Goal: Task Accomplishment & Management: Contribute content

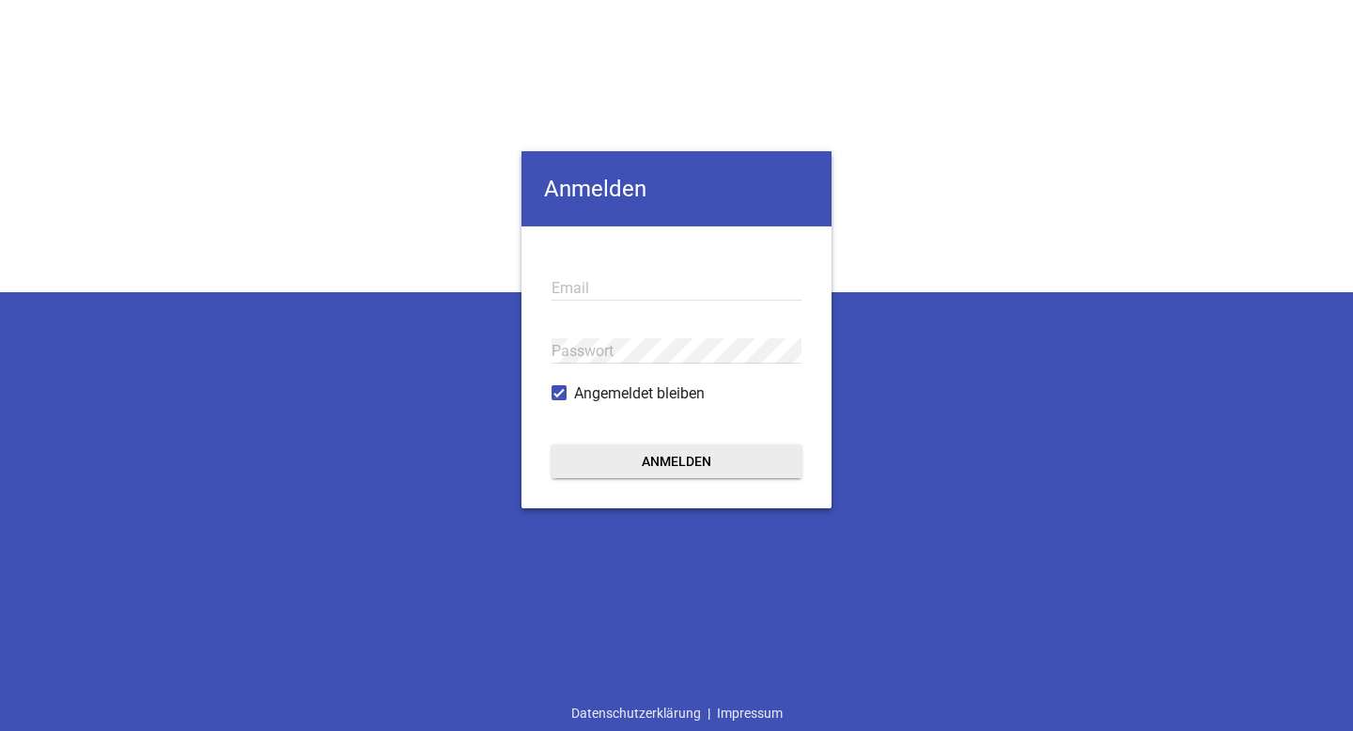
type input "jule@victoria-branding.de"
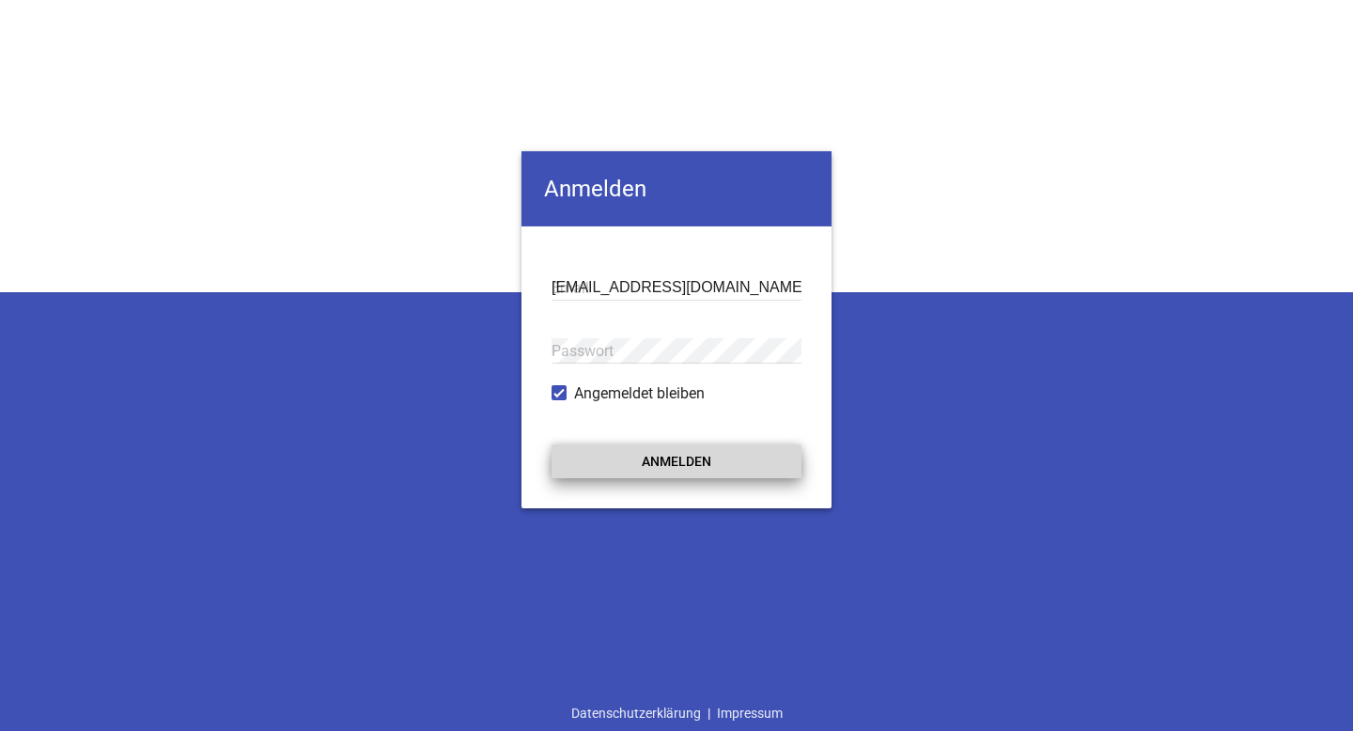
click at [650, 453] on button "Anmelden" at bounding box center [676, 461] width 250 height 34
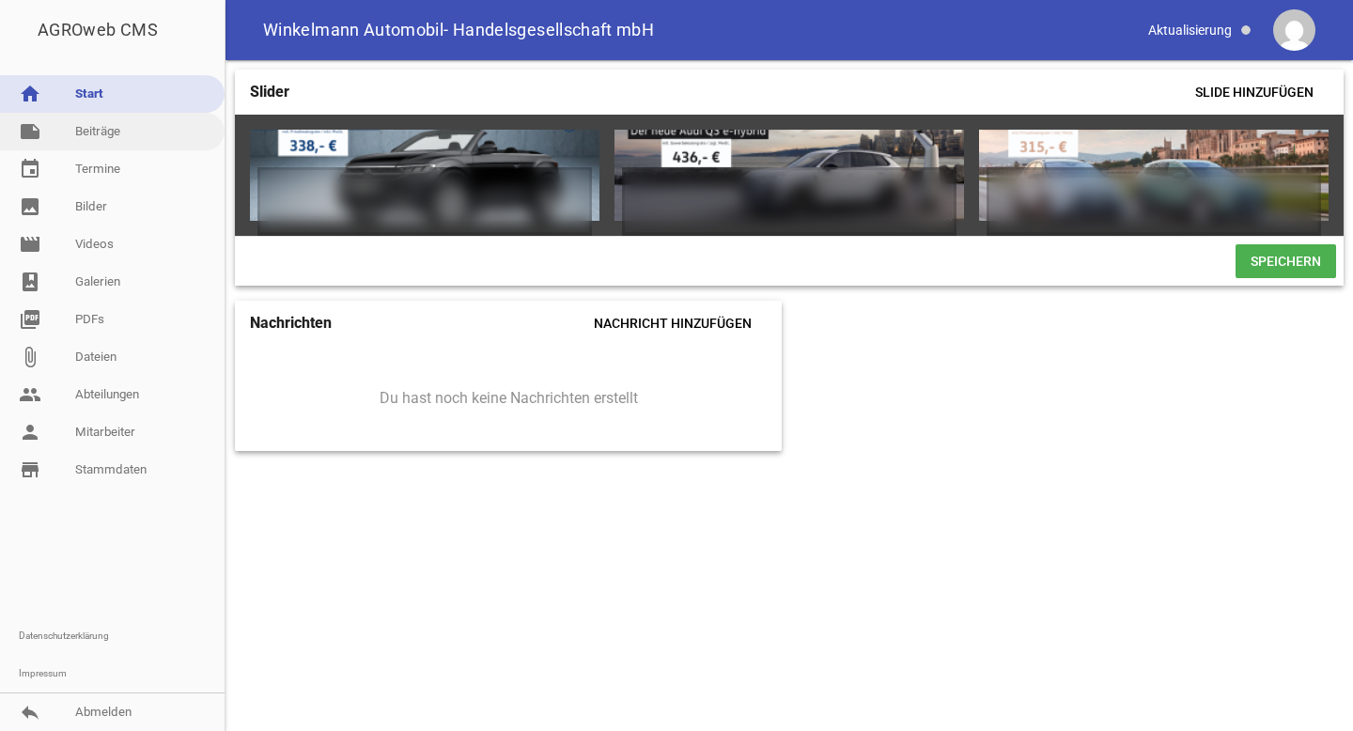
click at [136, 133] on link "note Beiträge" at bounding box center [112, 132] width 225 height 38
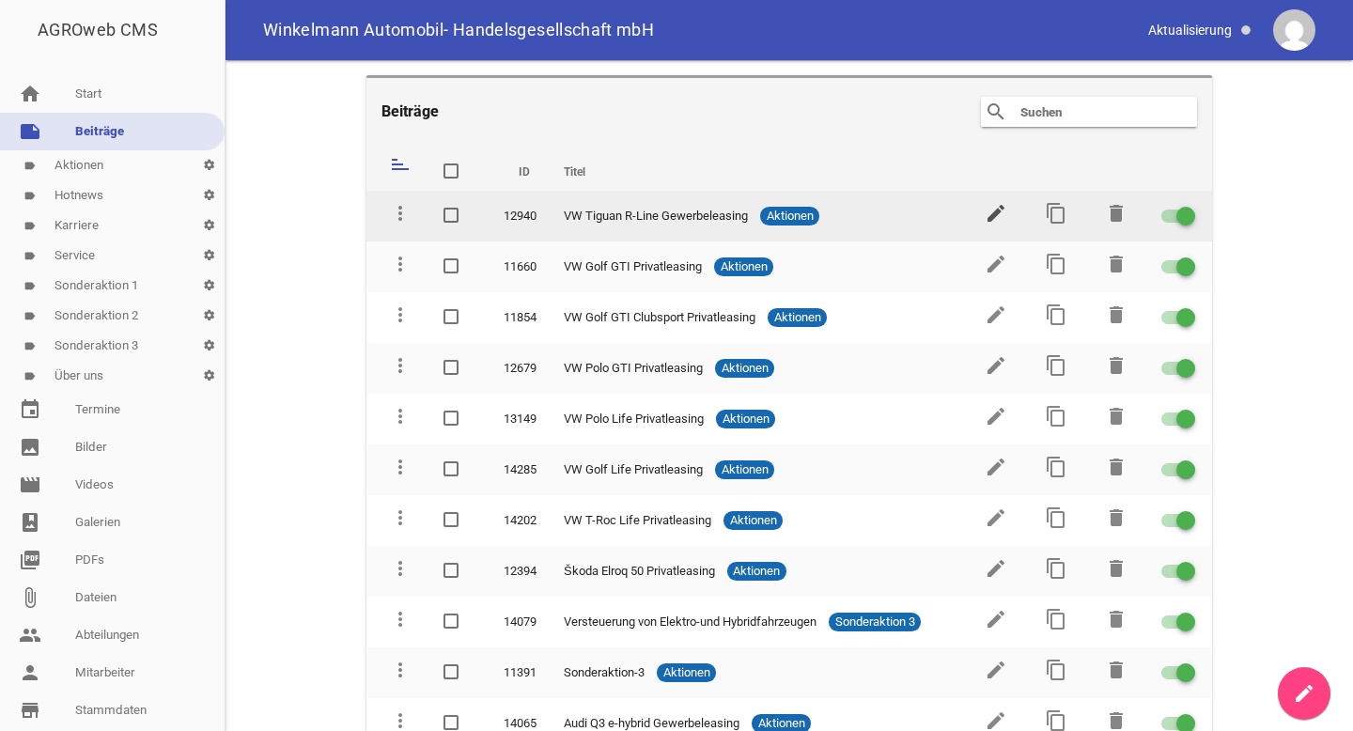
click at [992, 217] on icon "edit" at bounding box center [995, 213] width 23 height 23
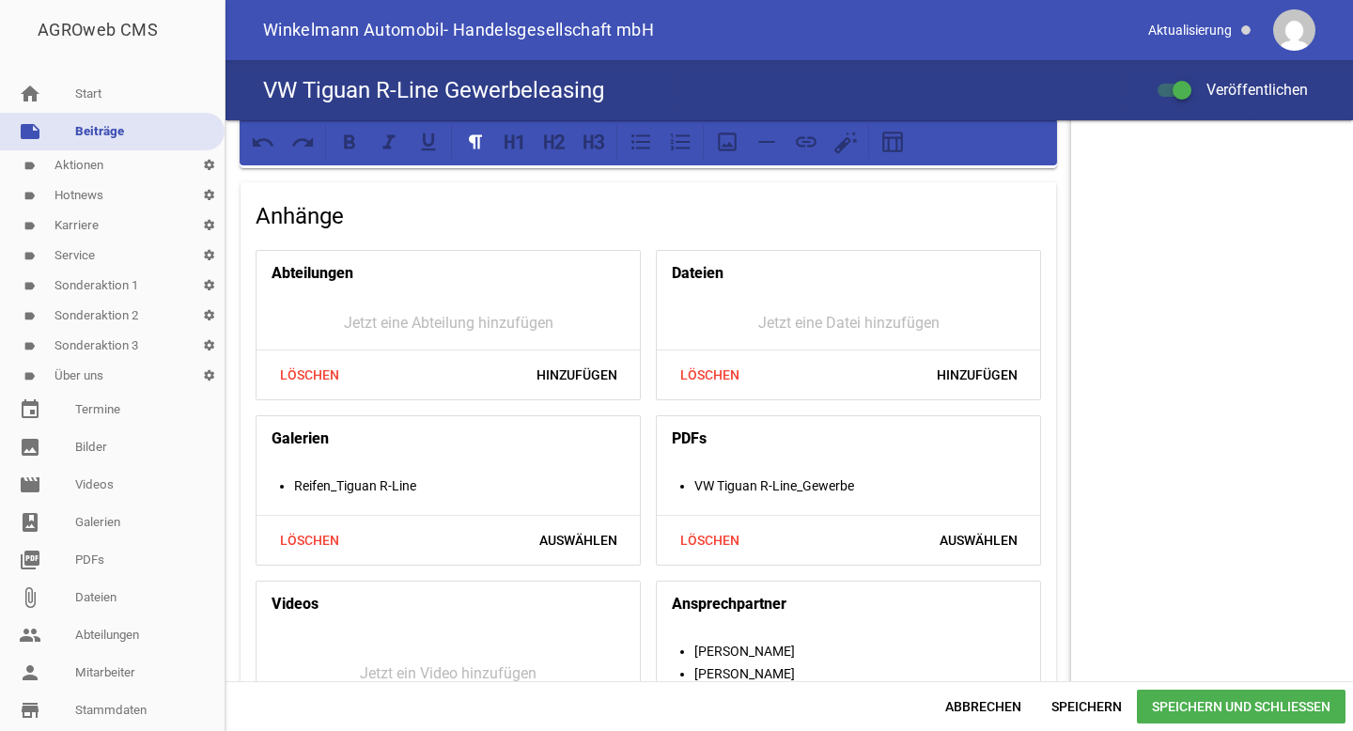
scroll to position [1868, 0]
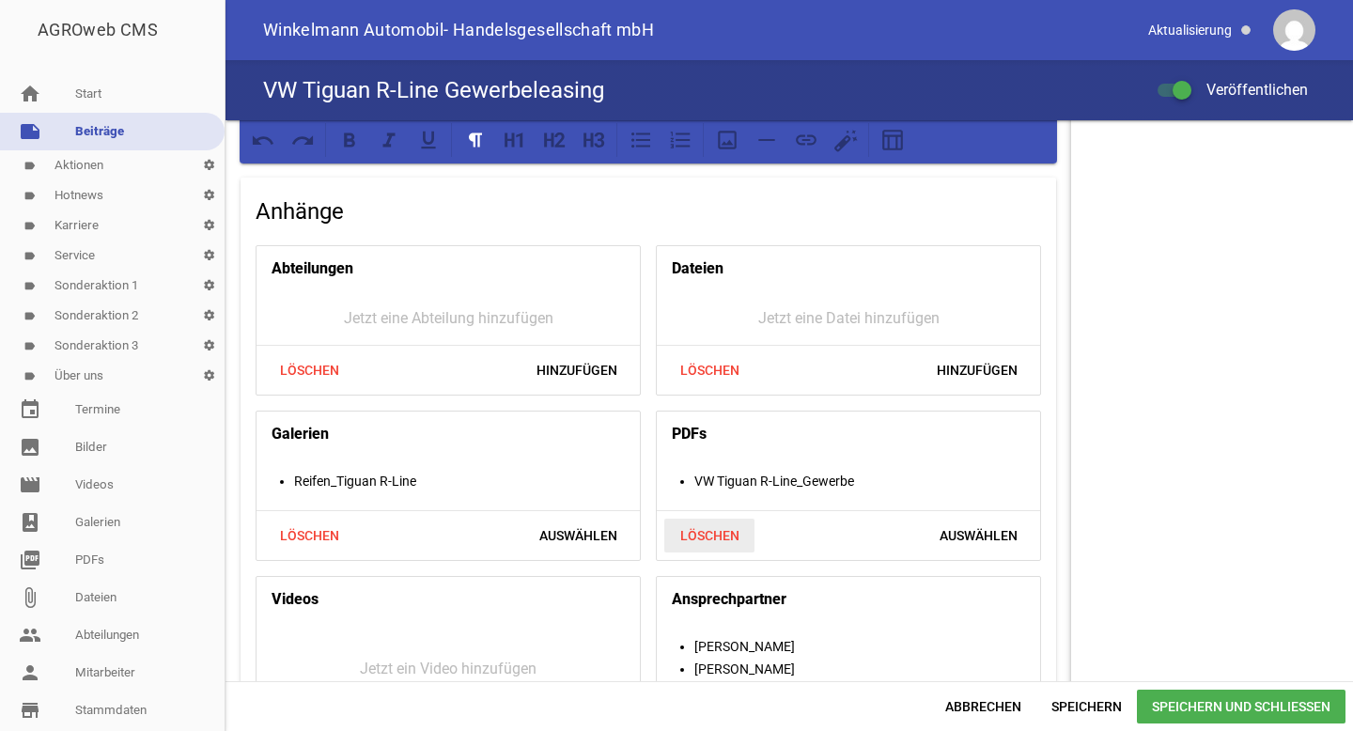
click at [701, 538] on span "Löschen" at bounding box center [709, 536] width 90 height 34
click at [939, 542] on span "Hinzufügen" at bounding box center [977, 536] width 111 height 34
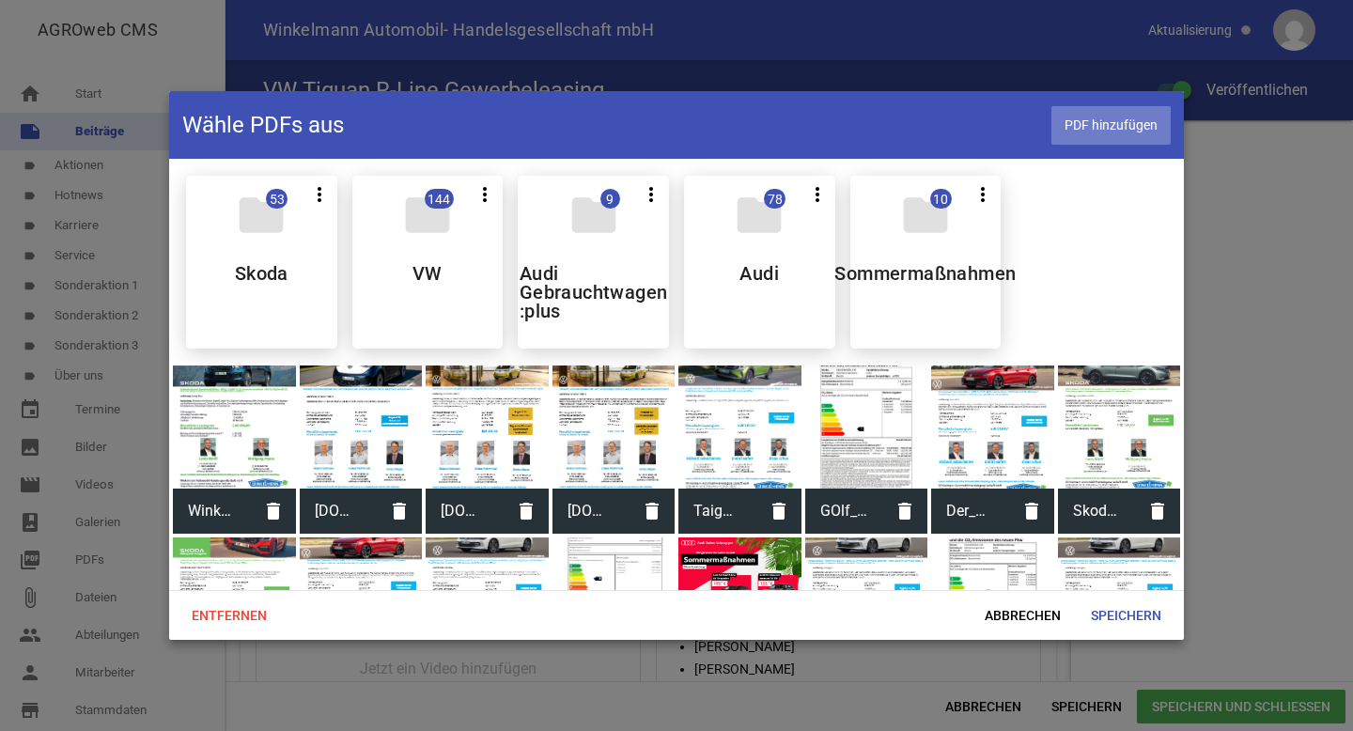
click at [1089, 131] on span "PDF hinzufügen" at bounding box center [1110, 125] width 119 height 39
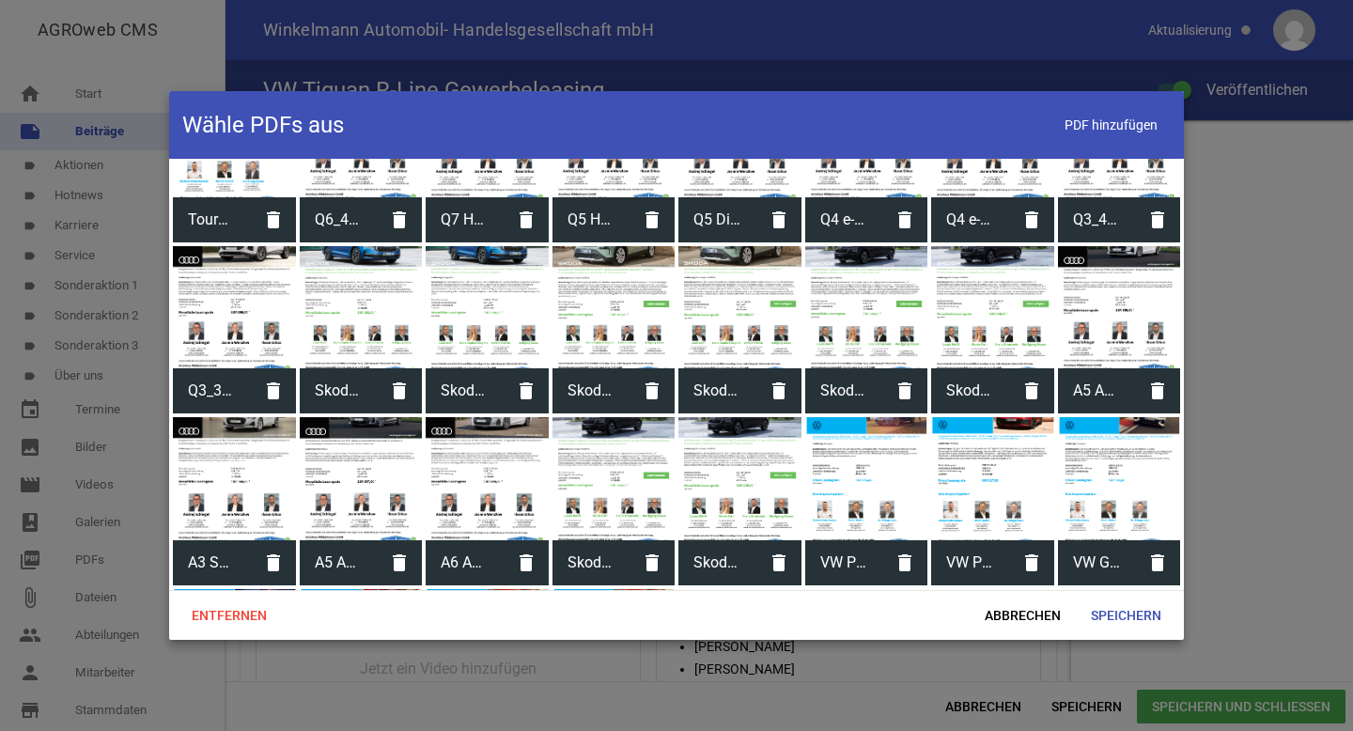
scroll to position [2500, 0]
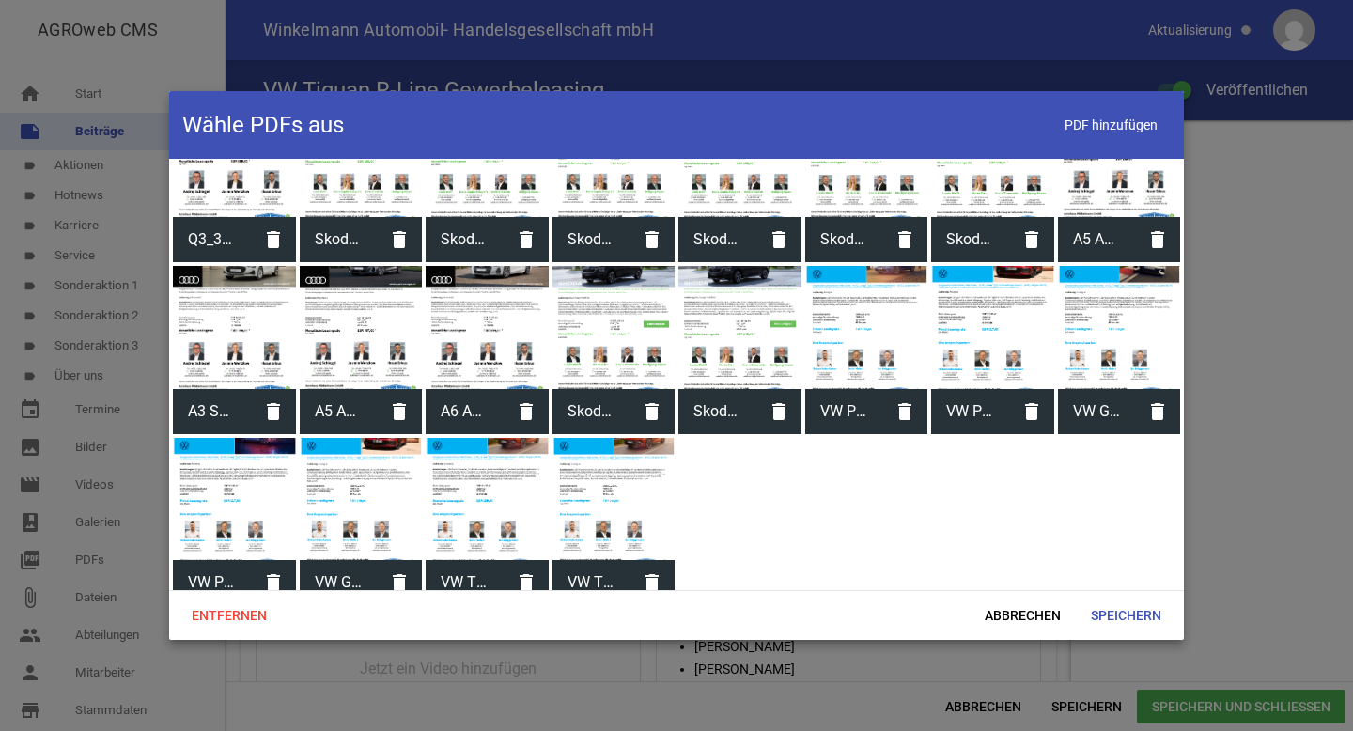
click at [609, 491] on div at bounding box center [613, 499] width 123 height 123
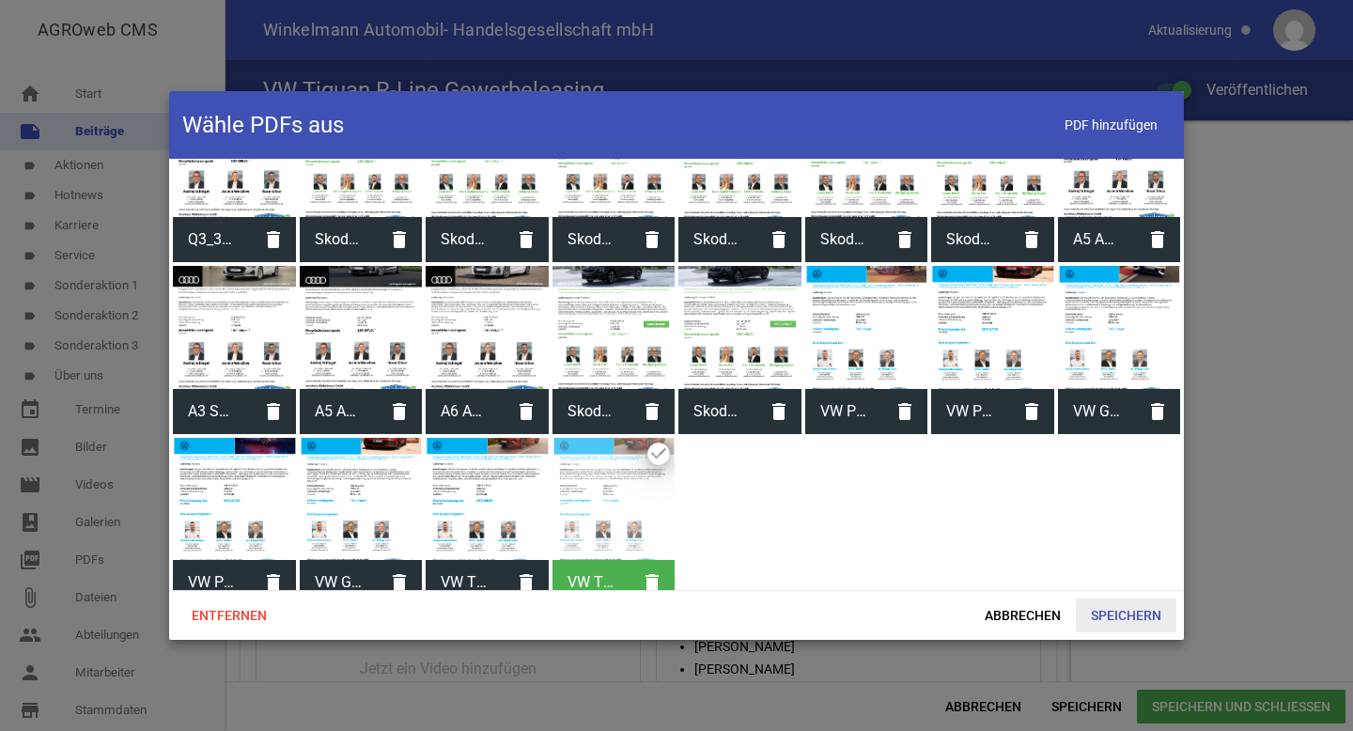
click at [1117, 620] on span "Speichern" at bounding box center [1126, 615] width 101 height 34
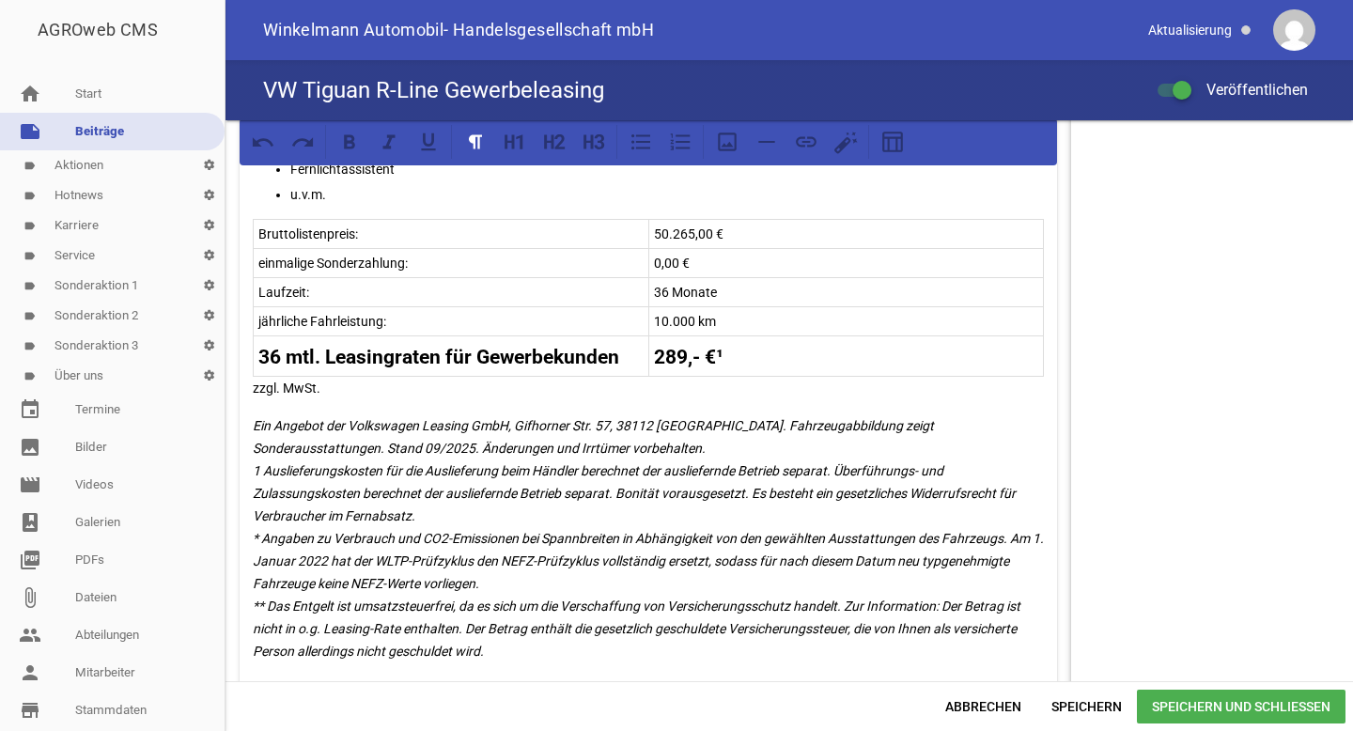
scroll to position [1186, 0]
click at [672, 351] on tr "36 mtl. Leasingraten für Gewerbekunden 289,- €¹" at bounding box center [649, 354] width 790 height 40
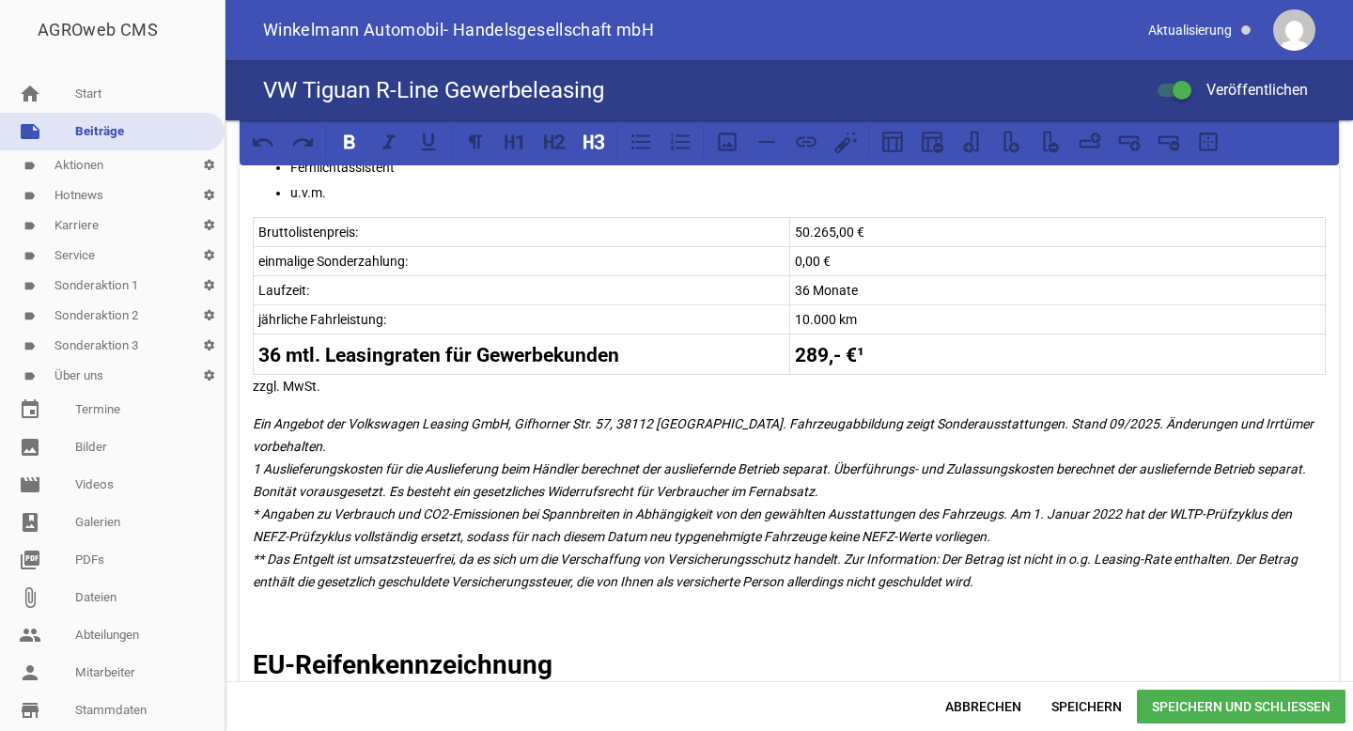
click at [833, 357] on strong "289,- €¹" at bounding box center [830, 355] width 70 height 23
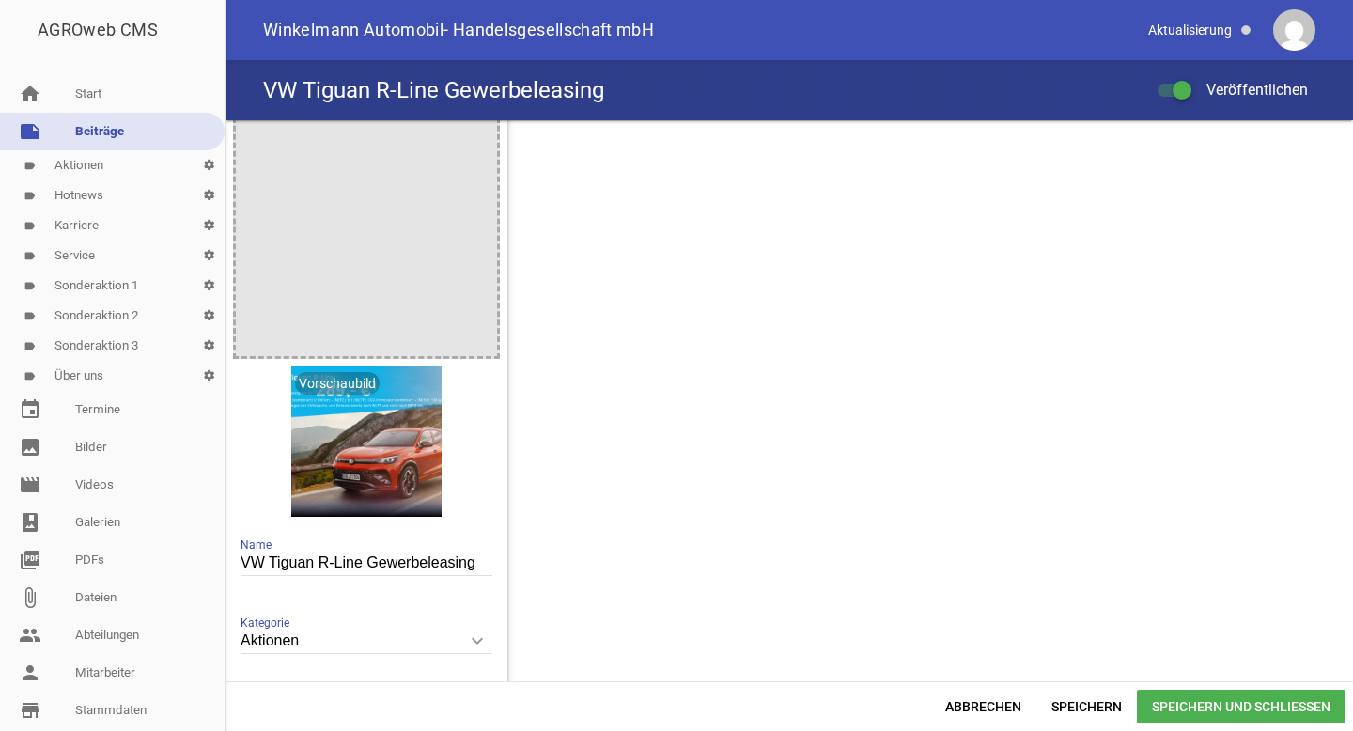
scroll to position [2627, 0]
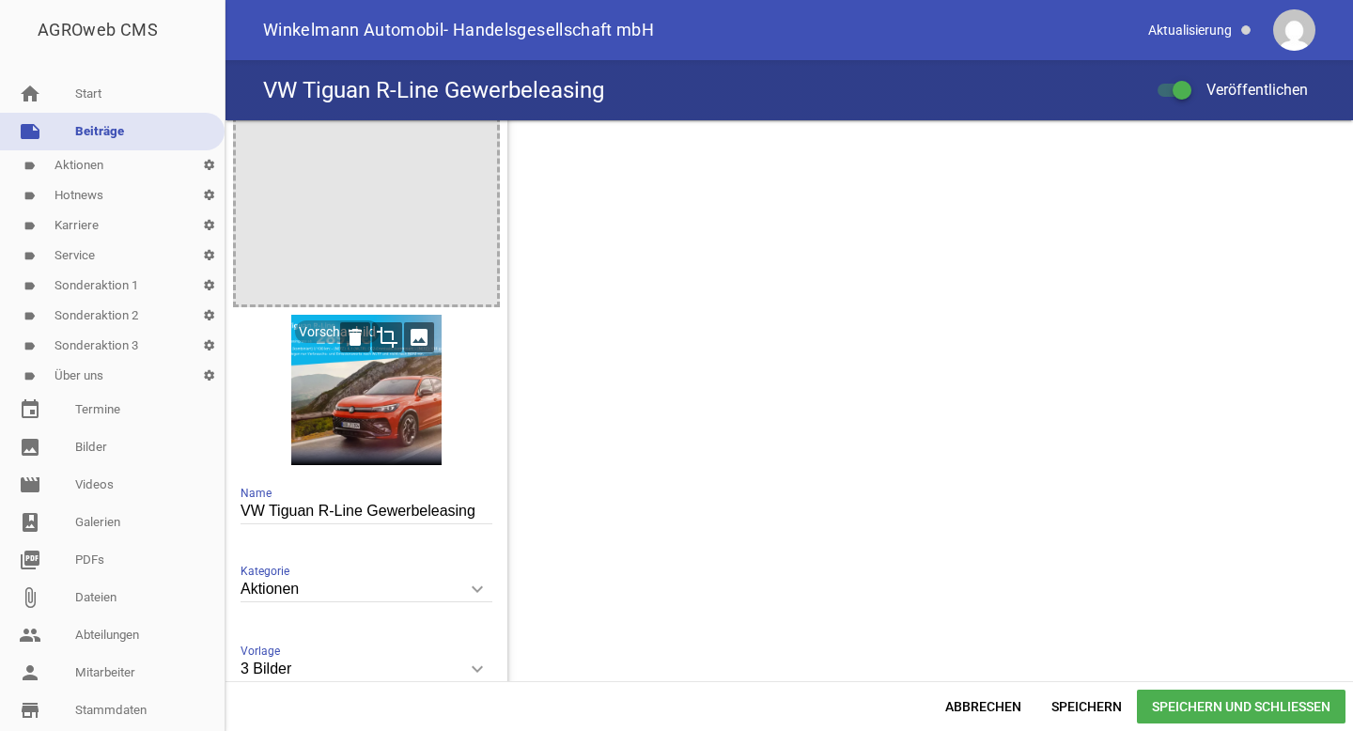
click at [391, 380] on div at bounding box center [366, 390] width 150 height 150
click at [355, 334] on icon "delete" at bounding box center [355, 337] width 30 height 30
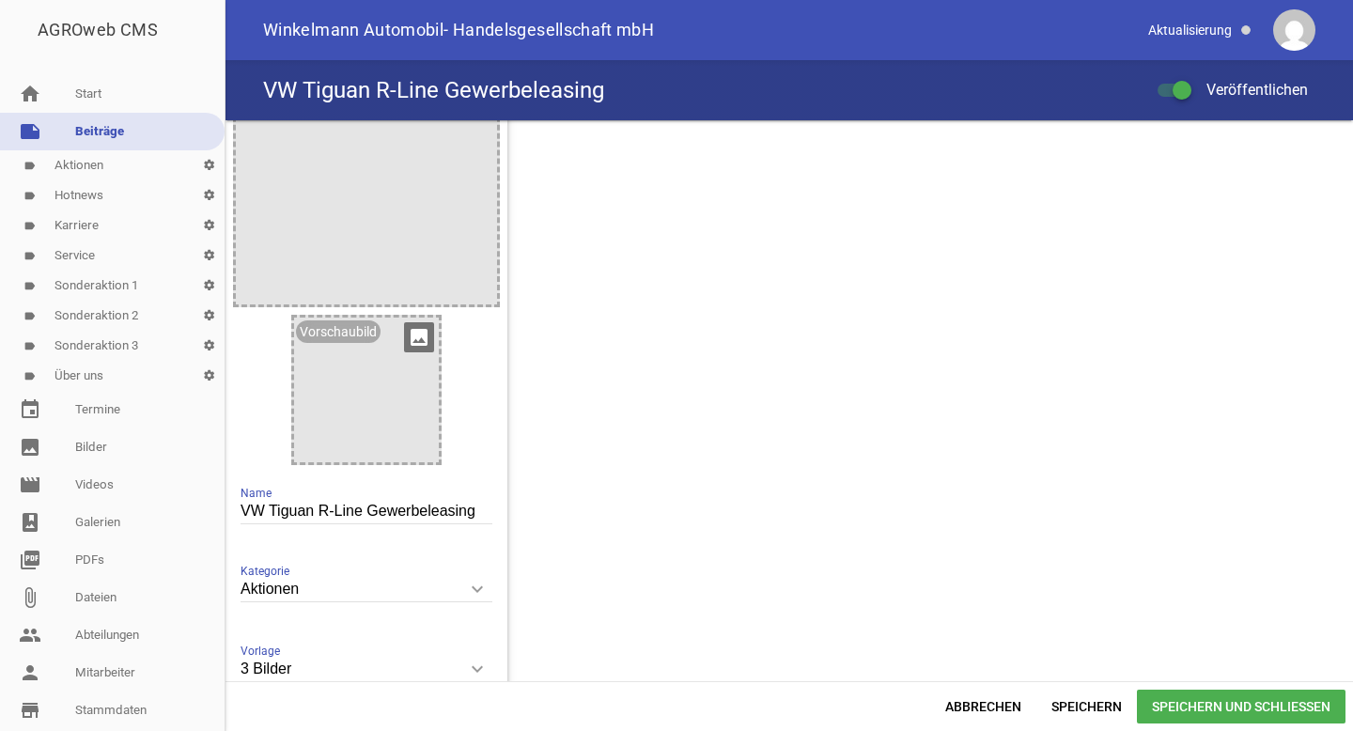
click at [418, 341] on icon "image" at bounding box center [419, 337] width 30 height 30
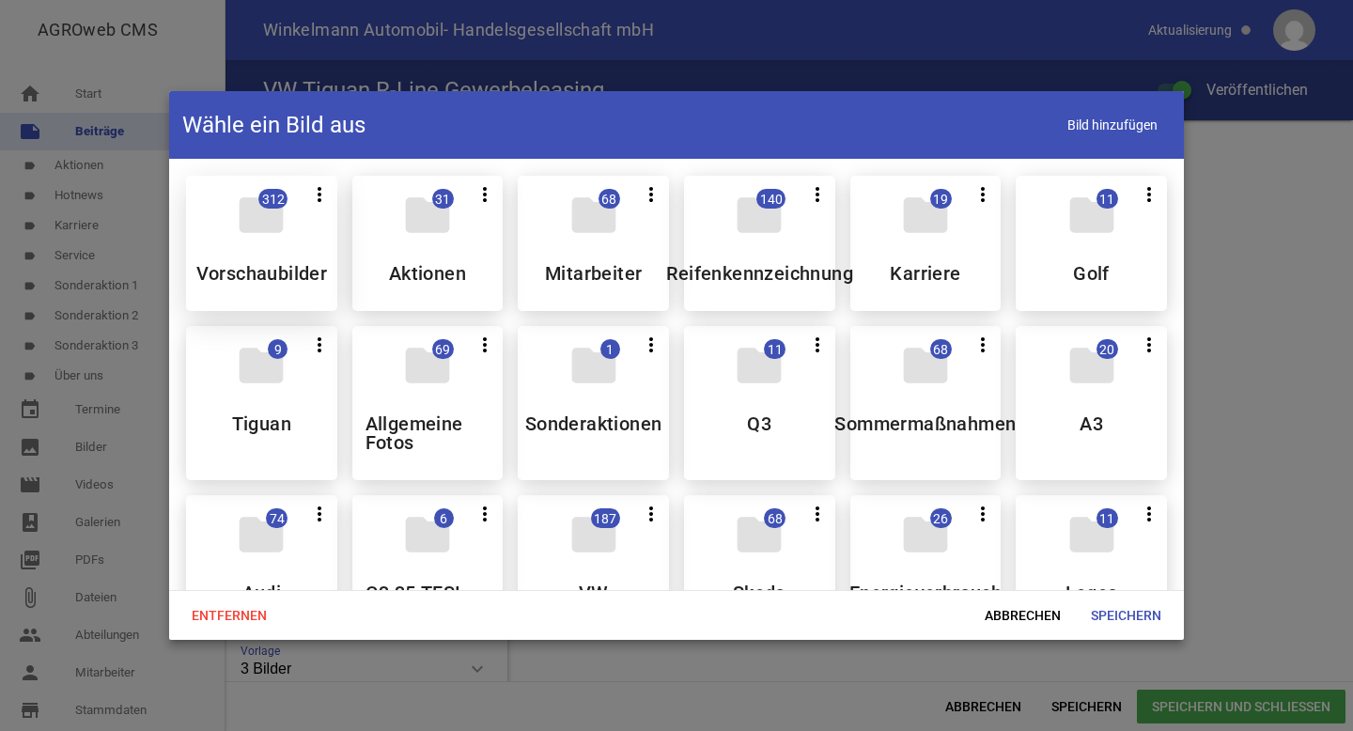
click at [279, 256] on div "folder 312 more_vert Teilen Bearbeiten Löschen Vorschaubilder" at bounding box center [261, 243] width 151 height 135
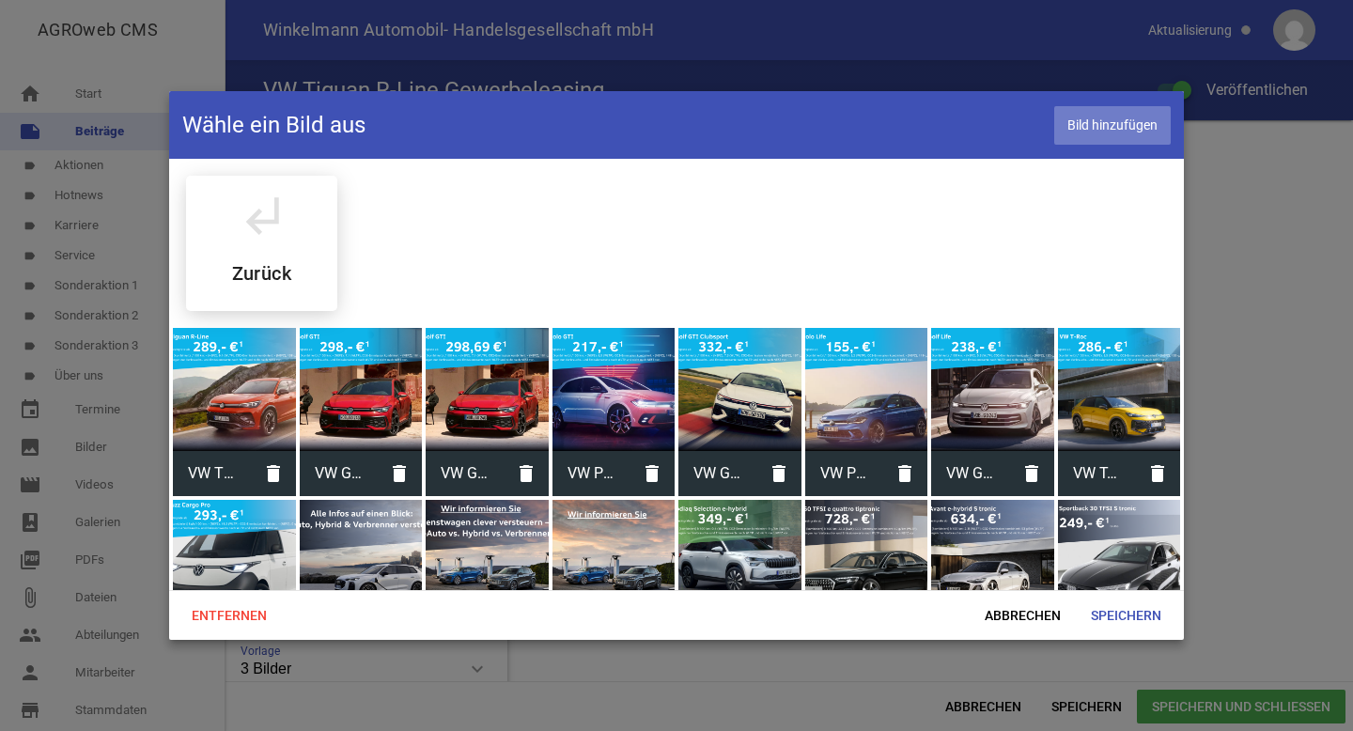
click at [1106, 139] on span "Bild hinzufügen" at bounding box center [1112, 125] width 116 height 39
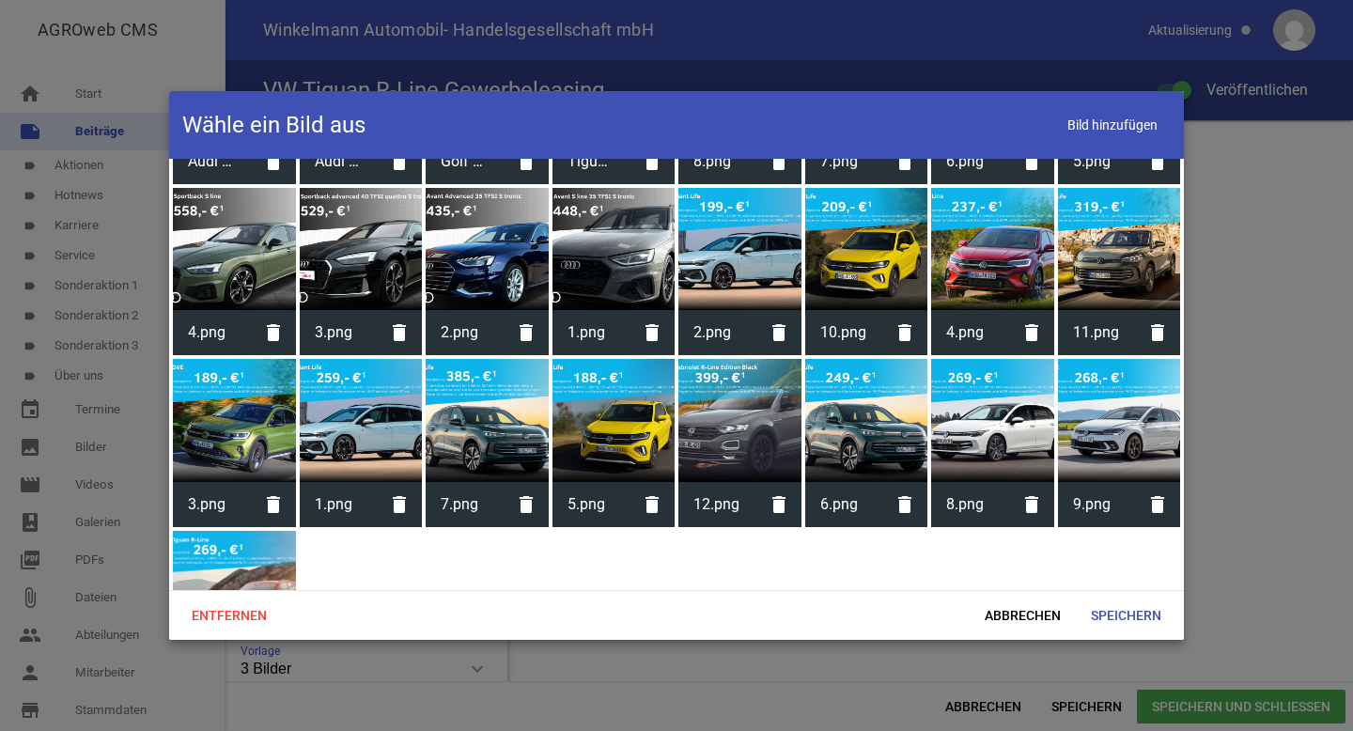
scroll to position [6549, 0]
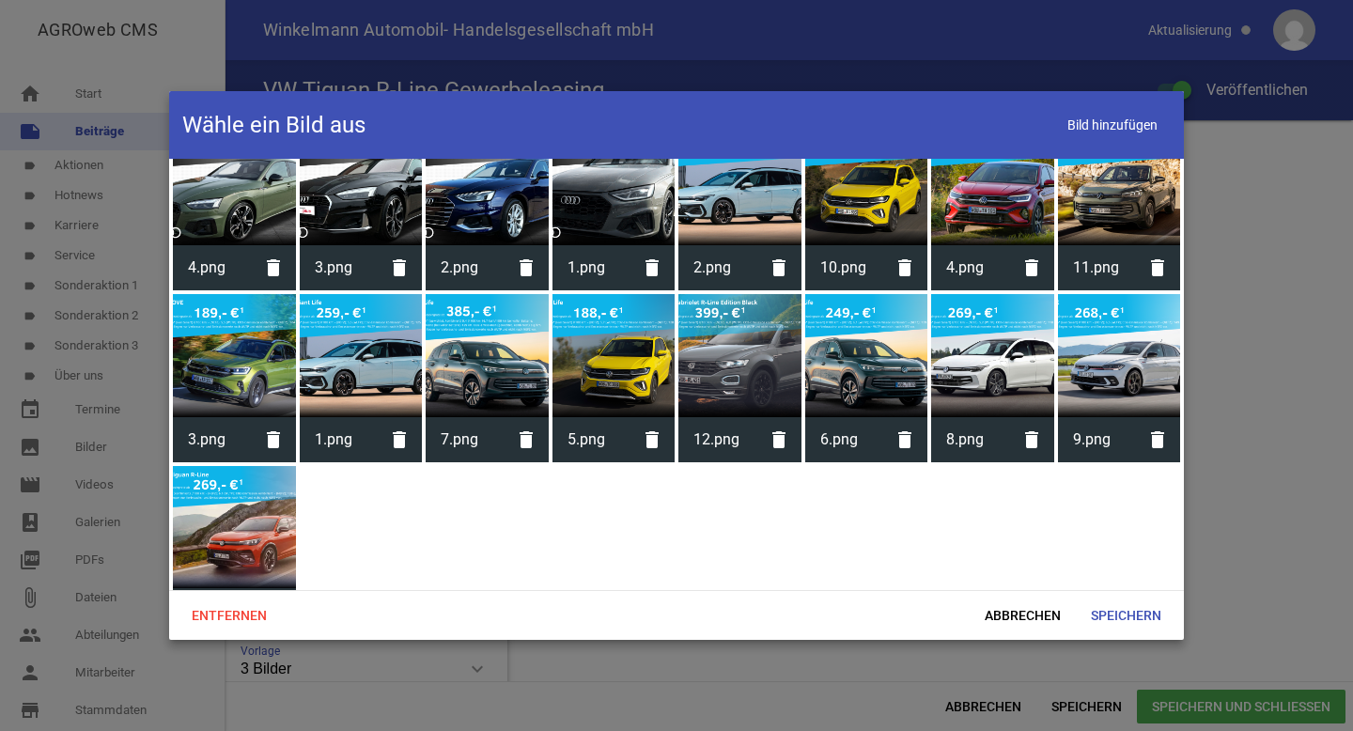
click at [253, 485] on div at bounding box center [234, 527] width 123 height 123
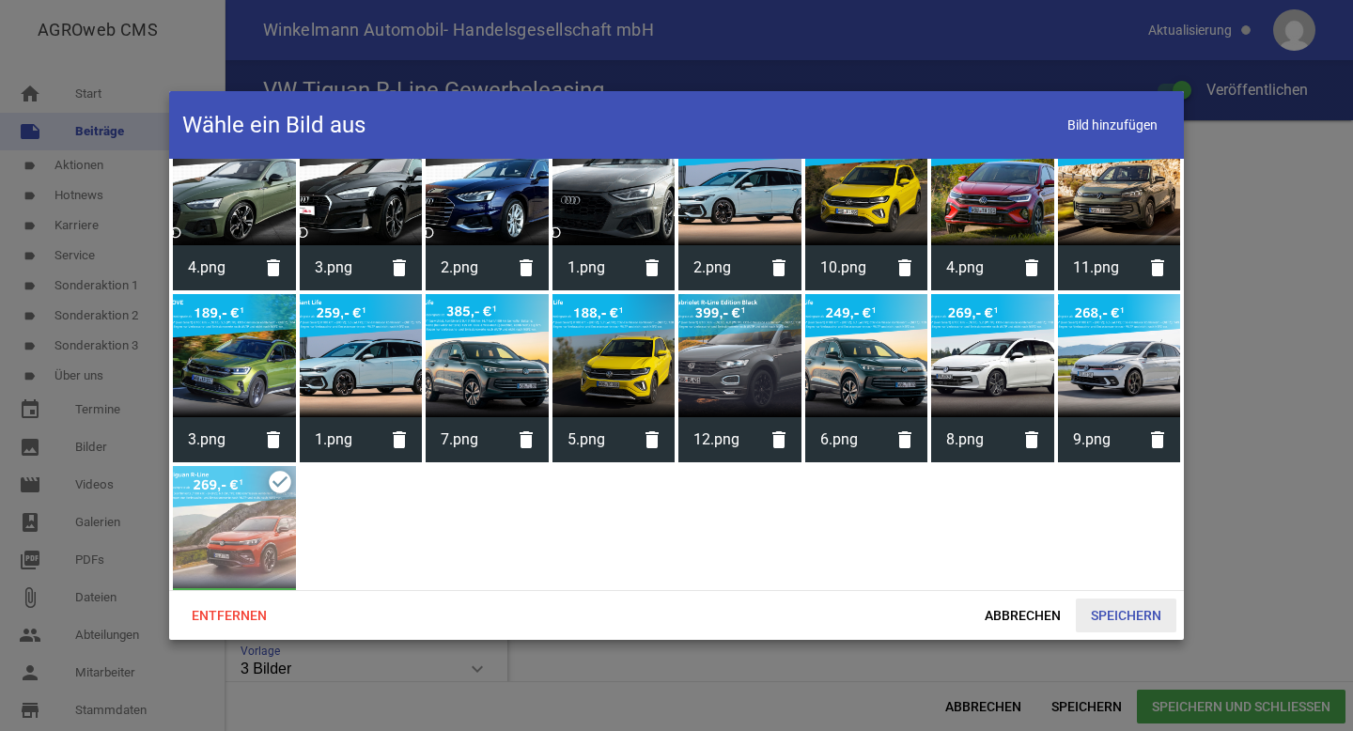
click at [1136, 612] on span "Speichern" at bounding box center [1126, 615] width 101 height 34
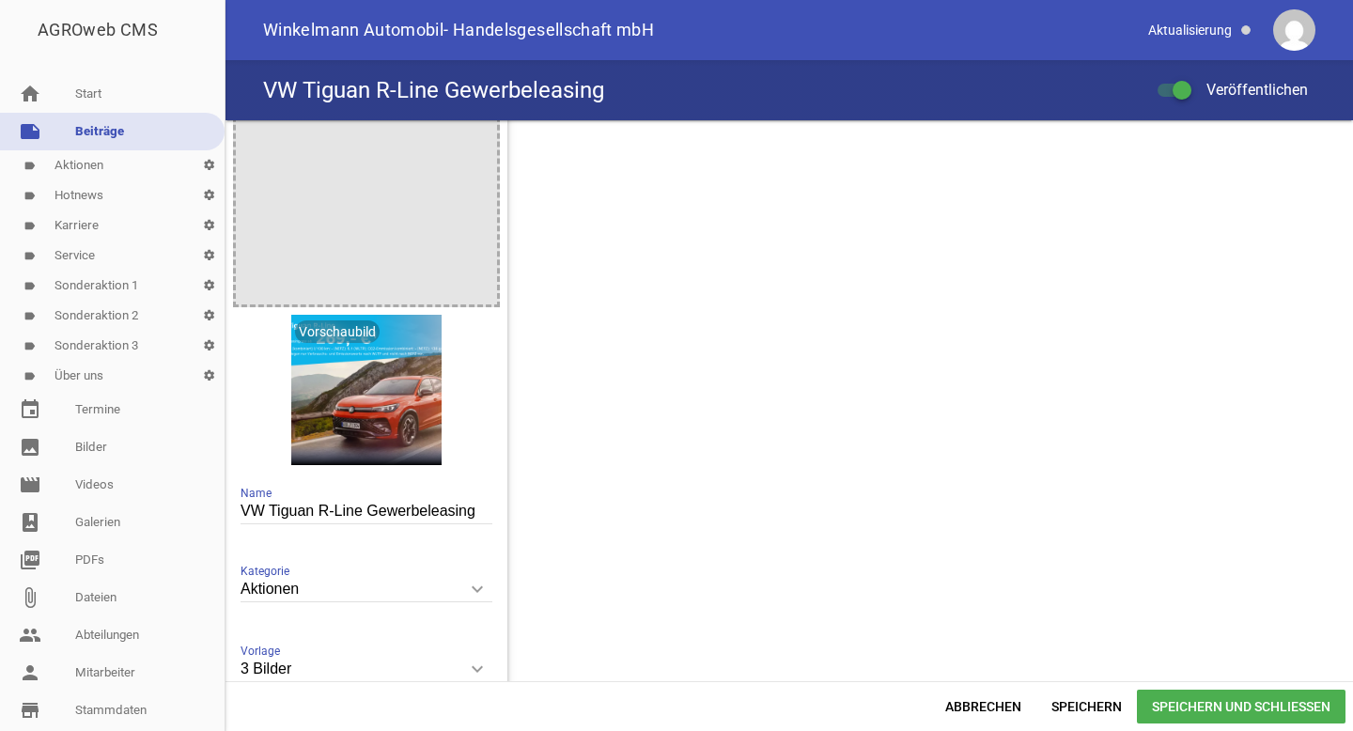
click at [1210, 706] on span "Speichern und Schließen" at bounding box center [1241, 707] width 209 height 34
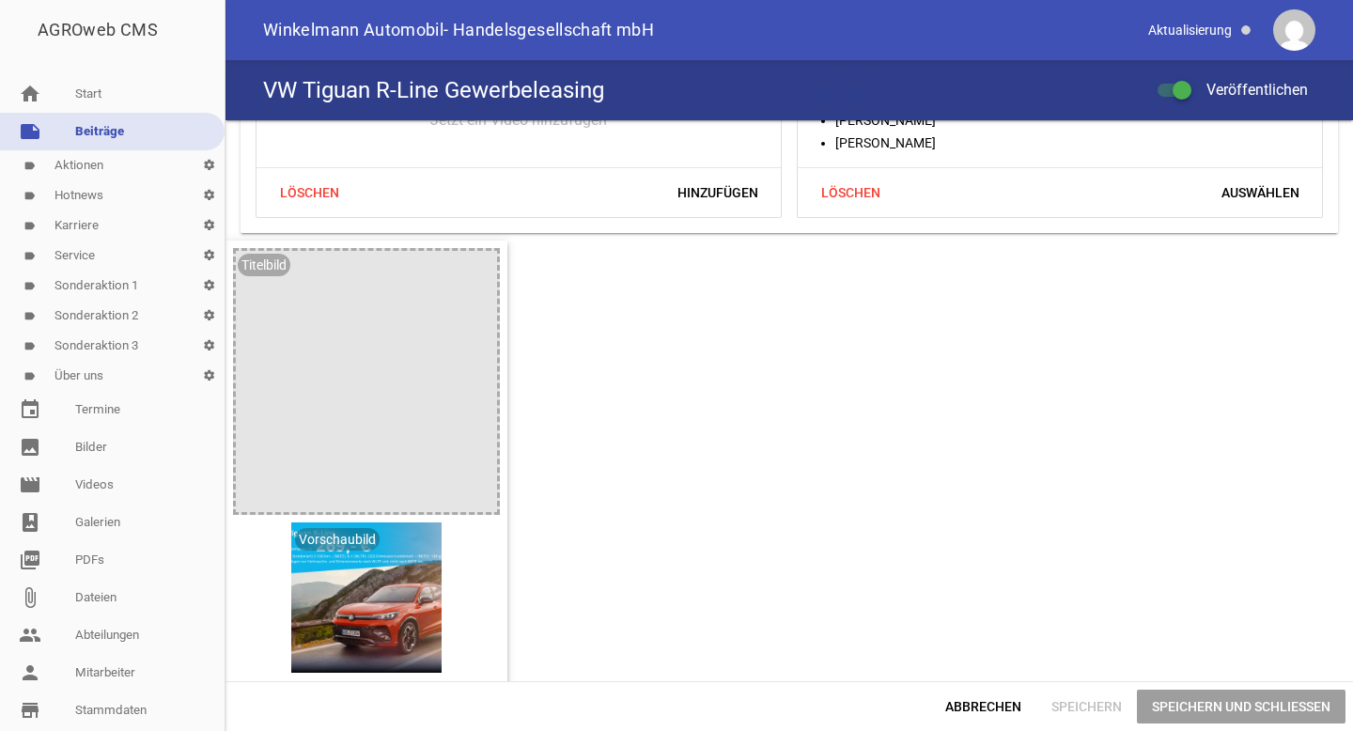
scroll to position [2389, 0]
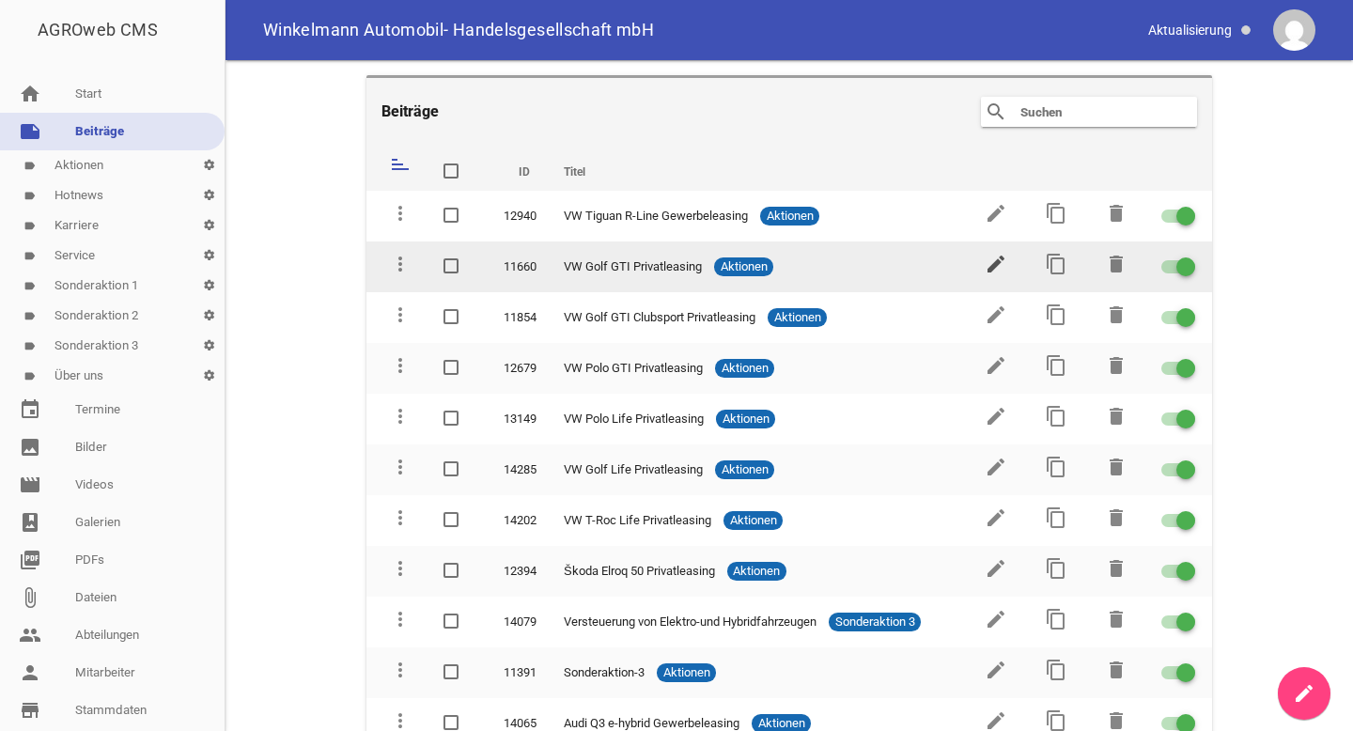
click at [984, 255] on icon "edit" at bounding box center [995, 264] width 23 height 23
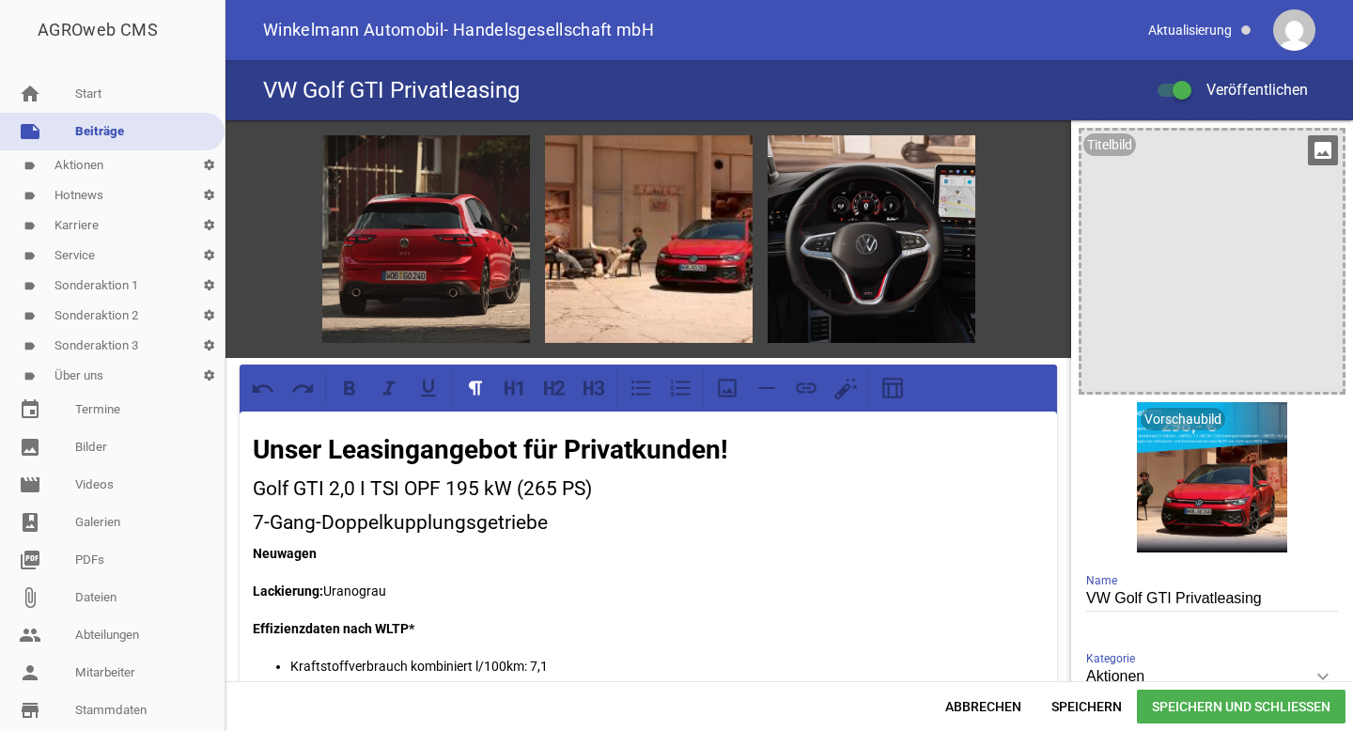
click at [1320, 150] on icon "image" at bounding box center [1323, 150] width 30 height 30
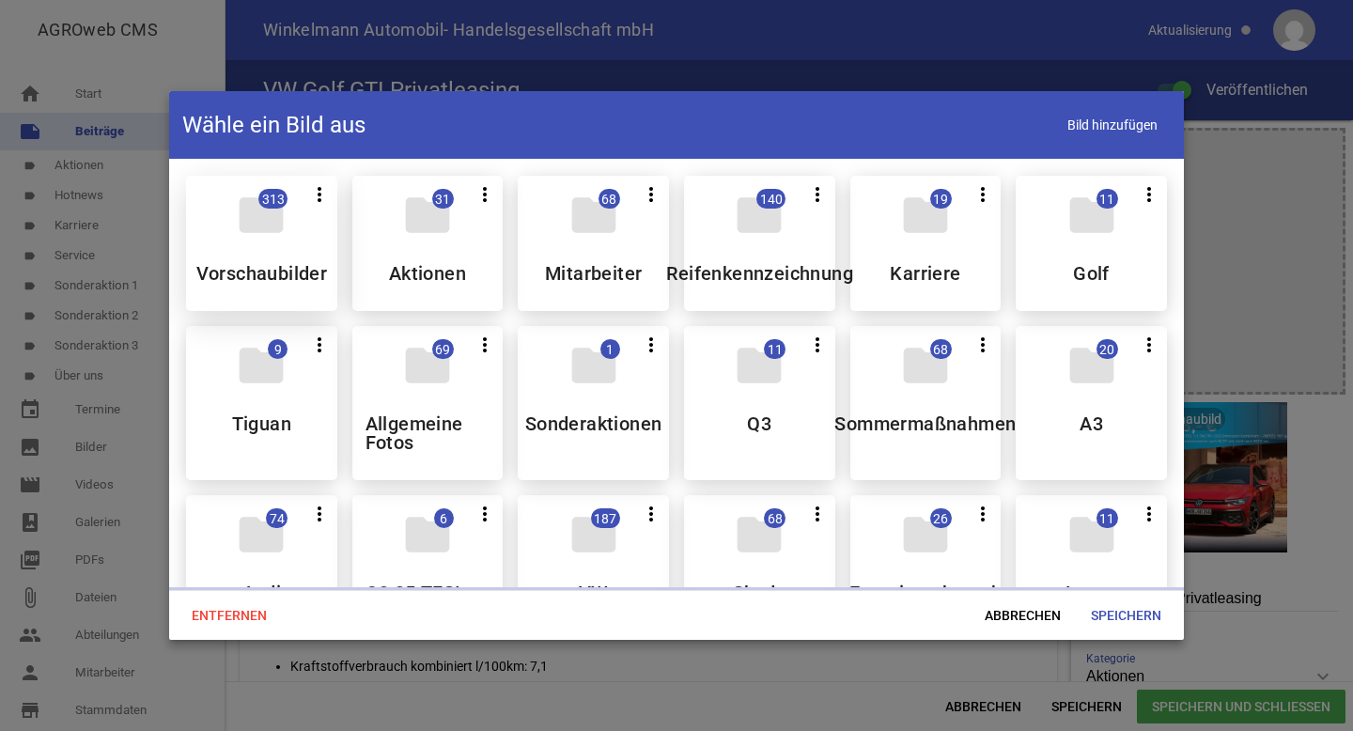
click at [284, 243] on div "folder 313 more_vert Teilen Bearbeiten Löschen Vorschaubilder" at bounding box center [261, 243] width 151 height 135
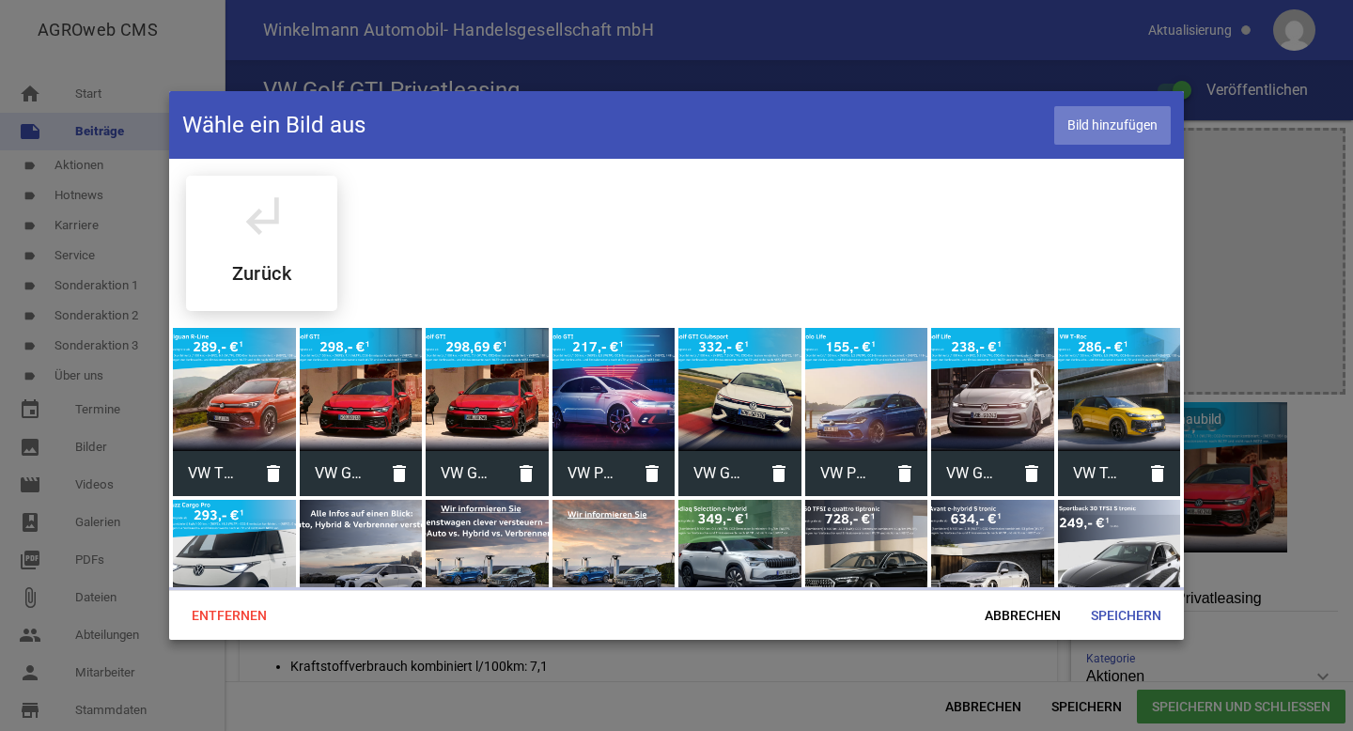
click at [1120, 122] on span "Bild hinzufügen" at bounding box center [1112, 125] width 116 height 39
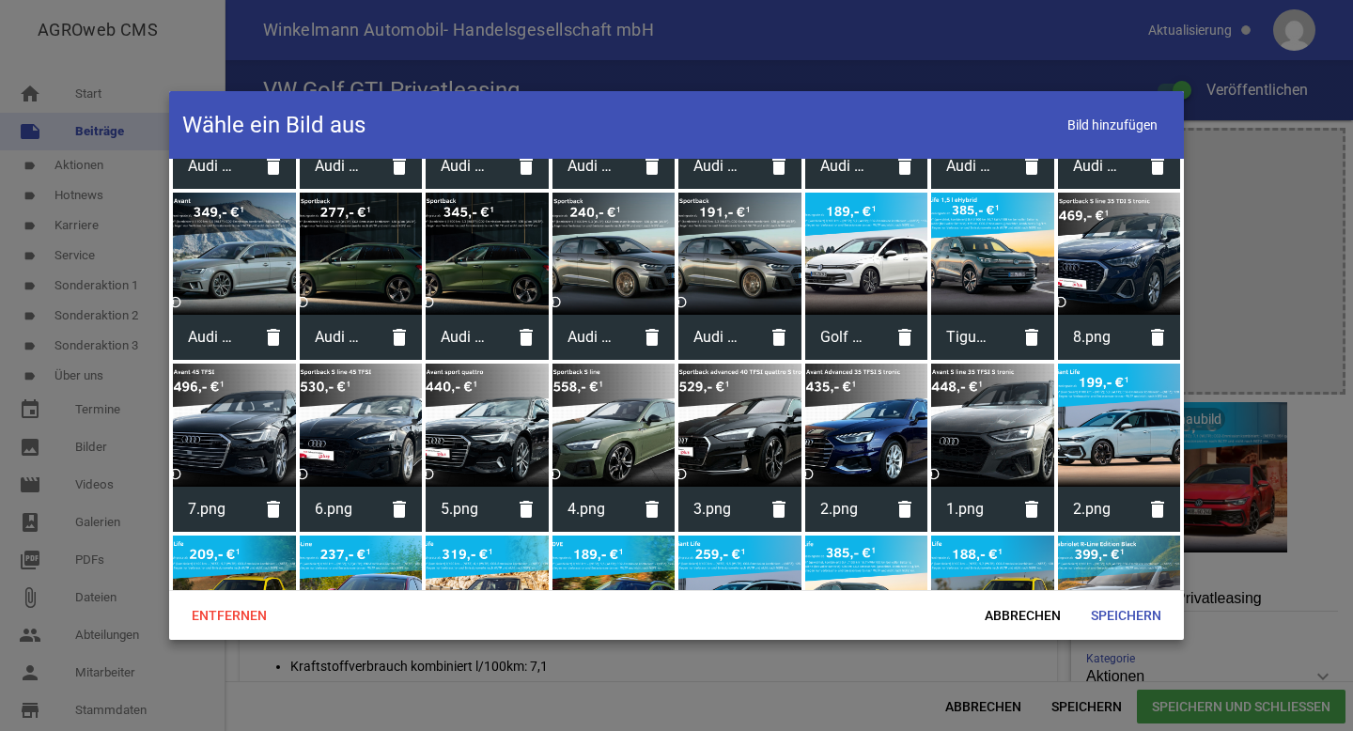
scroll to position [6549, 0]
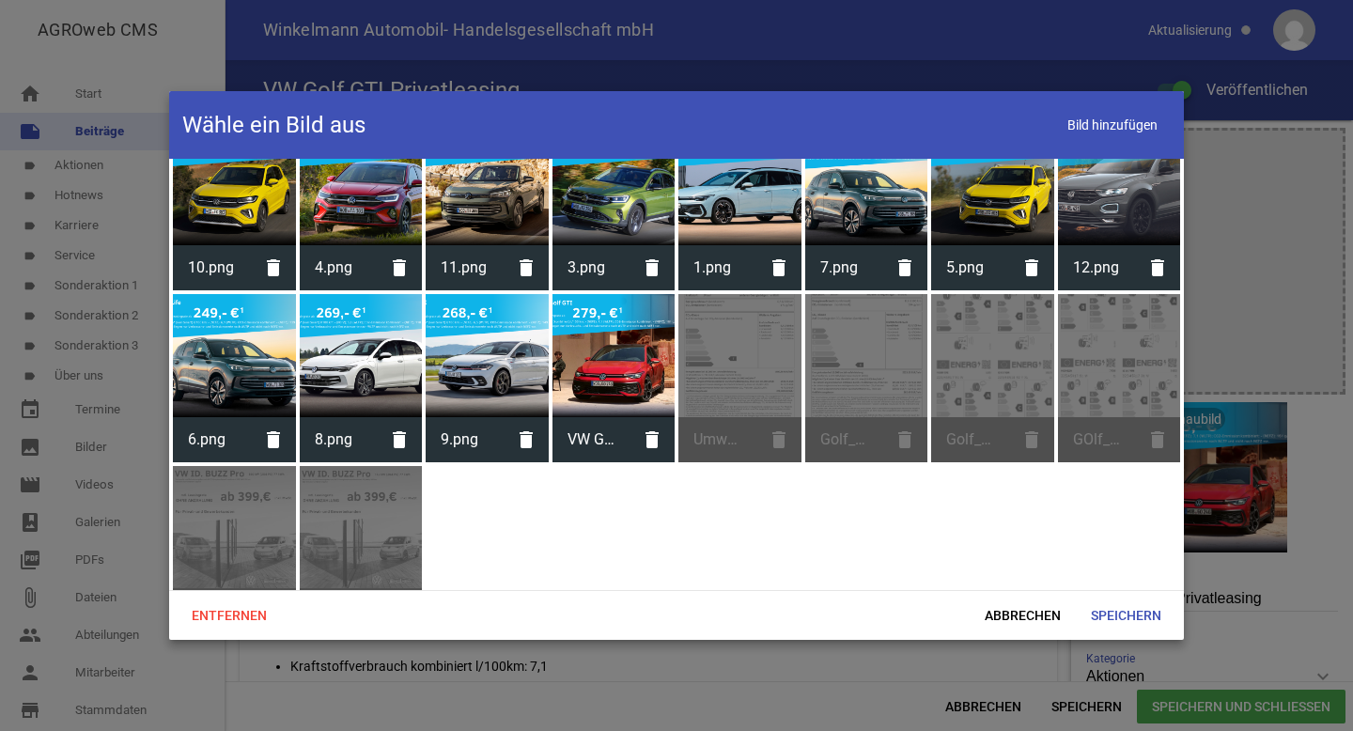
click at [606, 325] on div at bounding box center [613, 355] width 123 height 123
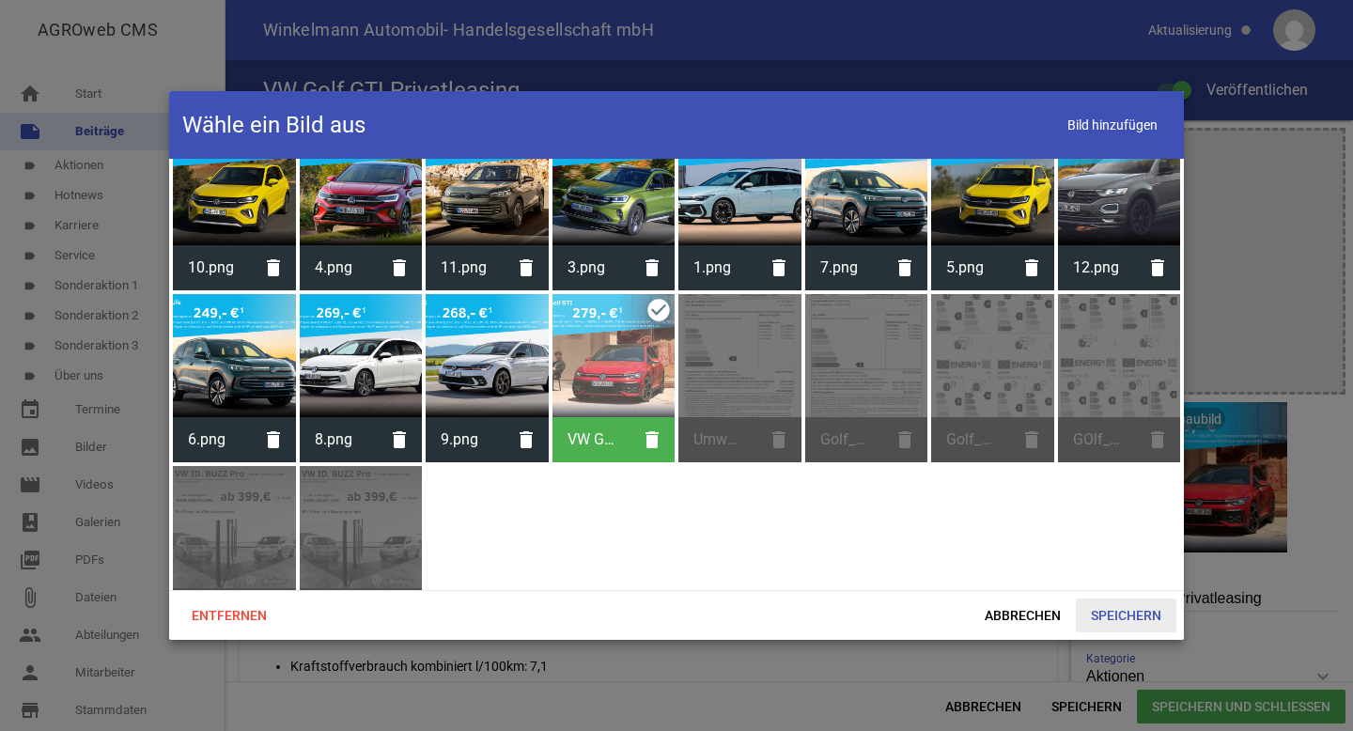
click at [1108, 613] on span "Speichern" at bounding box center [1126, 615] width 101 height 34
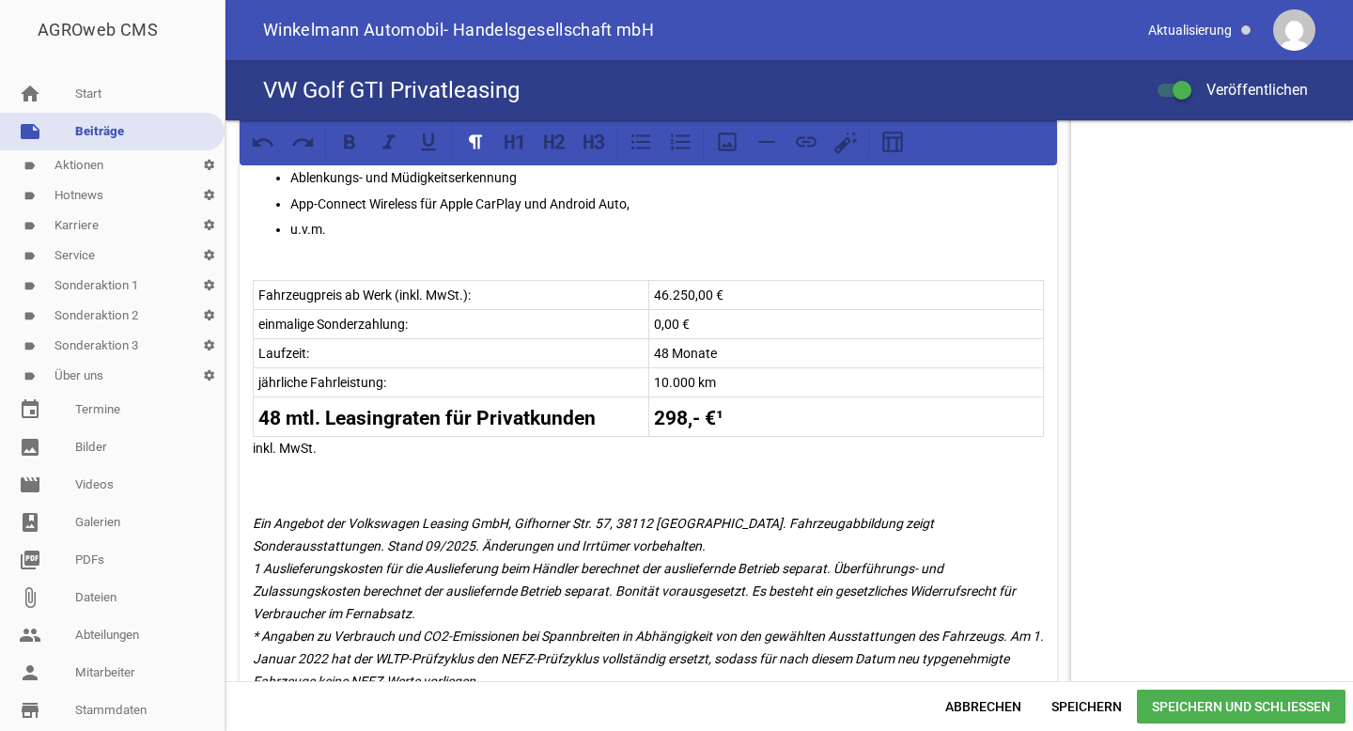
click at [667, 419] on tr "48 mtl. Leasingraten für Privatkunden 298,- €¹" at bounding box center [649, 416] width 790 height 40
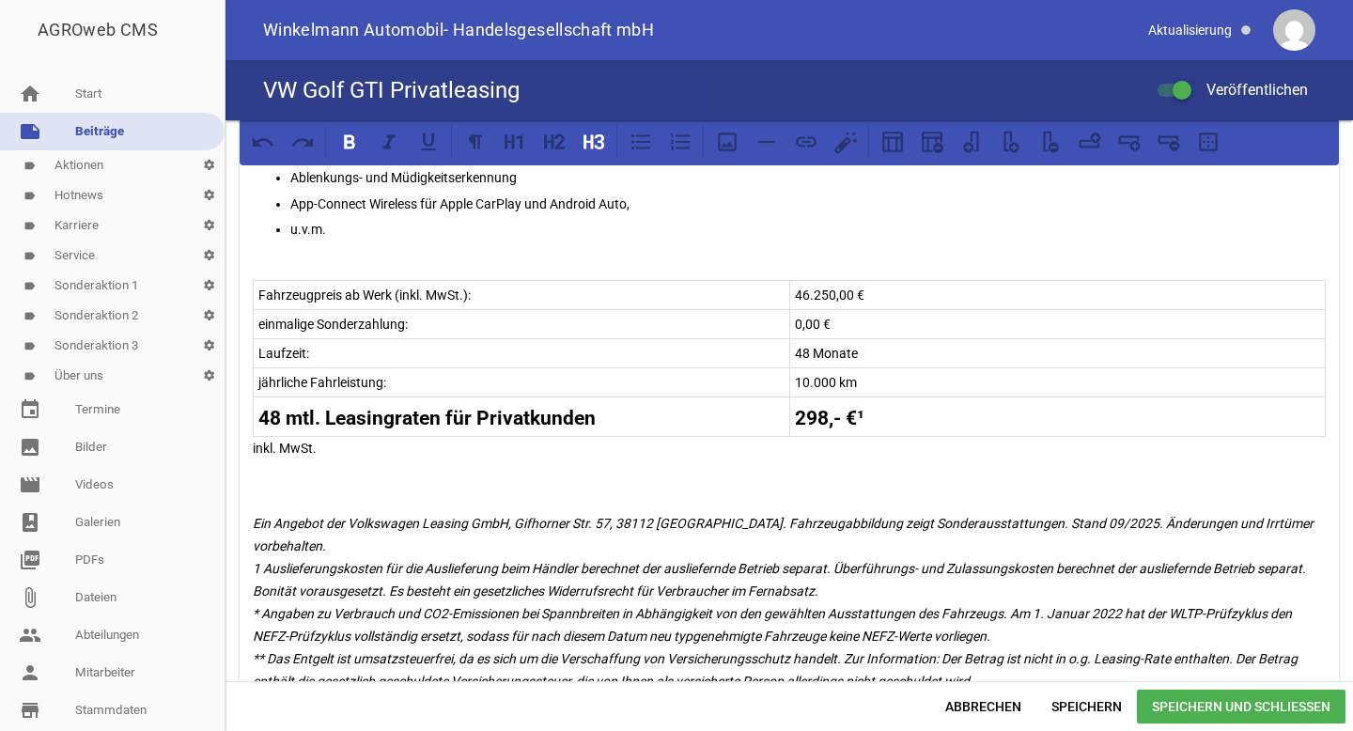
click at [821, 417] on strong "298,- €¹" at bounding box center [830, 418] width 70 height 23
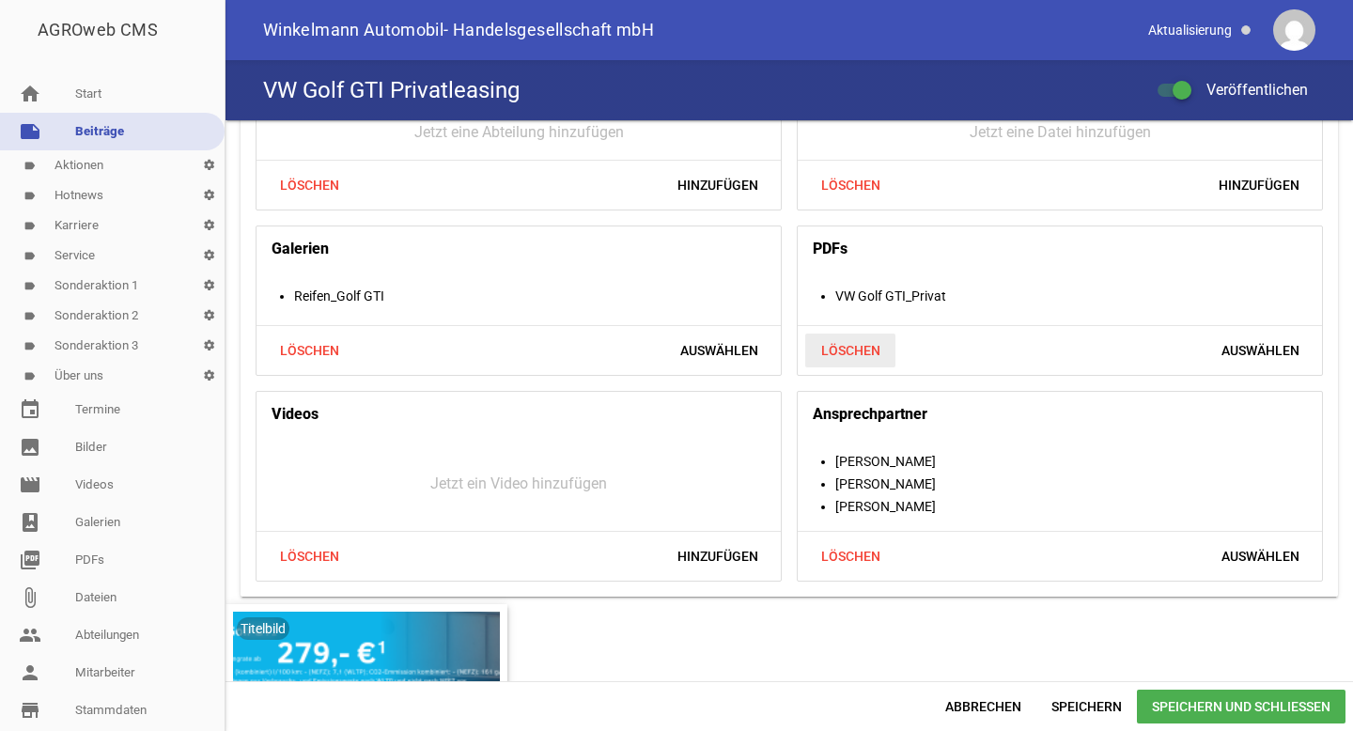
scroll to position [1954, 0]
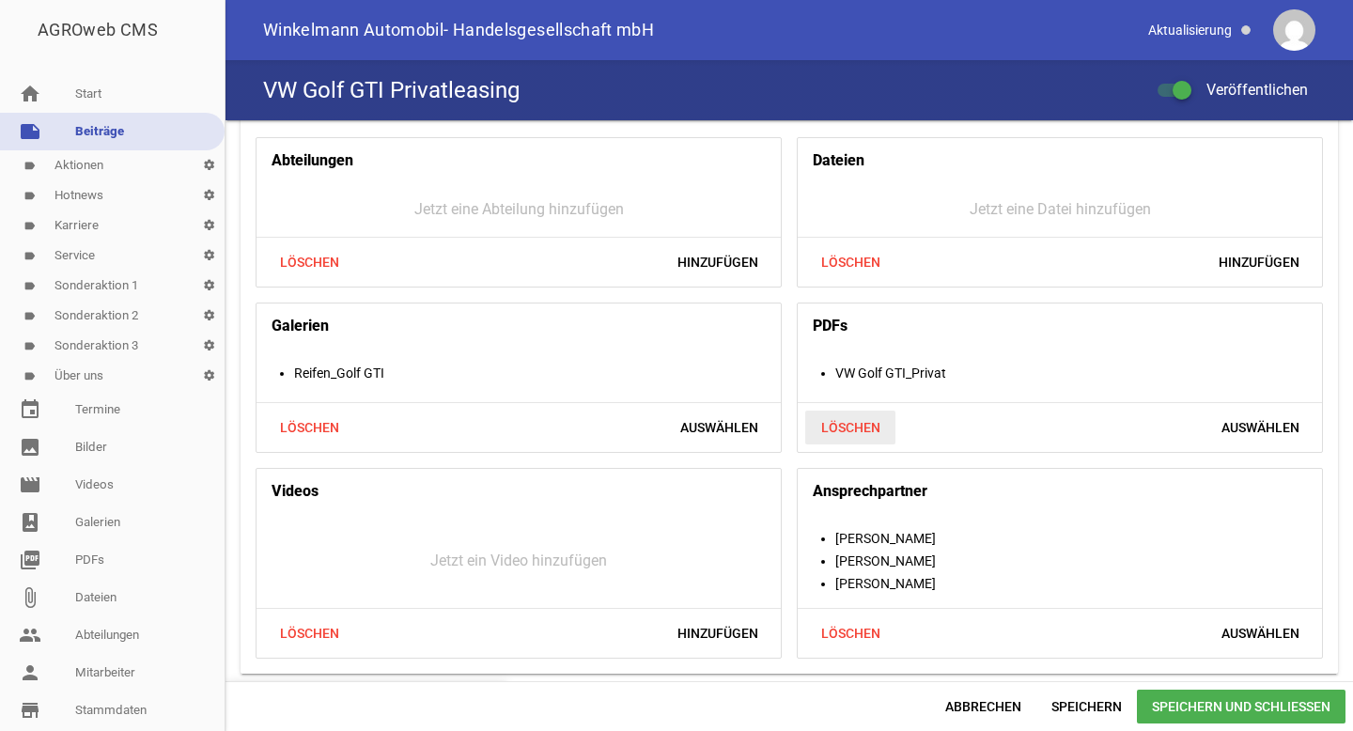
click at [841, 434] on span "Löschen" at bounding box center [850, 428] width 90 height 34
click at [1232, 430] on span "Hinzufügen" at bounding box center [1258, 428] width 111 height 34
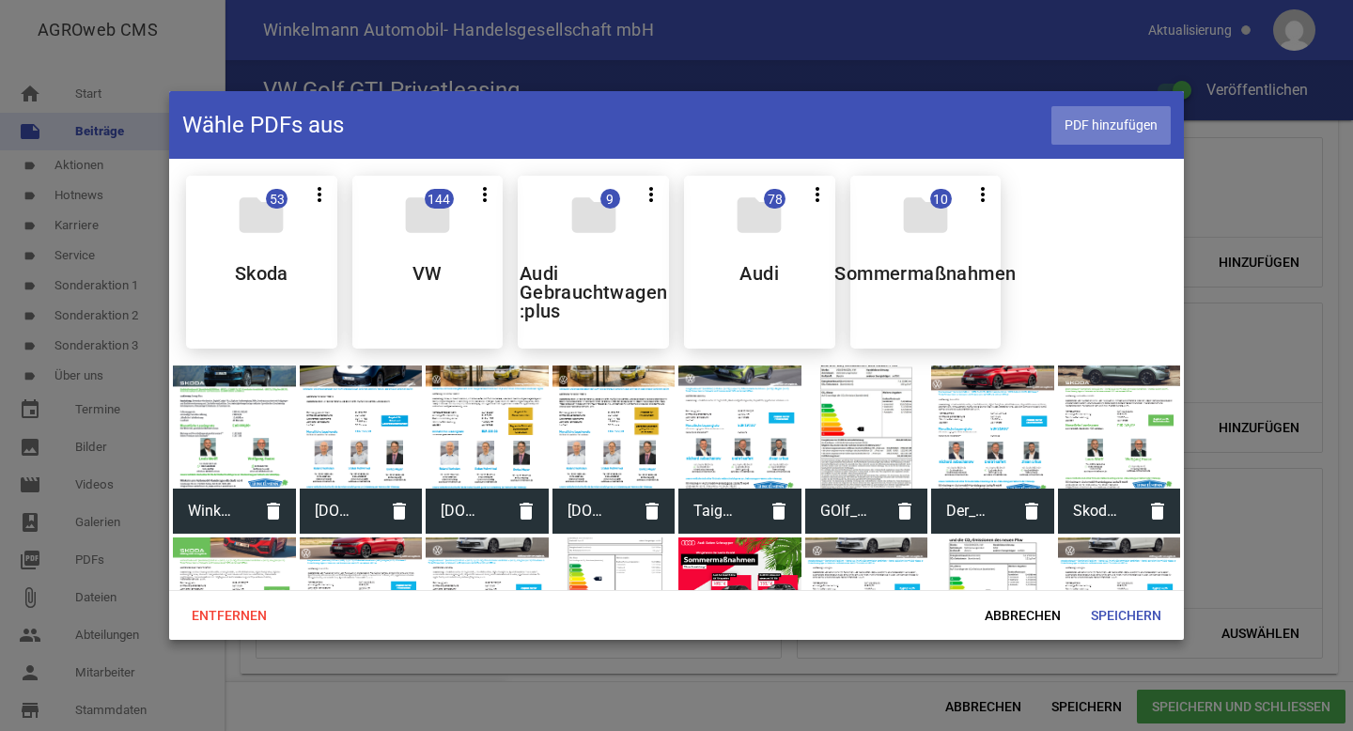
click at [1103, 128] on span "PDF hinzufügen" at bounding box center [1110, 125] width 119 height 39
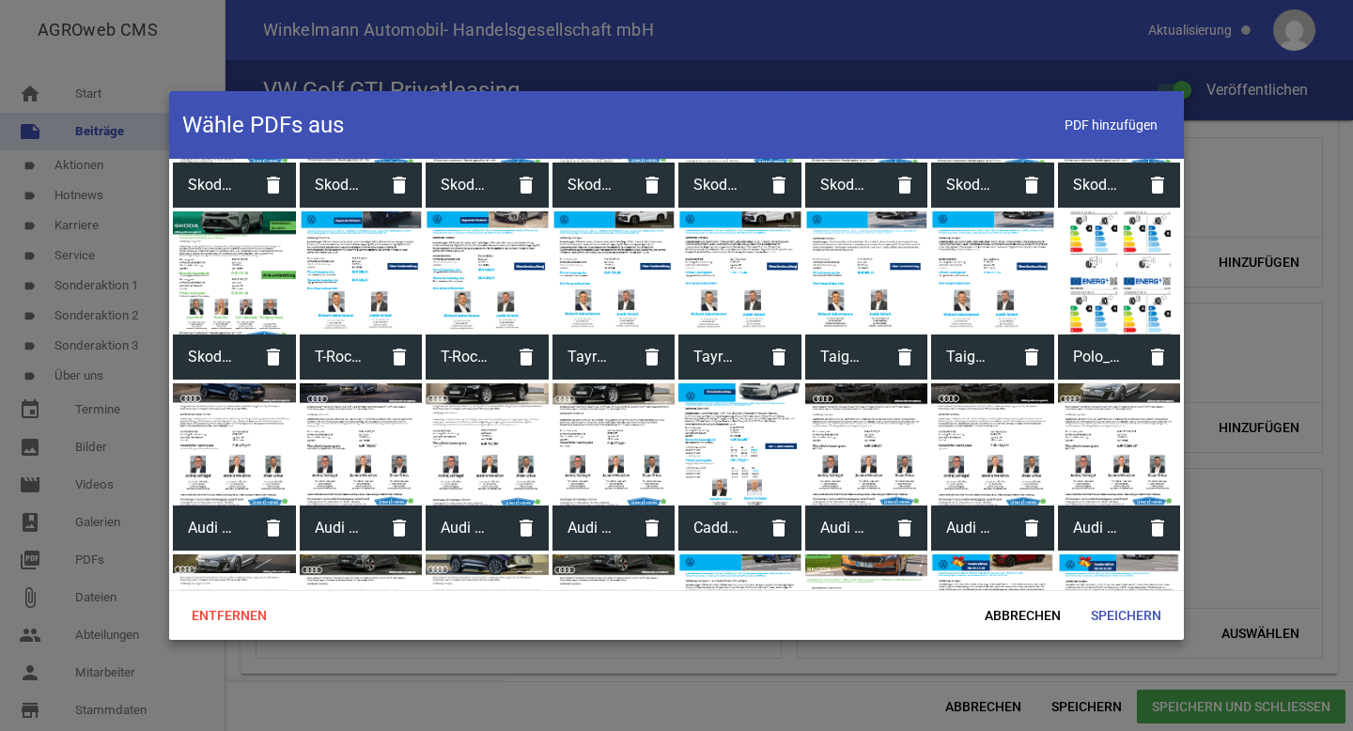
scroll to position [2500, 0]
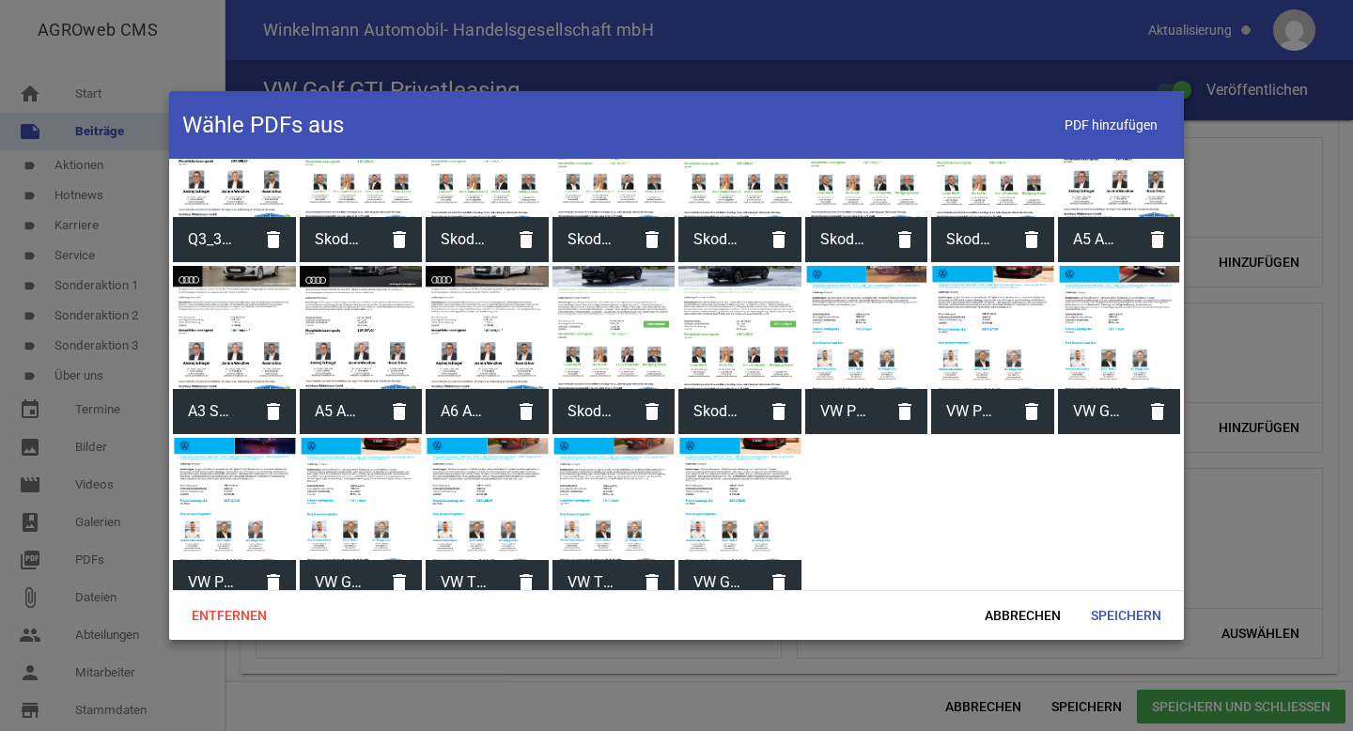
click at [729, 495] on div at bounding box center [739, 499] width 123 height 123
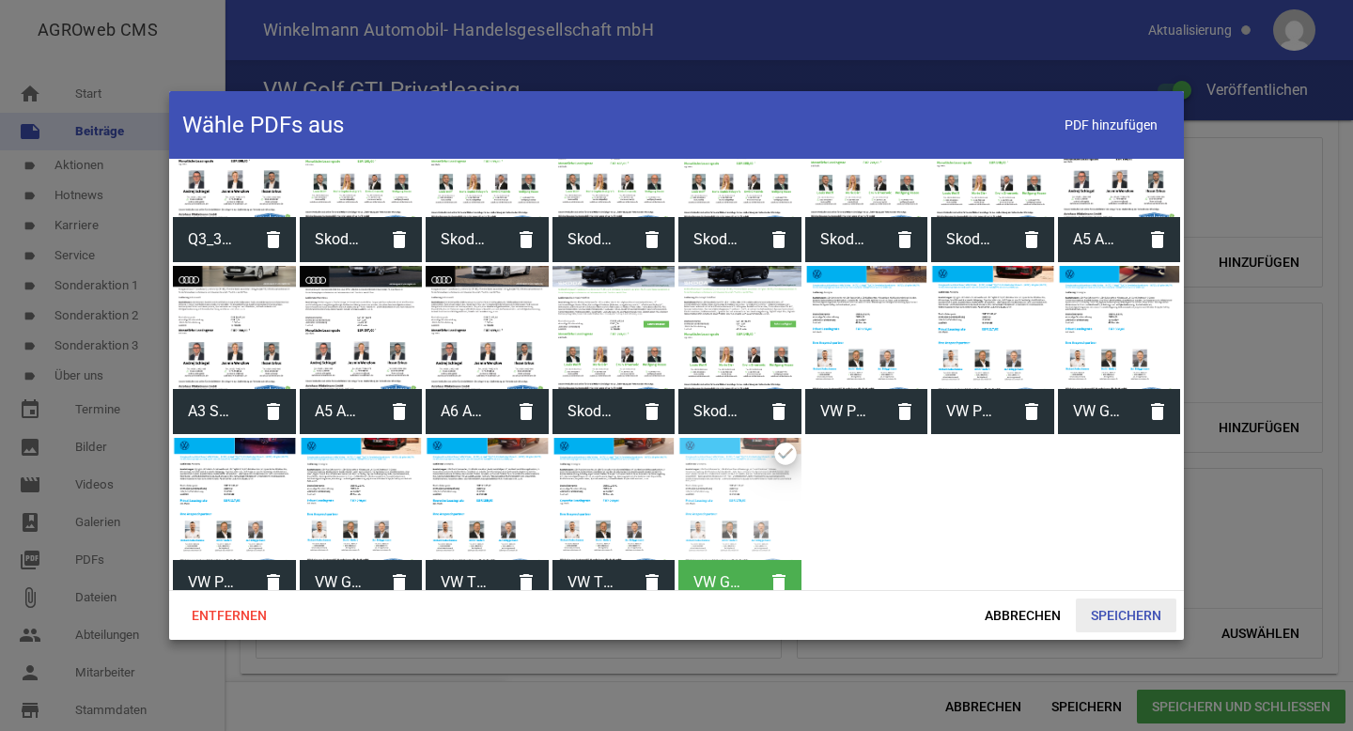
click at [1108, 612] on span "Speichern" at bounding box center [1126, 615] width 101 height 34
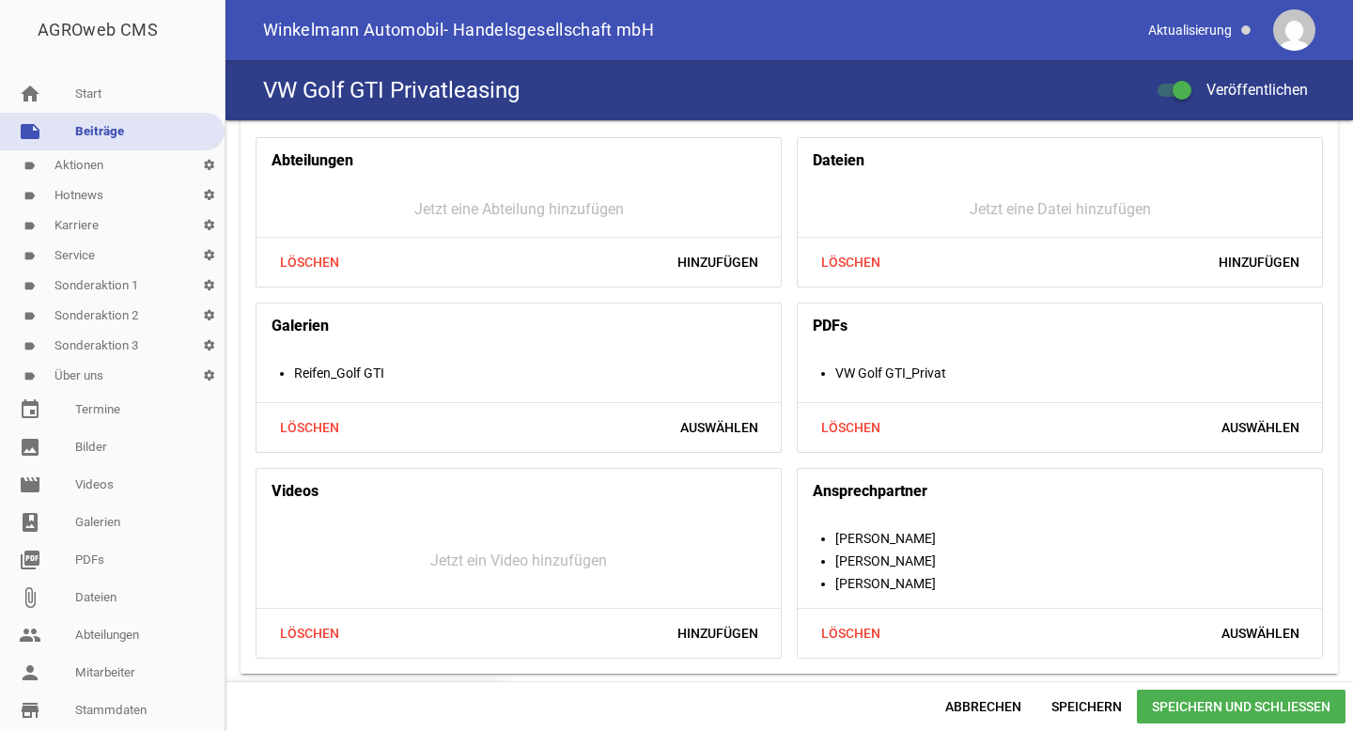
click at [1181, 705] on span "Speichern und Schließen" at bounding box center [1241, 707] width 209 height 34
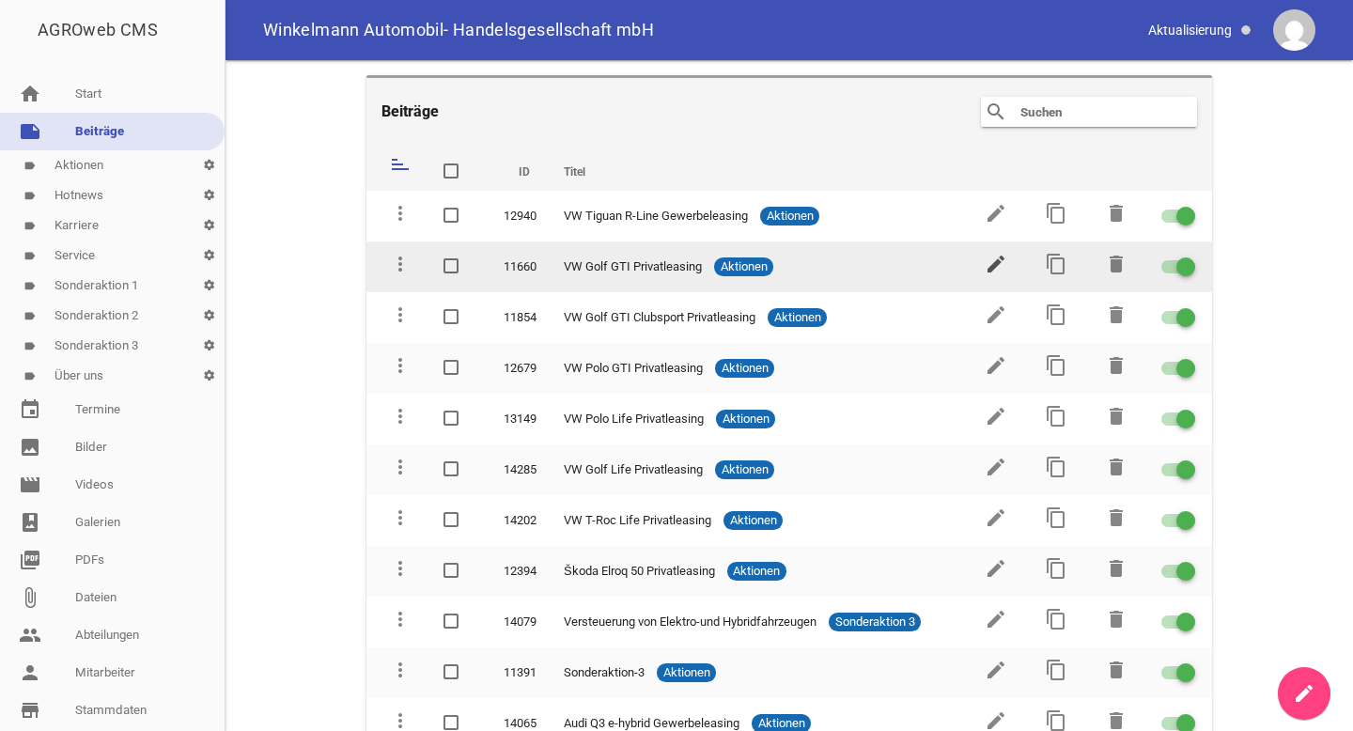
click at [984, 258] on icon "edit" at bounding box center [995, 264] width 23 height 23
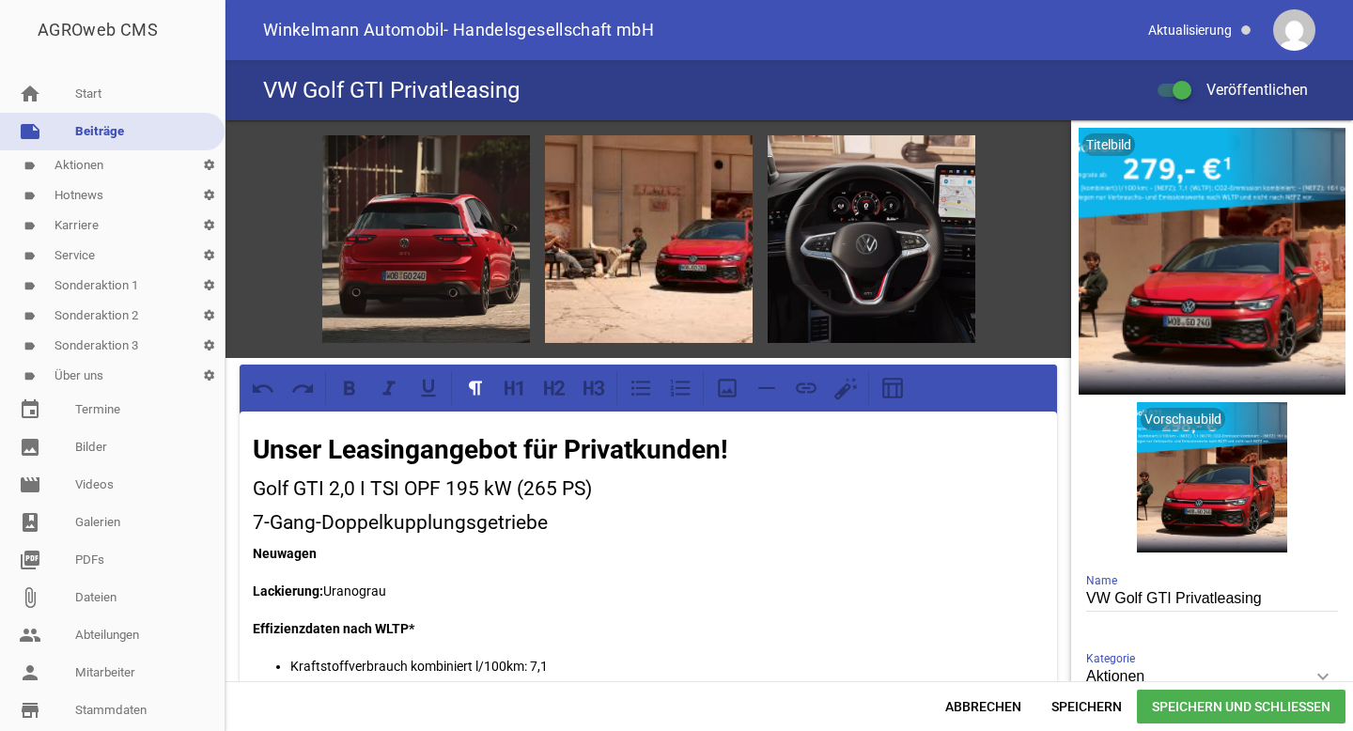
click at [1183, 703] on span "Speichern und Schließen" at bounding box center [1241, 707] width 209 height 34
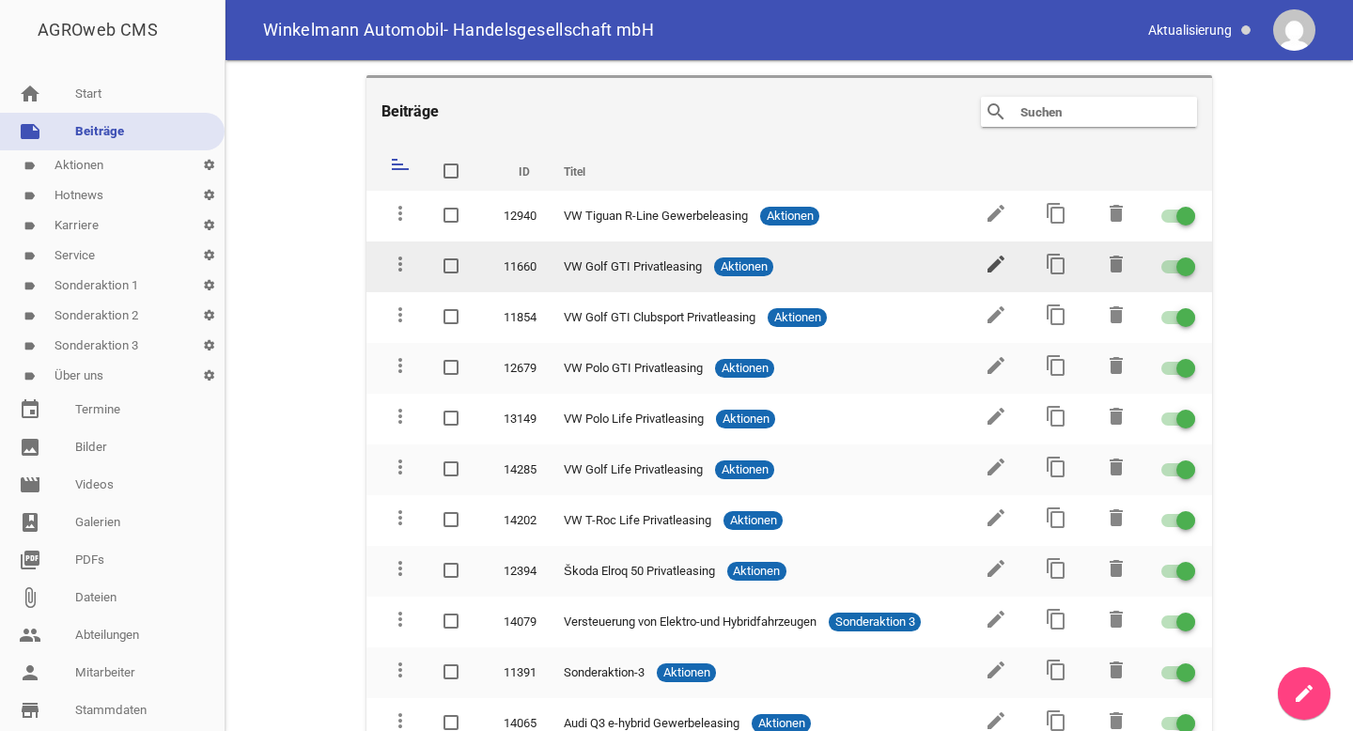
click at [984, 255] on icon "edit" at bounding box center [995, 264] width 23 height 23
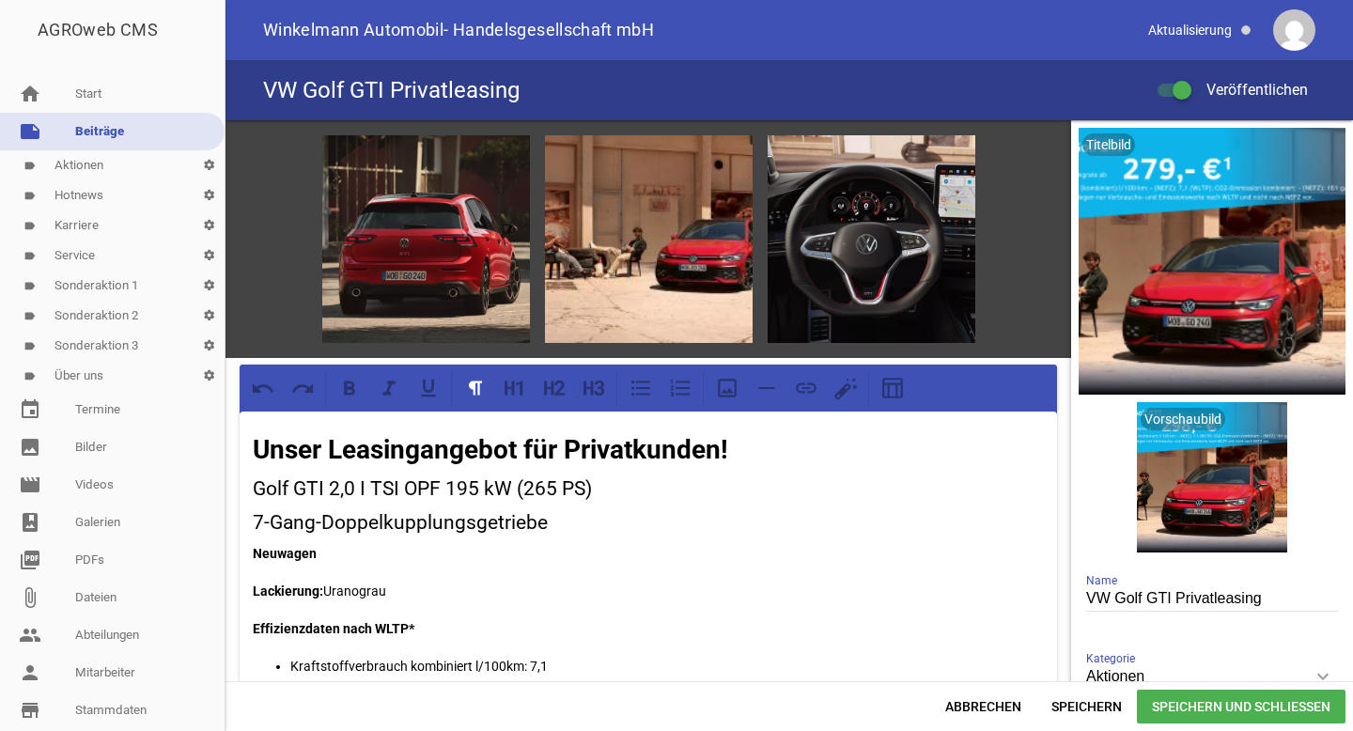
click at [1195, 705] on span "Speichern und Schließen" at bounding box center [1241, 707] width 209 height 34
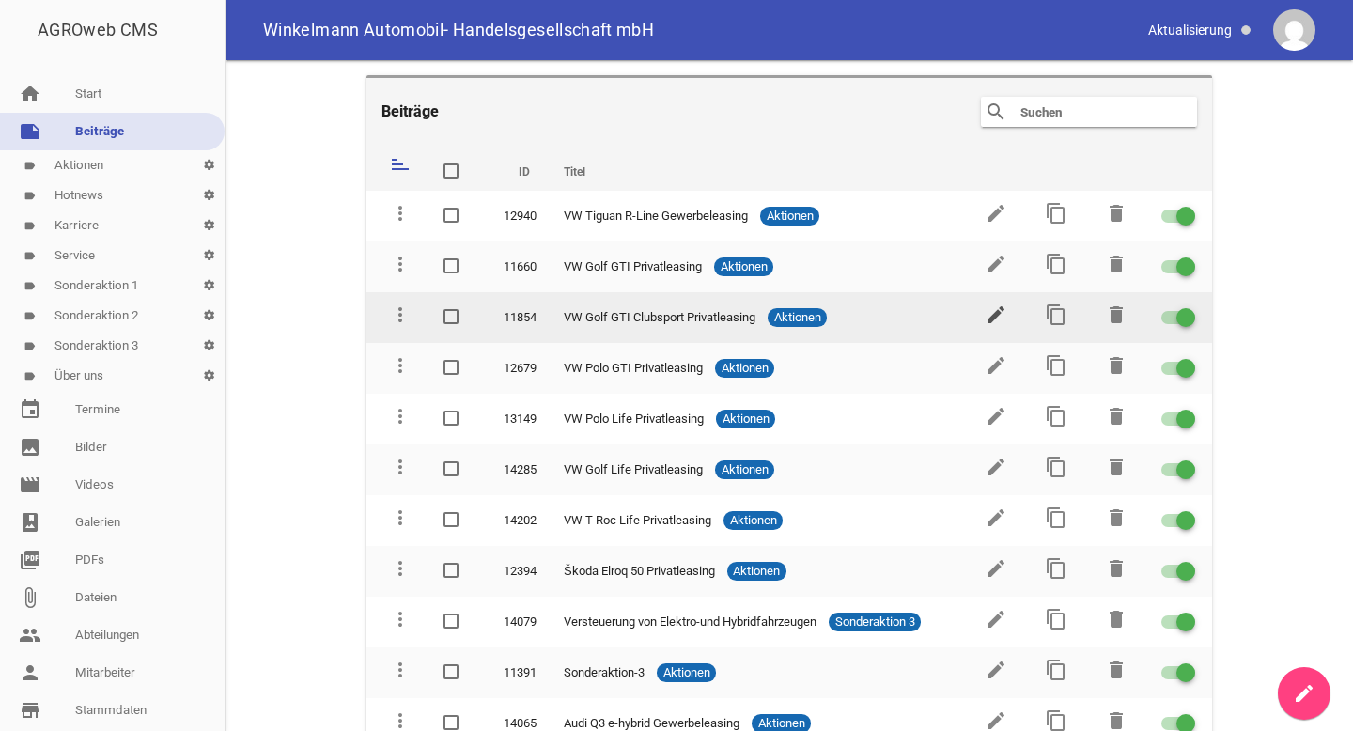
click at [984, 322] on icon "edit" at bounding box center [995, 314] width 23 height 23
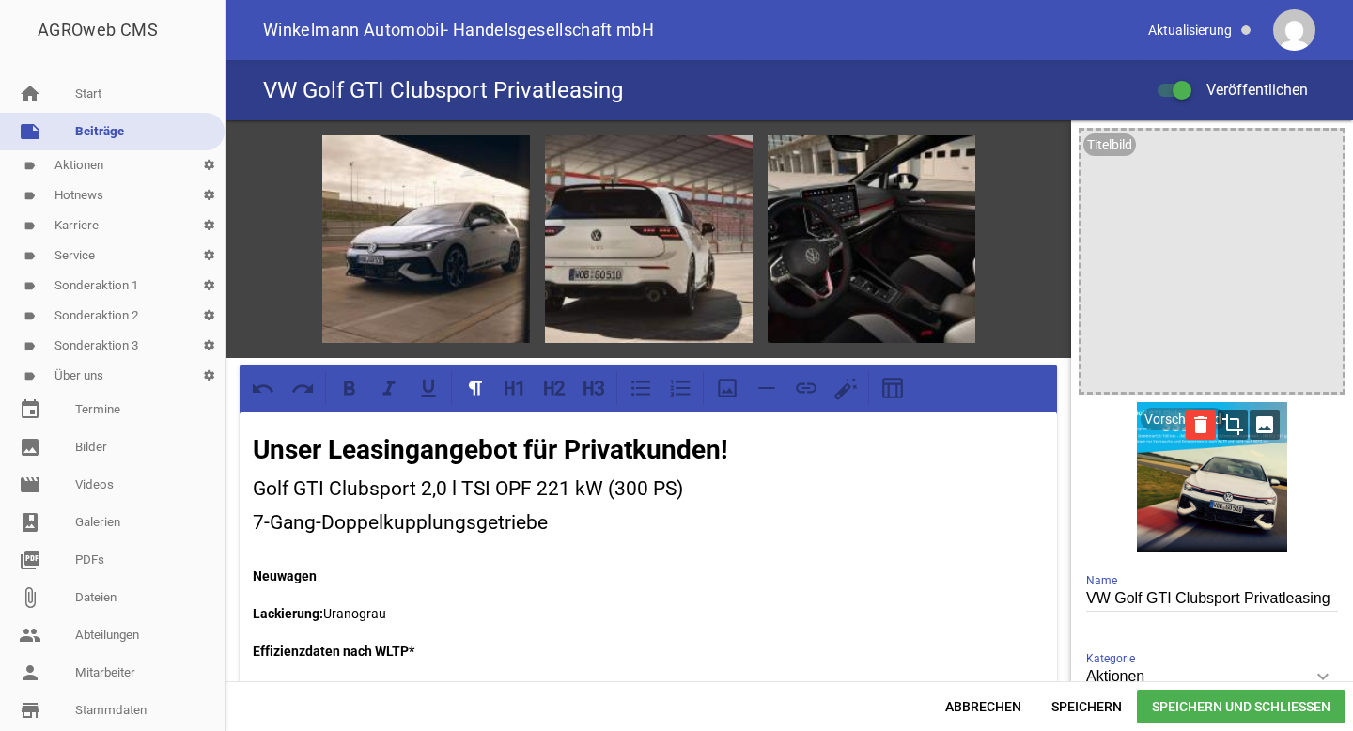
click at [1187, 432] on icon "delete" at bounding box center [1201, 425] width 30 height 30
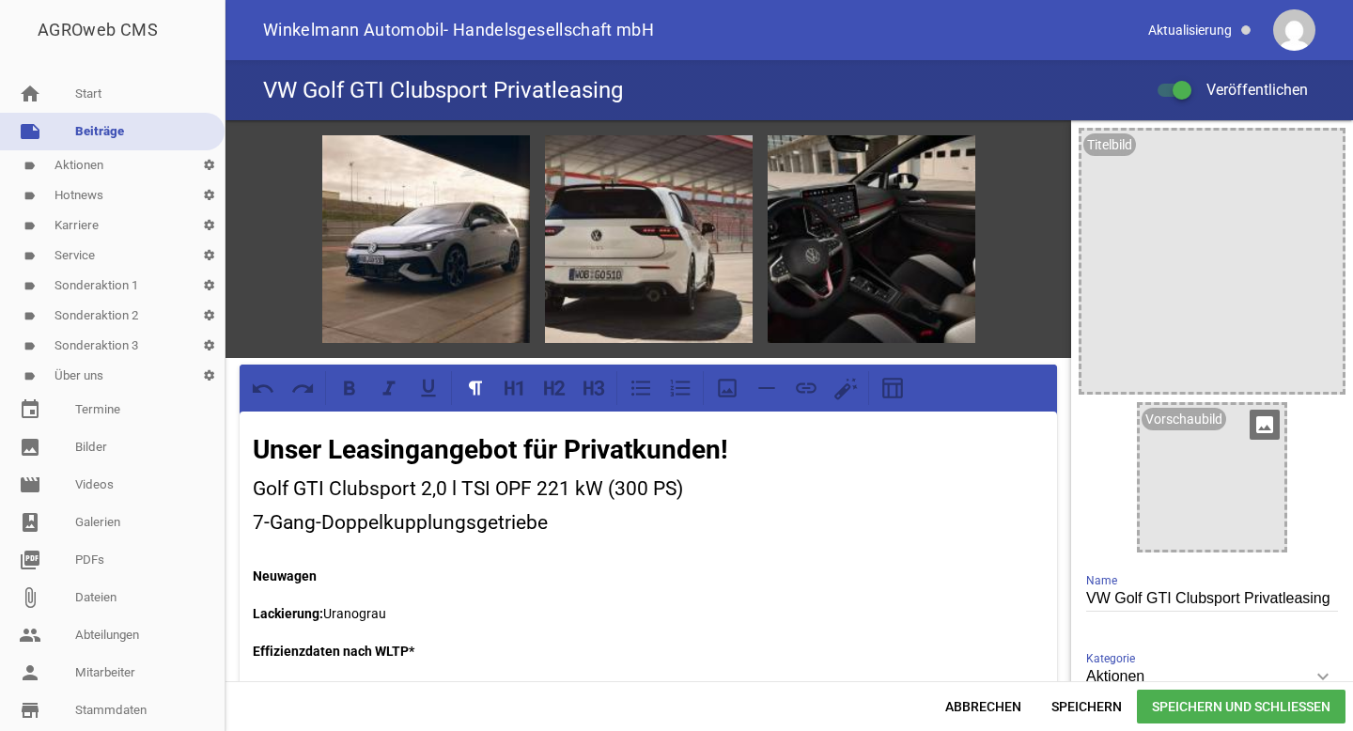
click at [1256, 433] on icon "image" at bounding box center [1264, 425] width 30 height 30
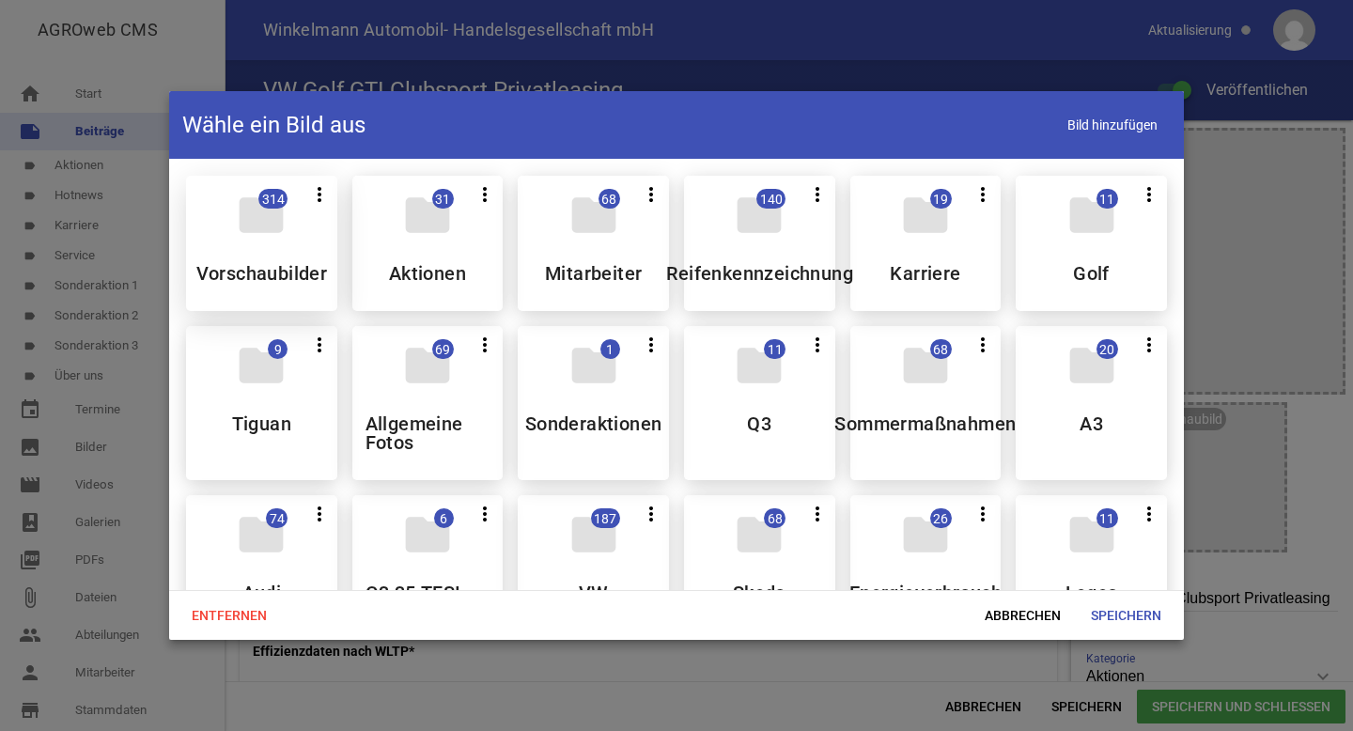
click at [217, 264] on h5 "Vorschaubilder" at bounding box center [262, 273] width 132 height 19
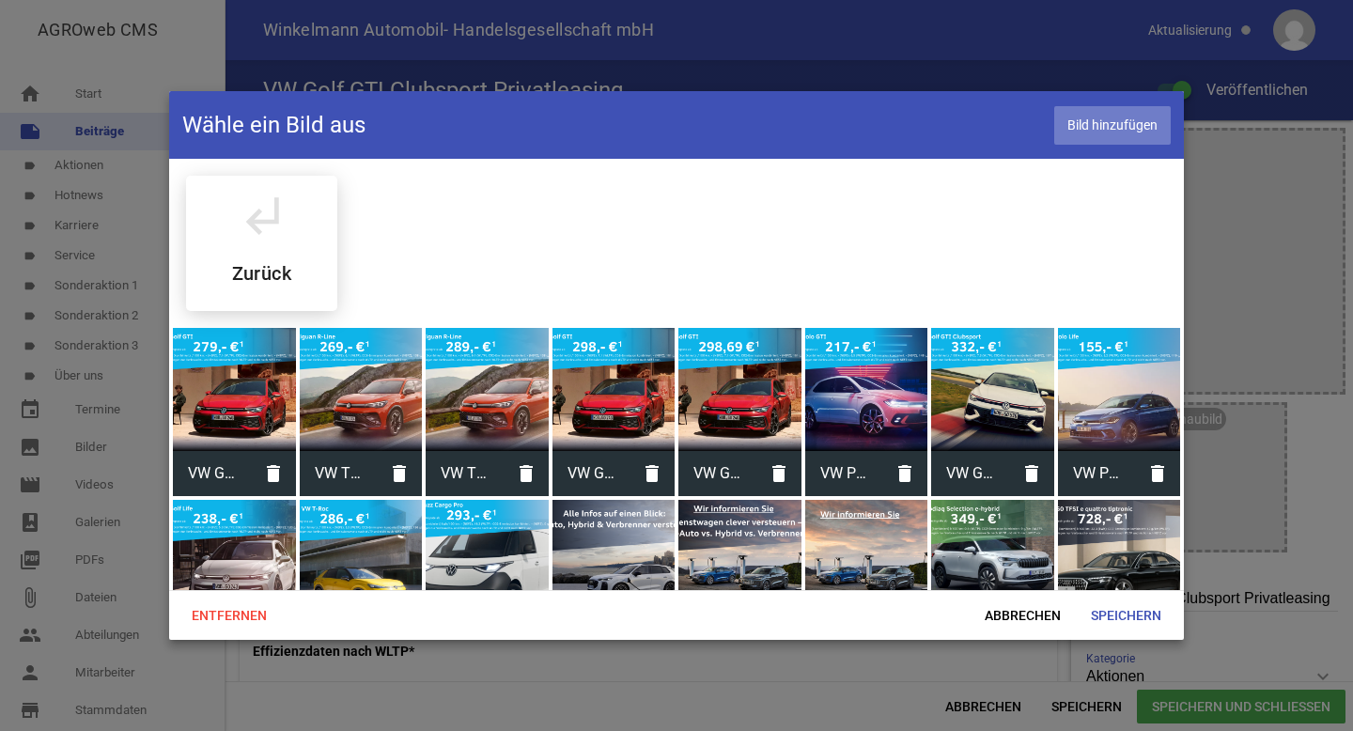
click at [1084, 133] on span "Bild hinzufügen" at bounding box center [1112, 125] width 116 height 39
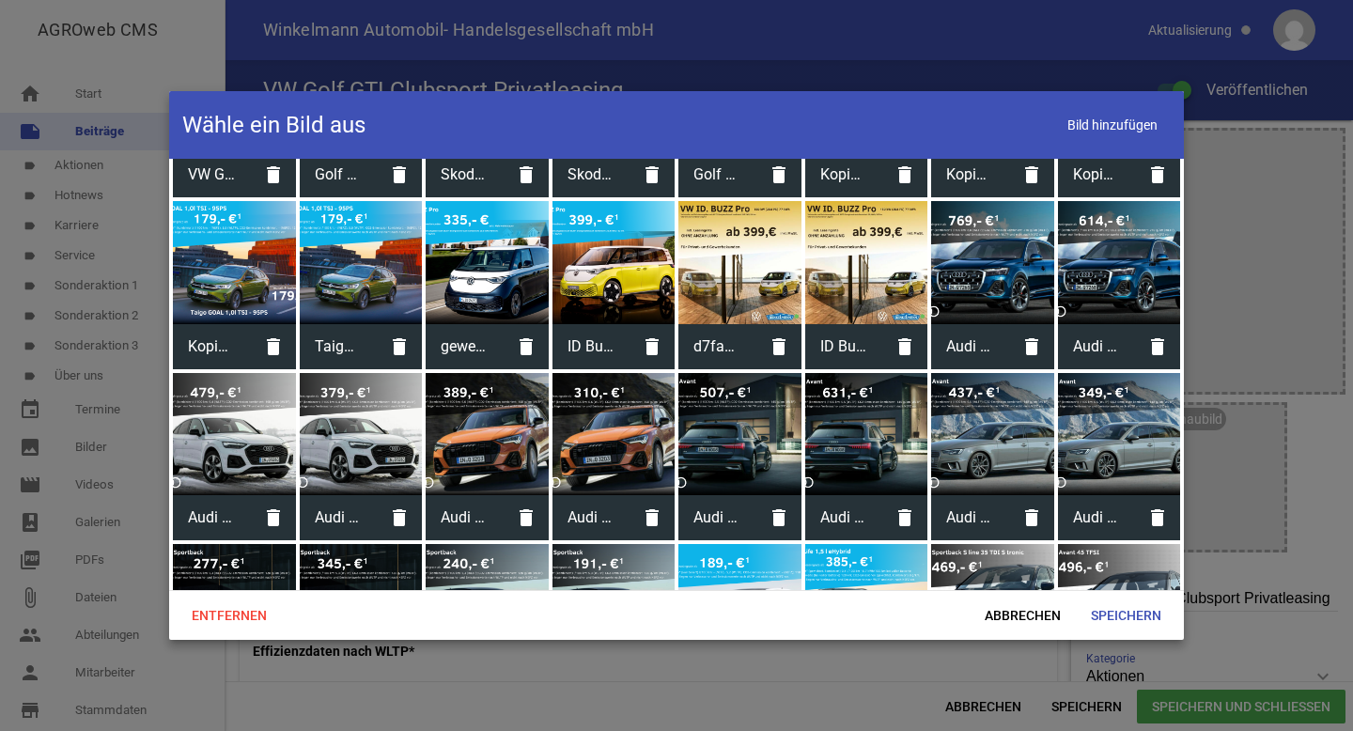
scroll to position [6549, 0]
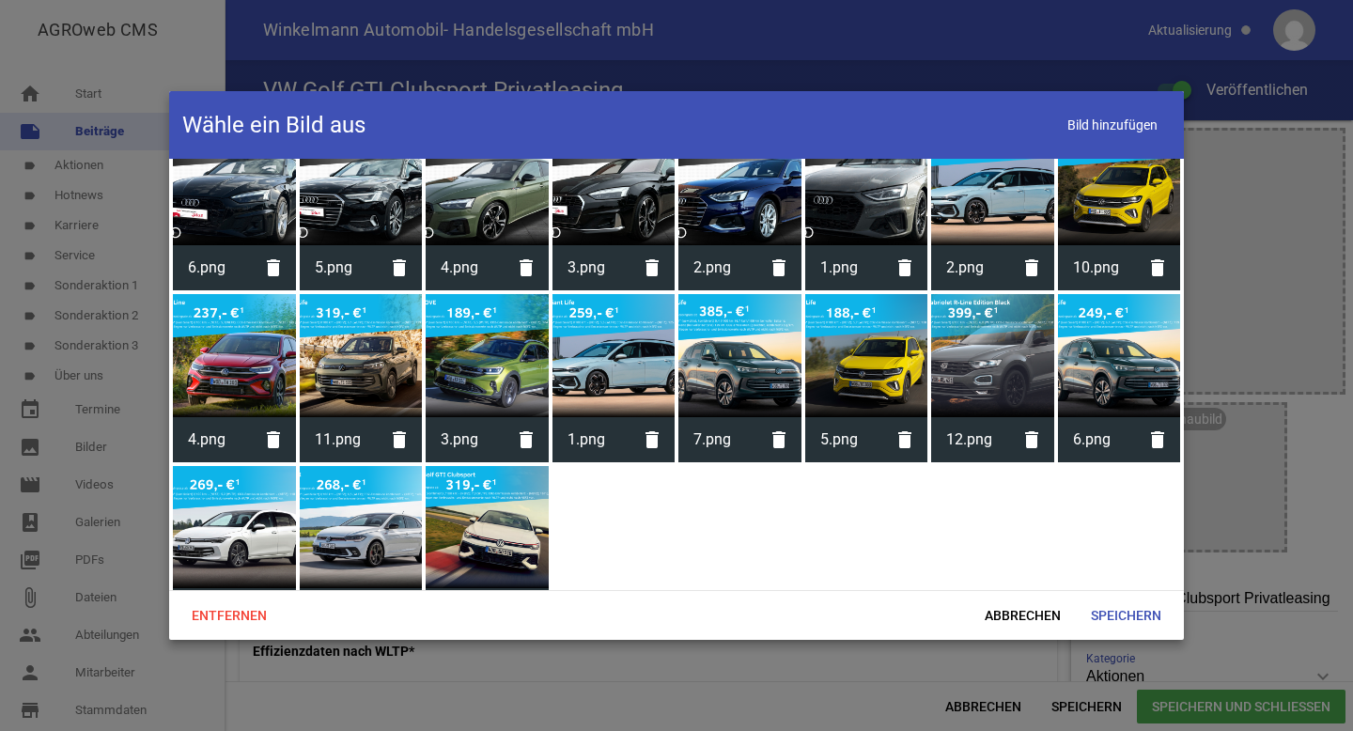
click at [504, 472] on div at bounding box center [487, 527] width 123 height 123
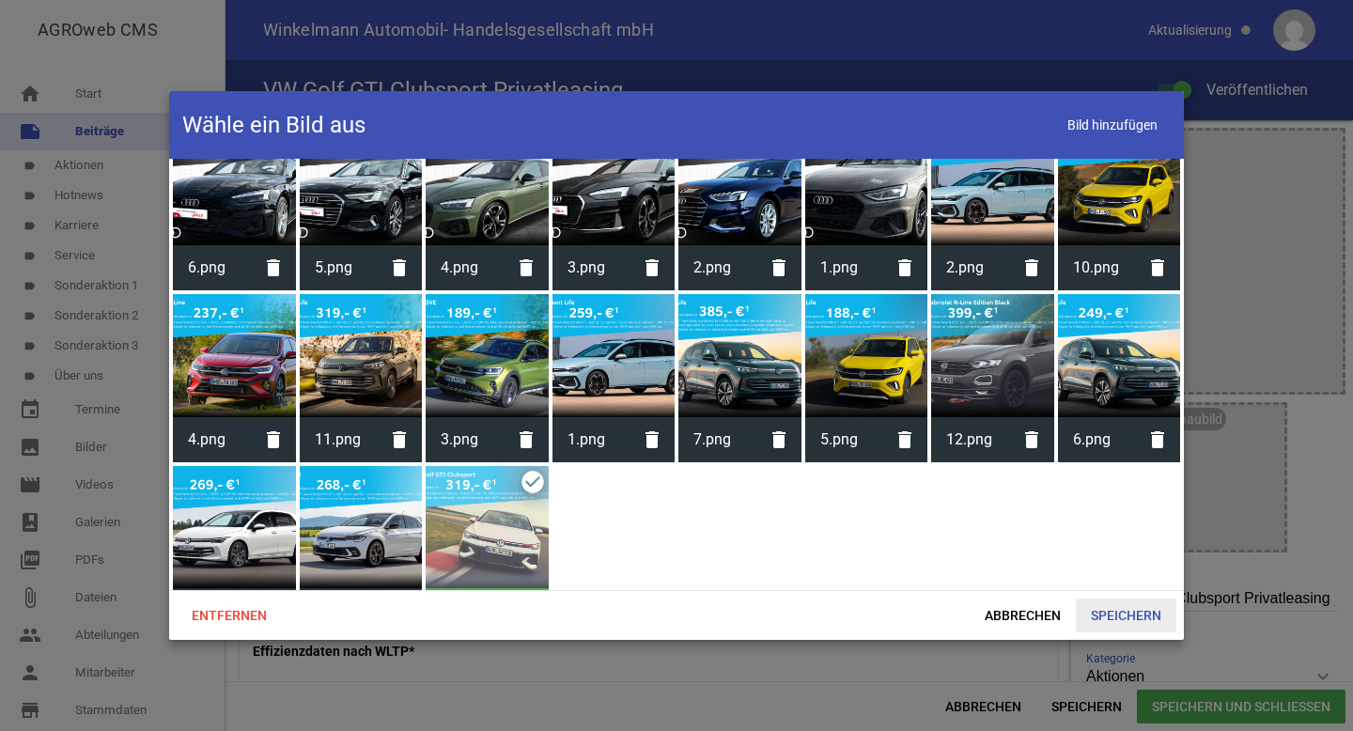
click at [1121, 619] on span "Speichern" at bounding box center [1126, 615] width 101 height 34
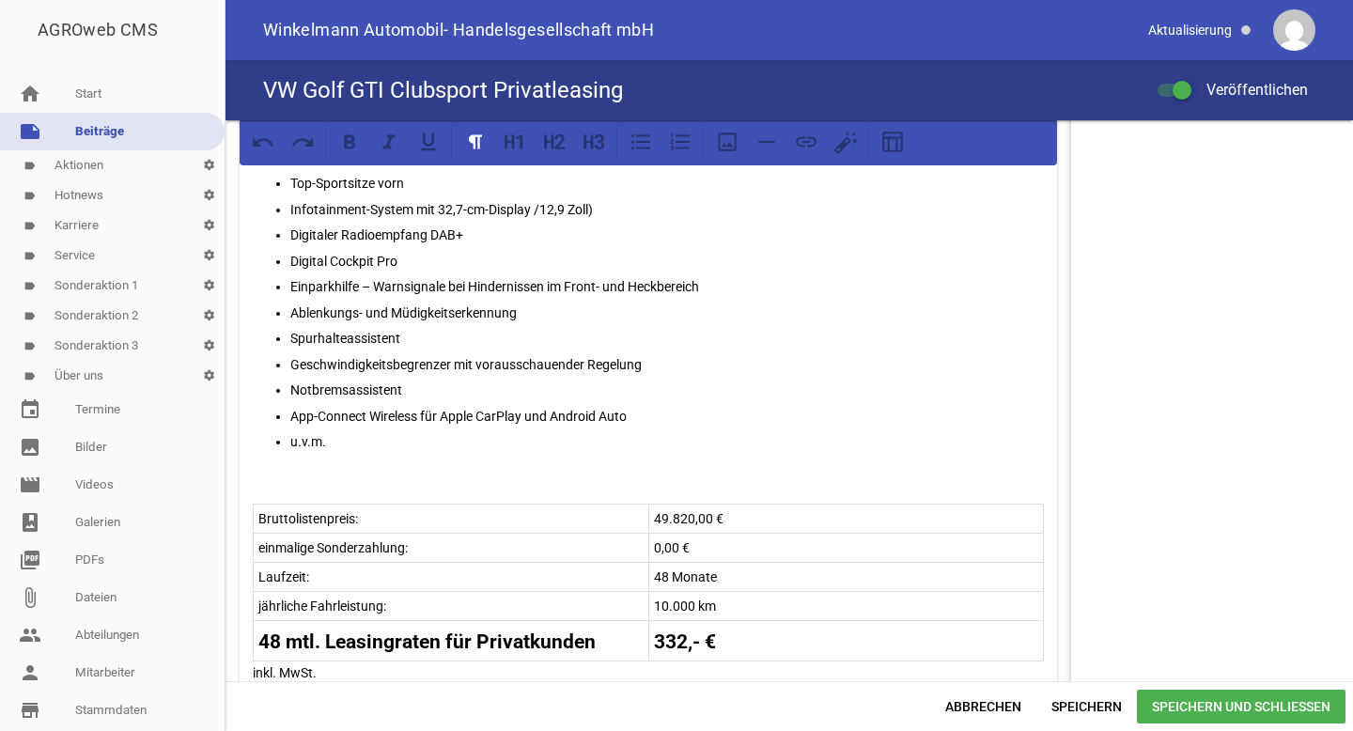
click at [674, 636] on tr "48 mtl. Leasingraten für Privatkunden 332,- €" at bounding box center [649, 641] width 790 height 40
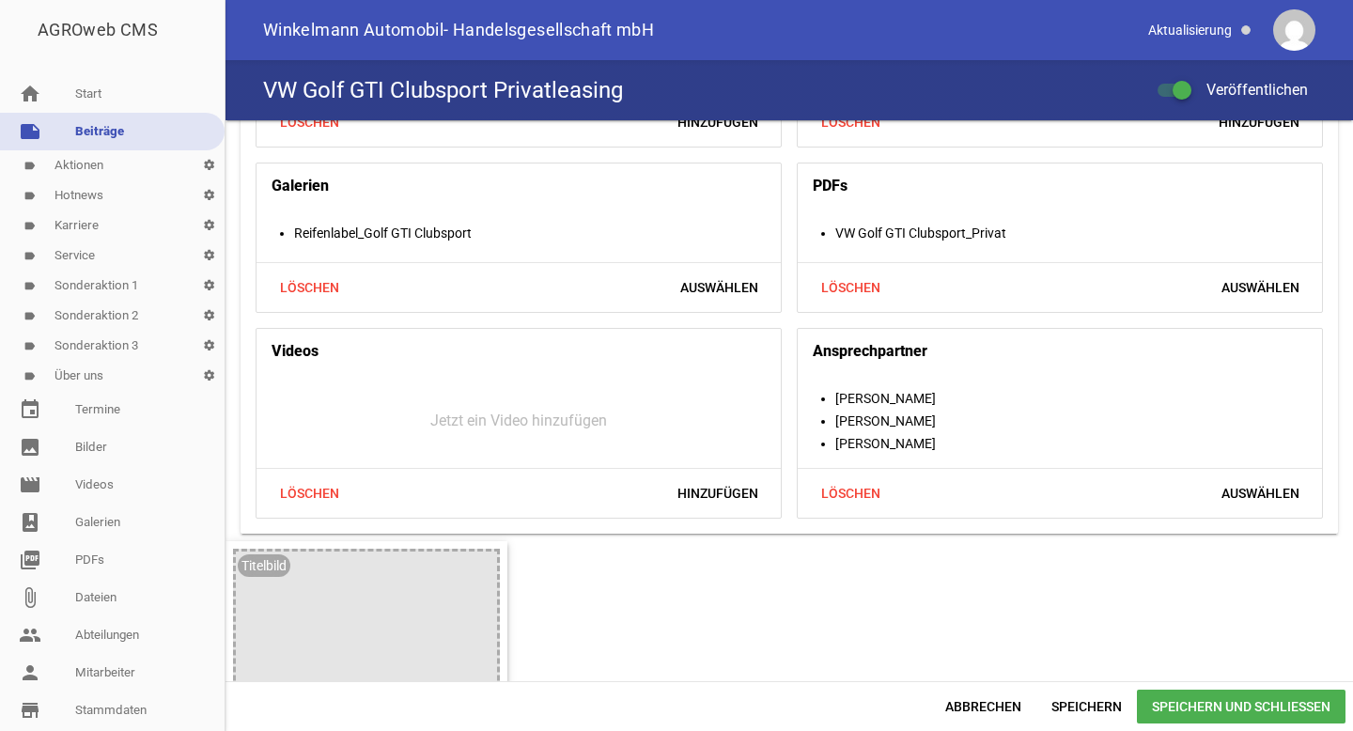
scroll to position [2008, 0]
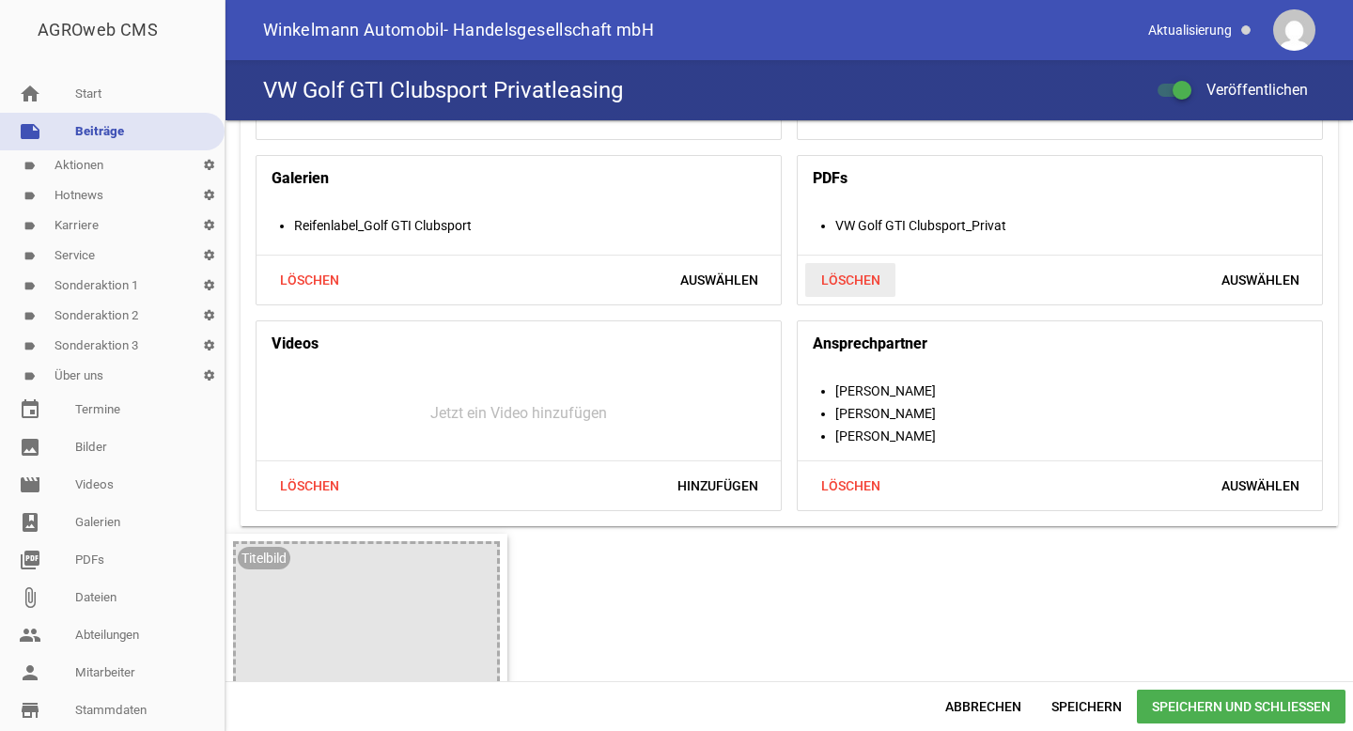
click at [852, 265] on span "Löschen" at bounding box center [850, 280] width 90 height 34
click at [1264, 278] on span "Hinzufügen" at bounding box center [1258, 280] width 111 height 34
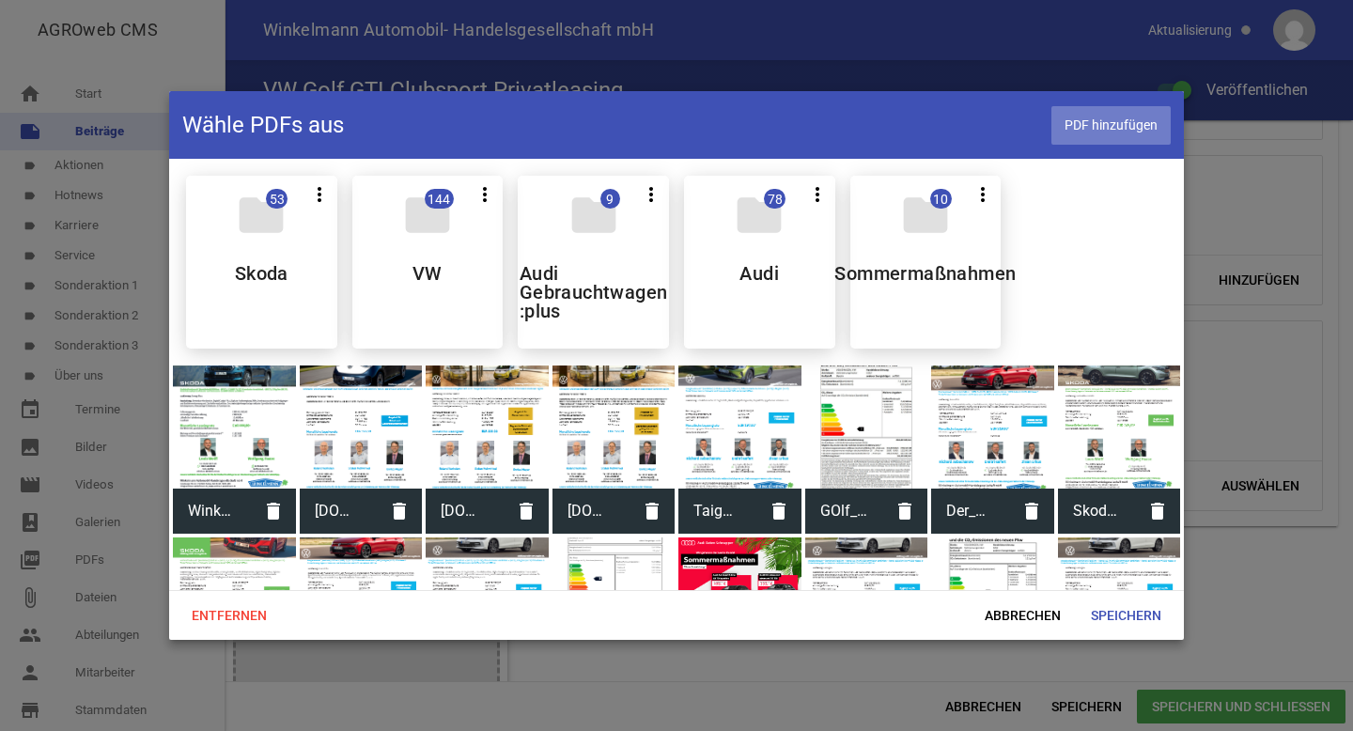
click at [1092, 127] on span "PDF hinzufügen" at bounding box center [1110, 125] width 119 height 39
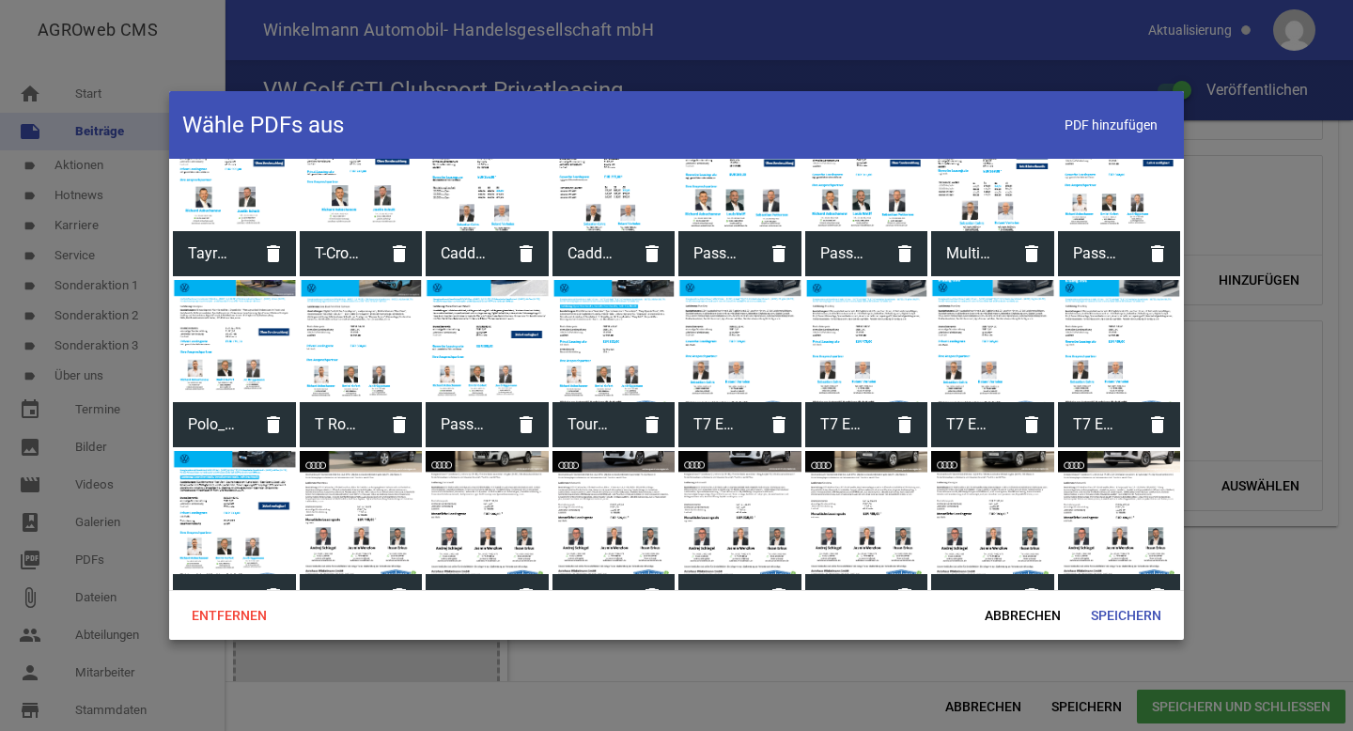
scroll to position [2500, 0]
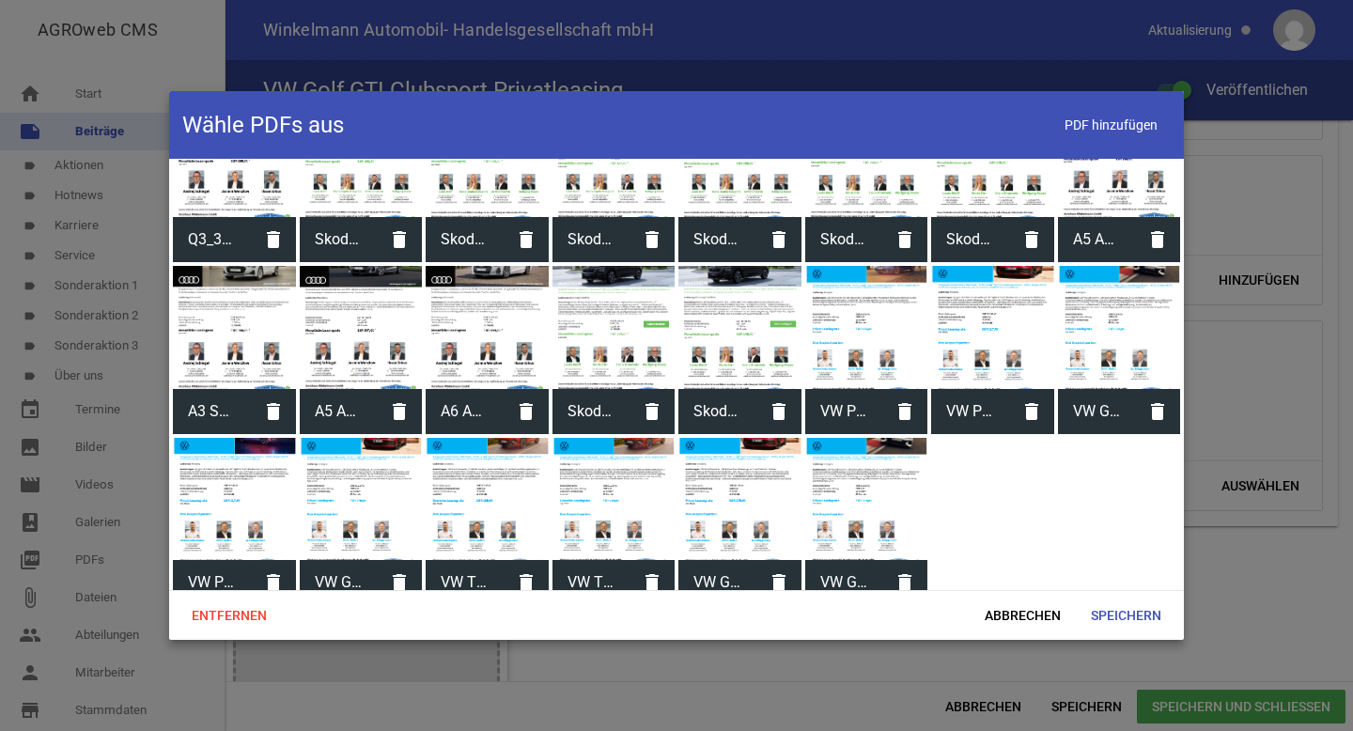
click at [861, 488] on div at bounding box center [866, 499] width 123 height 123
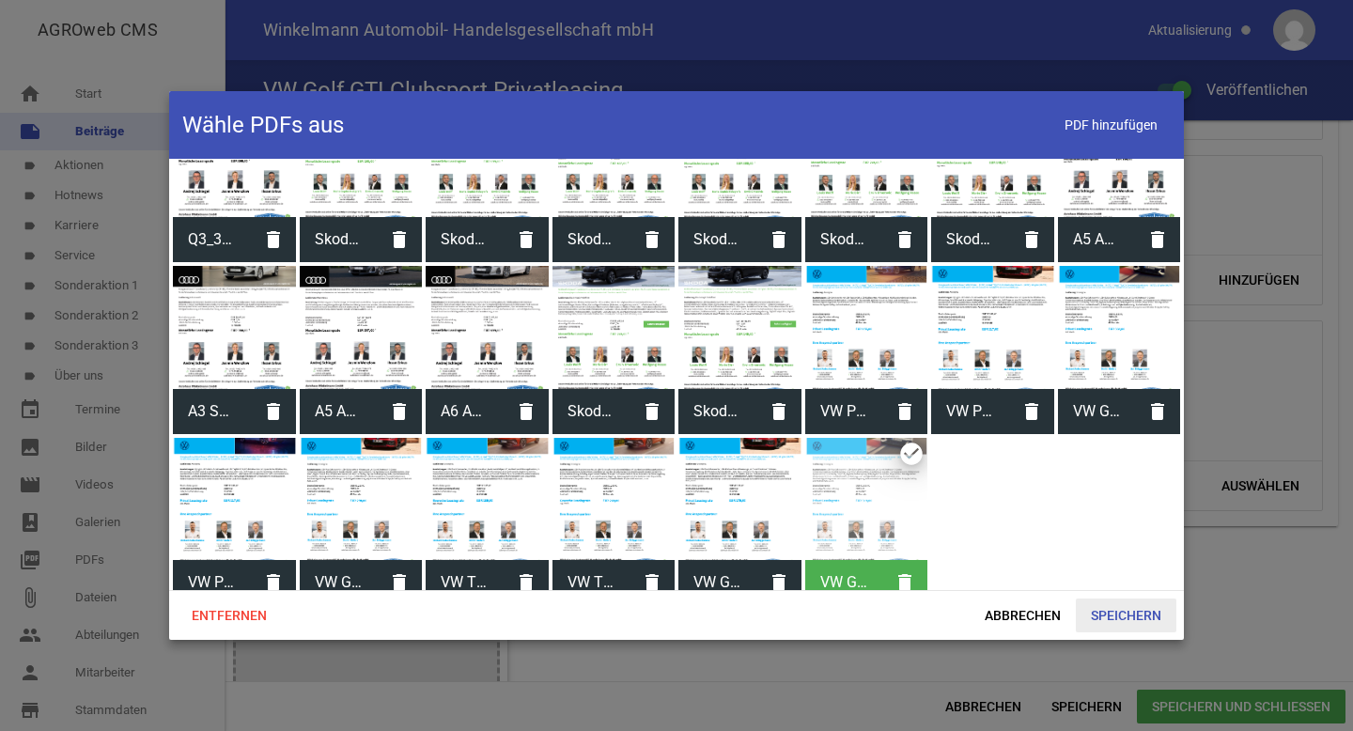
click at [1115, 619] on span "Speichern" at bounding box center [1126, 615] width 101 height 34
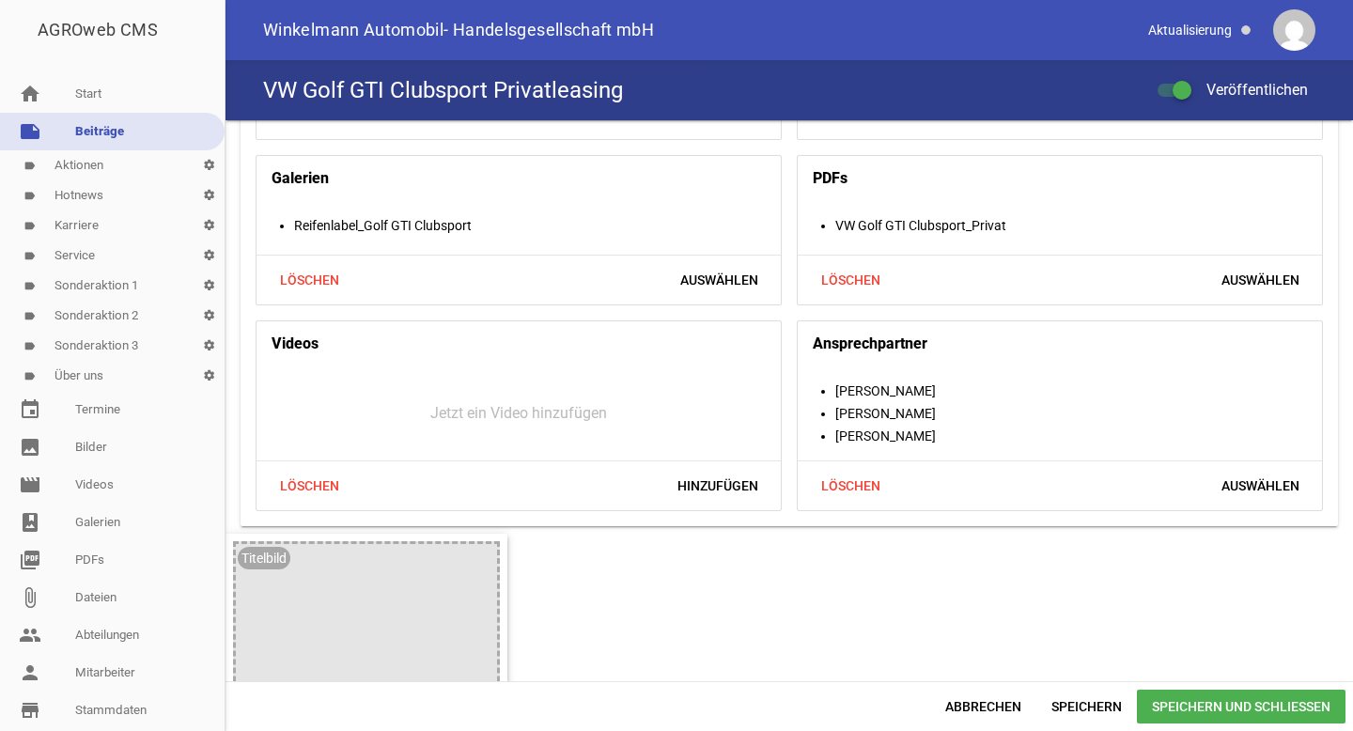
click at [1167, 698] on span "Speichern und Schließen" at bounding box center [1241, 707] width 209 height 34
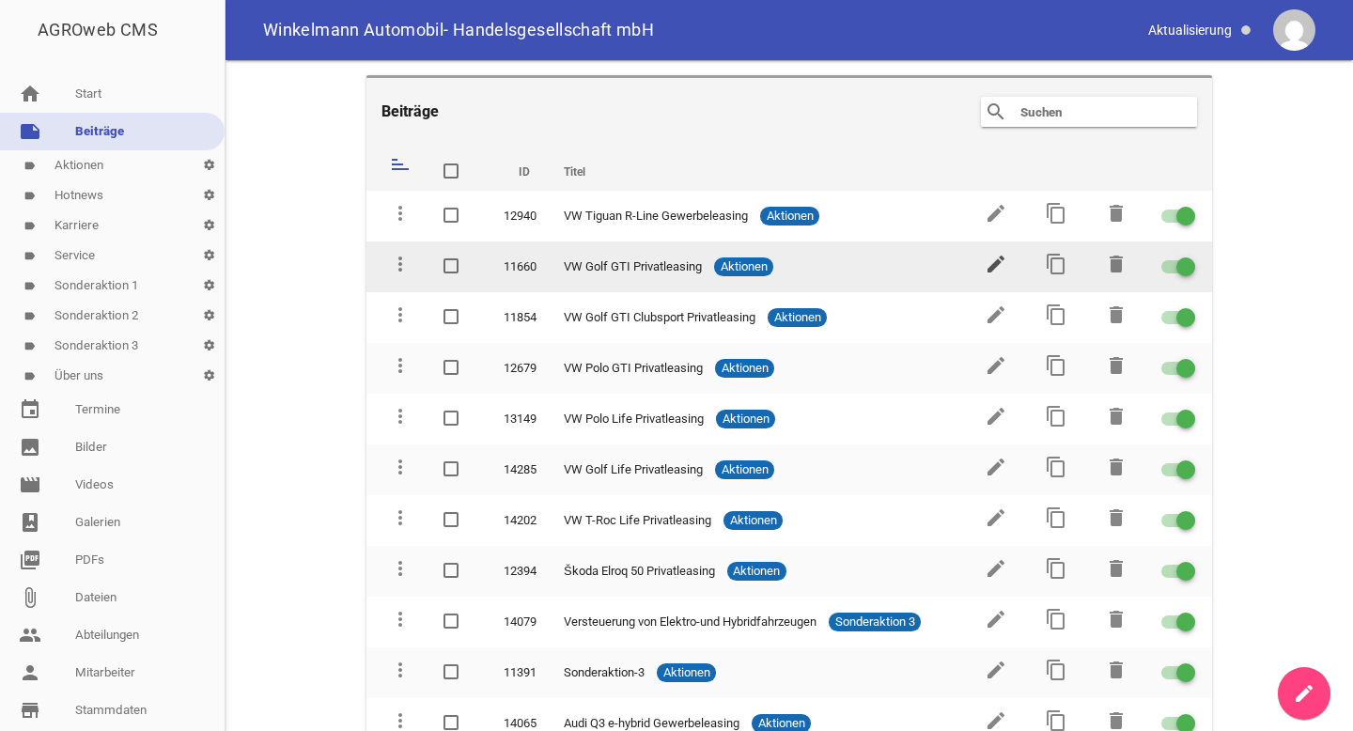
click at [991, 264] on icon "edit" at bounding box center [995, 264] width 23 height 23
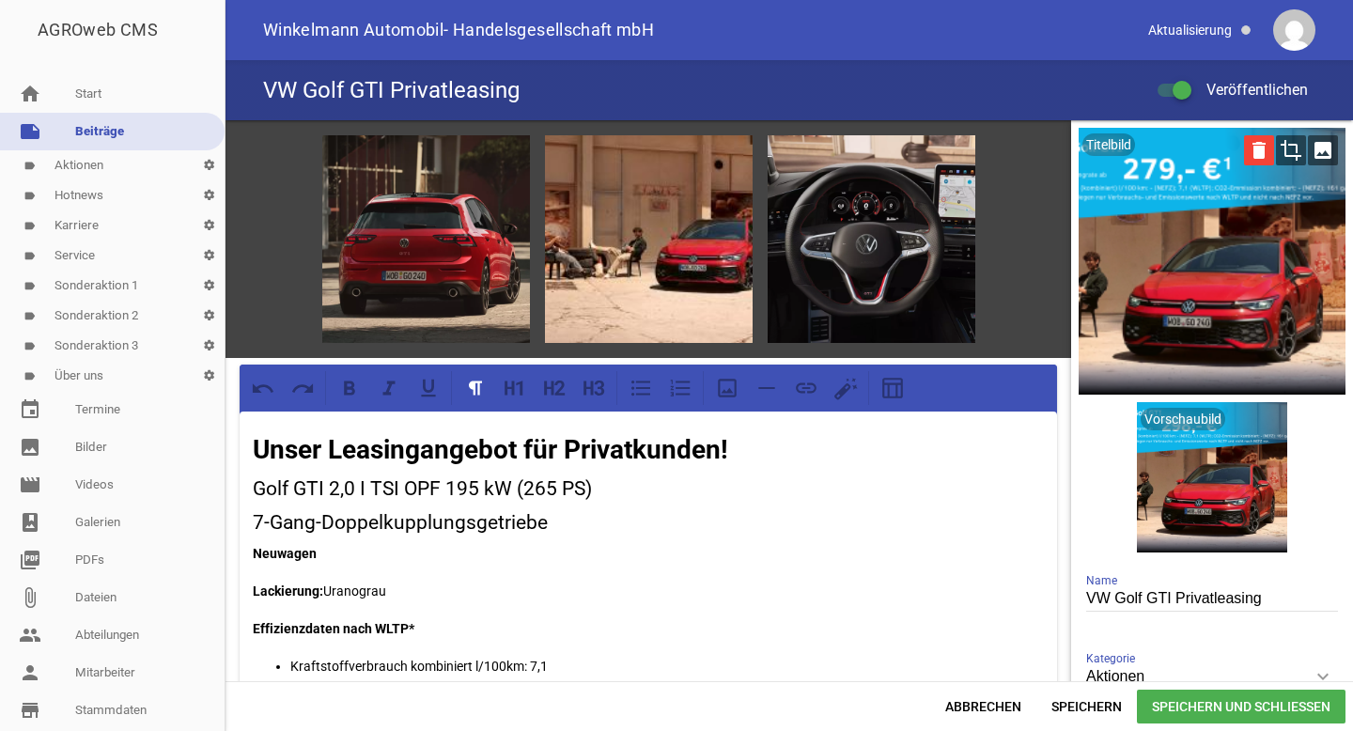
click at [1246, 152] on icon "delete" at bounding box center [1259, 150] width 30 height 30
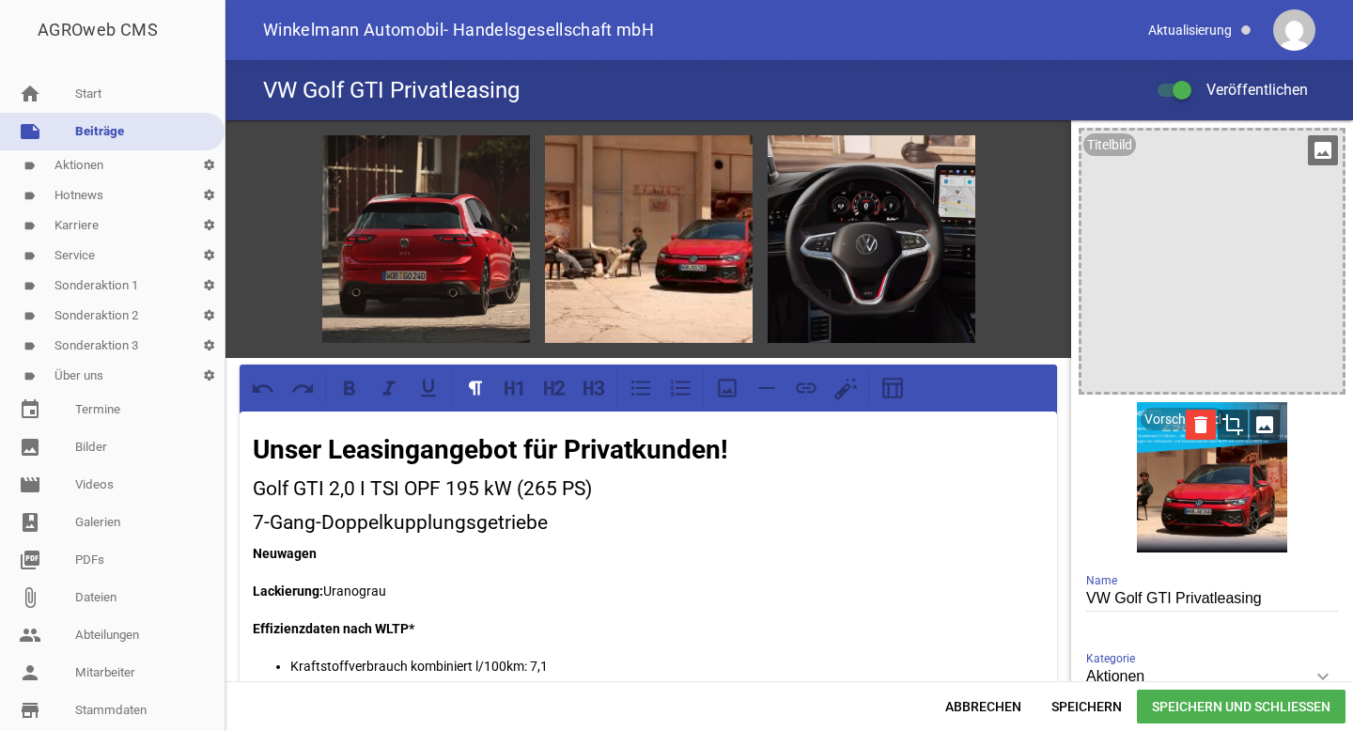
click at [1194, 426] on icon "delete" at bounding box center [1201, 425] width 30 height 30
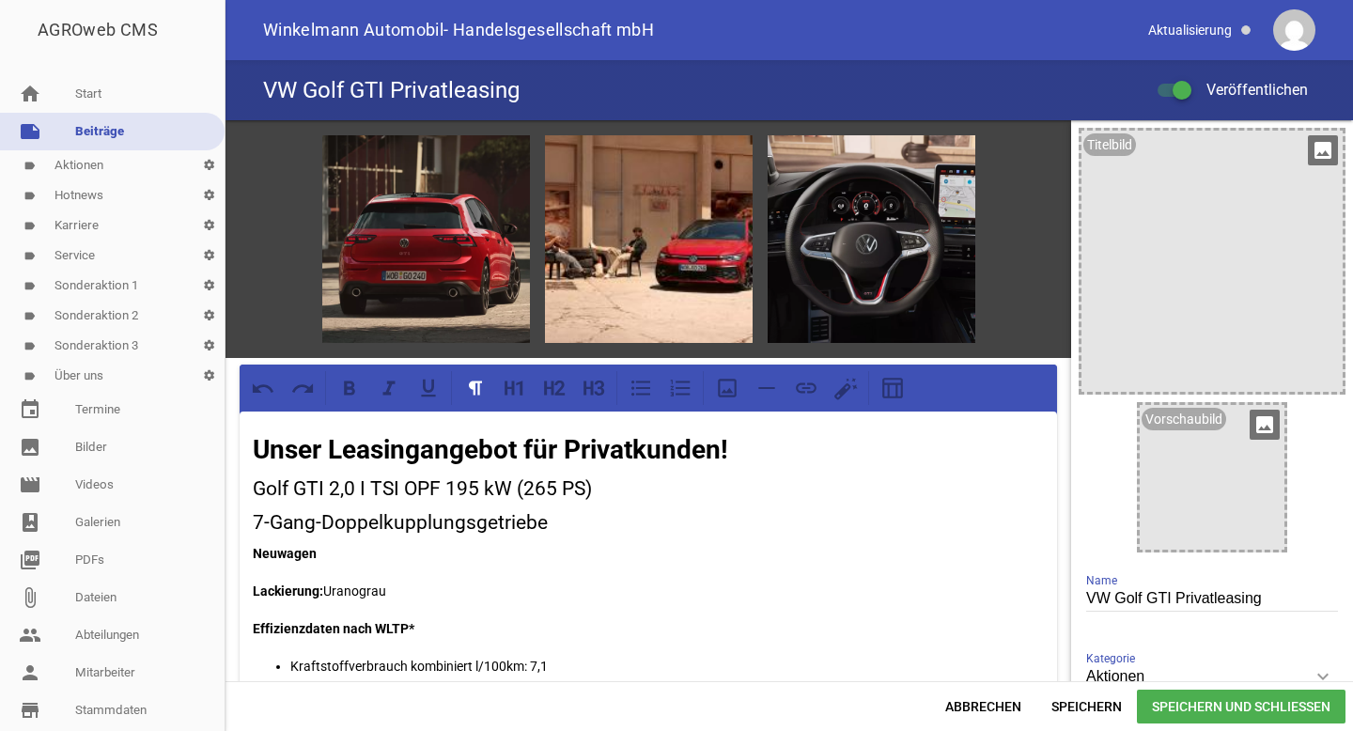
click at [1188, 450] on div at bounding box center [1211, 477] width 145 height 145
click at [1255, 426] on icon "image" at bounding box center [1264, 425] width 30 height 30
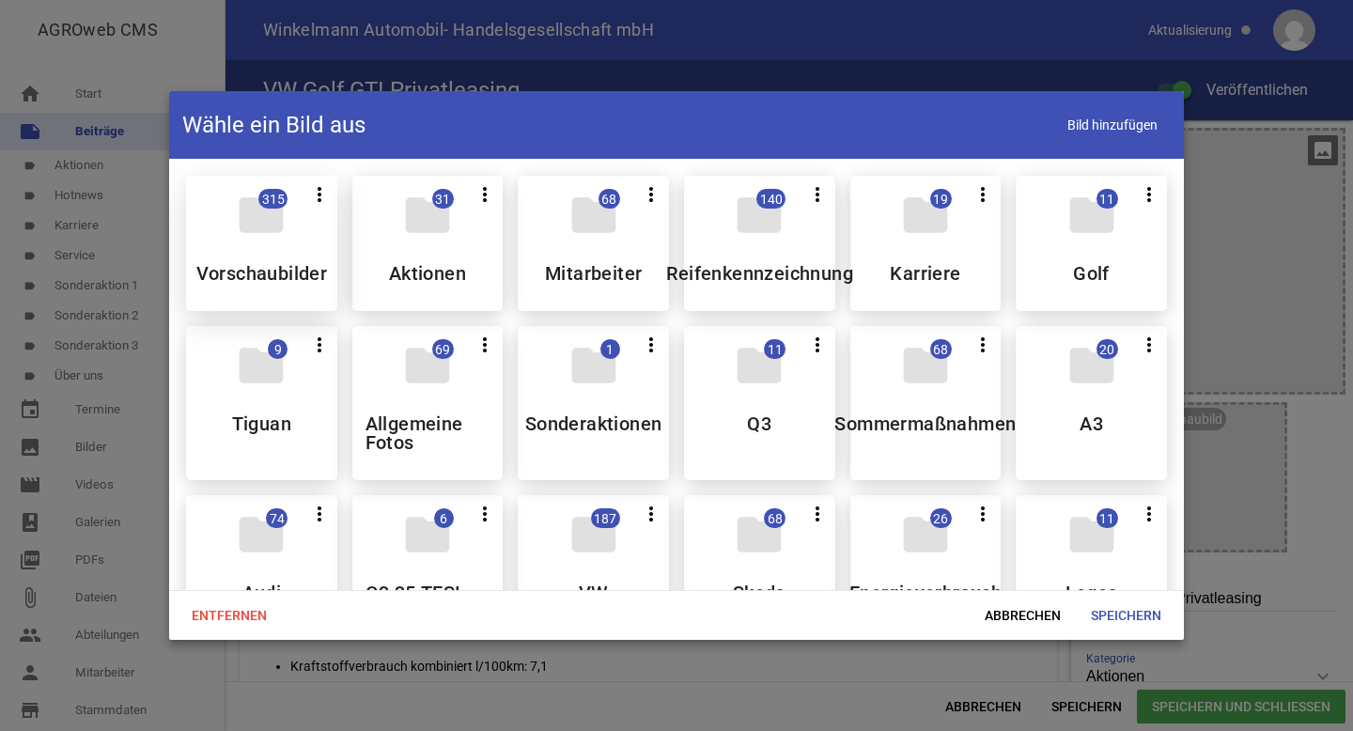
click at [264, 242] on div "folder 315 more_vert Teilen Bearbeiten Löschen Vorschaubilder" at bounding box center [261, 243] width 151 height 135
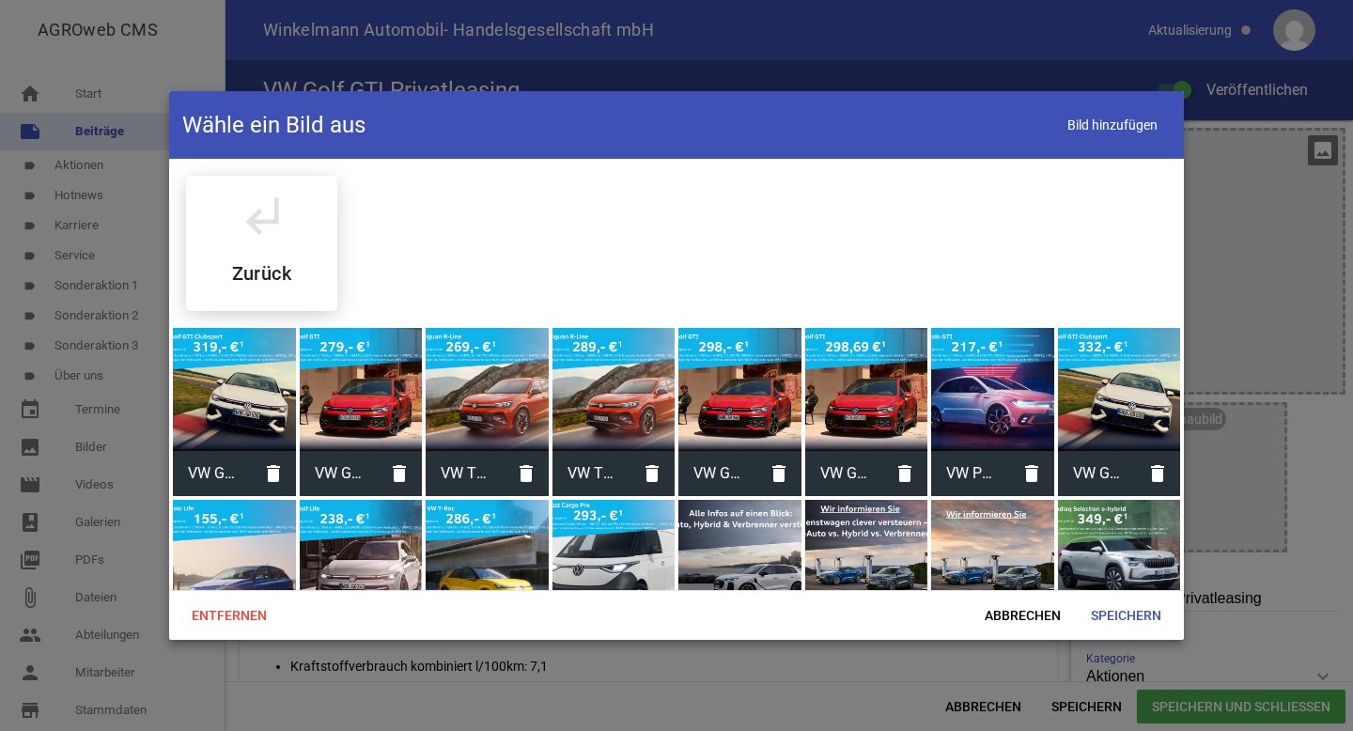
click at [364, 375] on div at bounding box center [361, 389] width 123 height 123
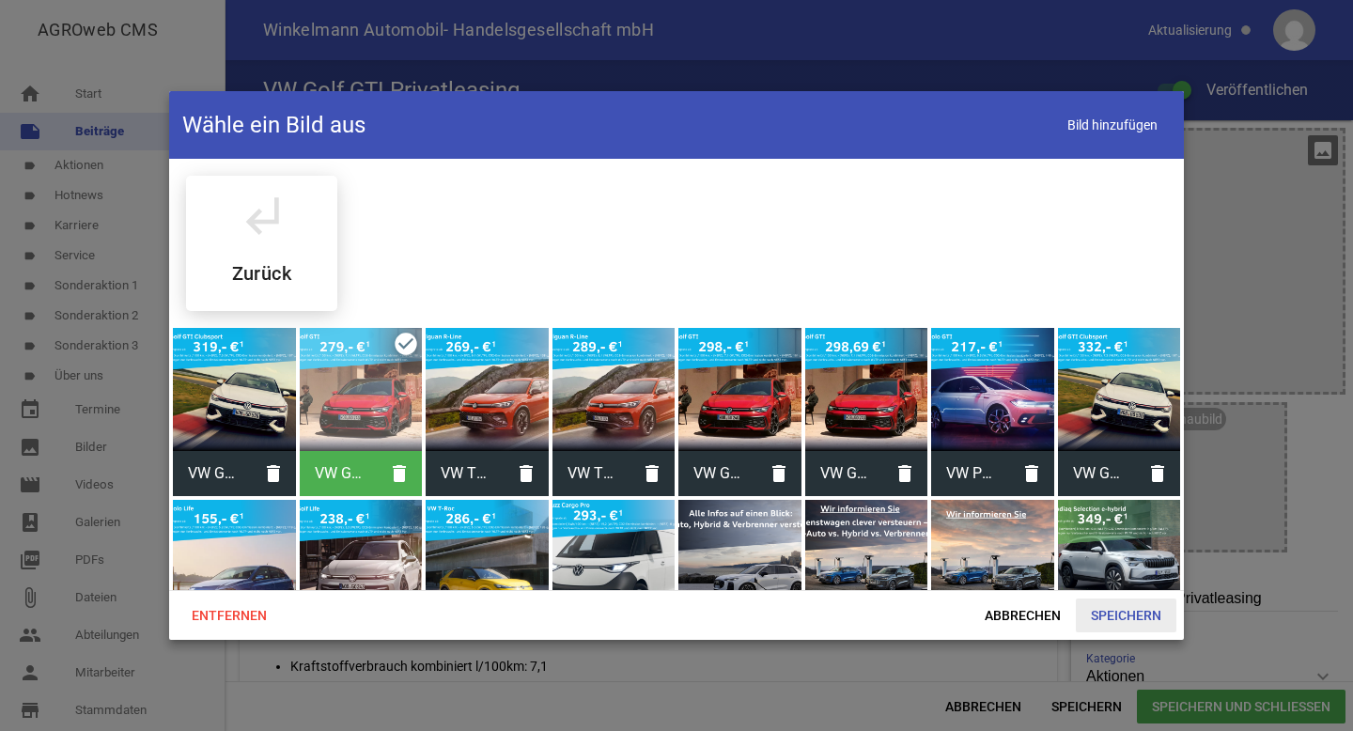
click at [1125, 614] on span "Speichern" at bounding box center [1126, 615] width 101 height 34
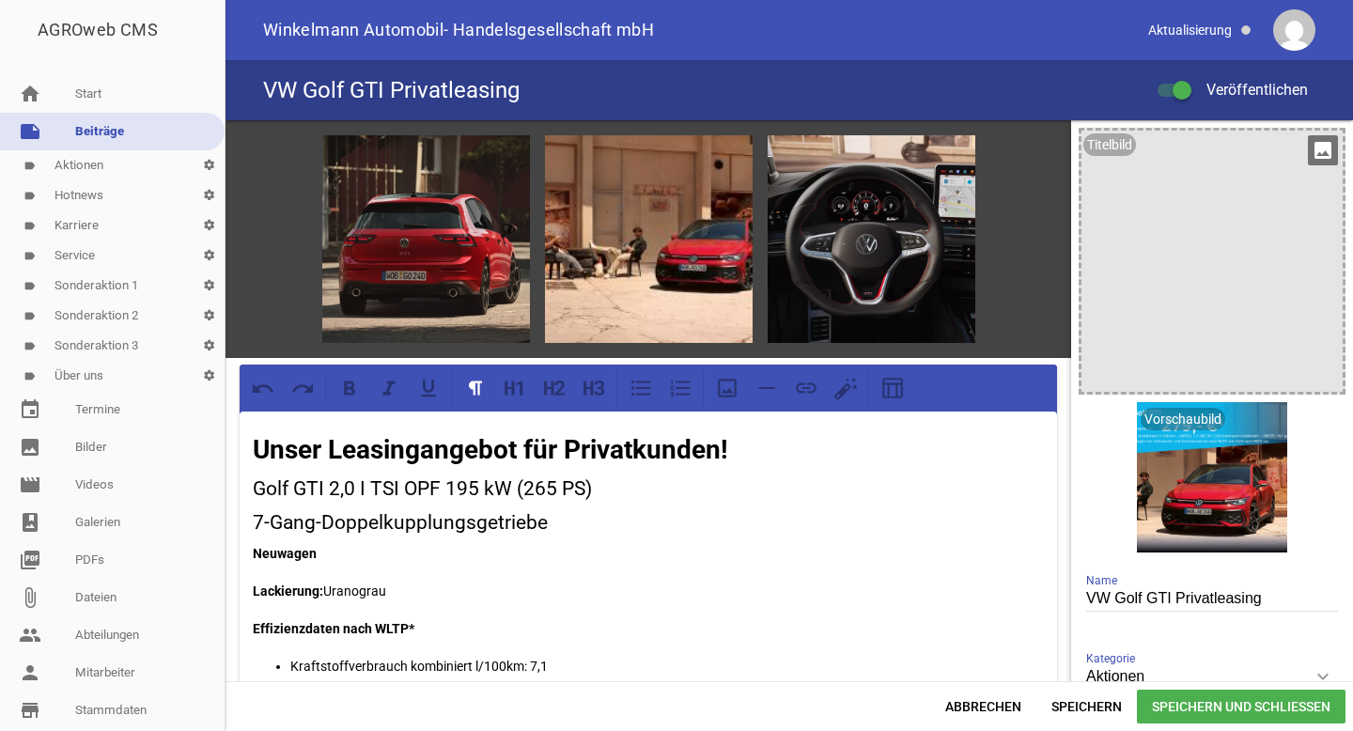
click at [1101, 593] on span "Speichern" at bounding box center [1057, 578] width 85 height 29
click at [1182, 695] on span "Speichern und Schließen" at bounding box center [1241, 707] width 209 height 34
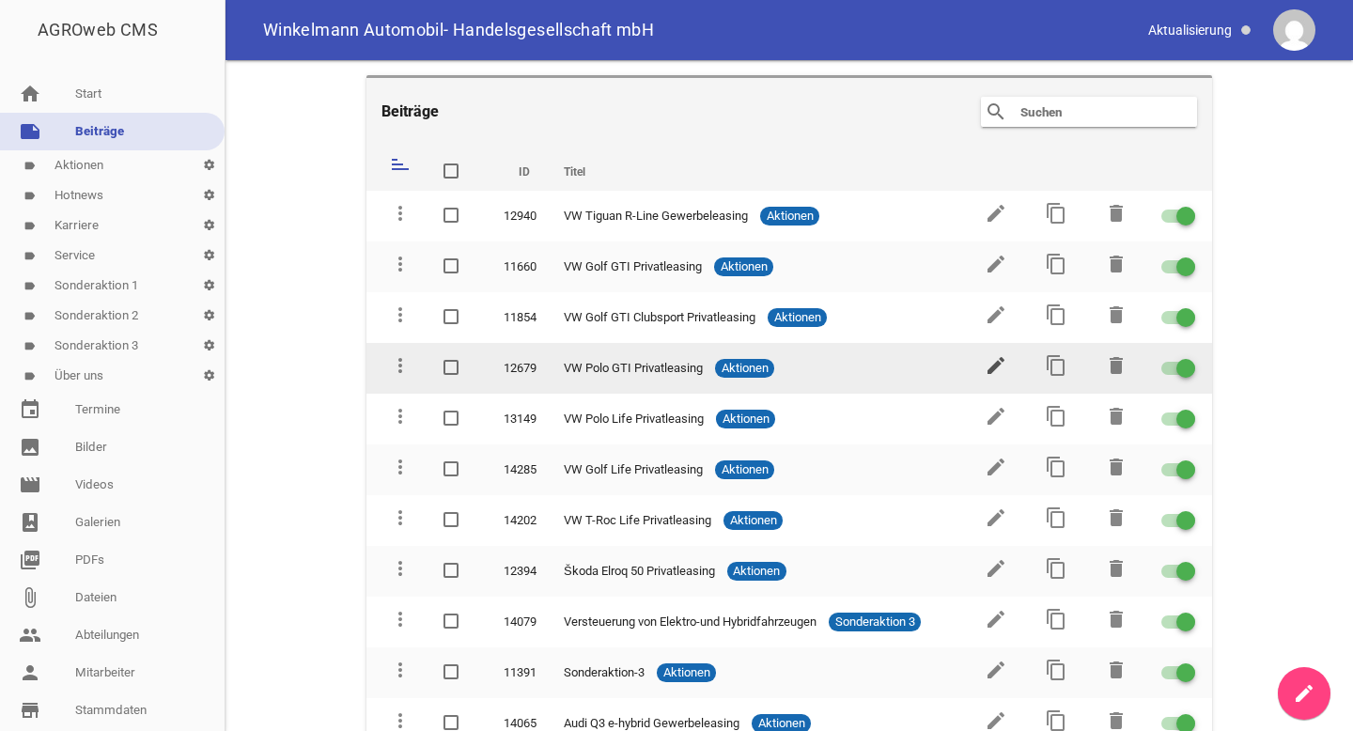
click at [984, 371] on icon "edit" at bounding box center [995, 365] width 23 height 23
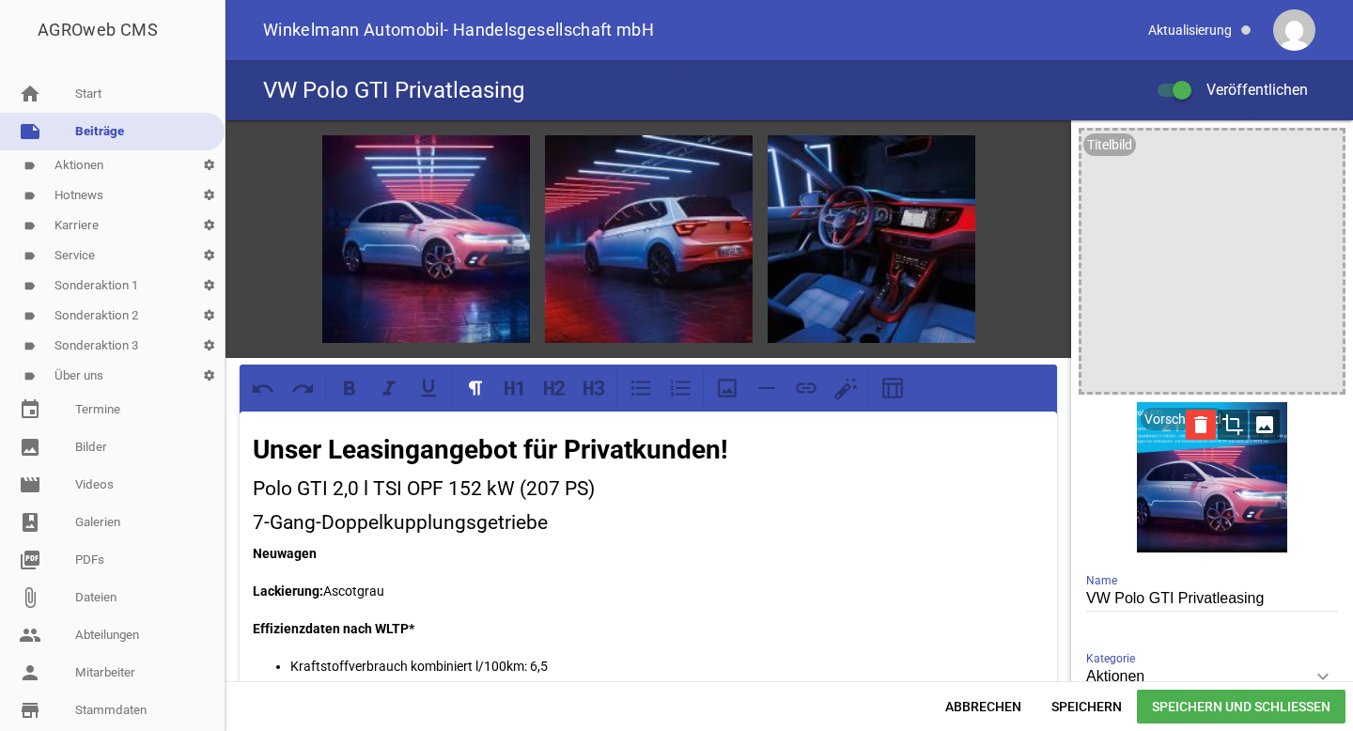
click at [1193, 425] on icon "delete" at bounding box center [1201, 425] width 30 height 30
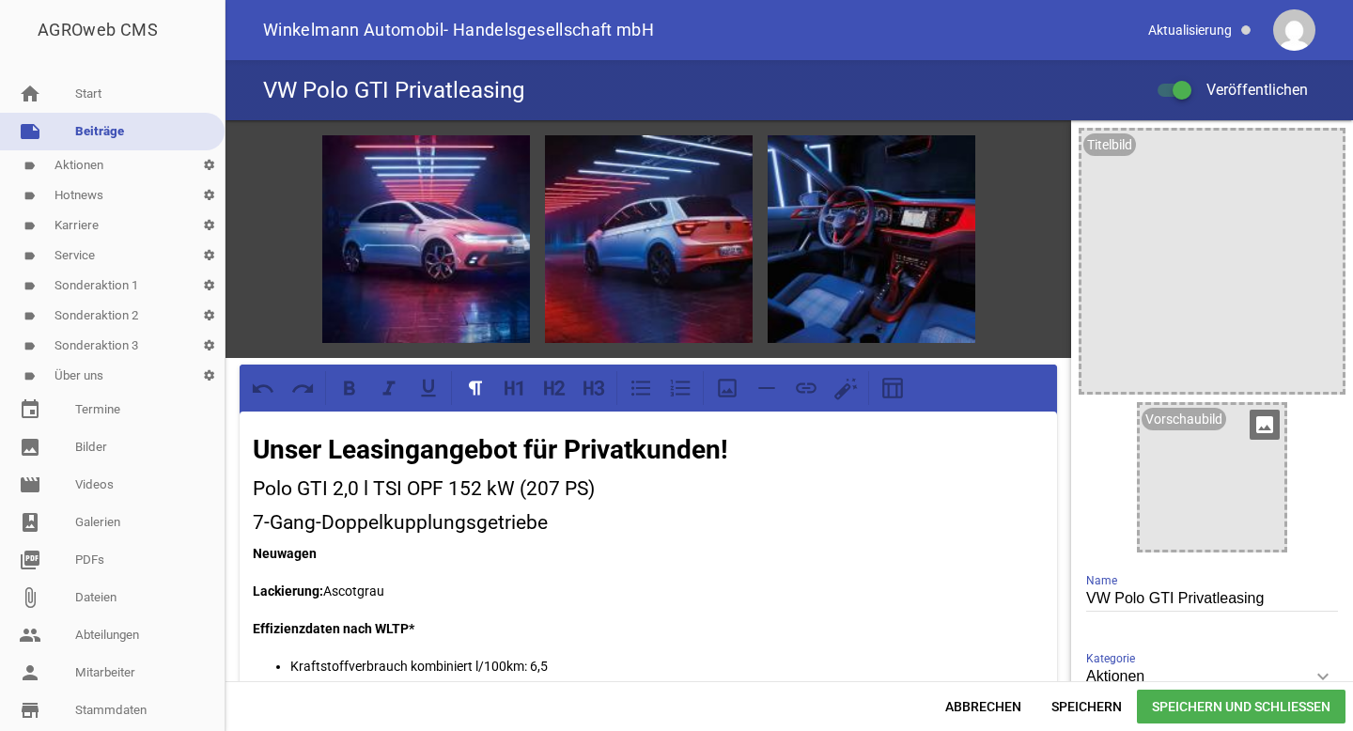
click at [1251, 437] on icon "image" at bounding box center [1264, 425] width 30 height 30
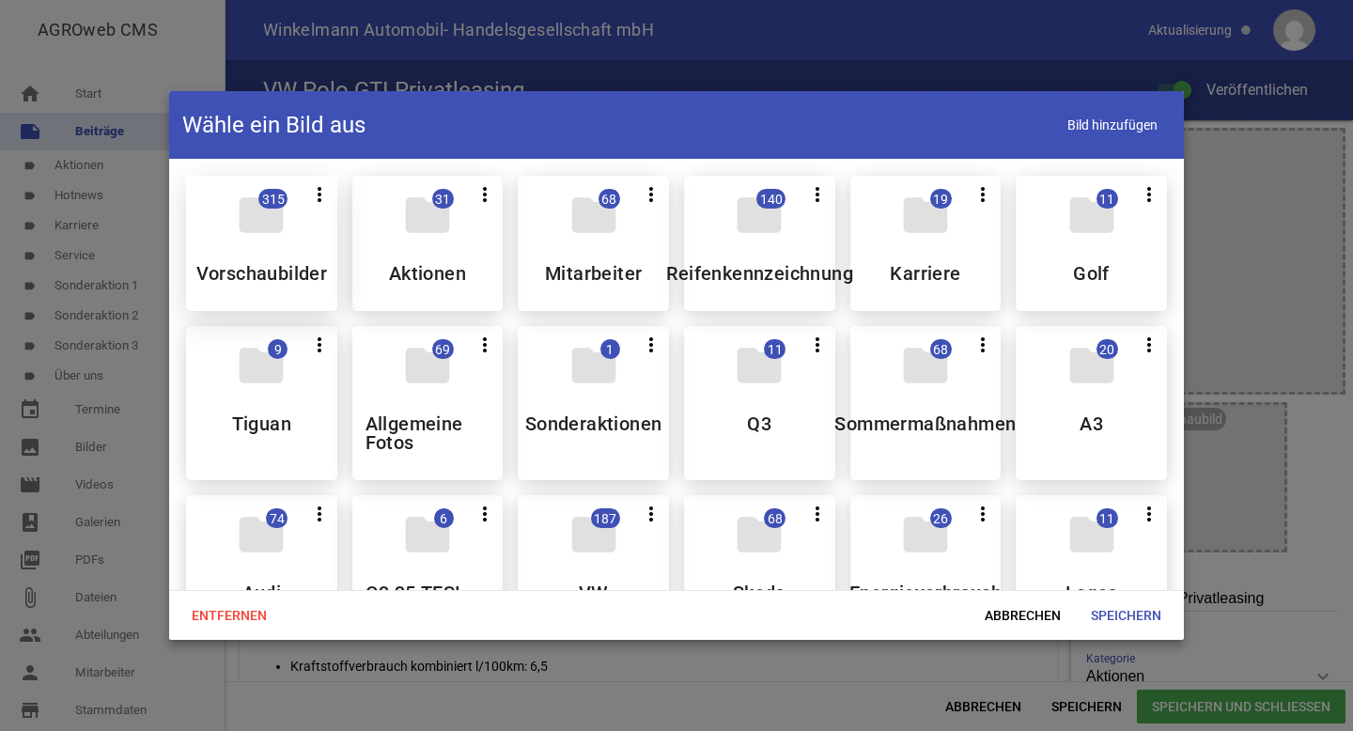
click at [305, 264] on h5 "Vorschaubilder" at bounding box center [262, 273] width 132 height 19
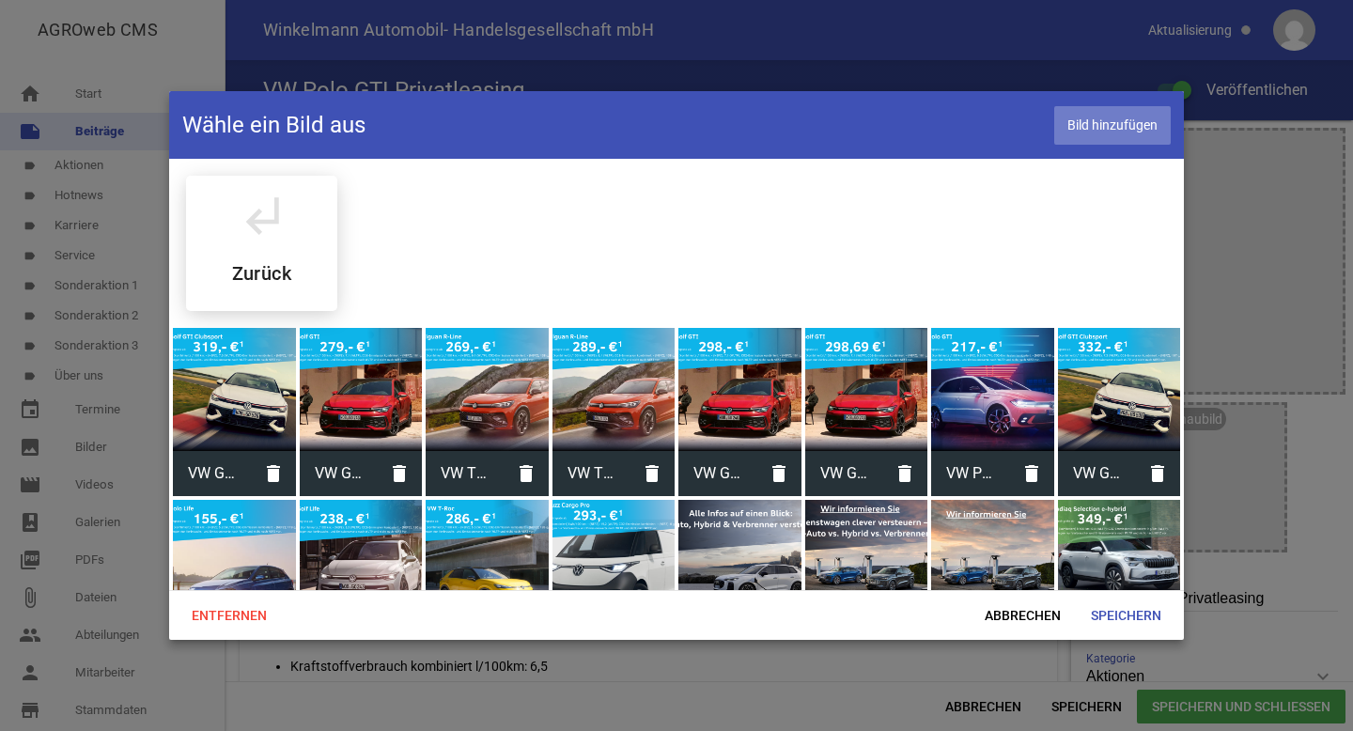
click at [1108, 133] on span "Bild hinzufügen" at bounding box center [1112, 125] width 116 height 39
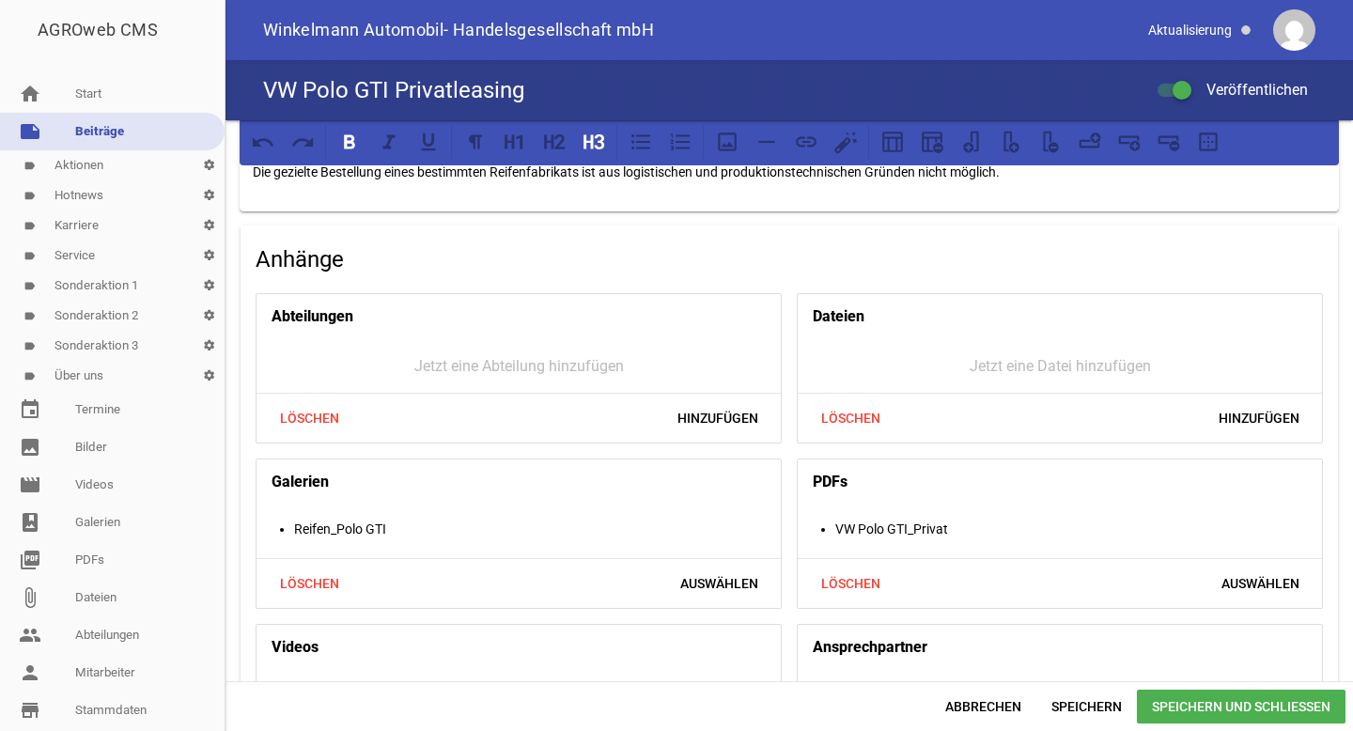
scroll to position [1717, 0]
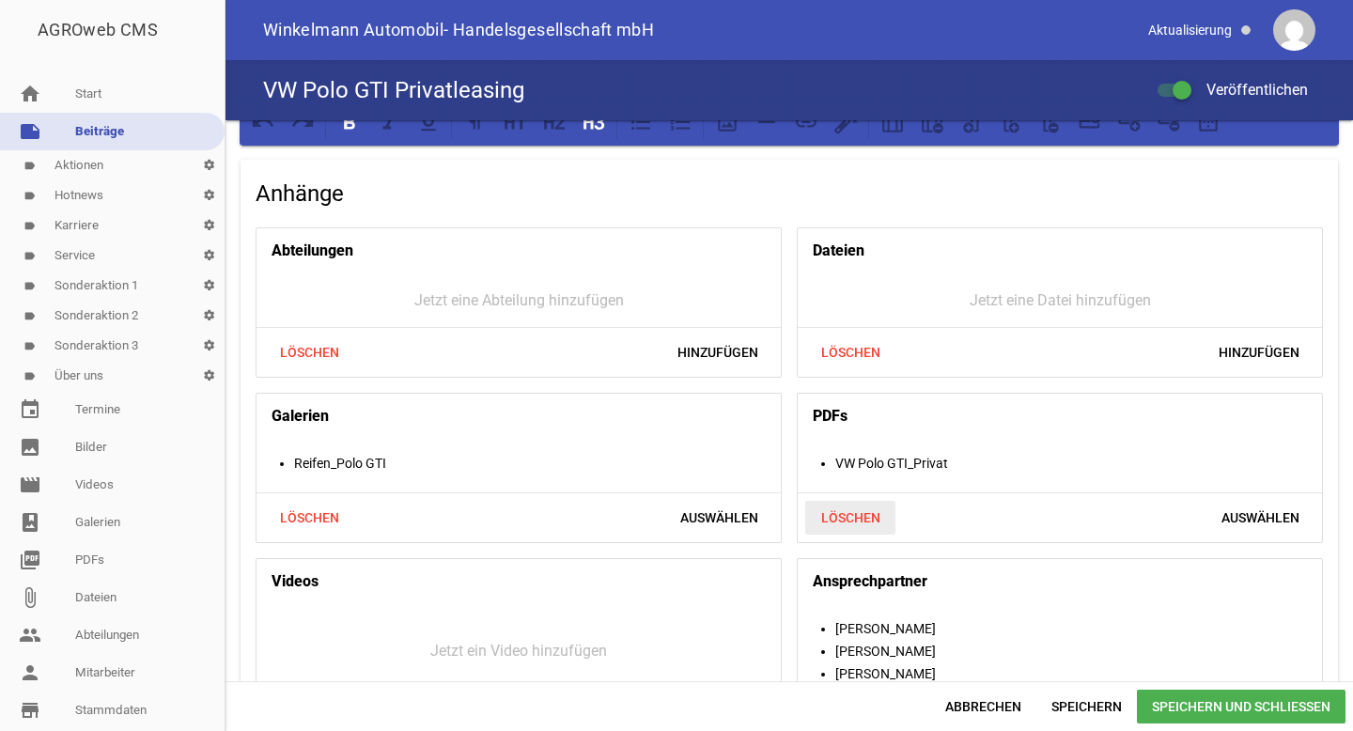
click at [859, 535] on span "Löschen" at bounding box center [850, 518] width 90 height 34
click at [1243, 535] on span "Hinzufügen" at bounding box center [1258, 518] width 111 height 34
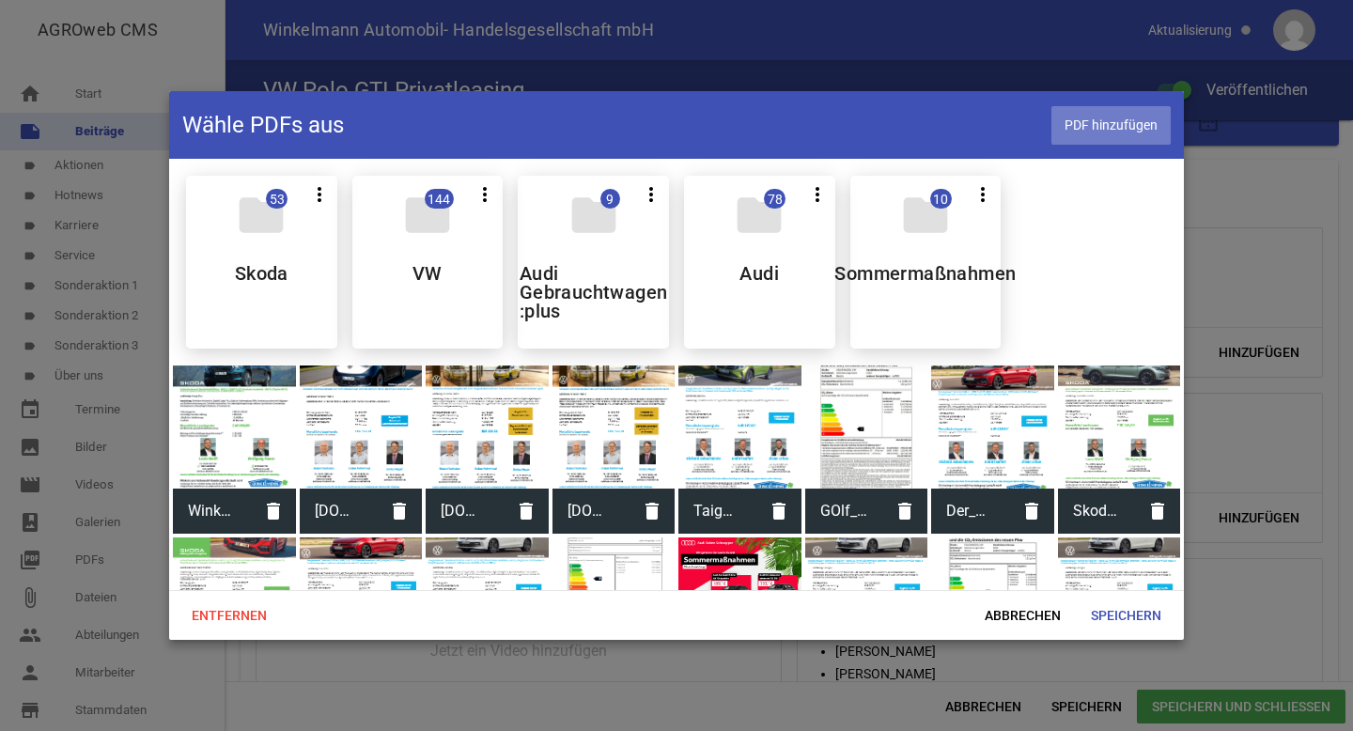
click at [1109, 132] on span "PDF hinzufügen" at bounding box center [1110, 125] width 119 height 39
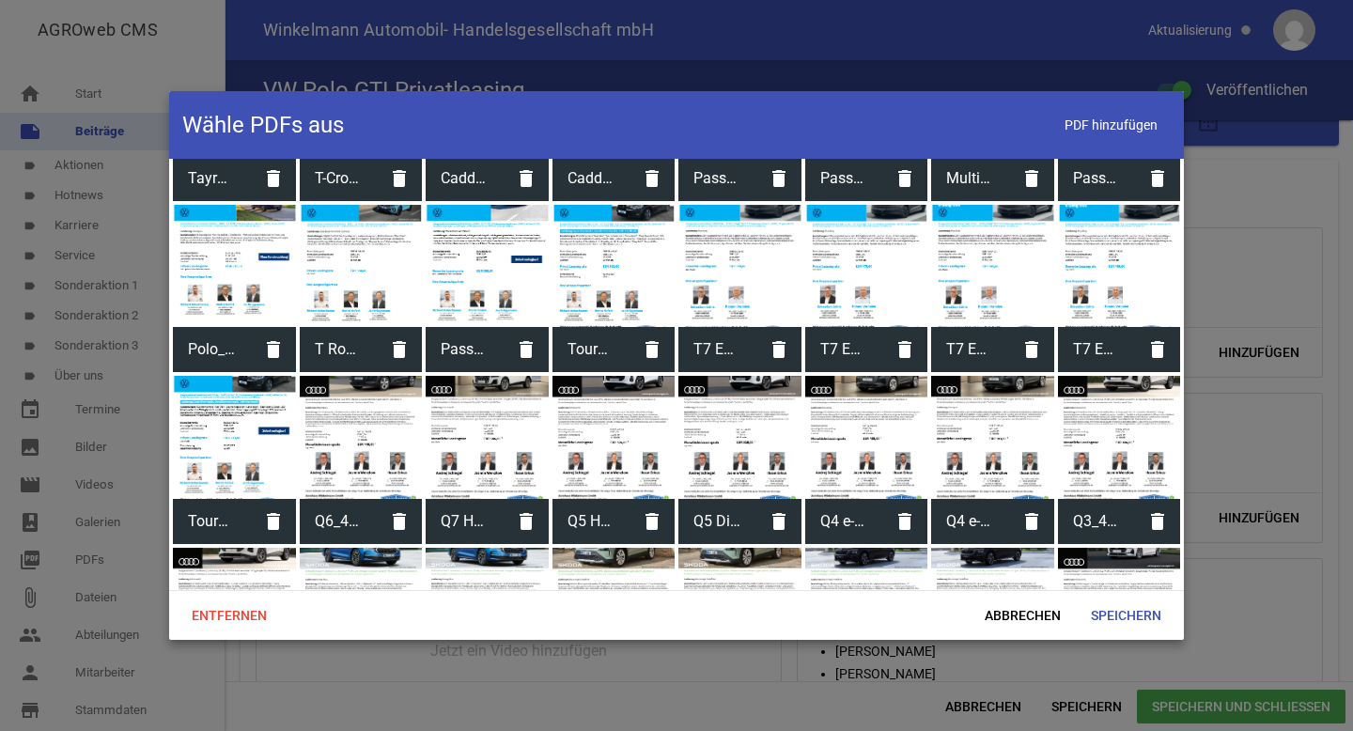
scroll to position [2500, 0]
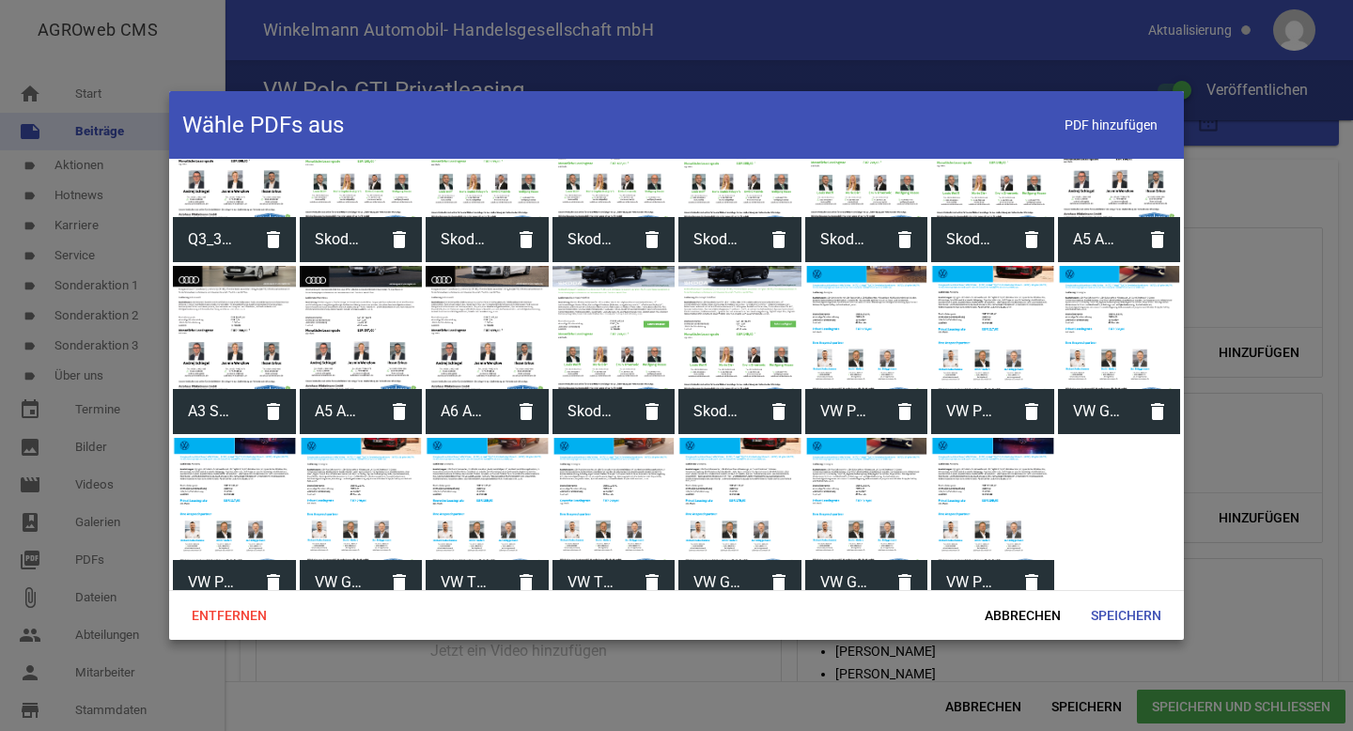
click at [1001, 473] on div at bounding box center [992, 499] width 123 height 123
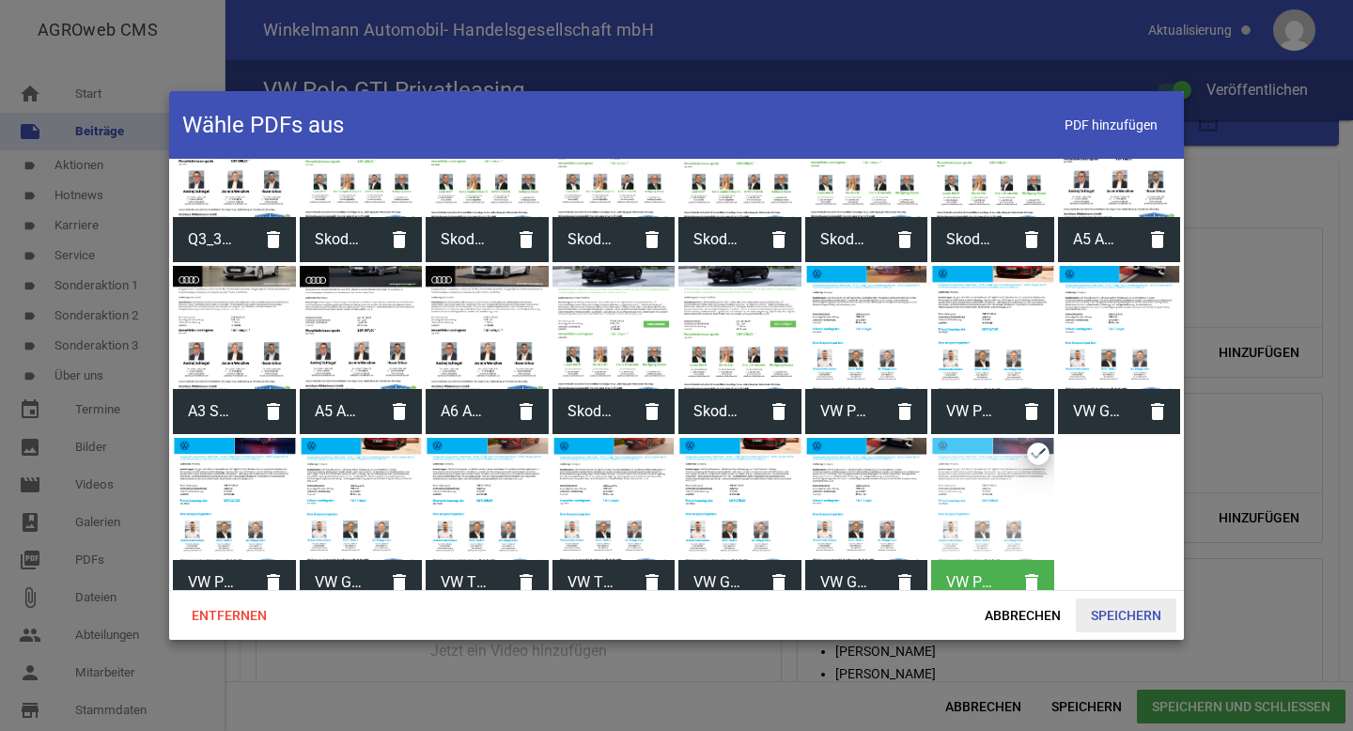
click at [1108, 618] on span "Speichern" at bounding box center [1126, 615] width 101 height 34
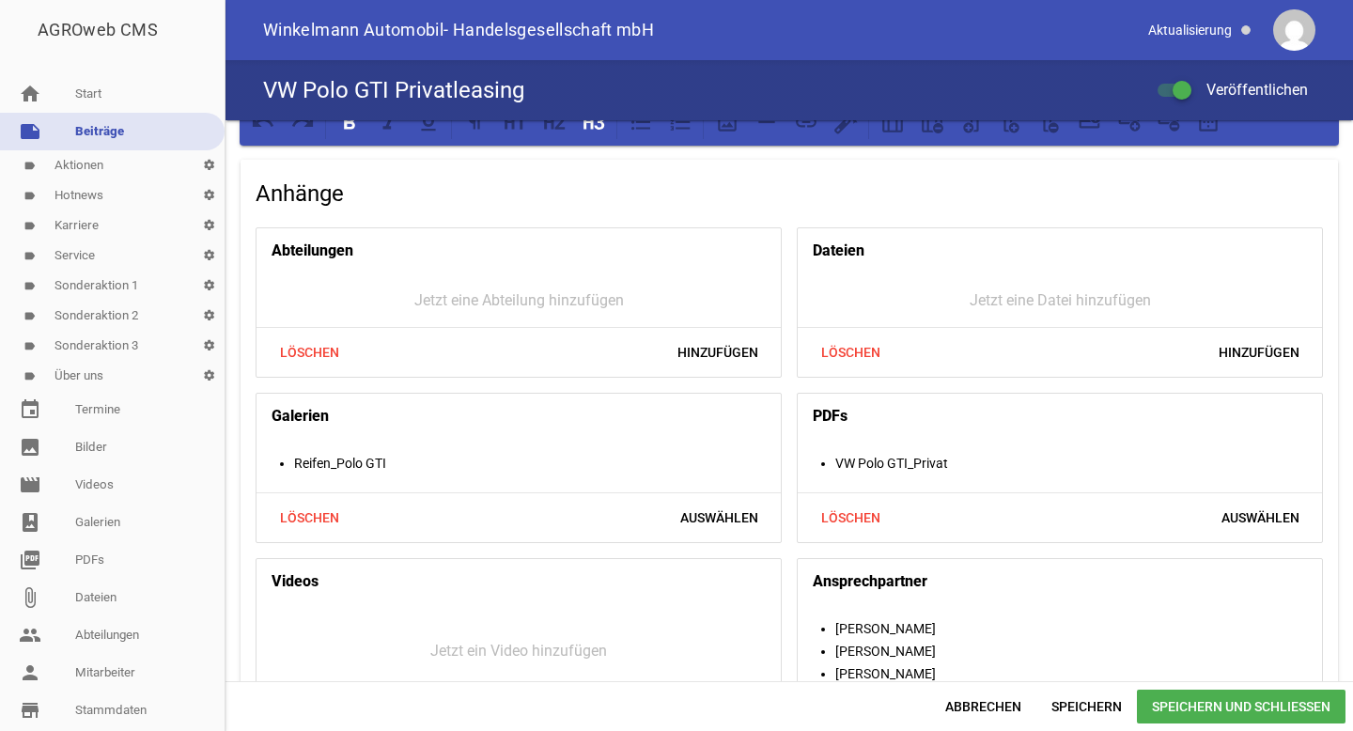
click at [1182, 715] on span "Speichern und Schließen" at bounding box center [1241, 707] width 209 height 34
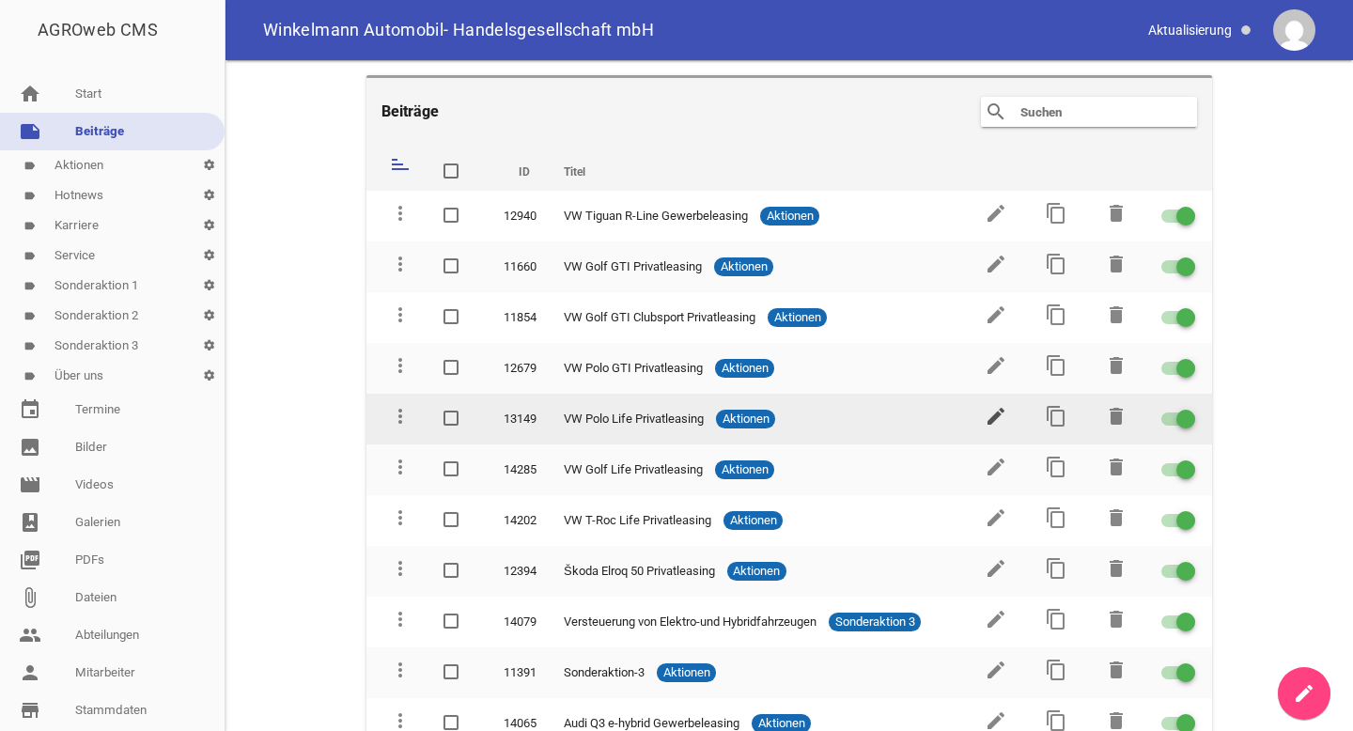
click at [990, 420] on icon "edit" at bounding box center [995, 416] width 23 height 23
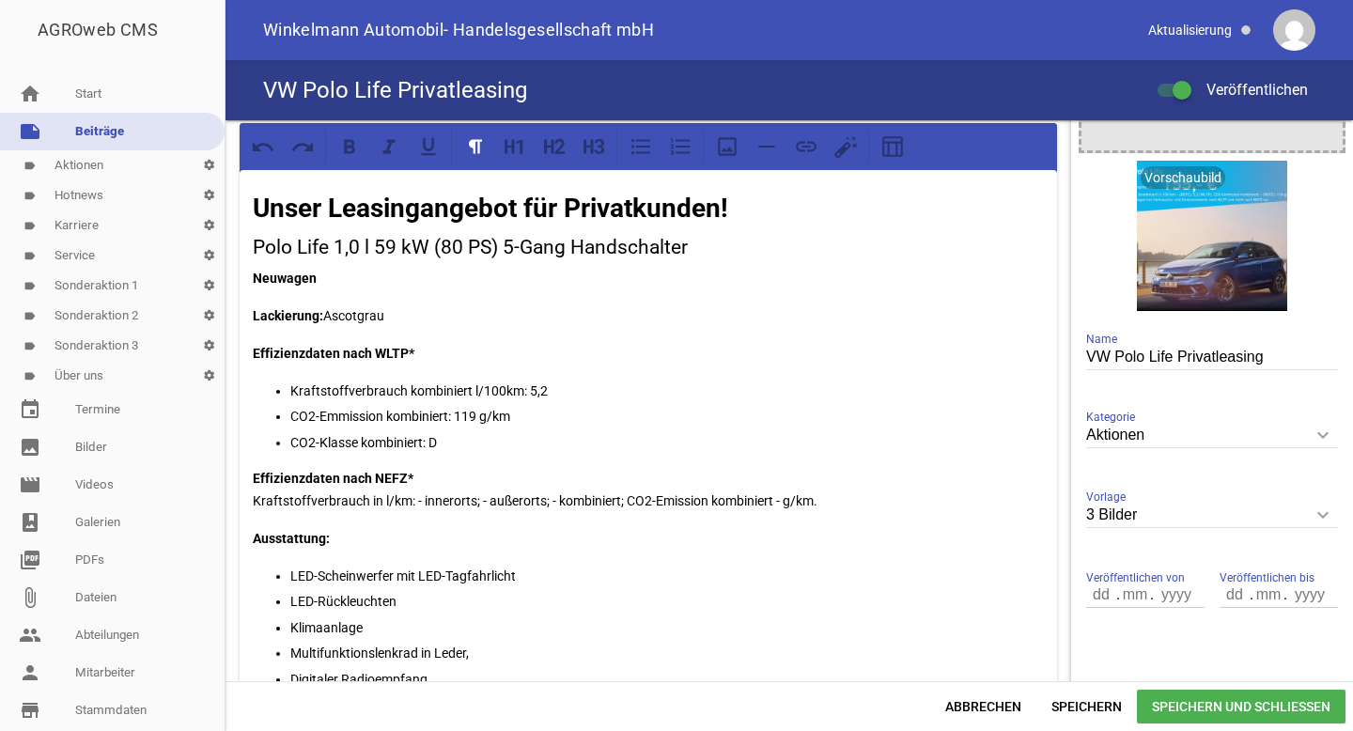
scroll to position [173, 0]
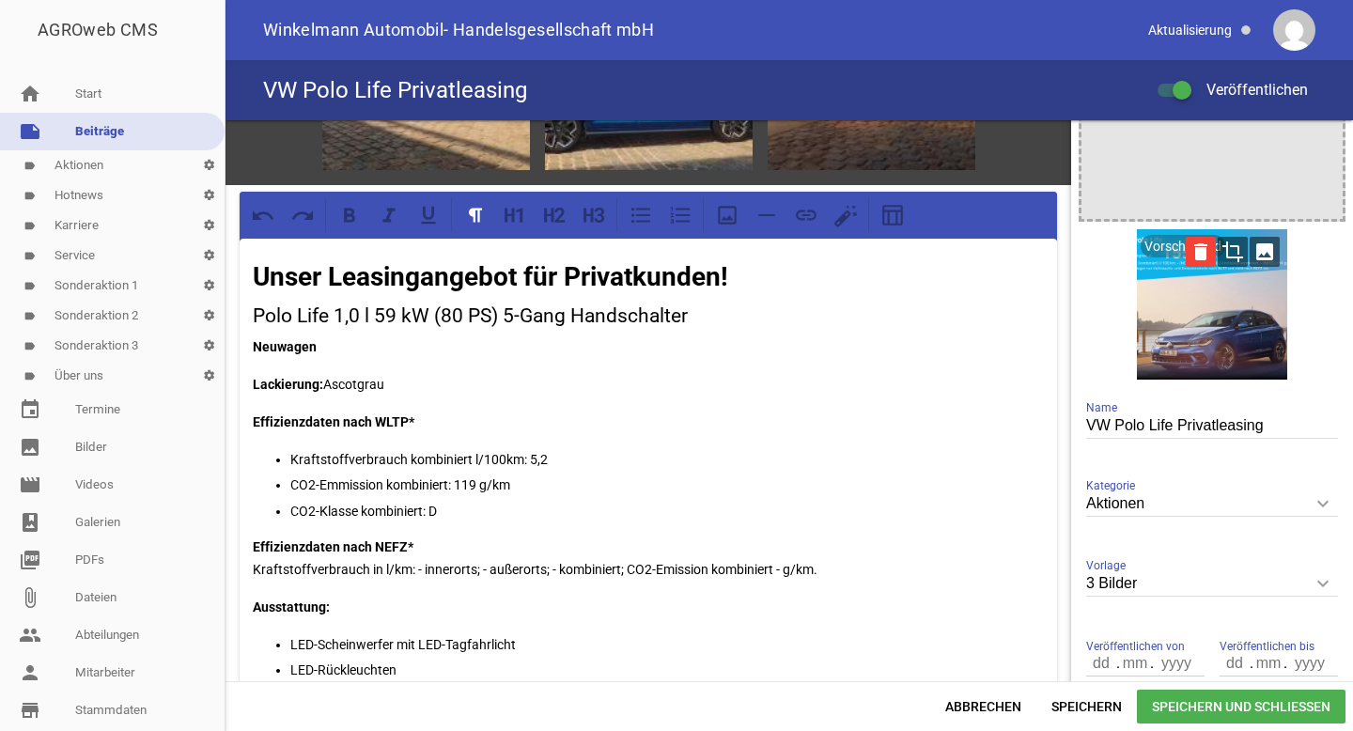
click at [1195, 250] on icon "delete" at bounding box center [1201, 252] width 30 height 30
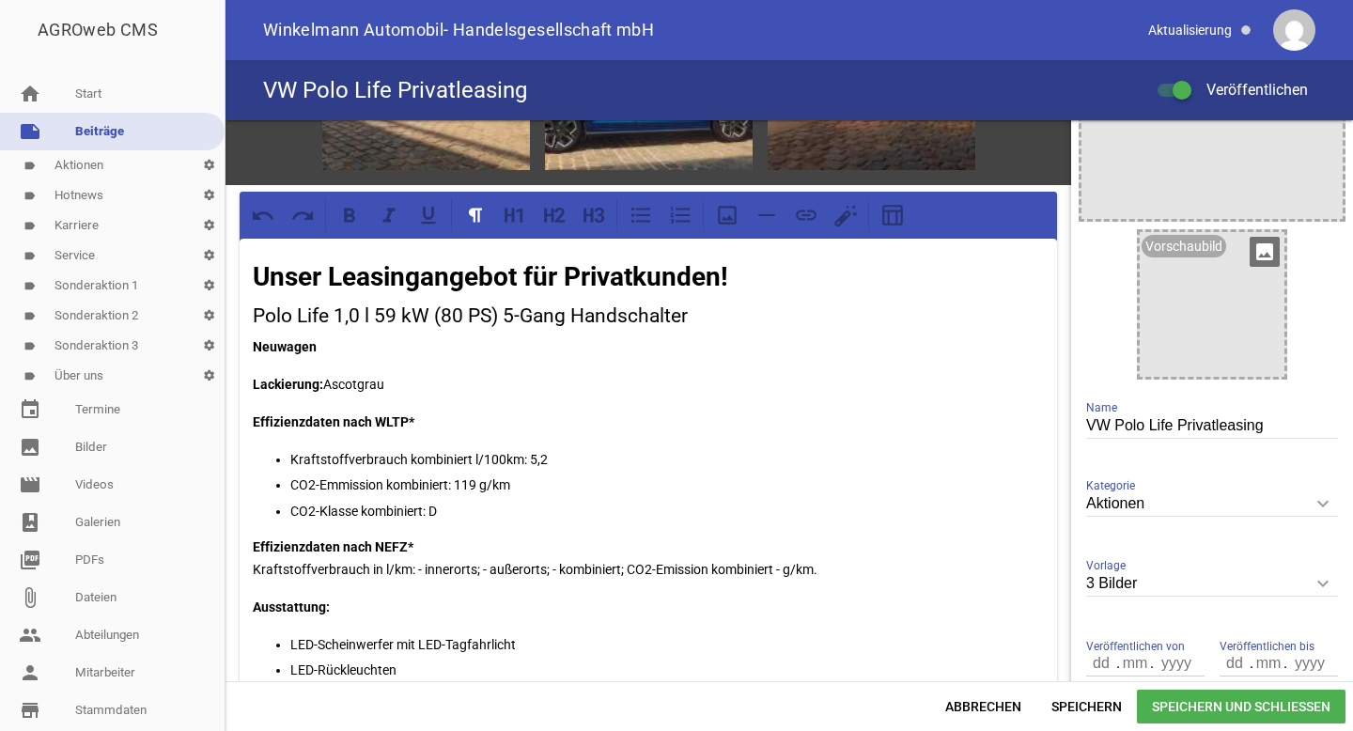
click at [1249, 250] on icon "image" at bounding box center [1264, 252] width 30 height 30
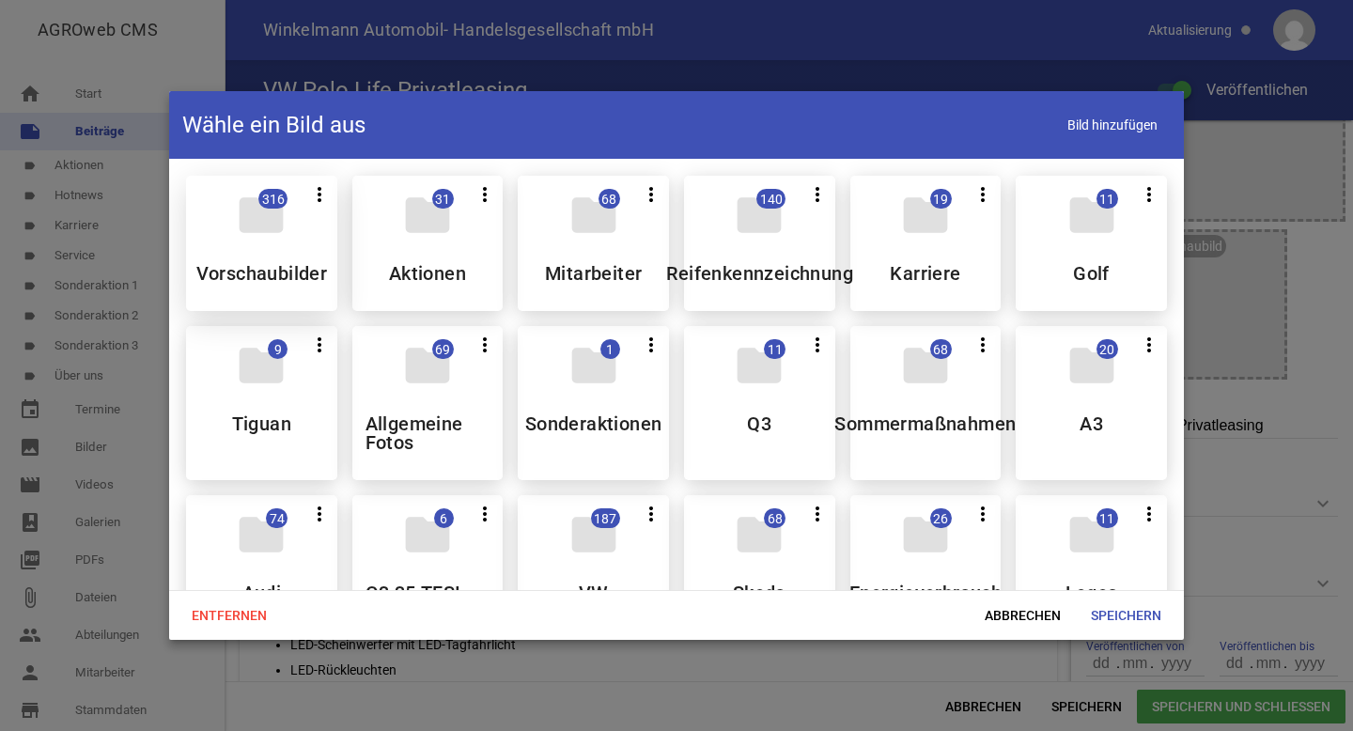
click at [311, 217] on div "folder 316 more_vert Teilen Bearbeiten Löschen Vorschaubilder" at bounding box center [261, 243] width 151 height 135
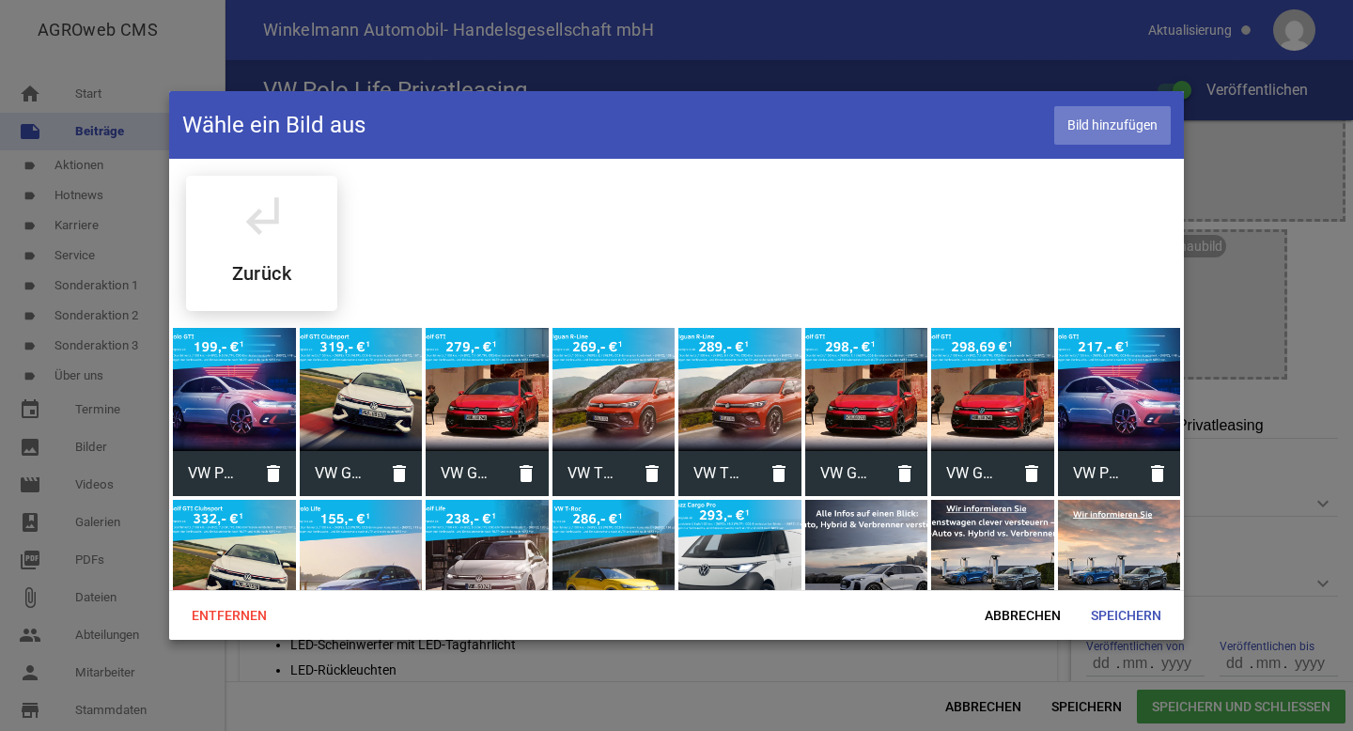
click at [1118, 128] on span "Bild hinzufügen" at bounding box center [1112, 125] width 116 height 39
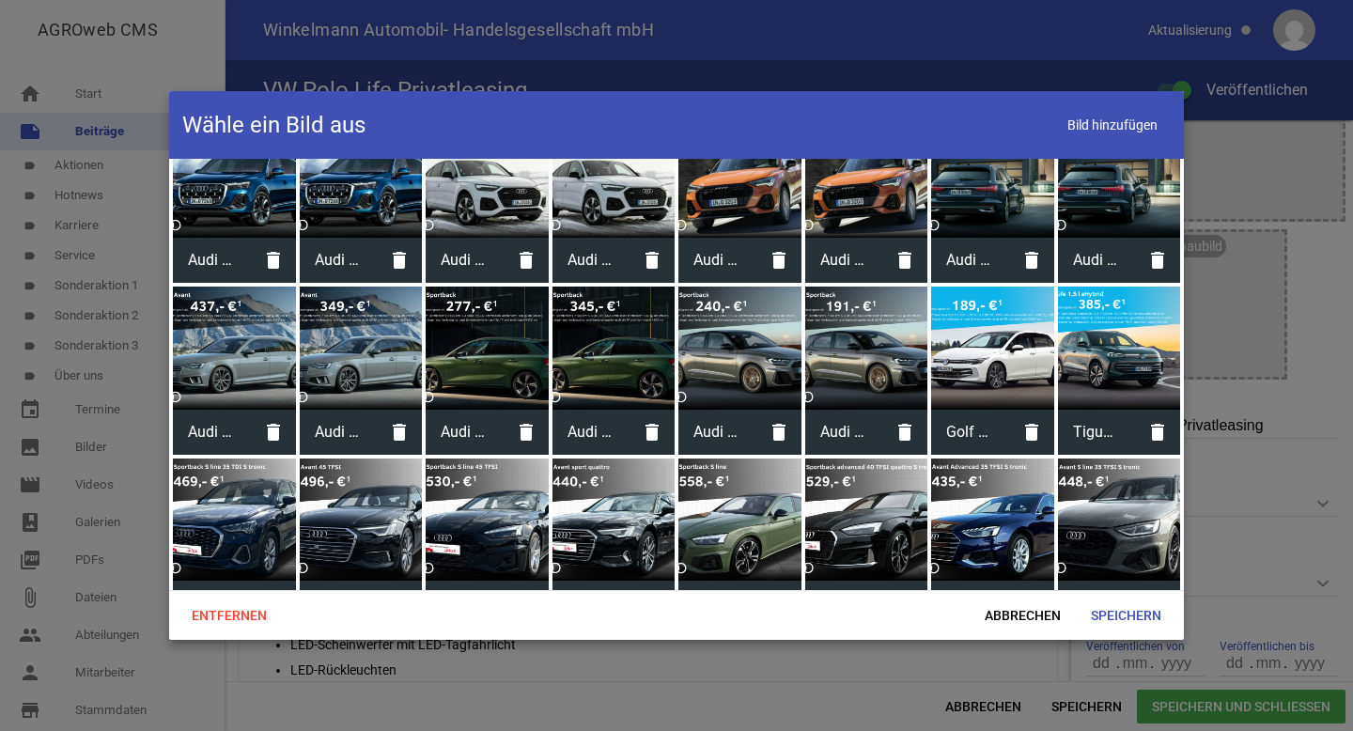
scroll to position [6549, 0]
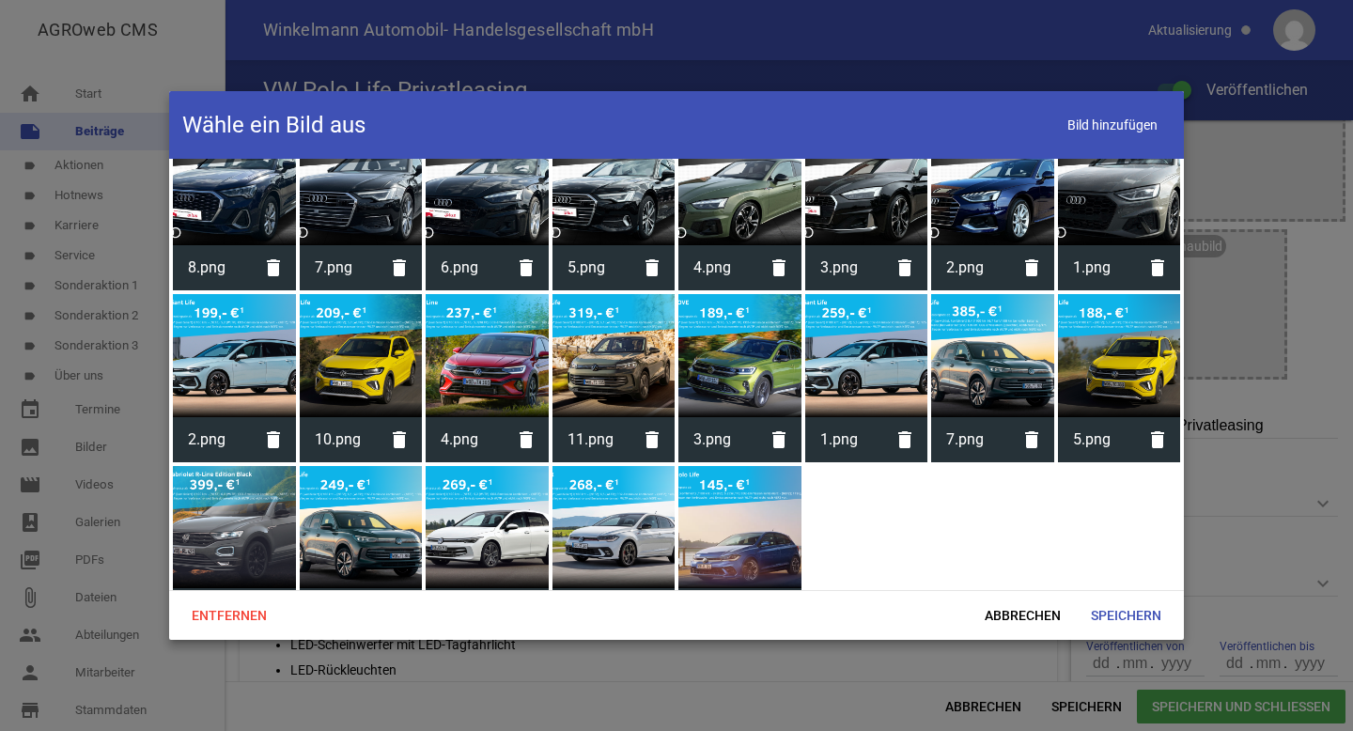
click at [718, 487] on div at bounding box center [739, 527] width 123 height 123
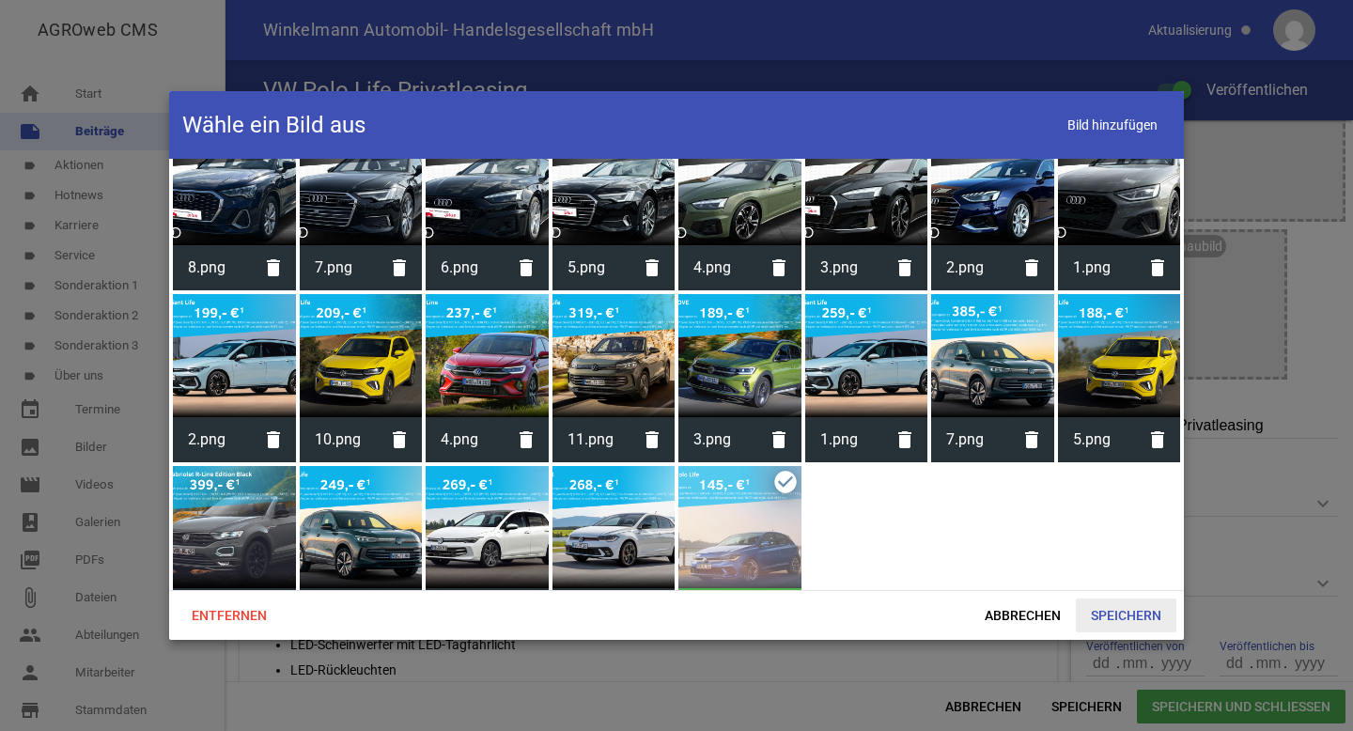
click at [1093, 606] on span "Speichern" at bounding box center [1126, 615] width 101 height 34
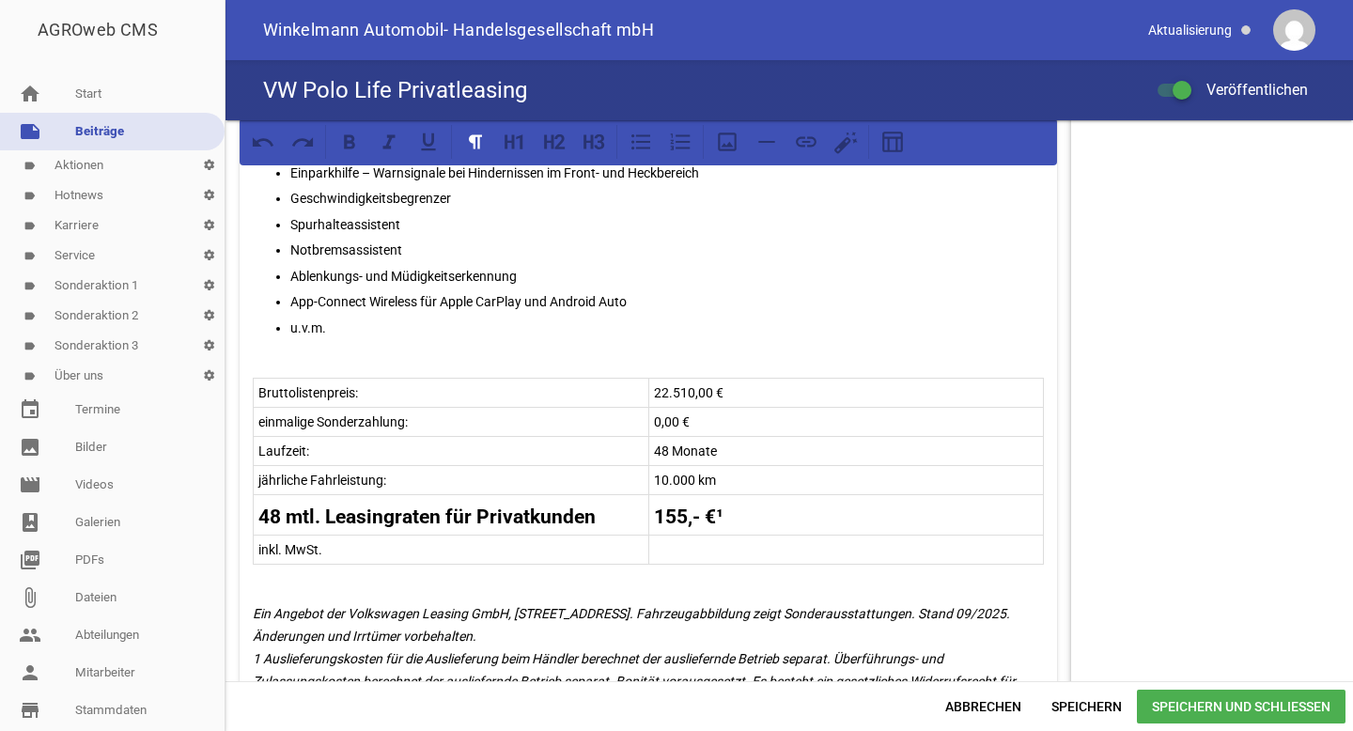
click at [670, 507] on tr "48 mtl. Leasingraten für Privatkunden 155,- €¹" at bounding box center [649, 515] width 790 height 40
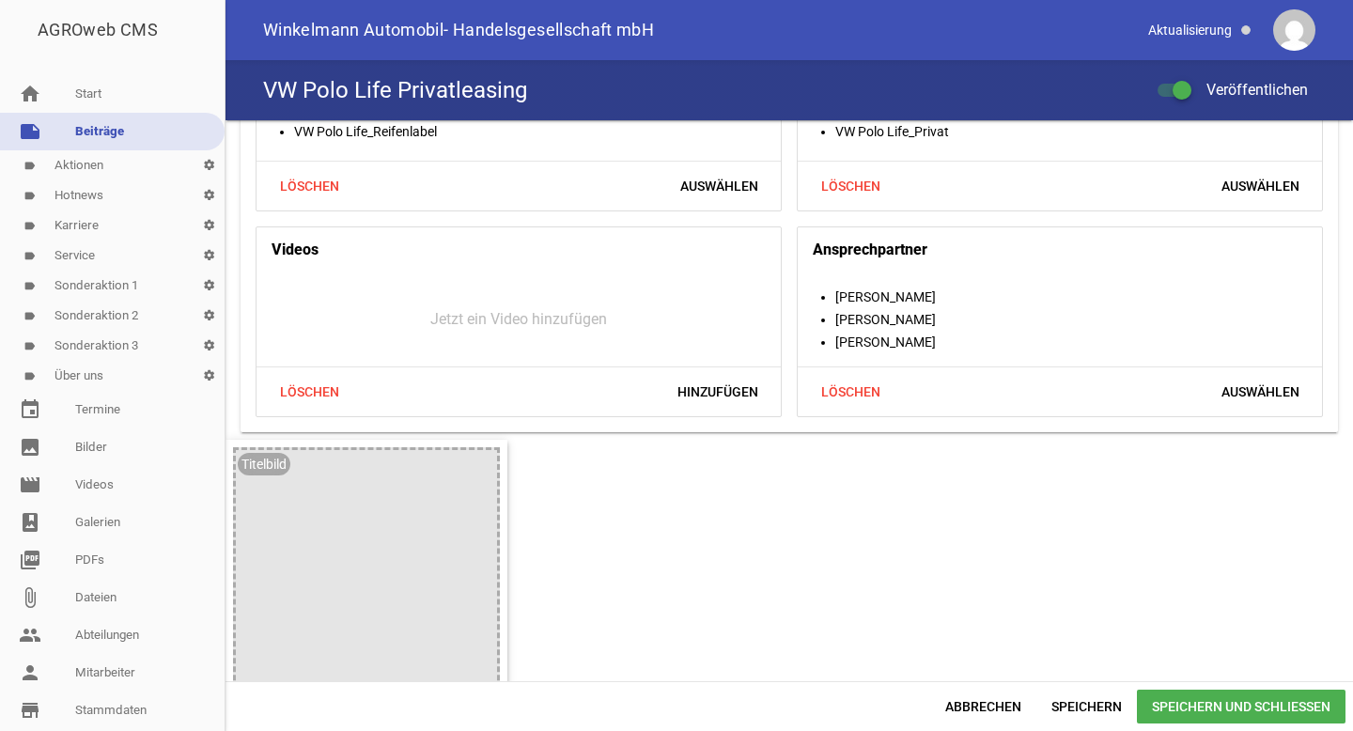
scroll to position [1882, 0]
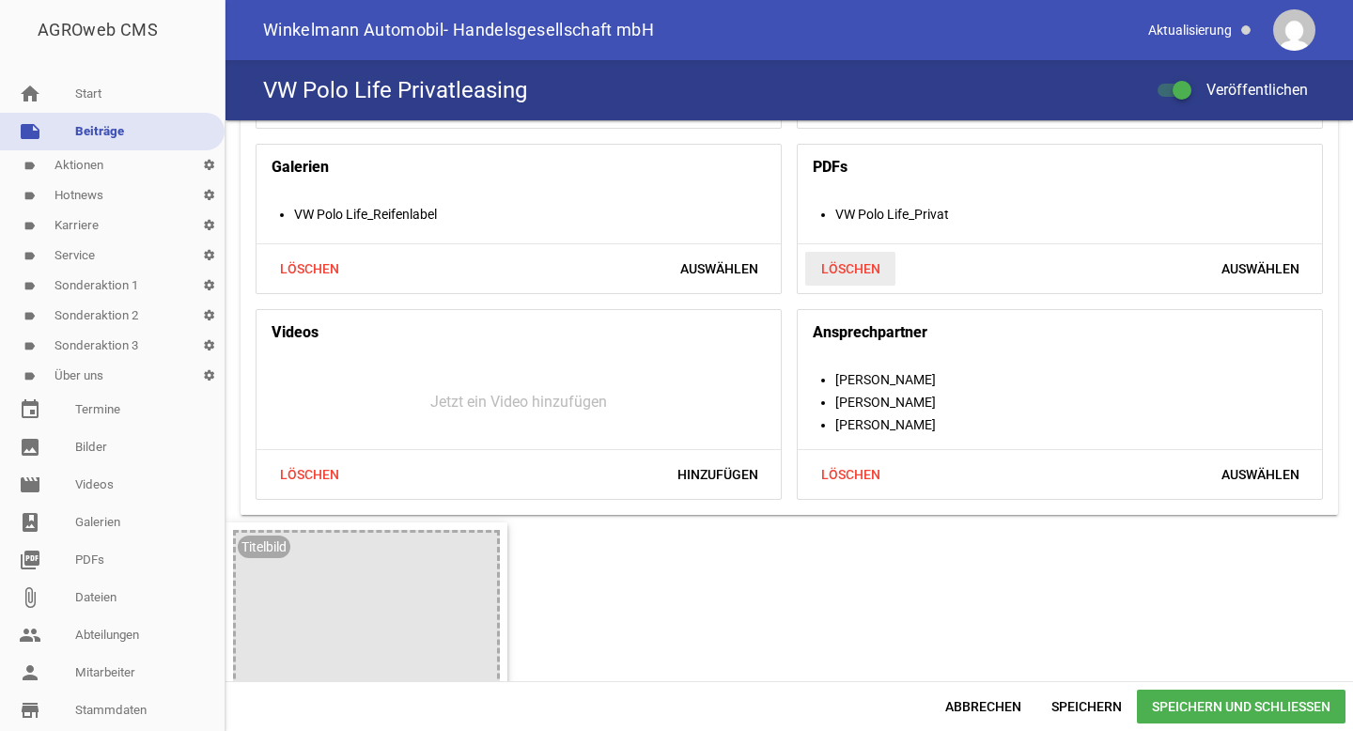
click at [861, 277] on span "Löschen" at bounding box center [850, 269] width 90 height 34
click at [1216, 286] on span "Hinzufügen" at bounding box center [1258, 269] width 111 height 34
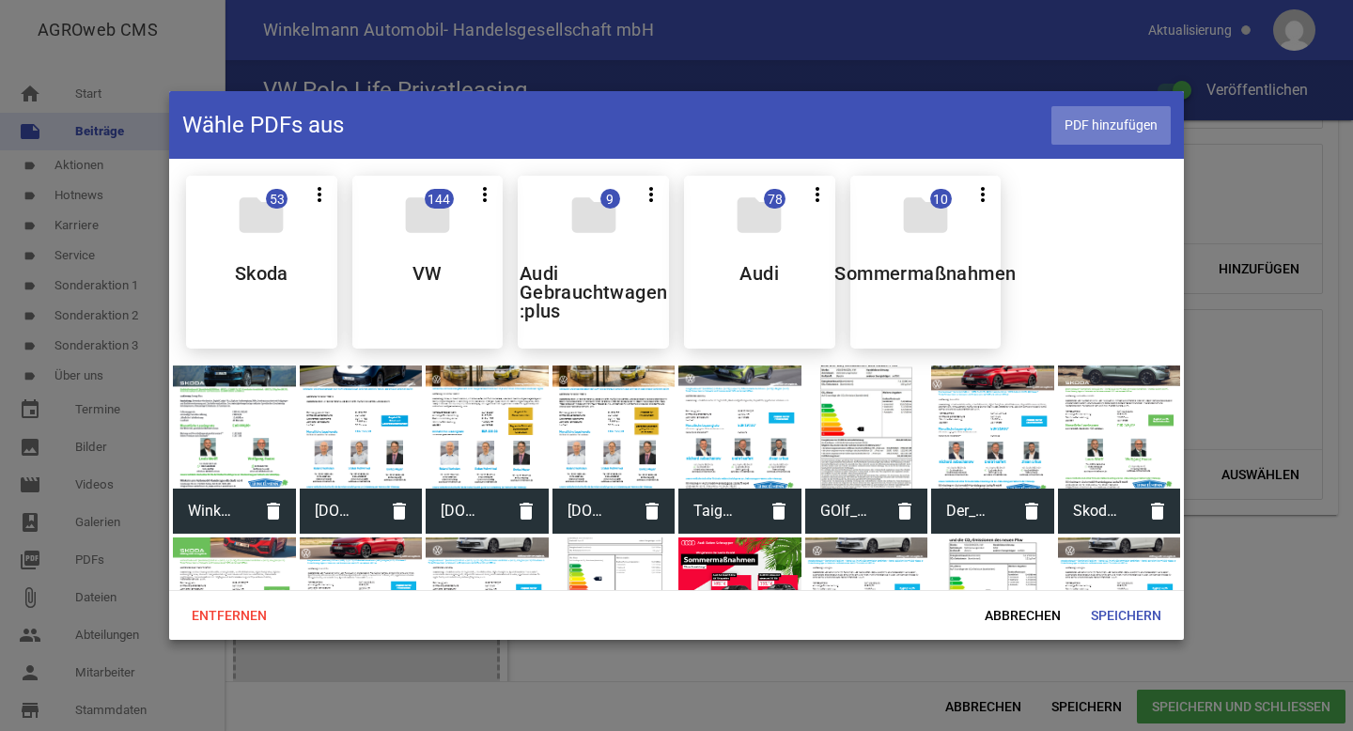
click at [1094, 136] on span "PDF hinzufügen" at bounding box center [1110, 125] width 119 height 39
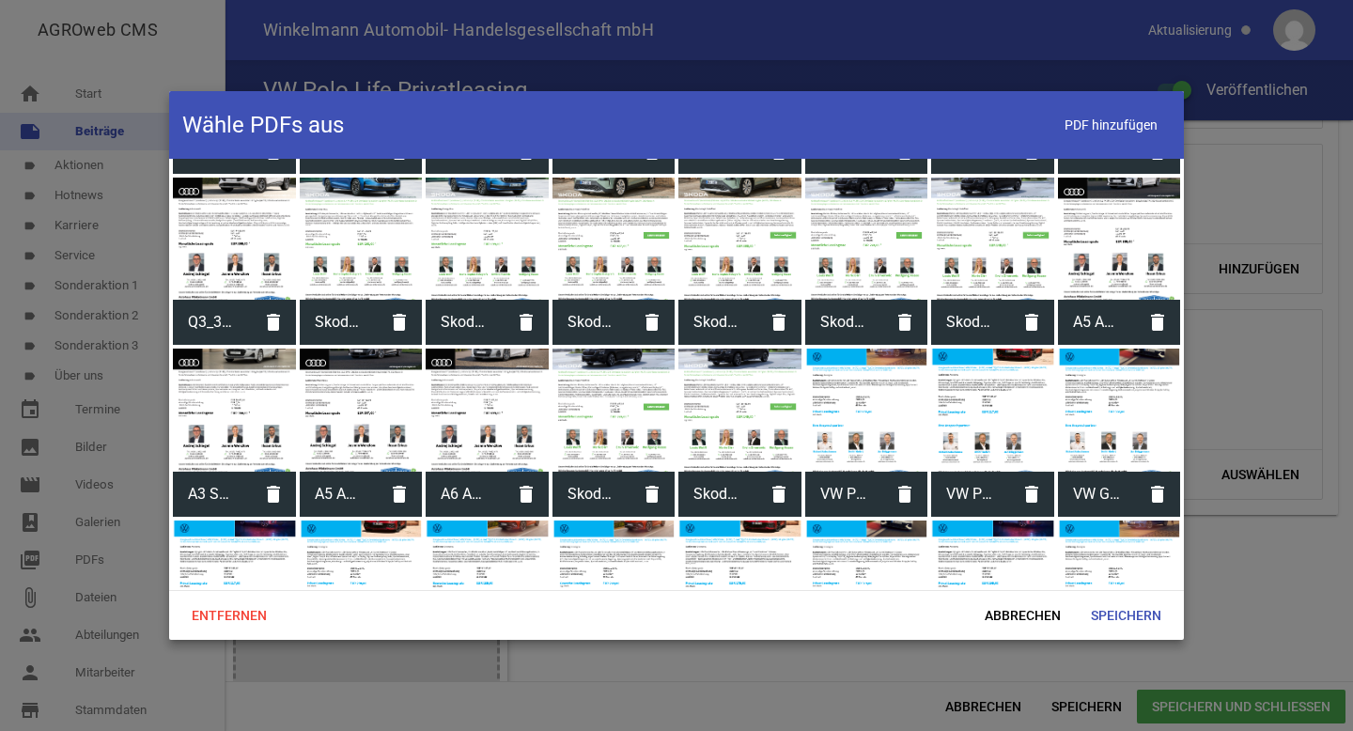
scroll to position [2500, 0]
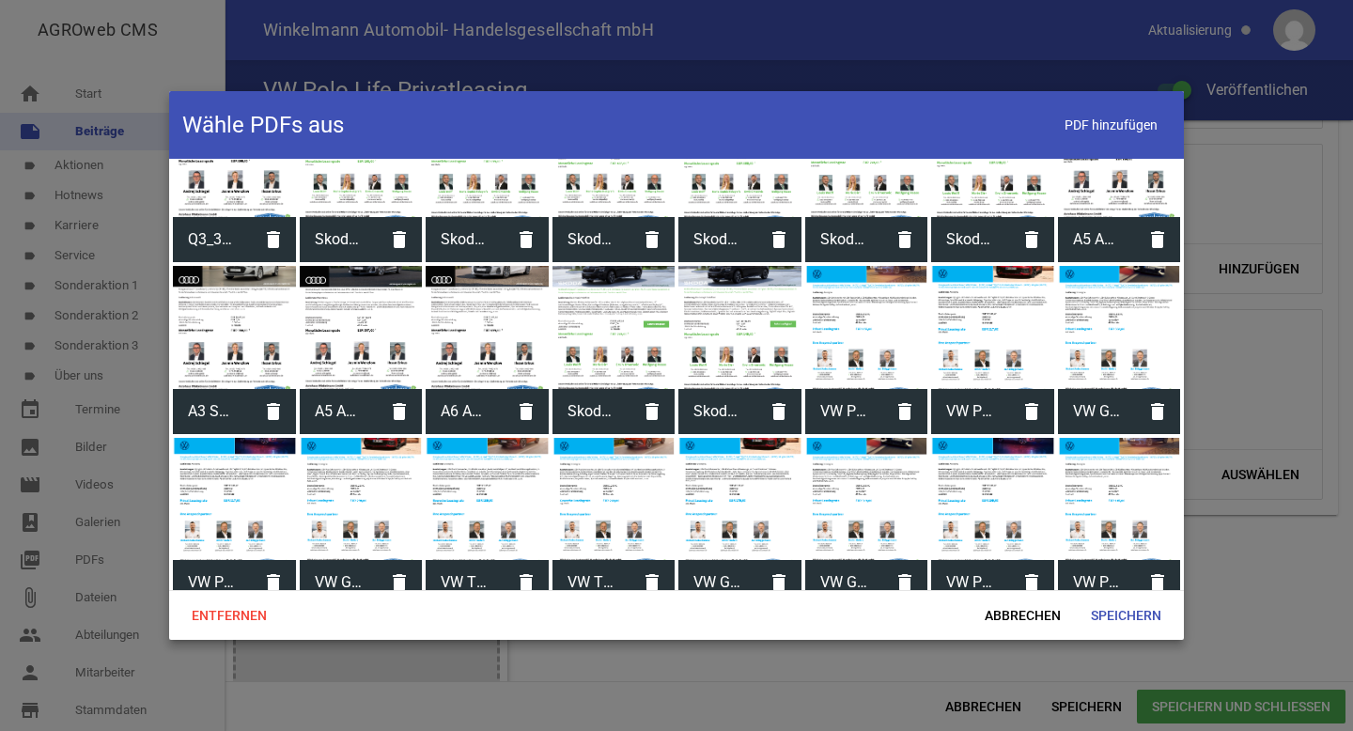
click at [1123, 474] on div at bounding box center [1119, 499] width 123 height 123
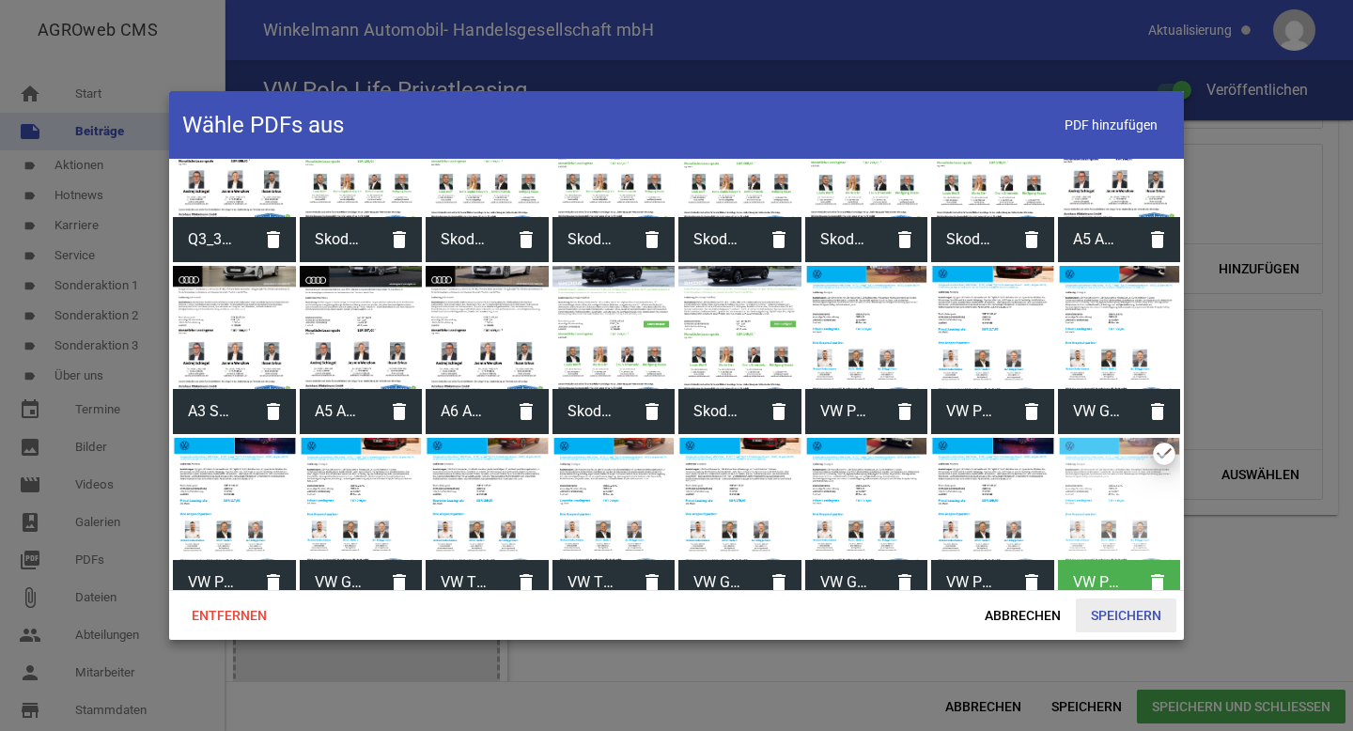
click at [1130, 621] on span "Speichern" at bounding box center [1126, 615] width 101 height 34
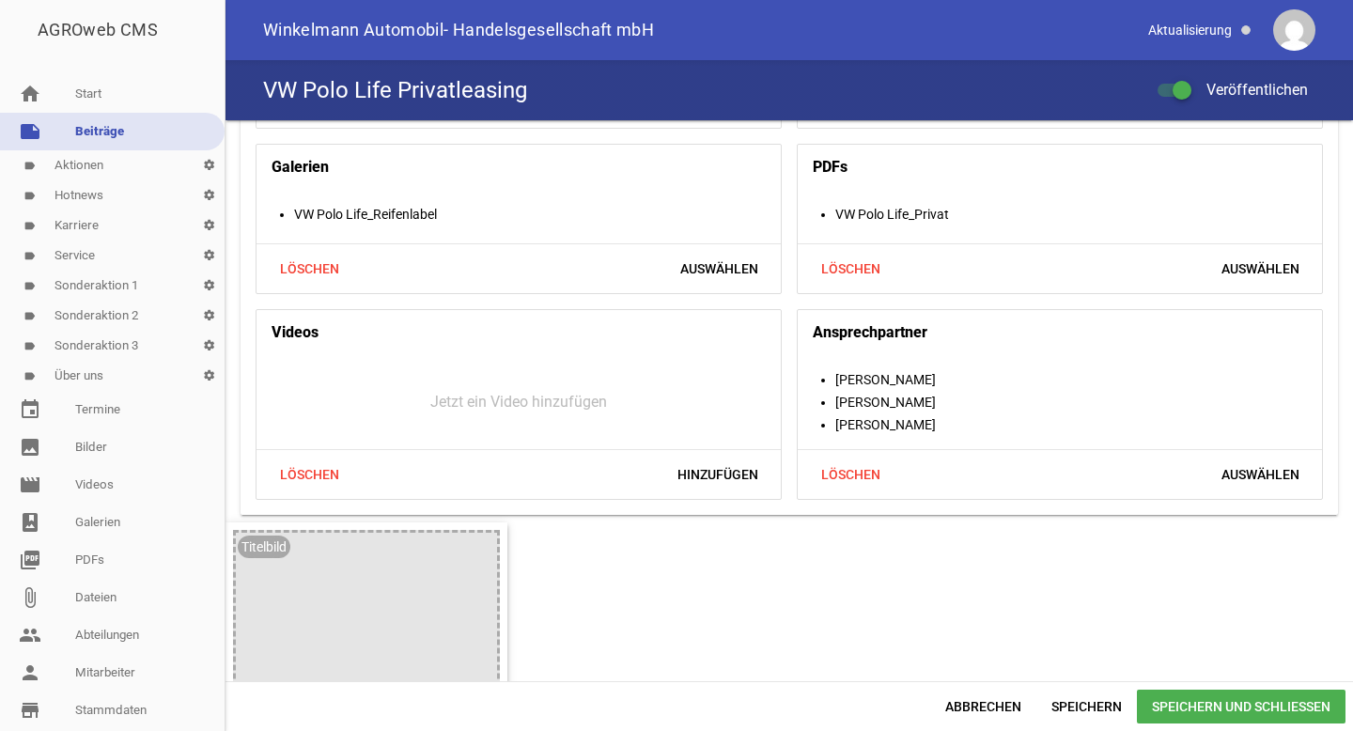
click at [1198, 703] on span "Speichern und Schließen" at bounding box center [1241, 707] width 209 height 34
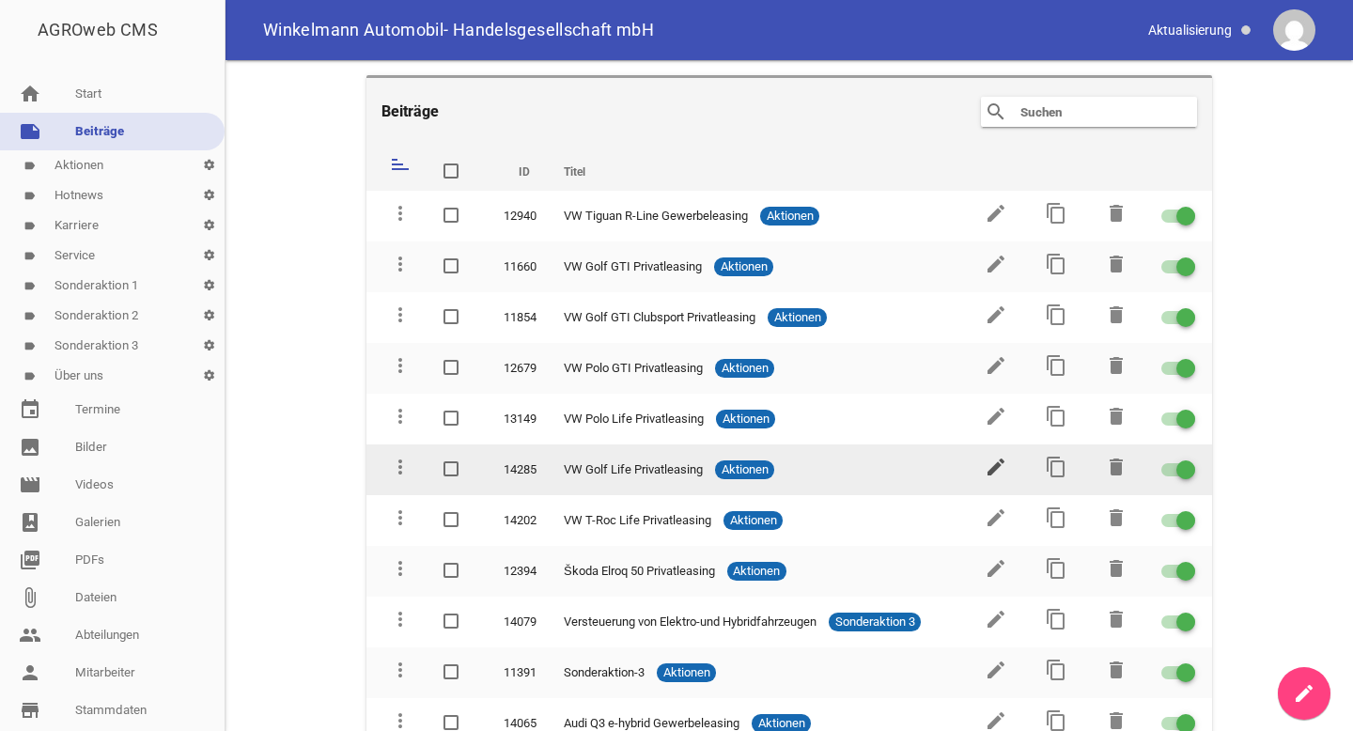
click at [988, 464] on icon "edit" at bounding box center [995, 467] width 23 height 23
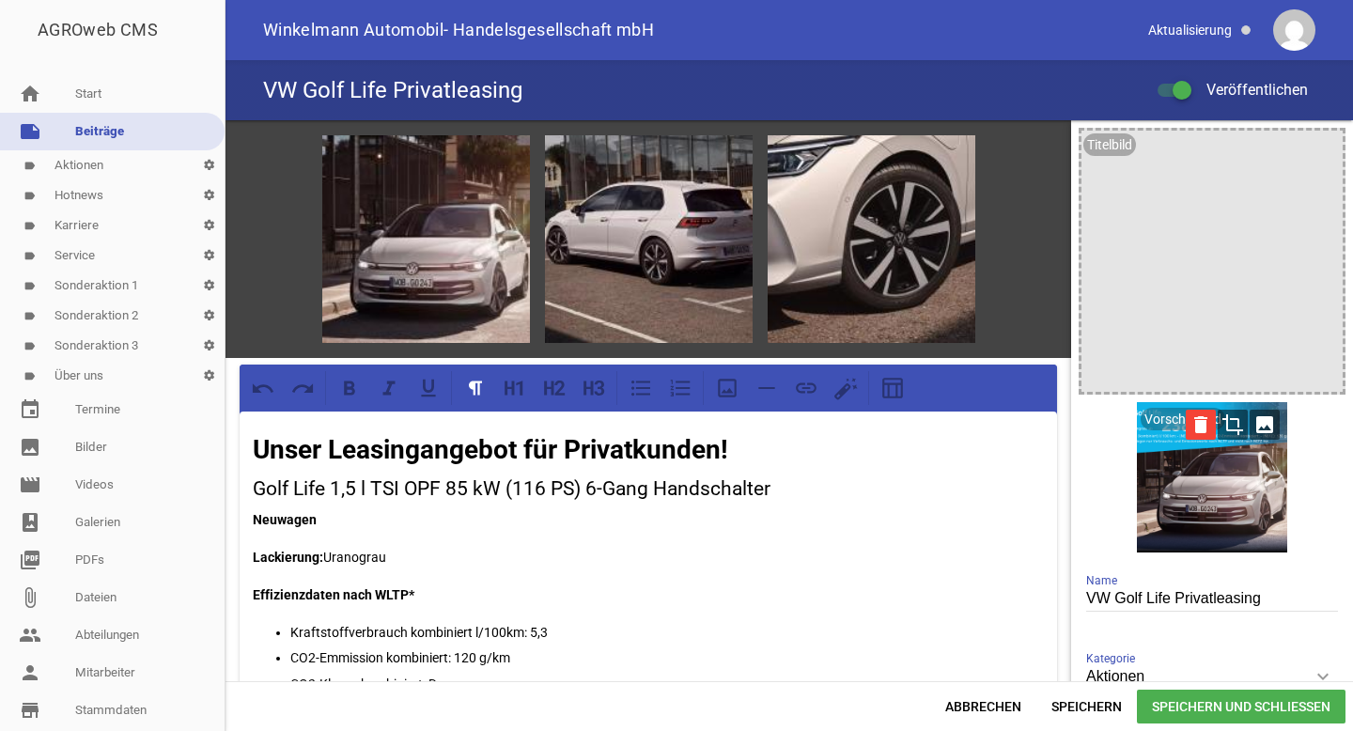
click at [1191, 426] on icon "delete" at bounding box center [1201, 425] width 30 height 30
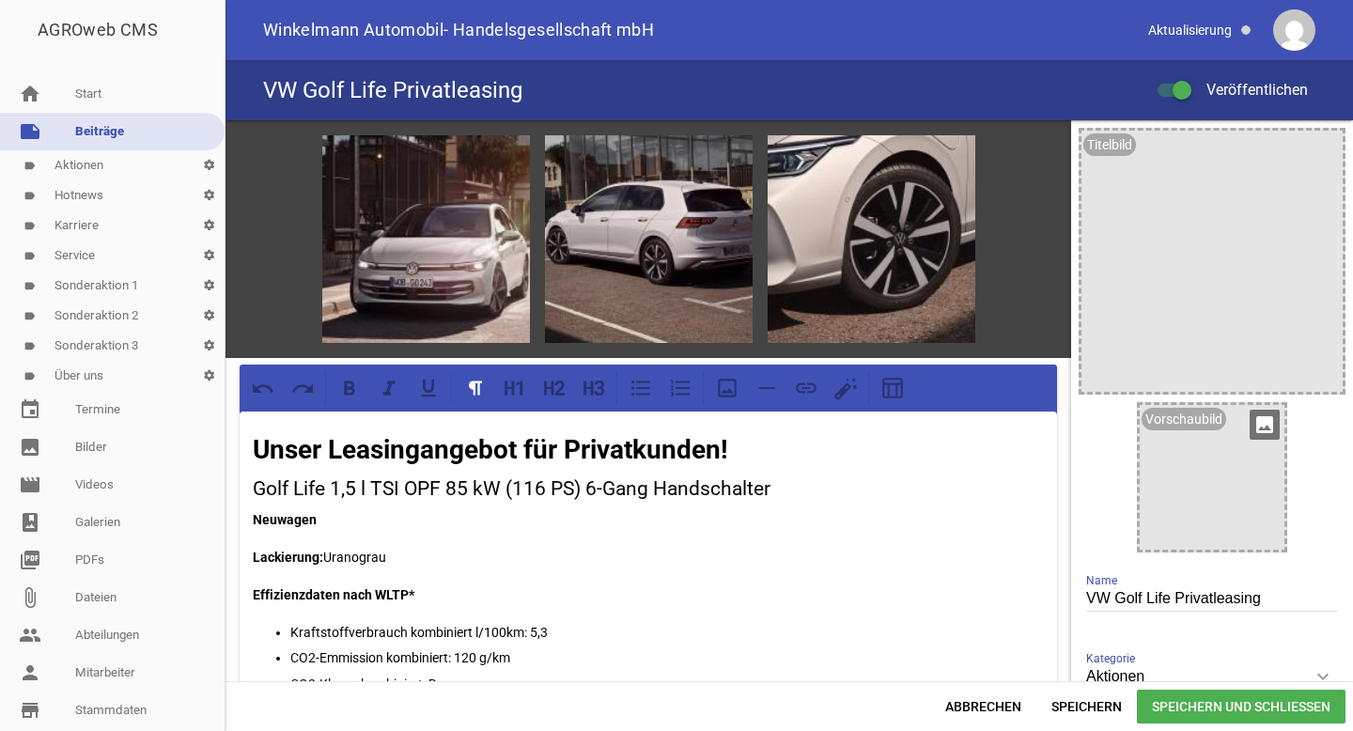
click at [1254, 418] on icon "image" at bounding box center [1264, 425] width 30 height 30
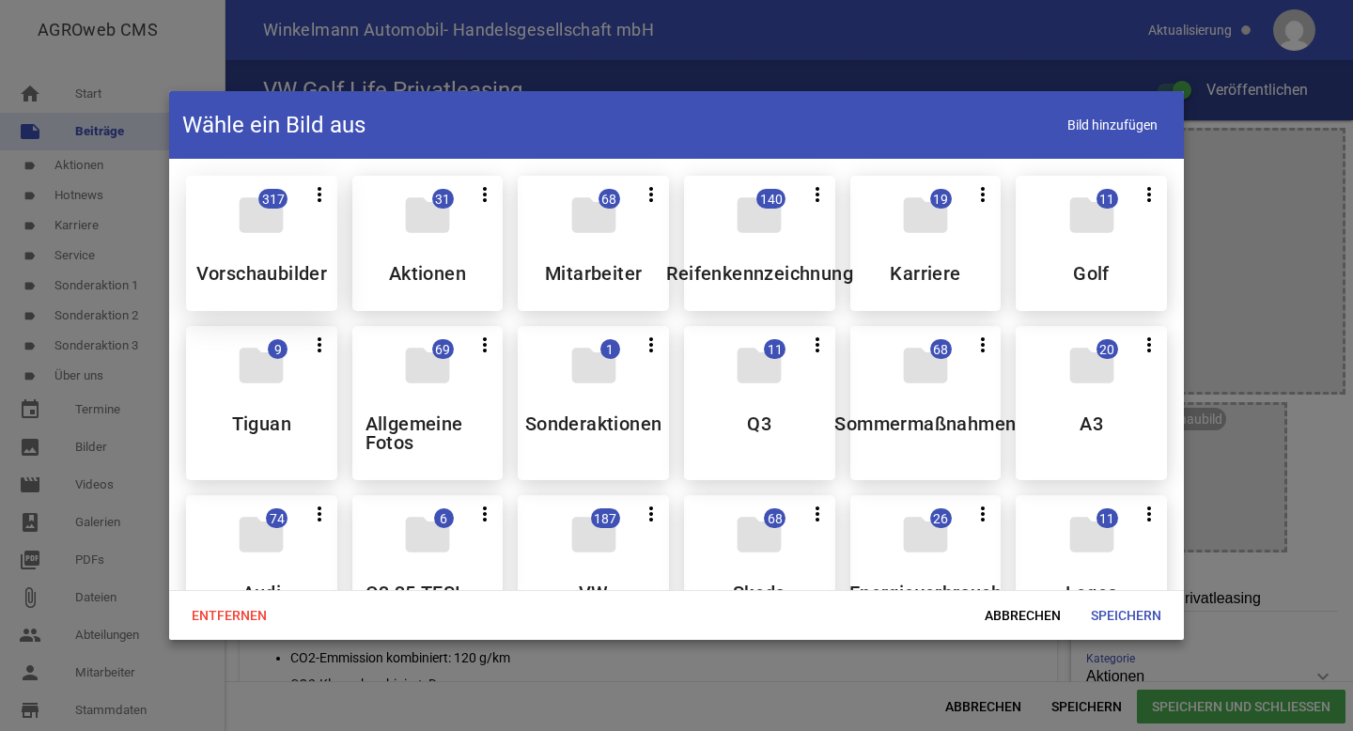
click at [301, 218] on div "folder 317 more_vert Teilen Bearbeiten Löschen Vorschaubilder" at bounding box center [261, 243] width 151 height 135
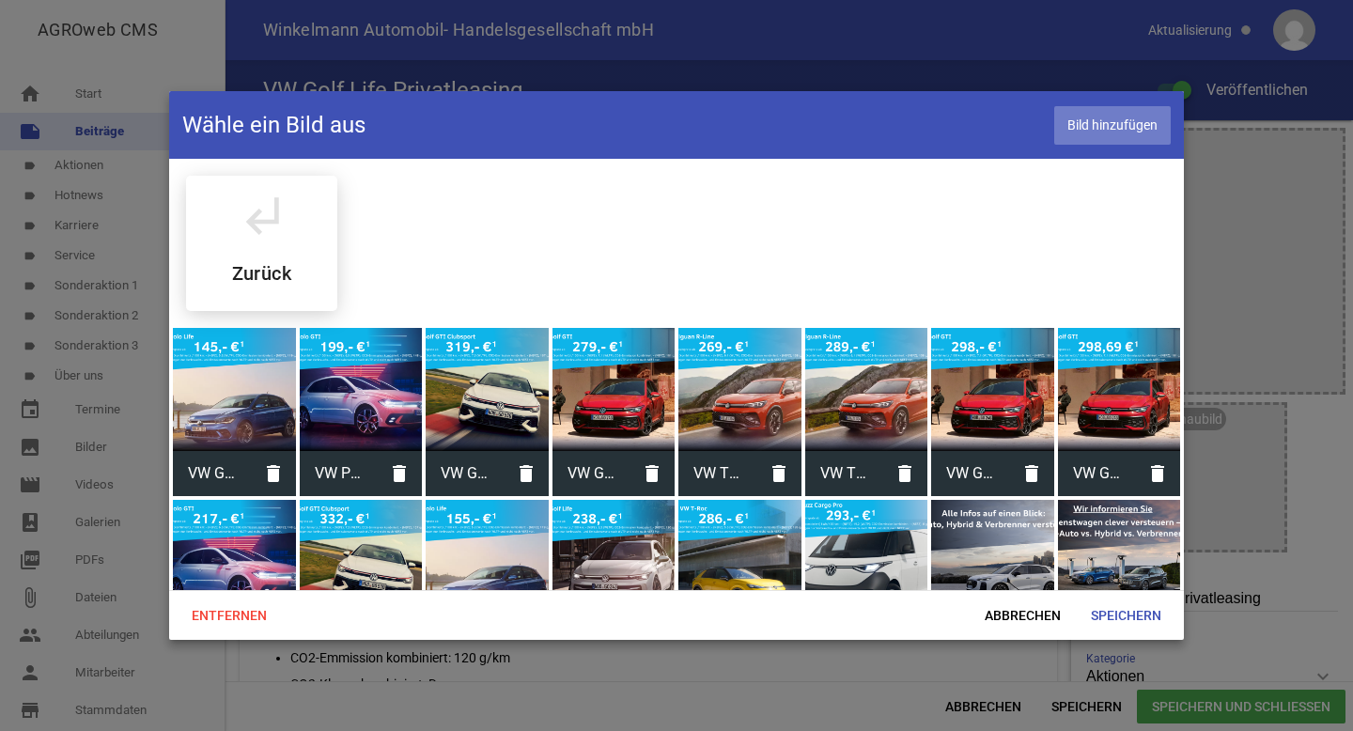
click at [1115, 121] on span "Bild hinzufügen" at bounding box center [1112, 125] width 116 height 39
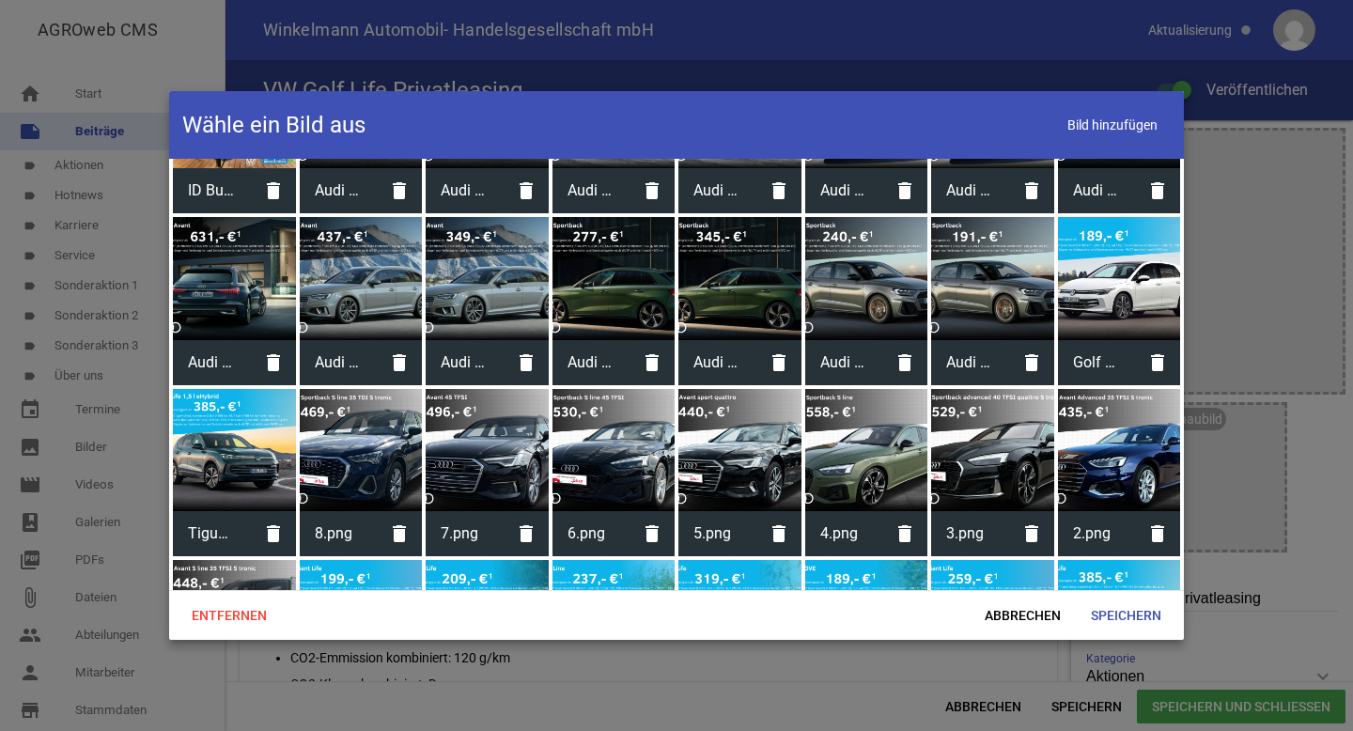
scroll to position [6549, 0]
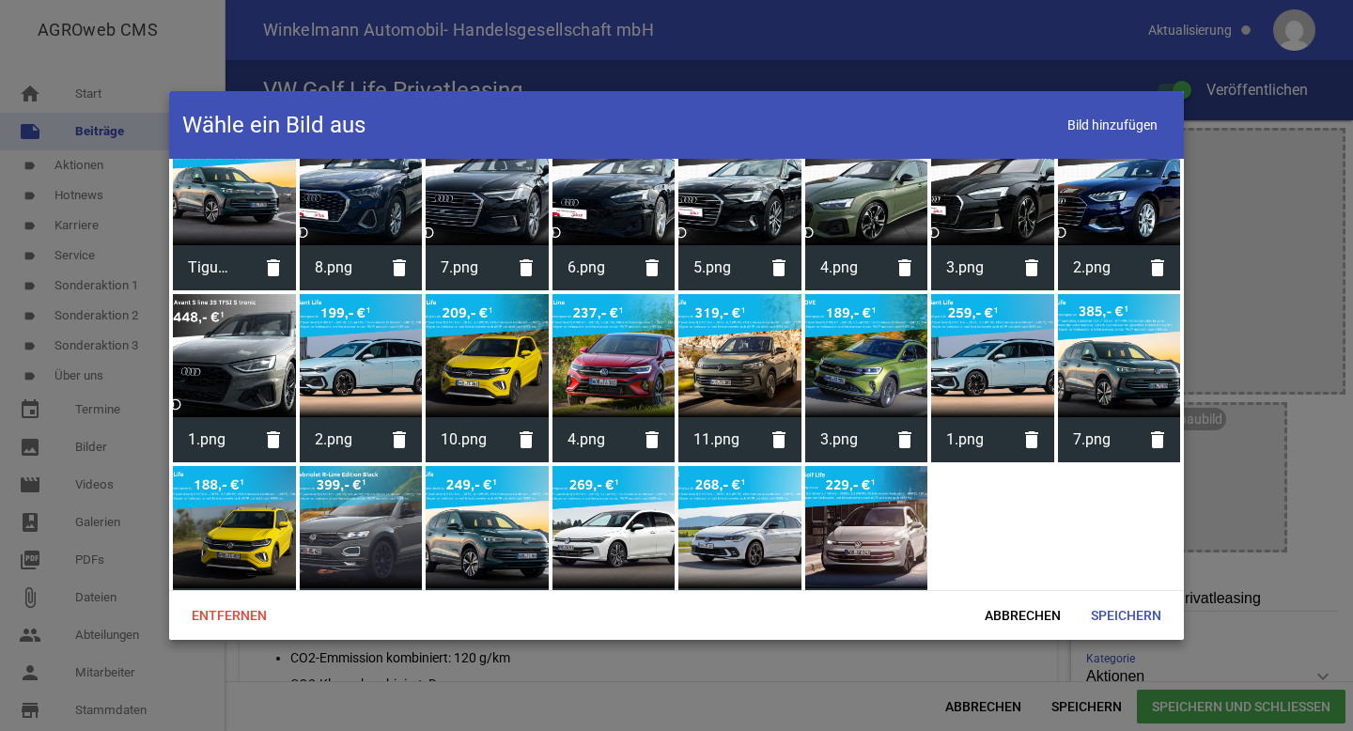
click at [864, 474] on div at bounding box center [866, 527] width 123 height 123
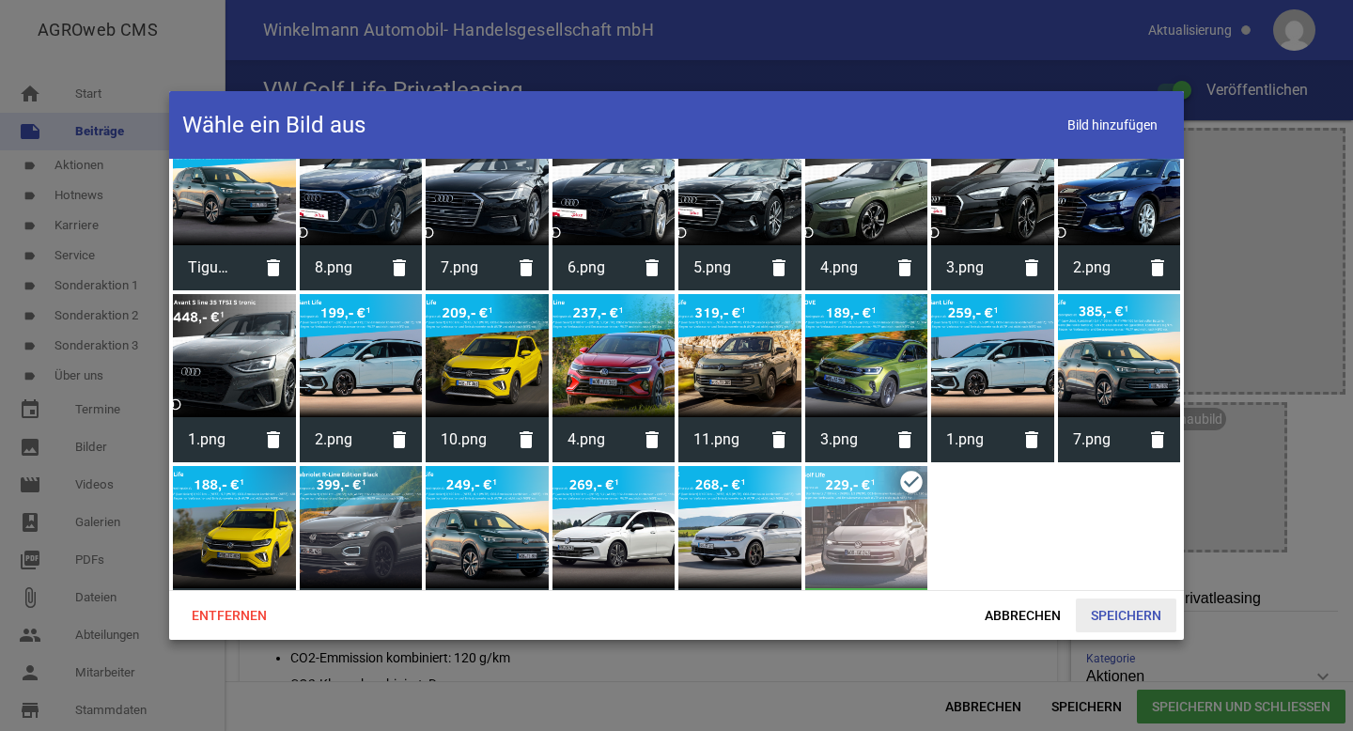
click at [1124, 613] on span "Speichern" at bounding box center [1126, 615] width 101 height 34
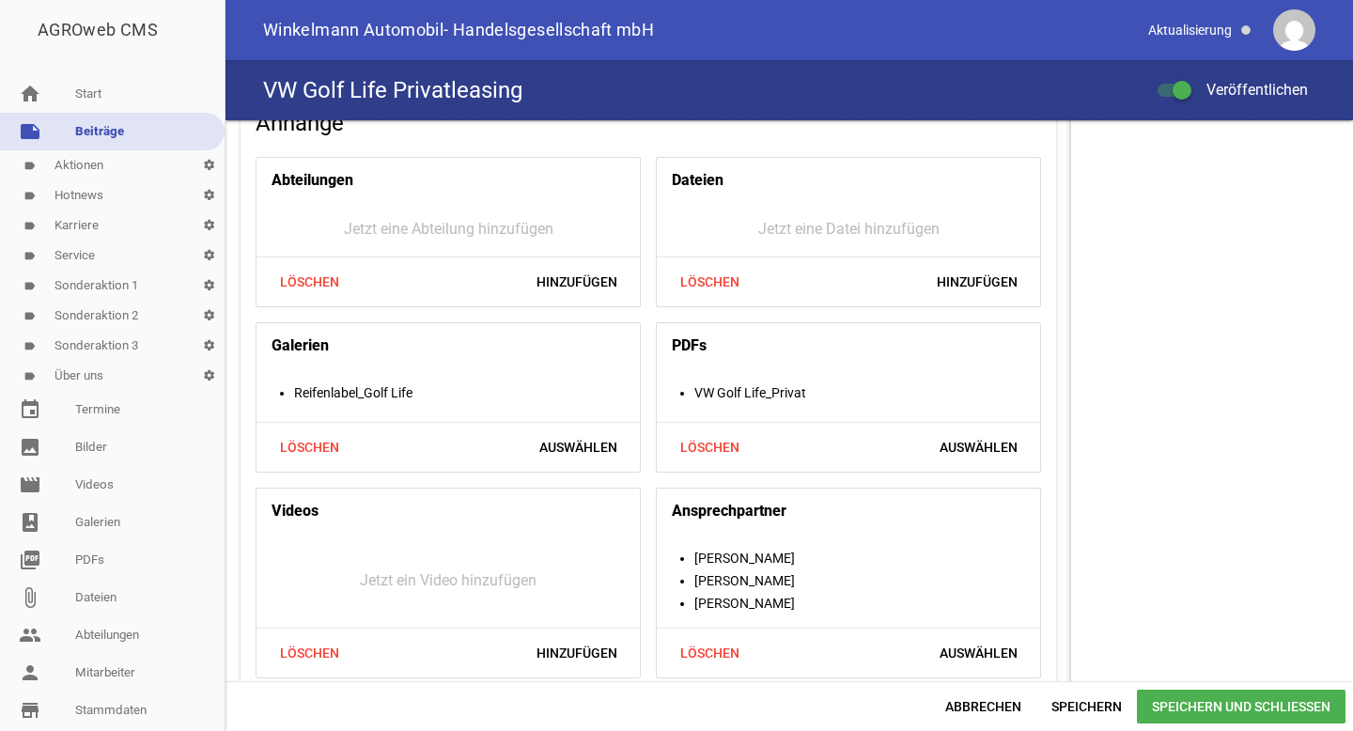
scroll to position [1775, 0]
click at [715, 450] on span "Löschen" at bounding box center [709, 446] width 90 height 34
click at [969, 451] on span "Hinzufügen" at bounding box center [977, 446] width 111 height 34
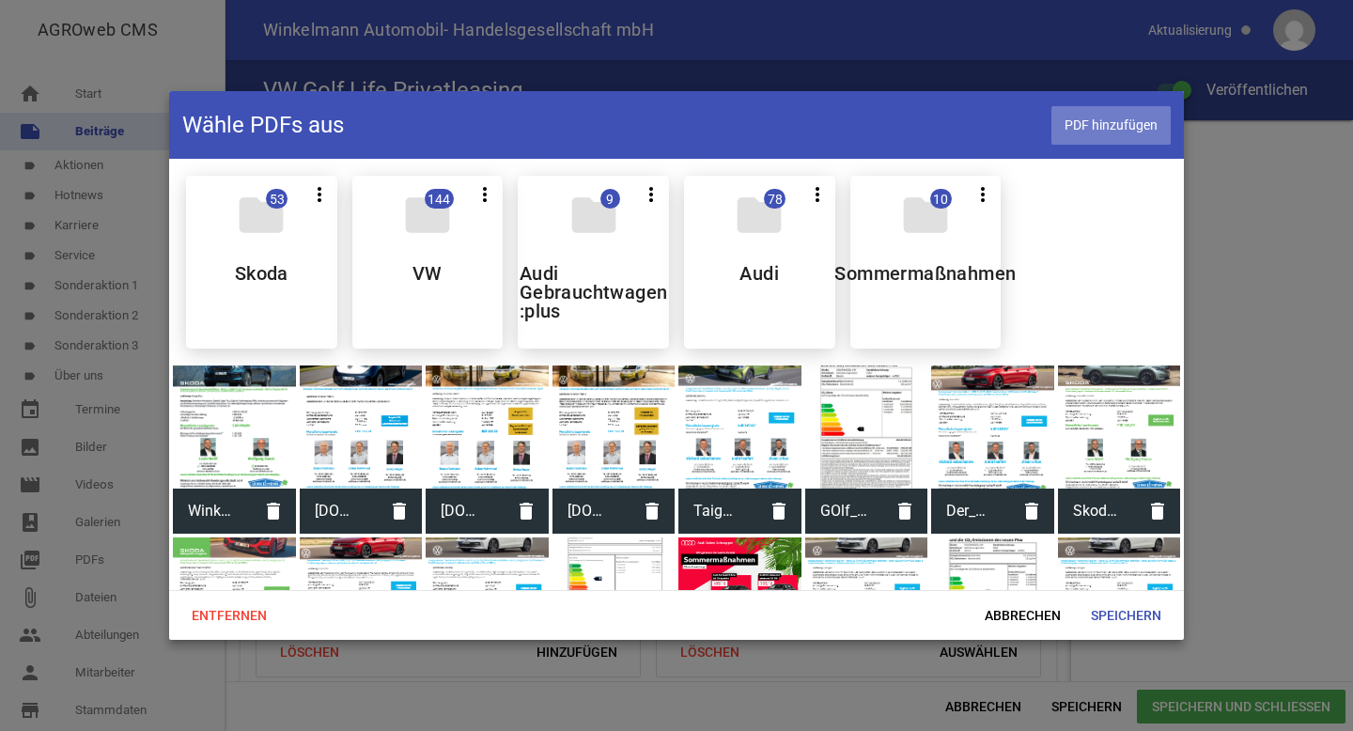
click at [1109, 128] on span "PDF hinzufügen" at bounding box center [1110, 125] width 119 height 39
click at [1103, 616] on span "Speichern" at bounding box center [1126, 615] width 101 height 34
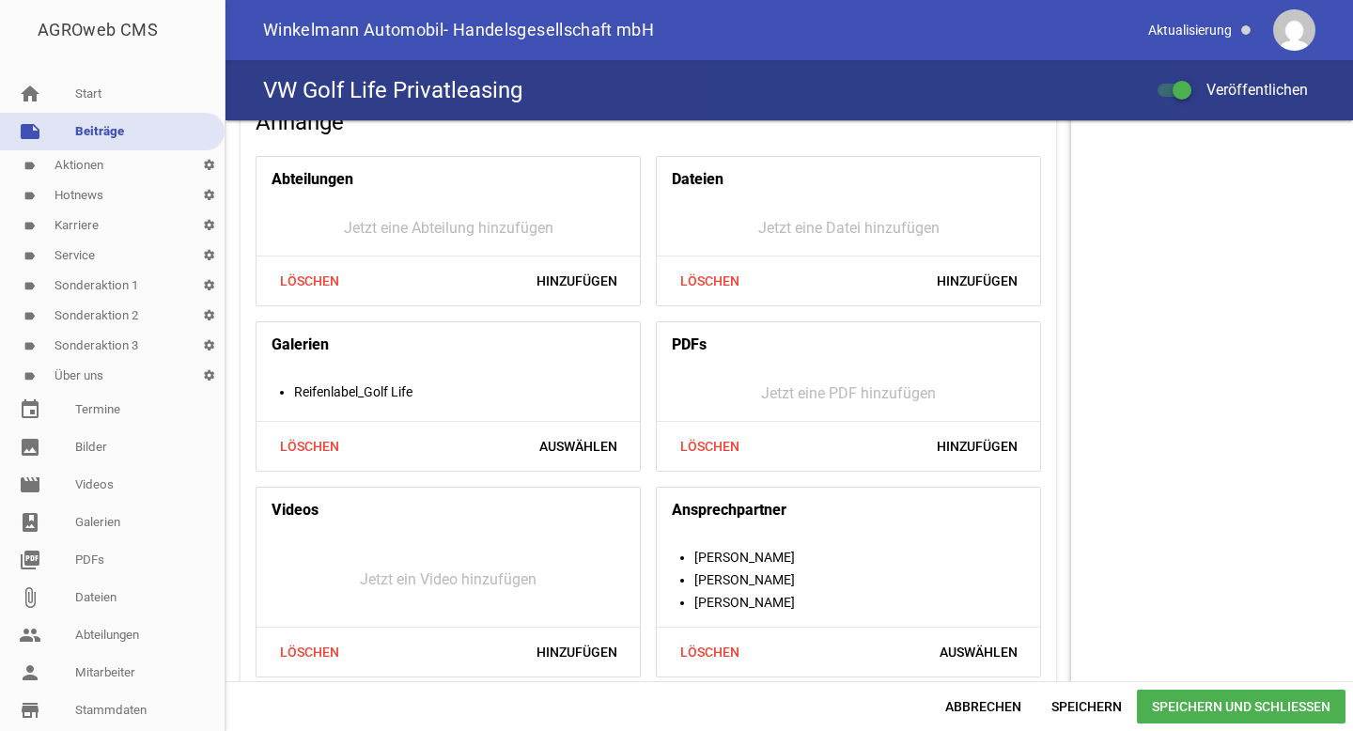
click at [1191, 709] on span "Speichern und Schließen" at bounding box center [1241, 707] width 209 height 34
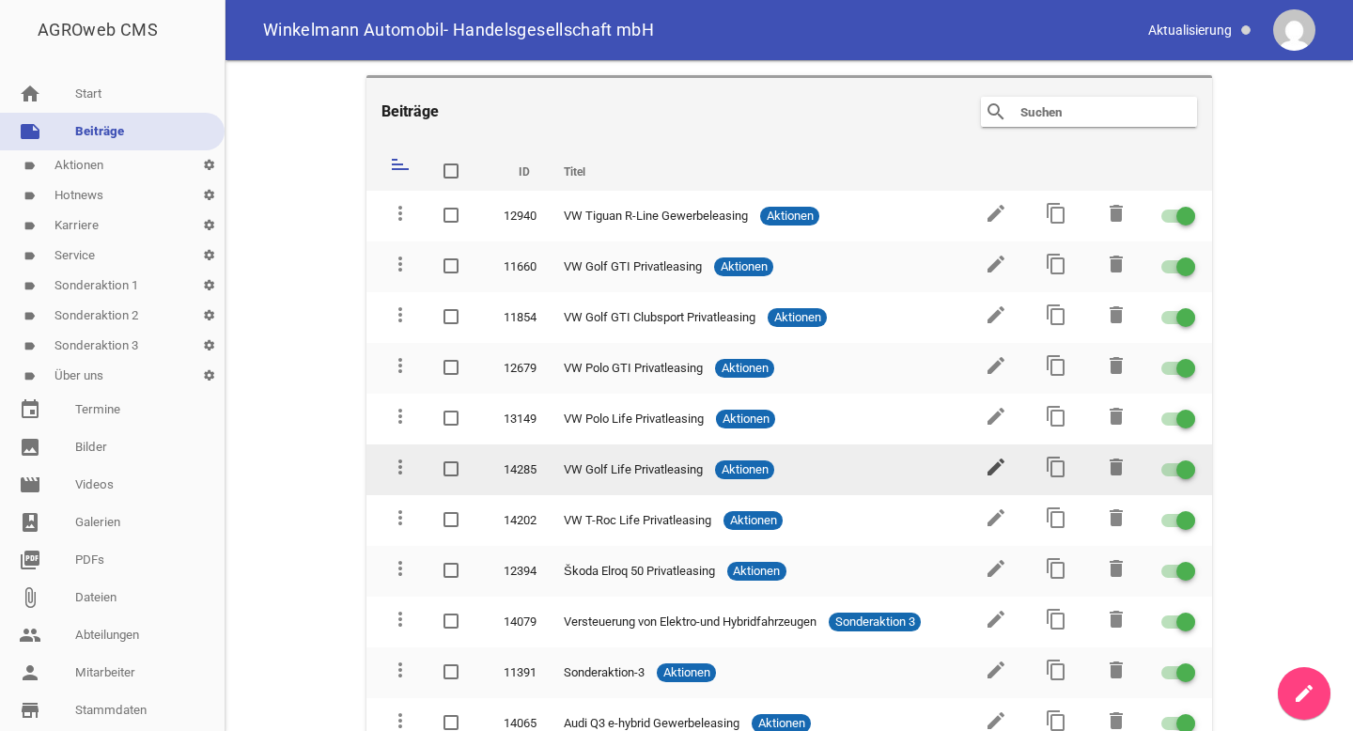
click at [991, 458] on icon "edit" at bounding box center [995, 467] width 23 height 23
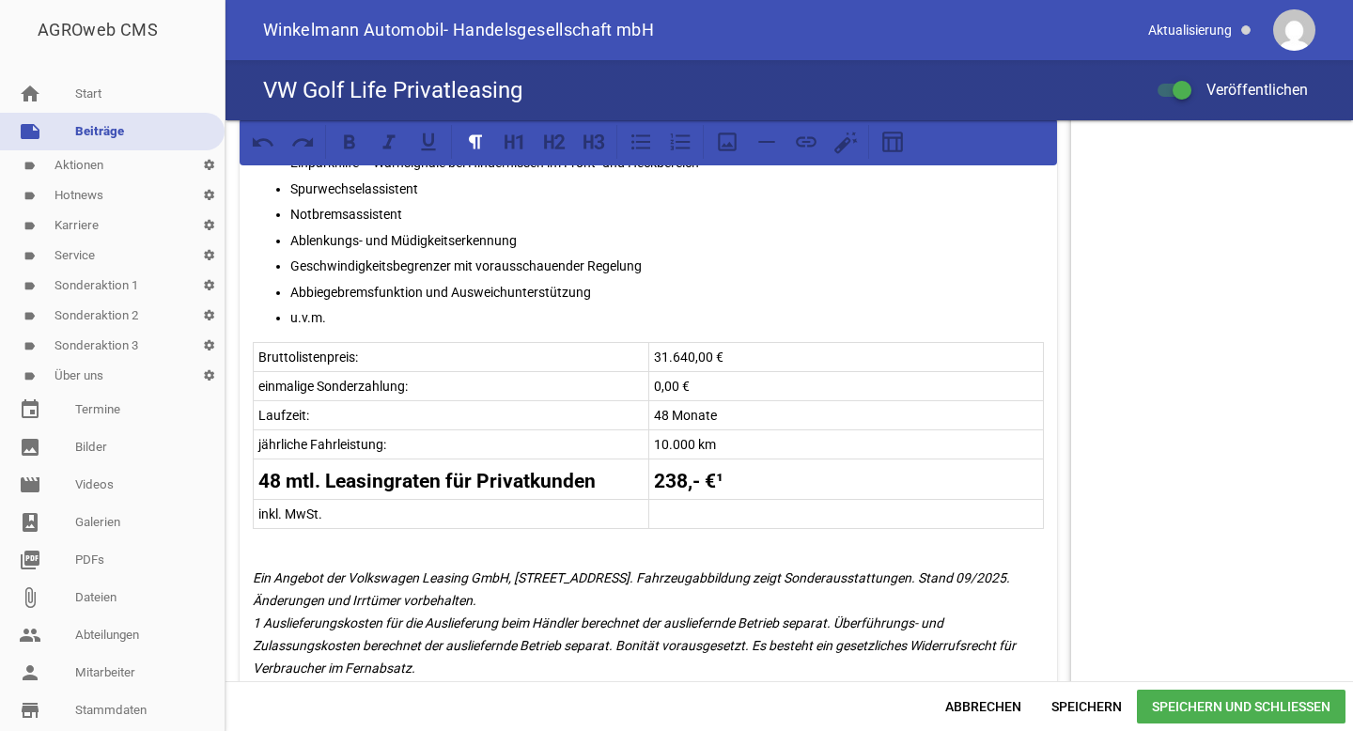
click at [683, 472] on tr "48 mtl. Leasingraten für Privatkunden 238,- €¹" at bounding box center [649, 479] width 790 height 40
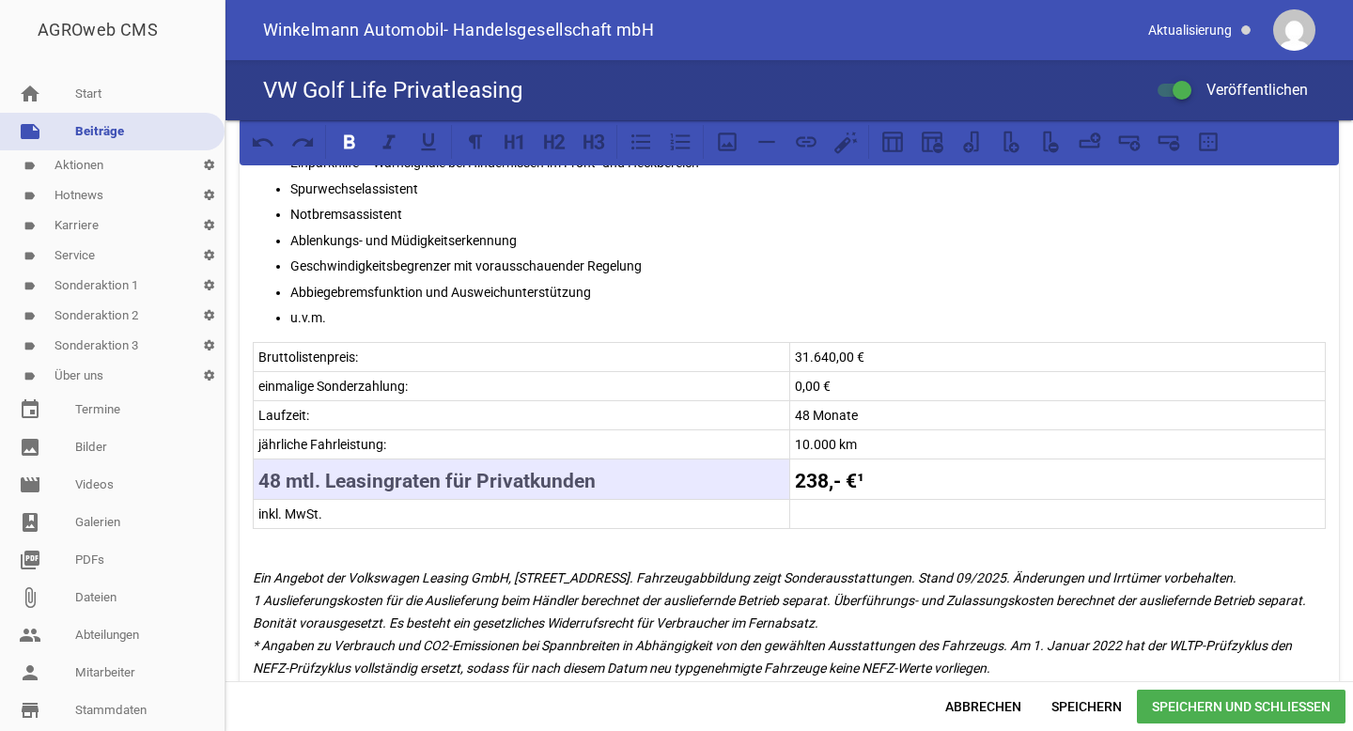
click at [818, 472] on strong "238,- €¹" at bounding box center [830, 481] width 70 height 23
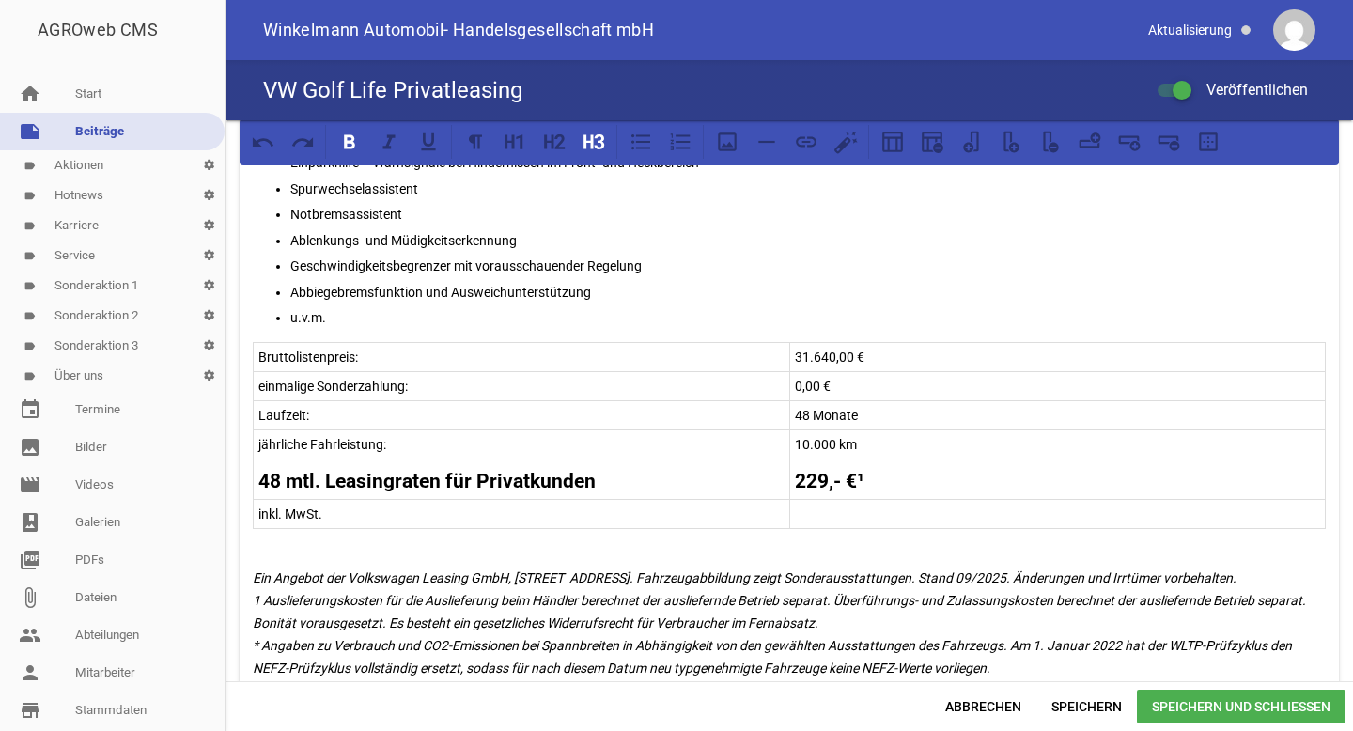
click at [1253, 699] on span "Speichern und Schließen" at bounding box center [1241, 707] width 209 height 34
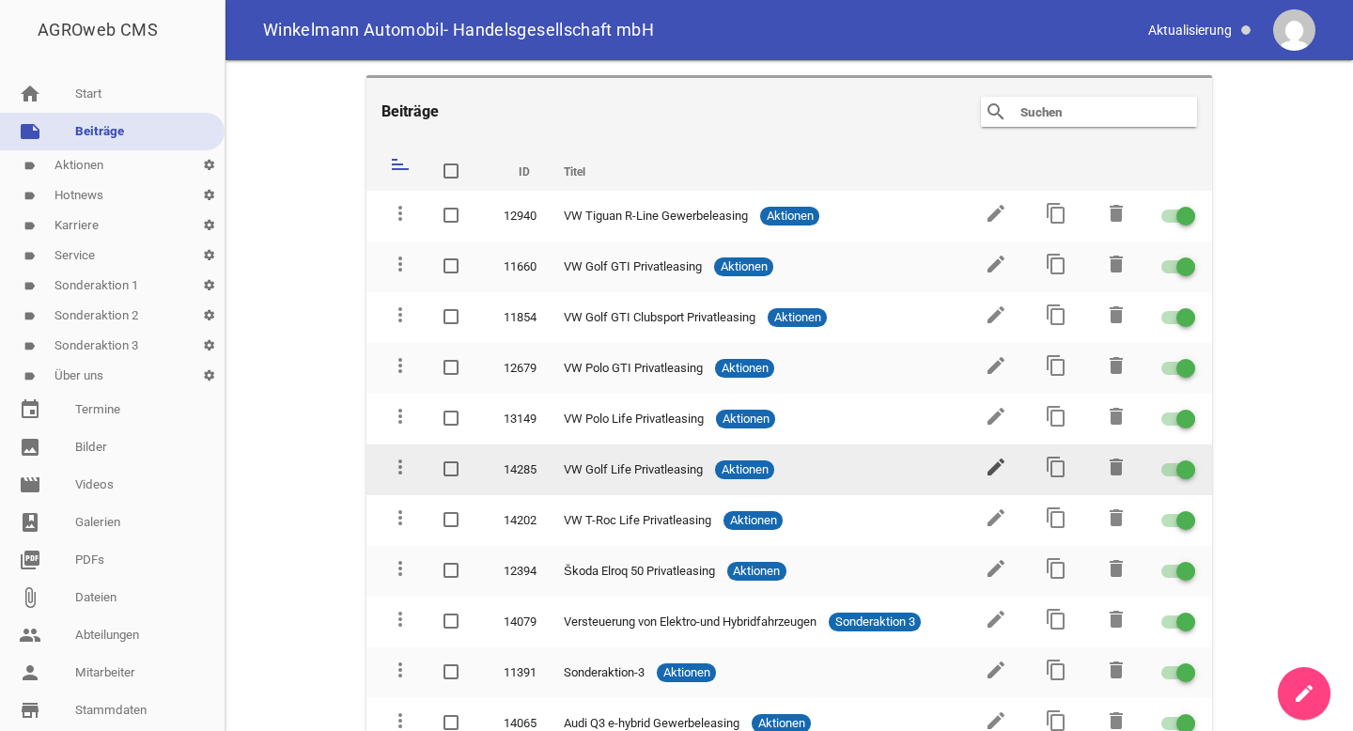
click at [989, 463] on icon "edit" at bounding box center [995, 467] width 23 height 23
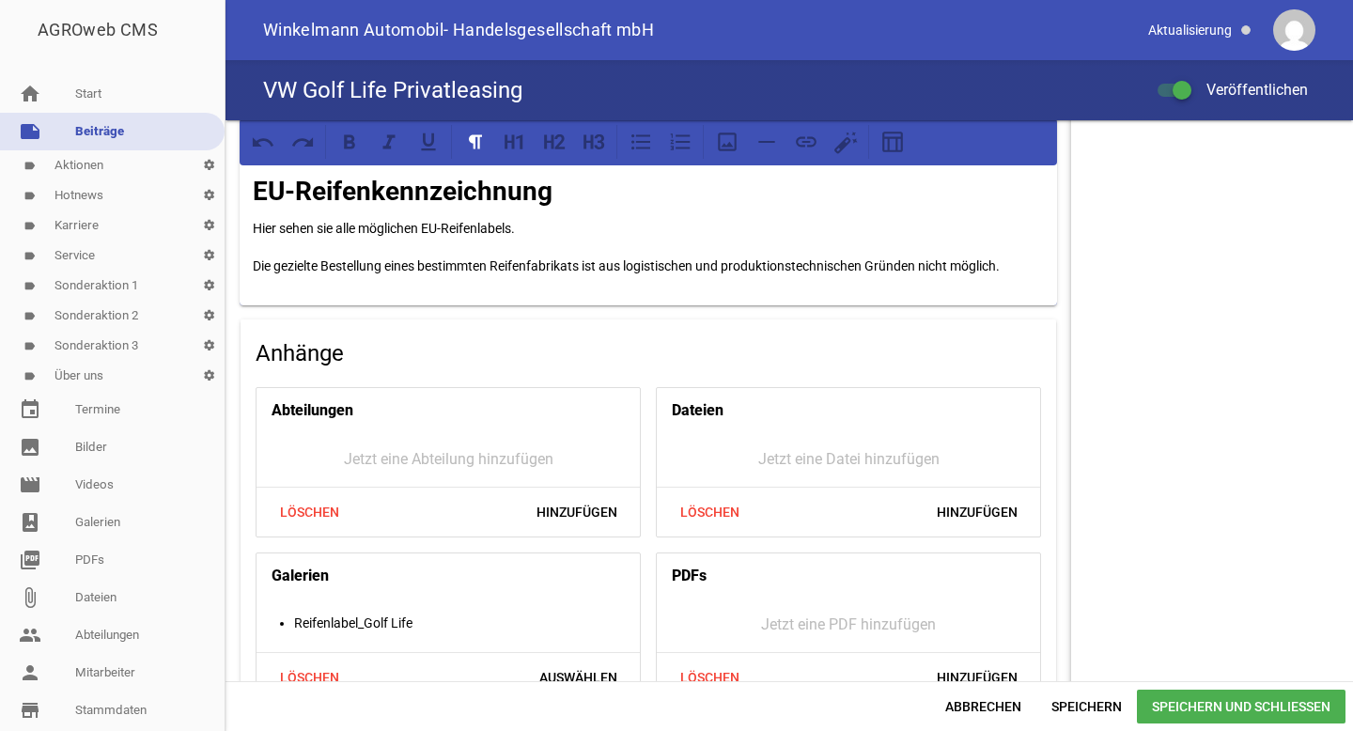
scroll to position [1791, 0]
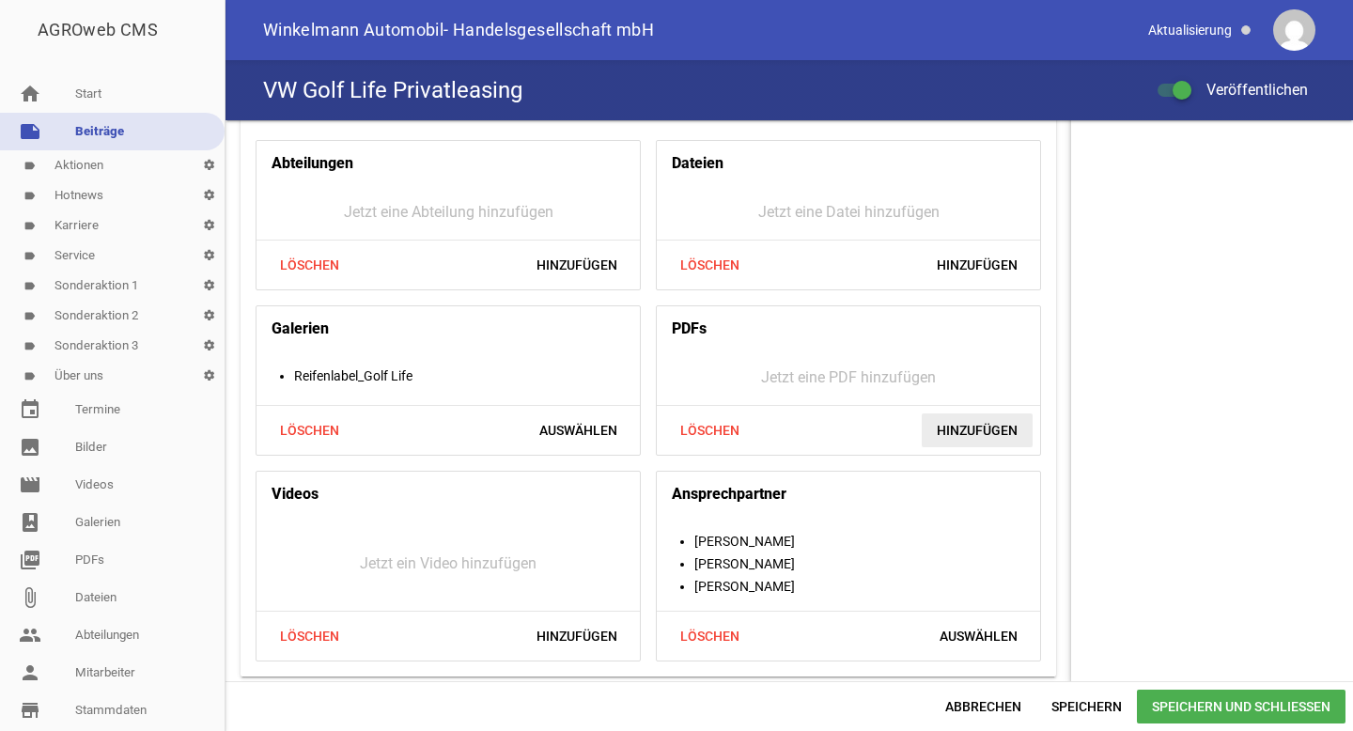
click at [984, 437] on span "Hinzufügen" at bounding box center [977, 430] width 111 height 34
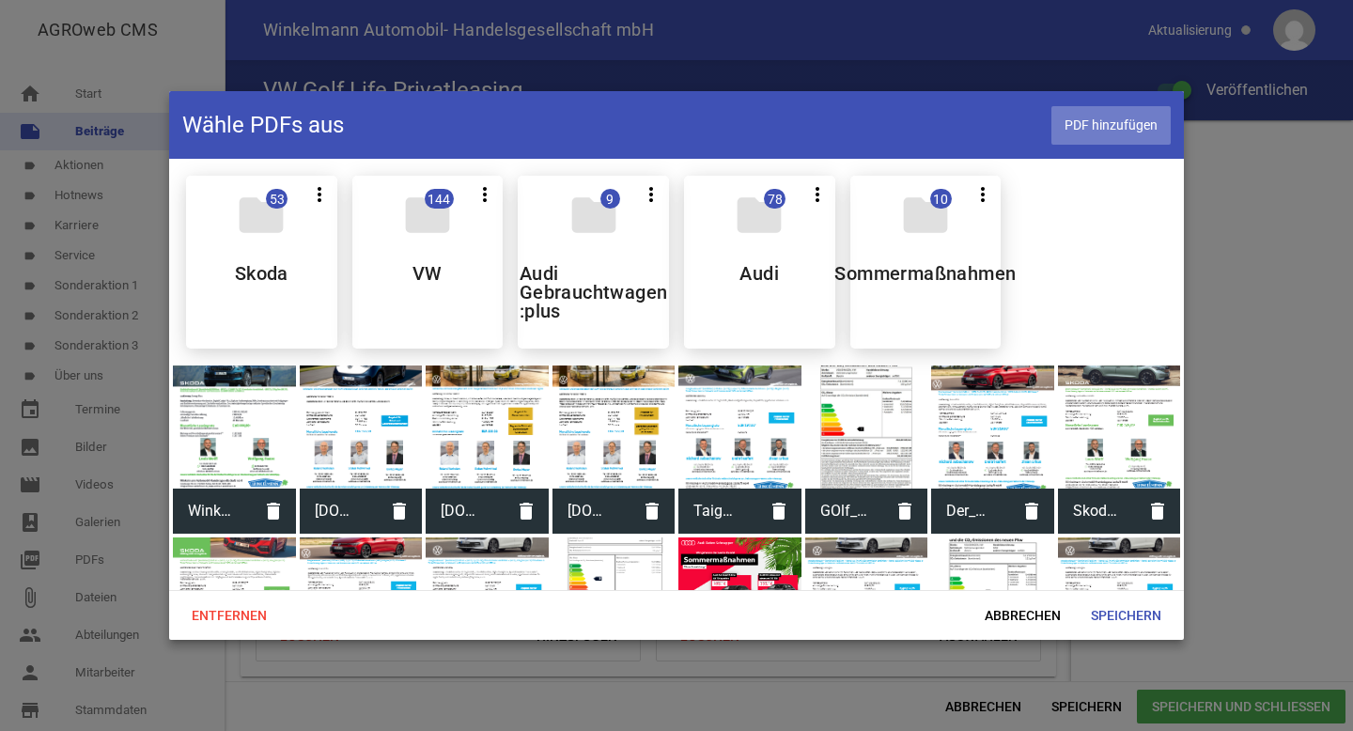
click at [1123, 126] on span "PDF hinzufügen" at bounding box center [1110, 125] width 119 height 39
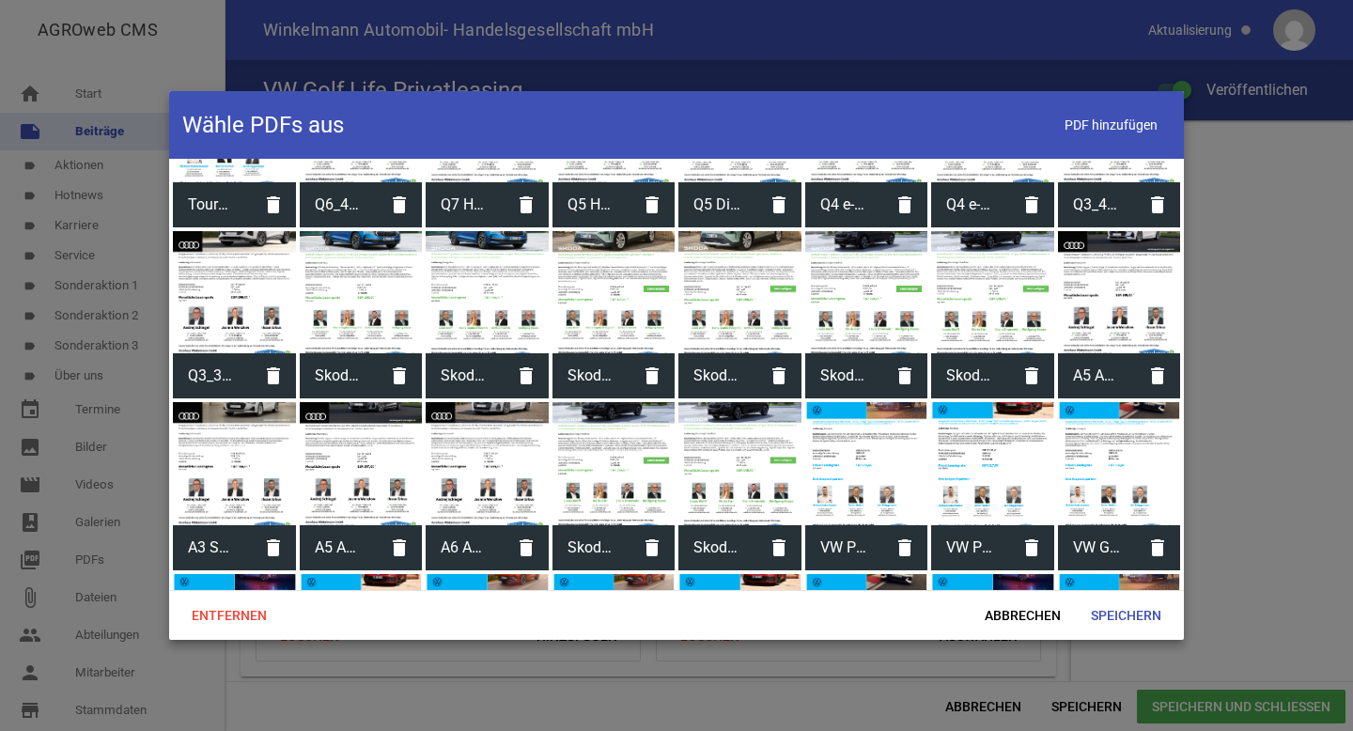
scroll to position [2670, 0]
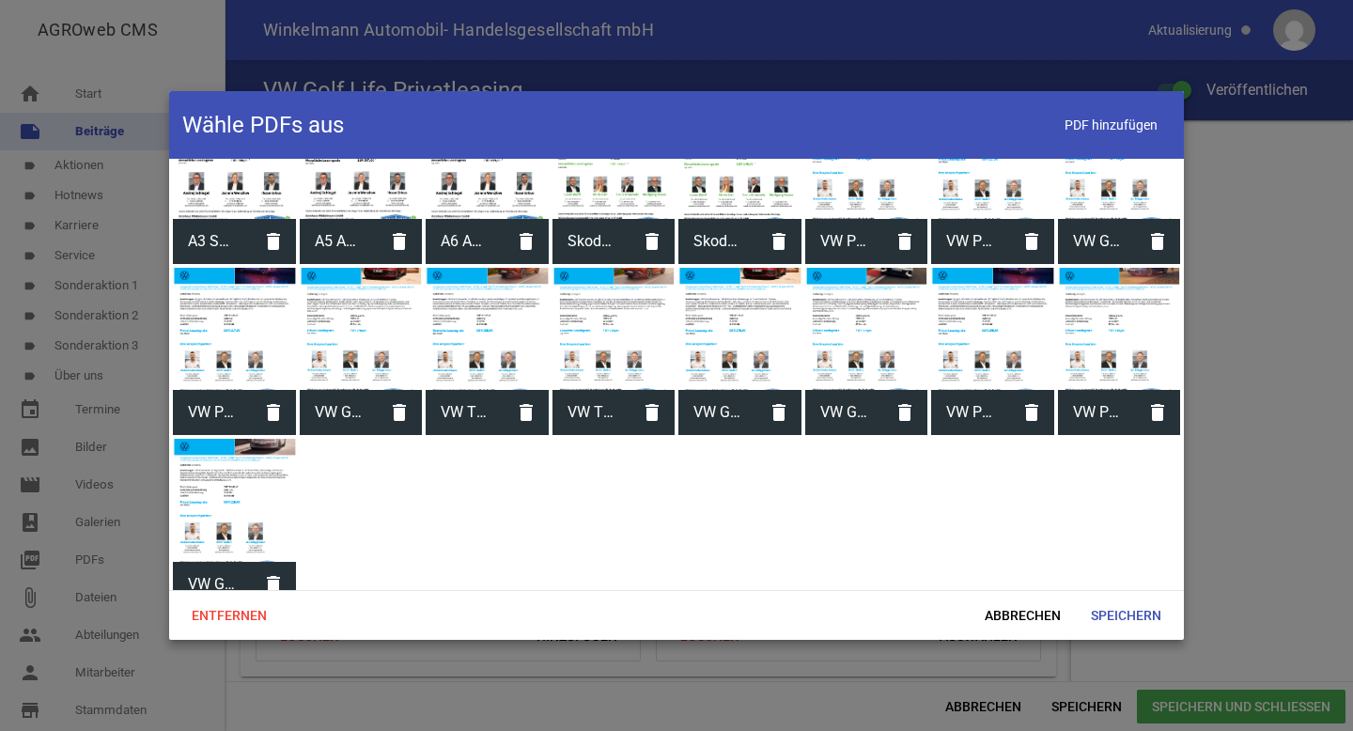
click at [225, 485] on div at bounding box center [234, 500] width 123 height 123
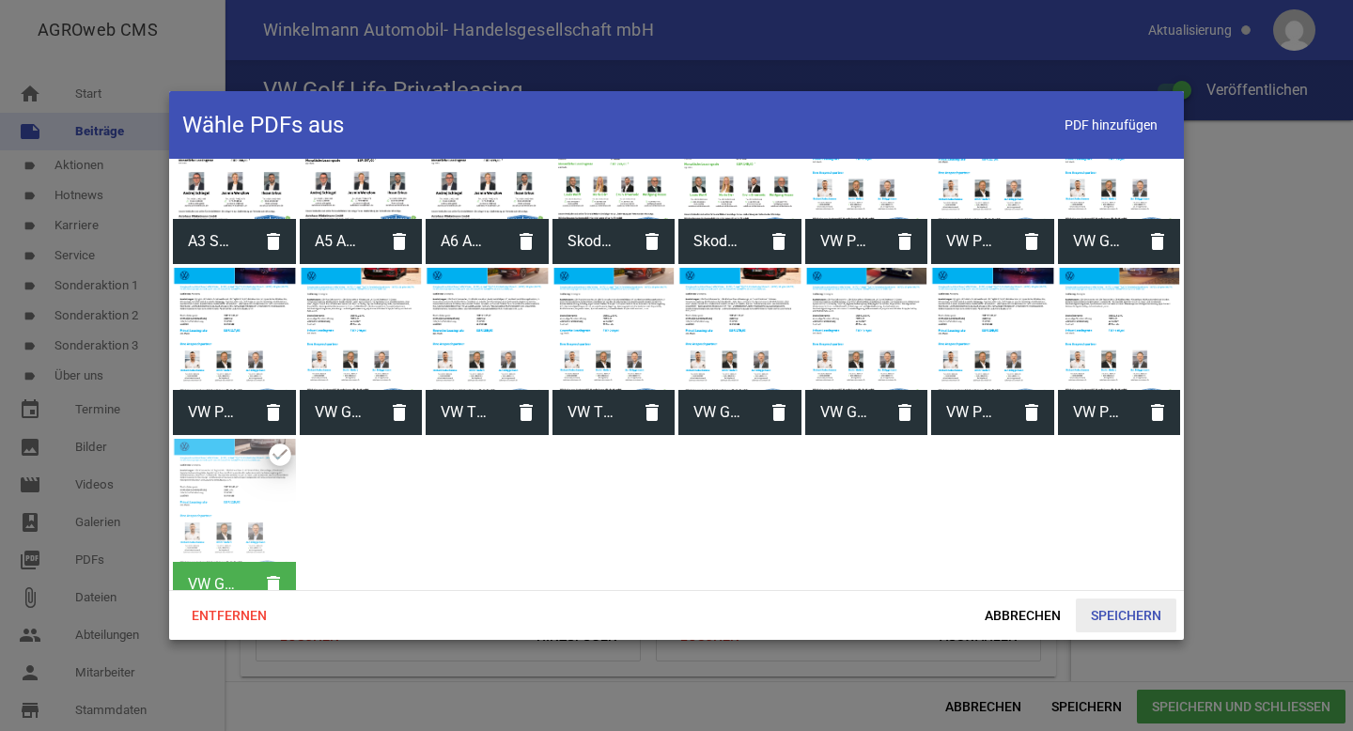
click at [1099, 616] on span "Speichern" at bounding box center [1126, 615] width 101 height 34
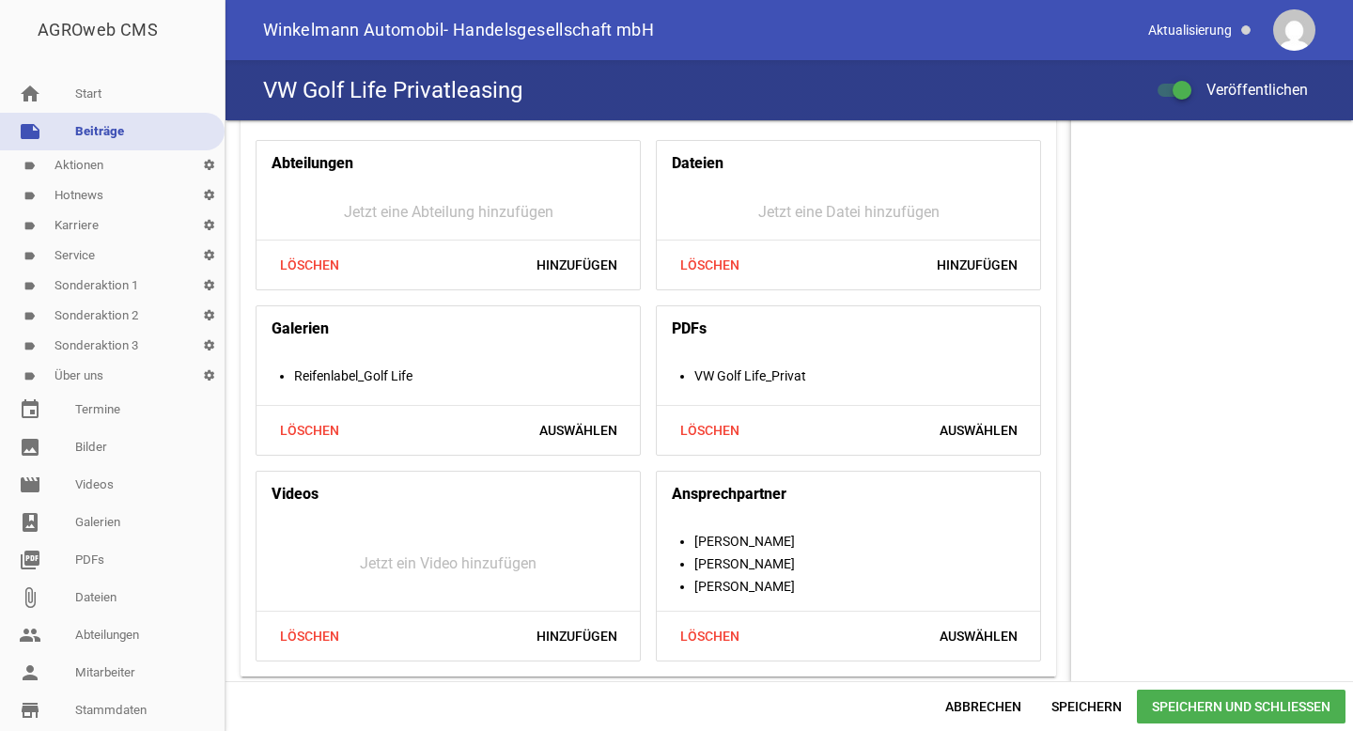
click at [1212, 707] on span "Speichern und Schließen" at bounding box center [1241, 707] width 209 height 34
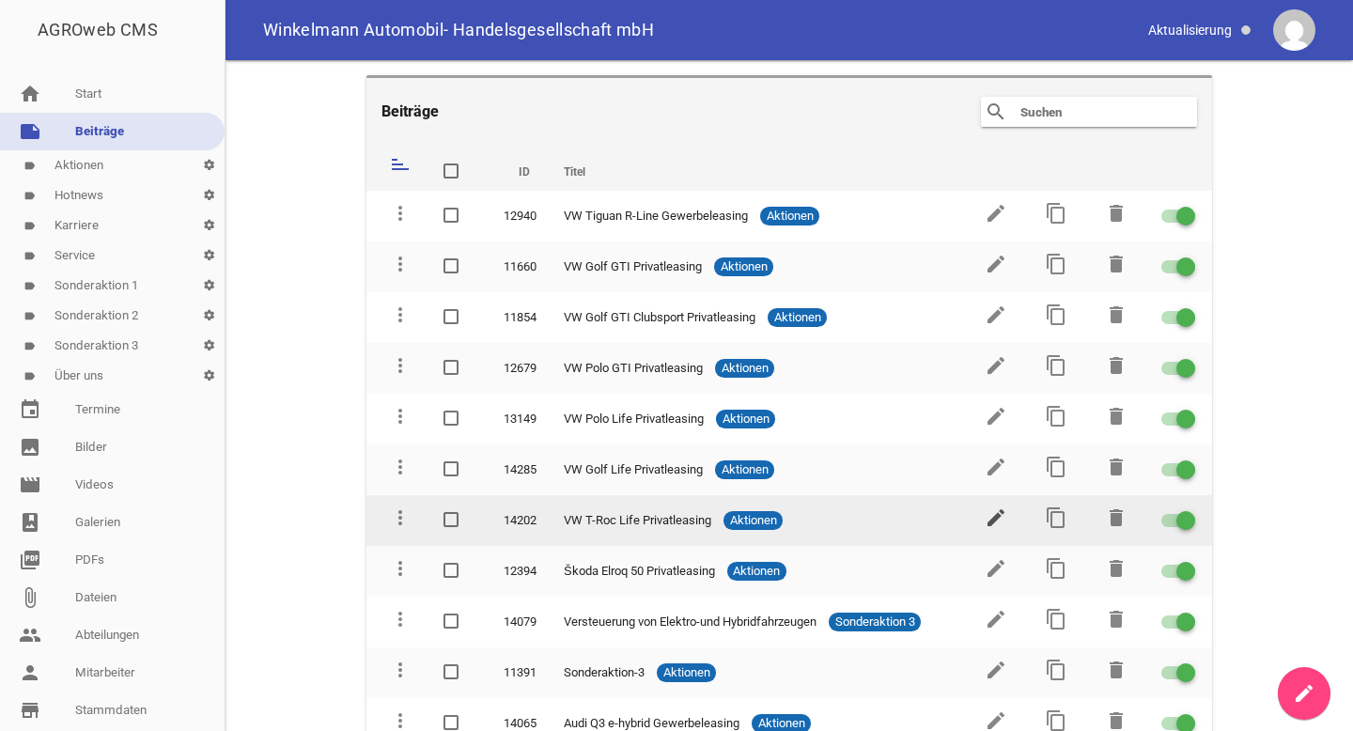
click at [984, 516] on icon "edit" at bounding box center [995, 517] width 23 height 23
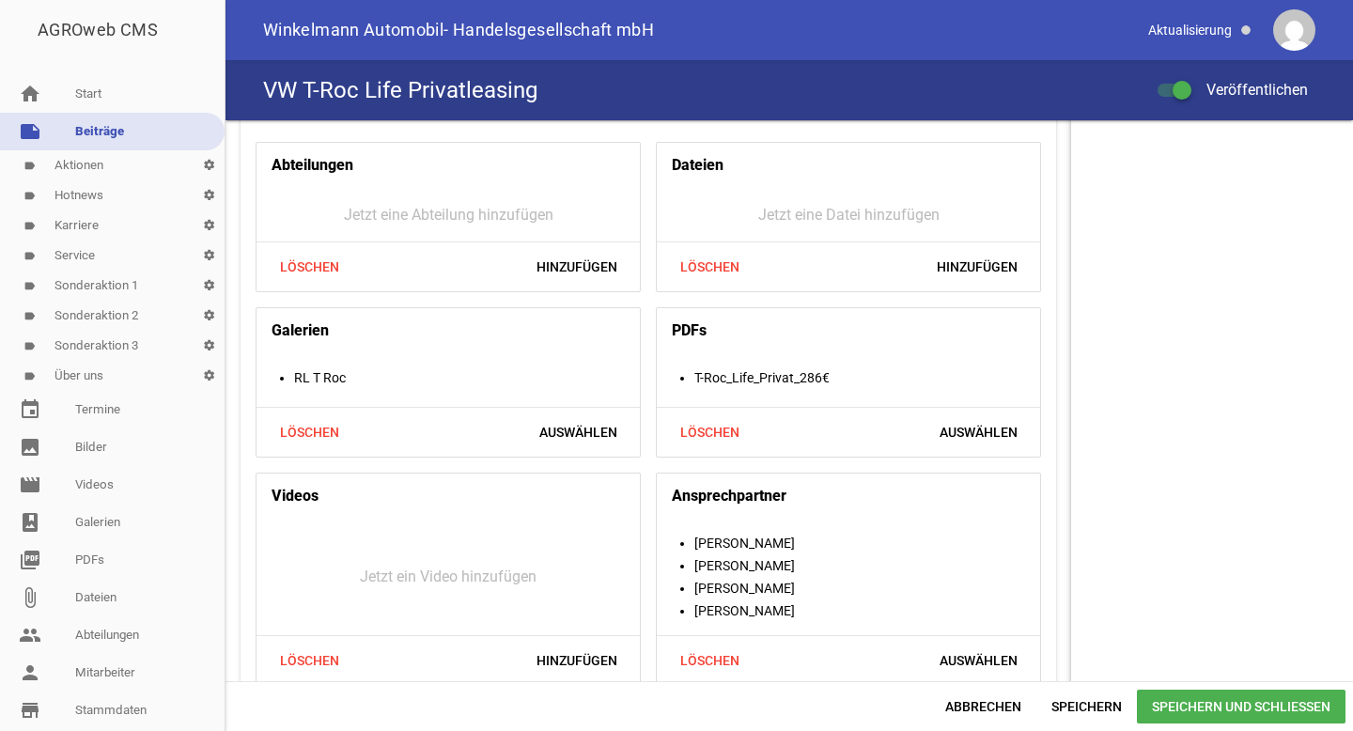
scroll to position [1736, 0]
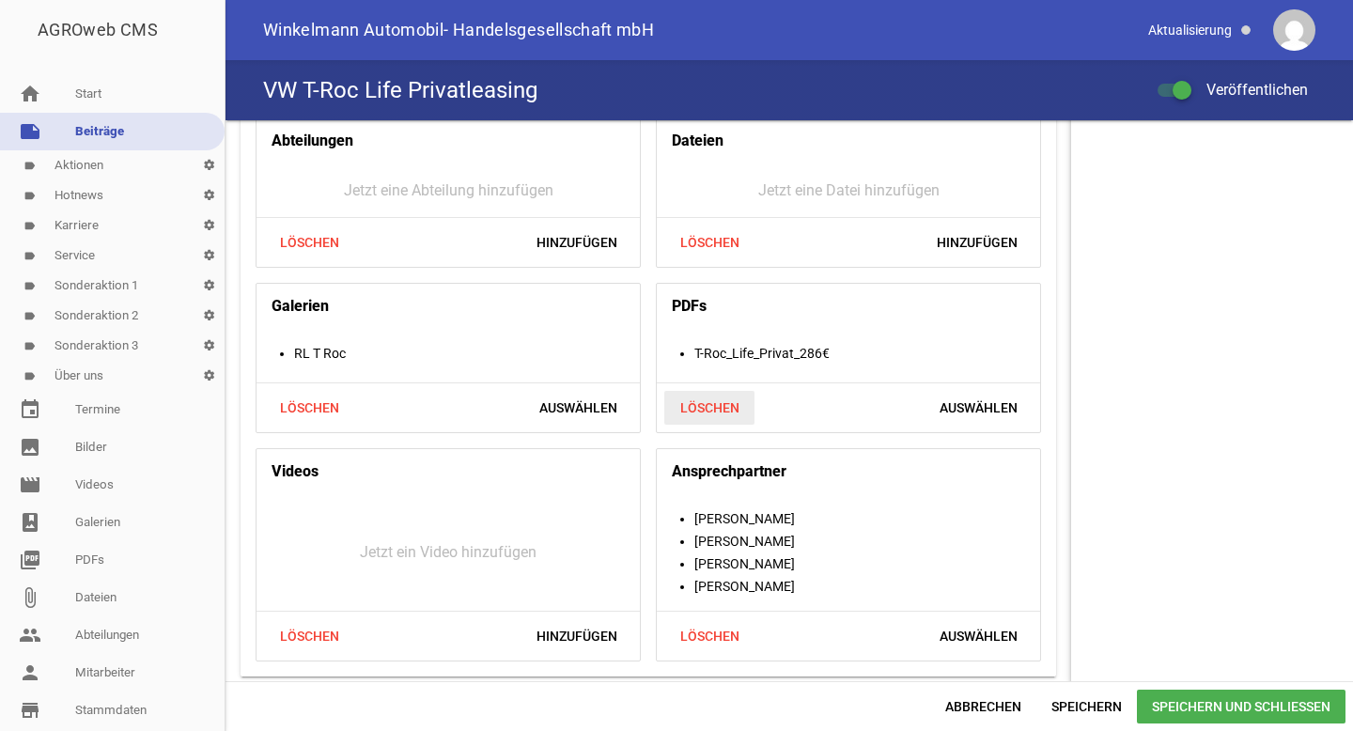
click at [711, 408] on span "Löschen" at bounding box center [709, 408] width 90 height 34
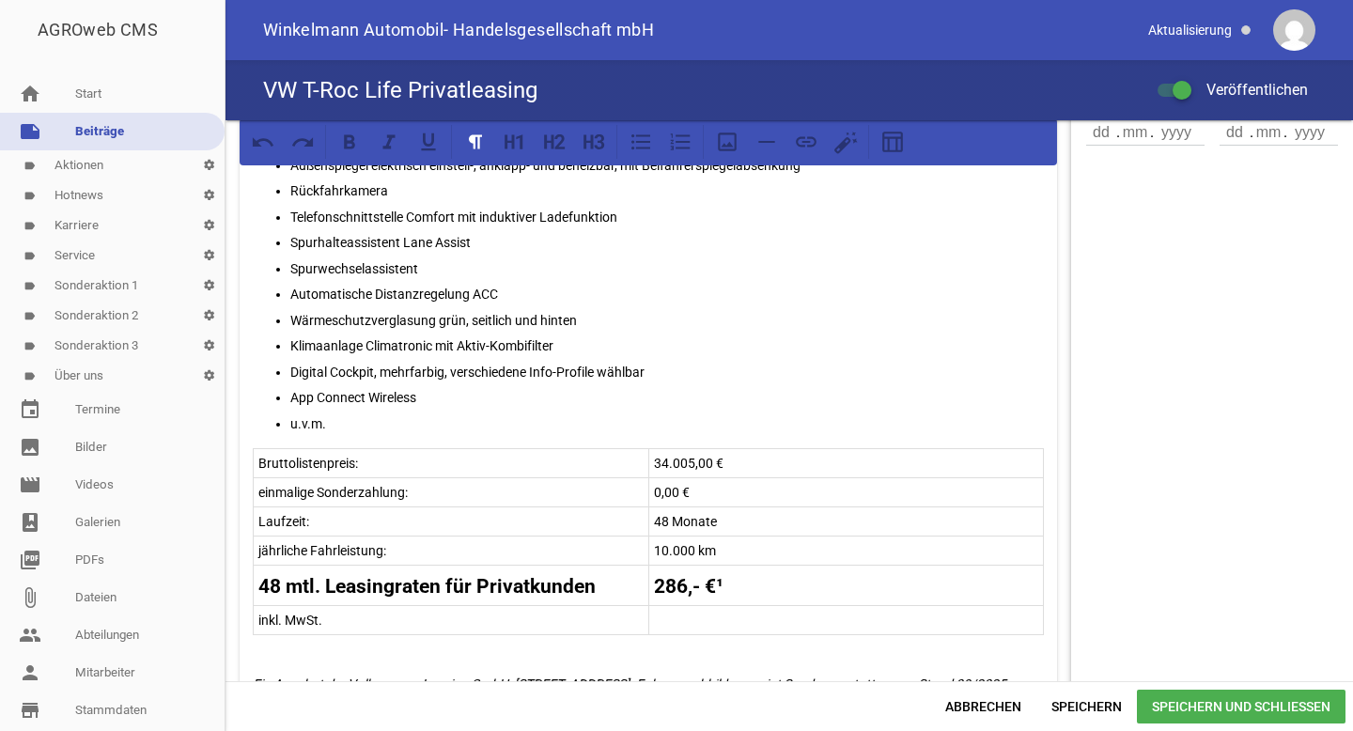
click at [667, 588] on tr "48 mtl. Leasingraten für Privatkunden 286,- €¹" at bounding box center [649, 585] width 790 height 40
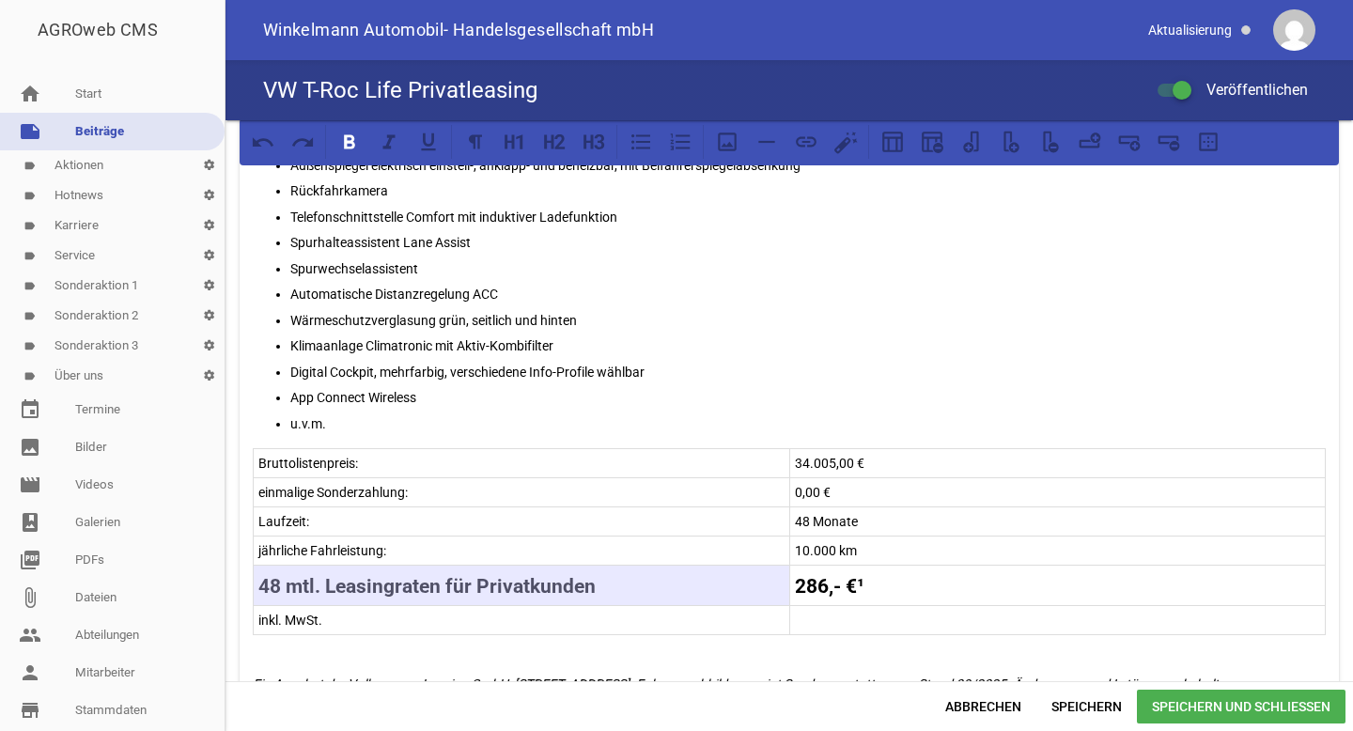
click at [815, 584] on strong "286,- €¹" at bounding box center [830, 586] width 70 height 23
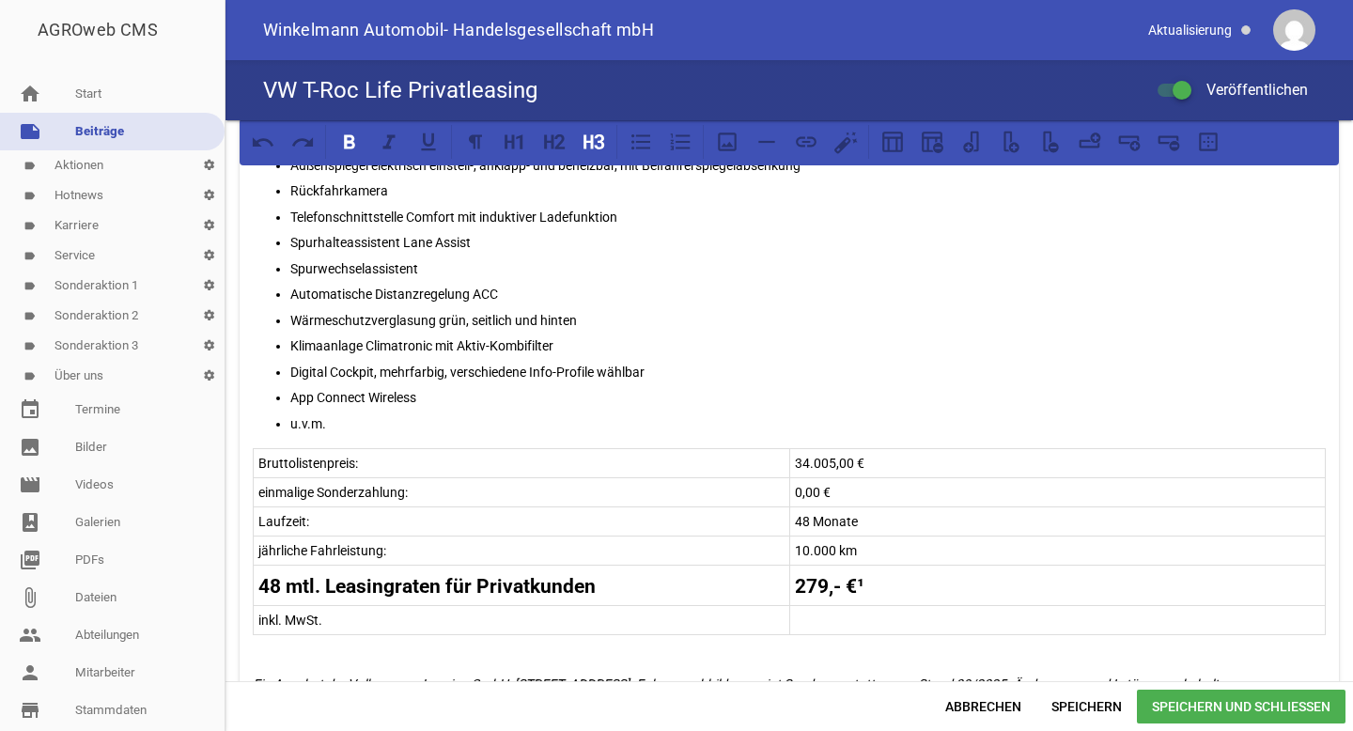
click at [854, 289] on p "Automatische Distanzregelung ACC" at bounding box center [807, 294] width 1035 height 23
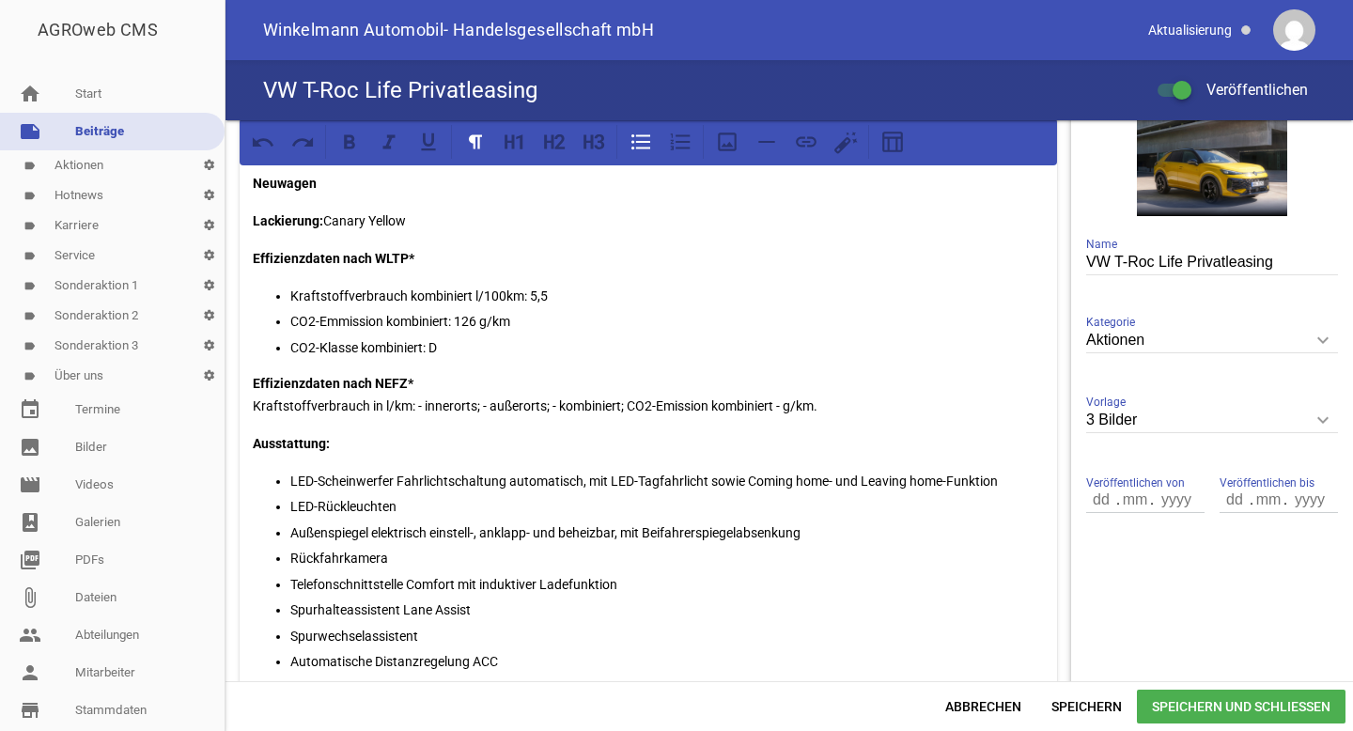
scroll to position [3, 0]
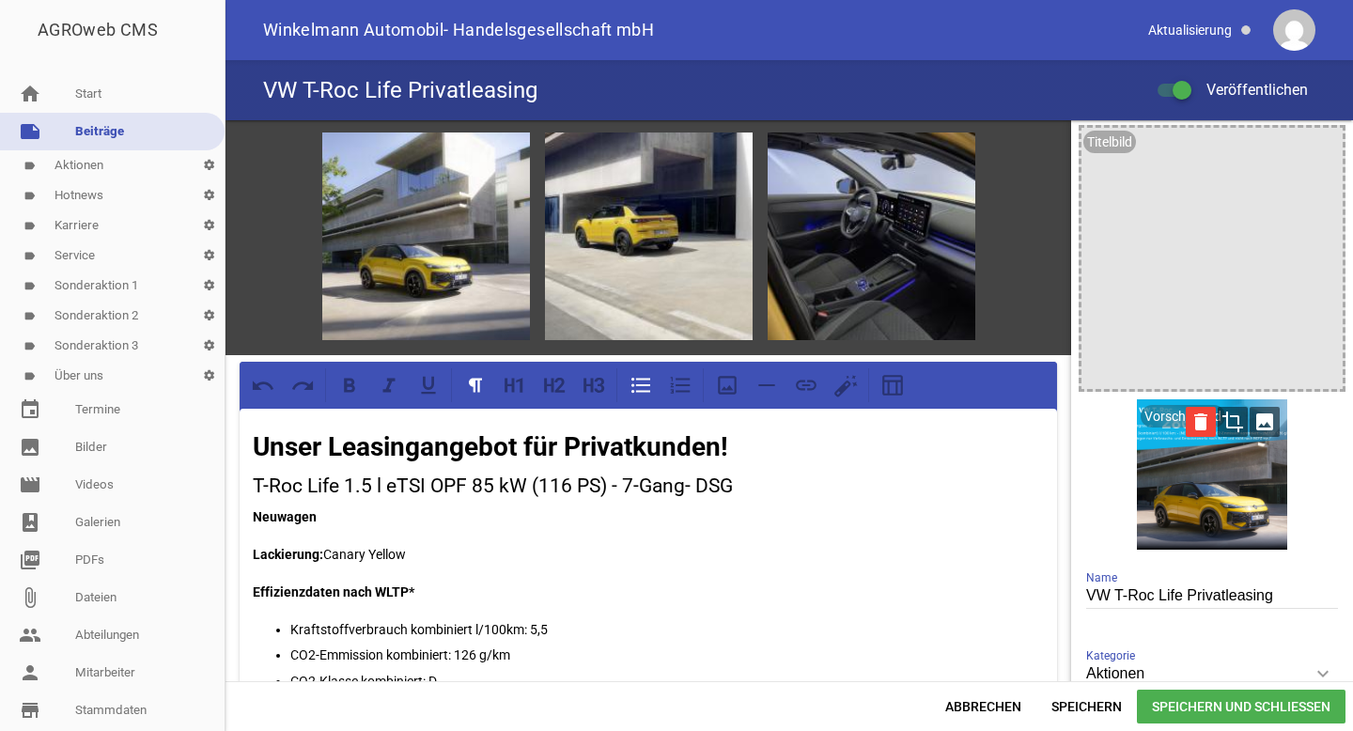
click at [1190, 424] on icon "delete" at bounding box center [1201, 422] width 30 height 30
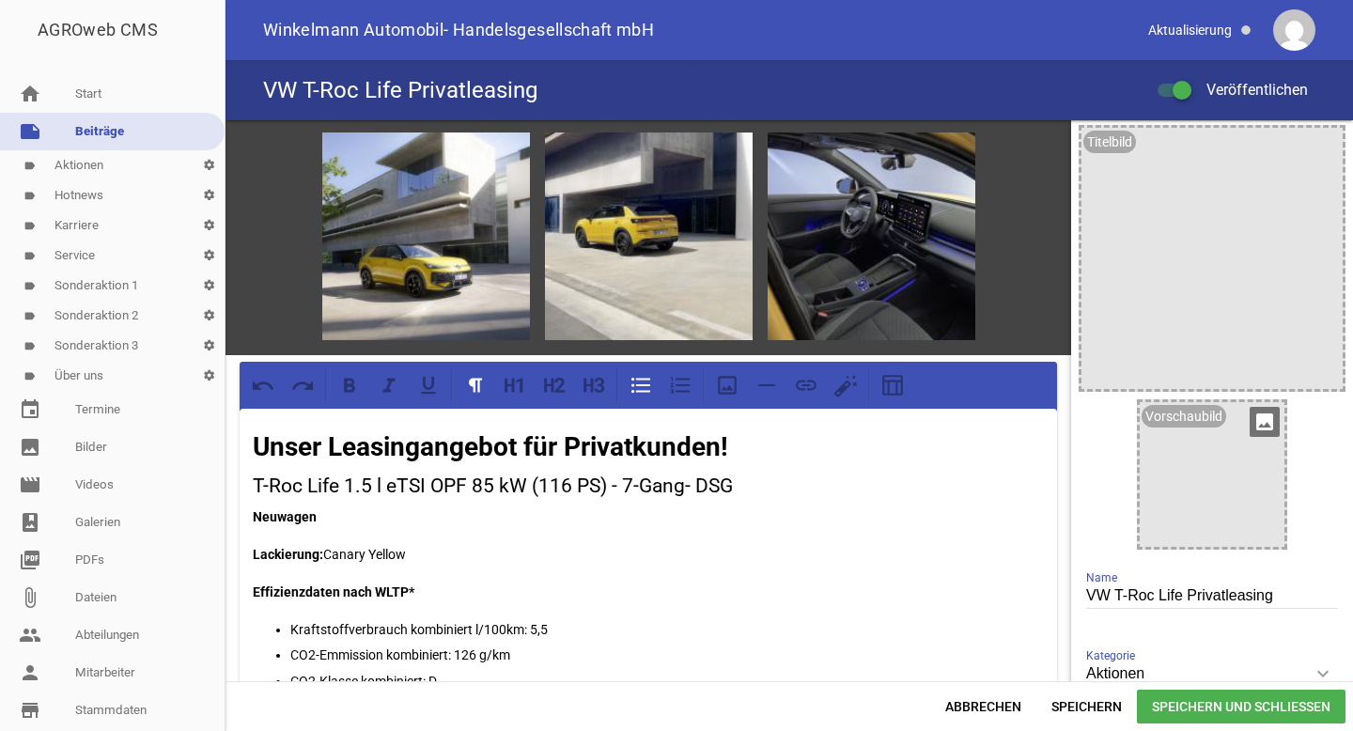
click at [1251, 426] on icon "image" at bounding box center [1264, 422] width 30 height 30
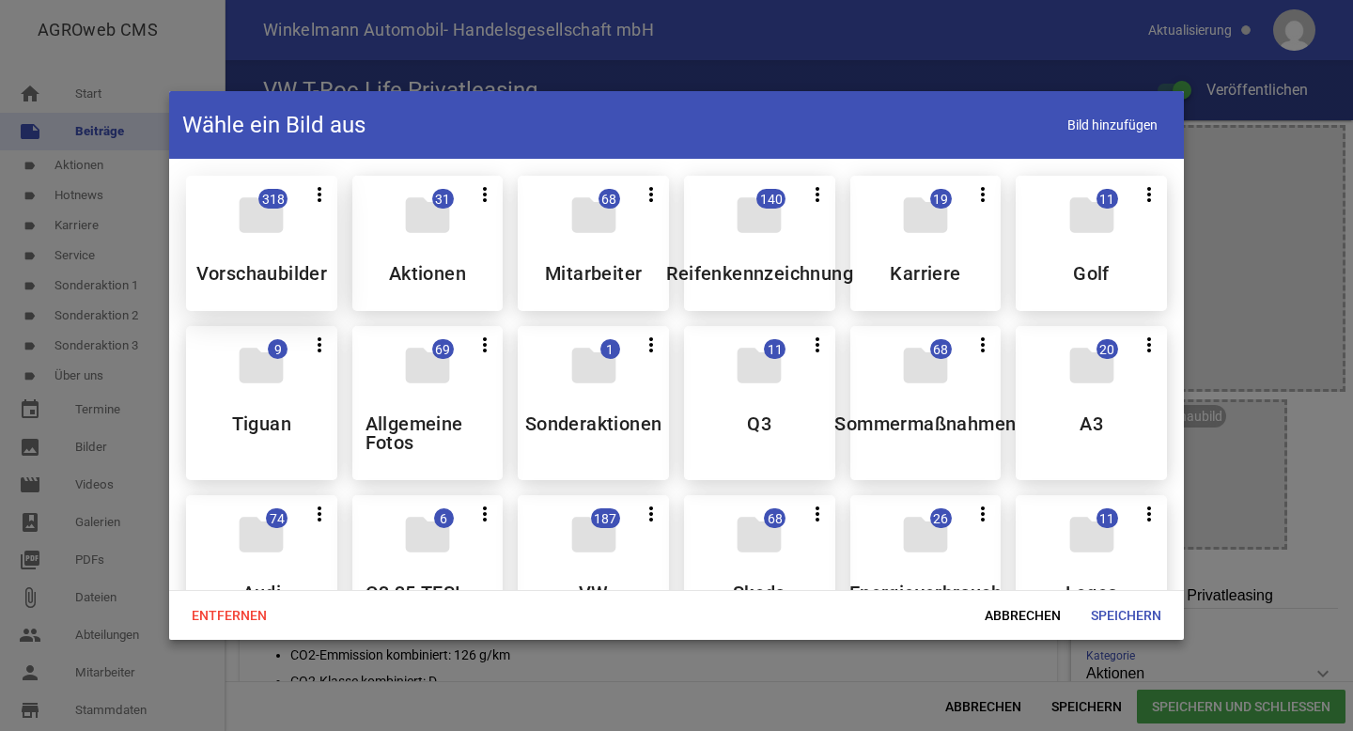
click at [261, 205] on span "318" at bounding box center [272, 199] width 29 height 20
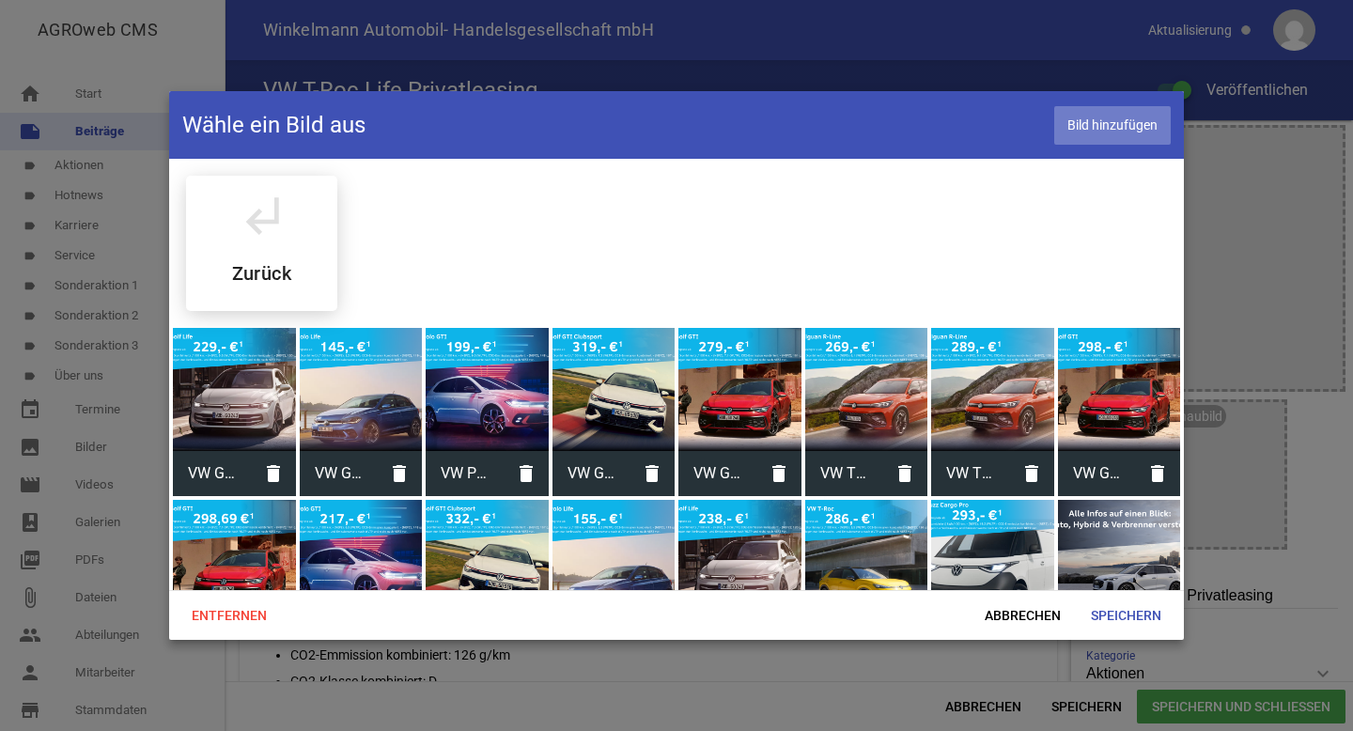
click at [1109, 124] on span "Bild hinzufügen" at bounding box center [1112, 125] width 116 height 39
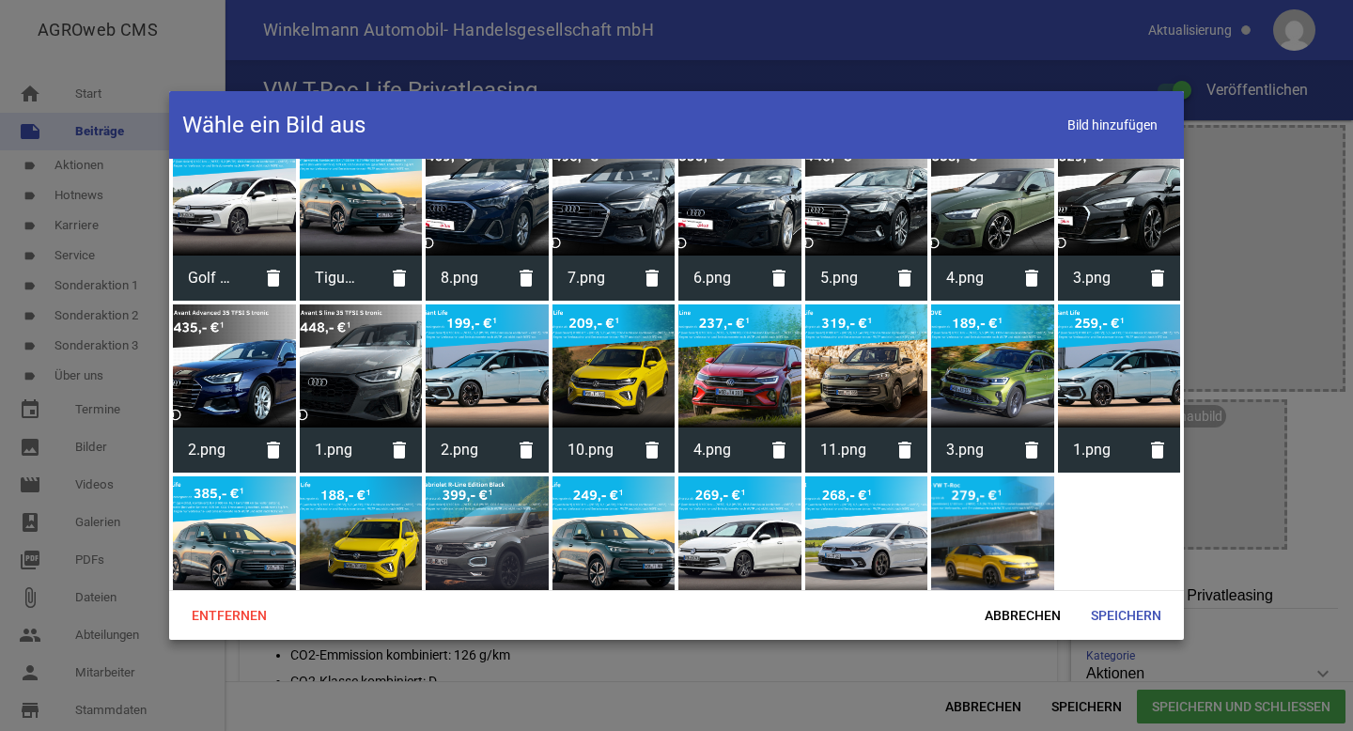
scroll to position [6549, 0]
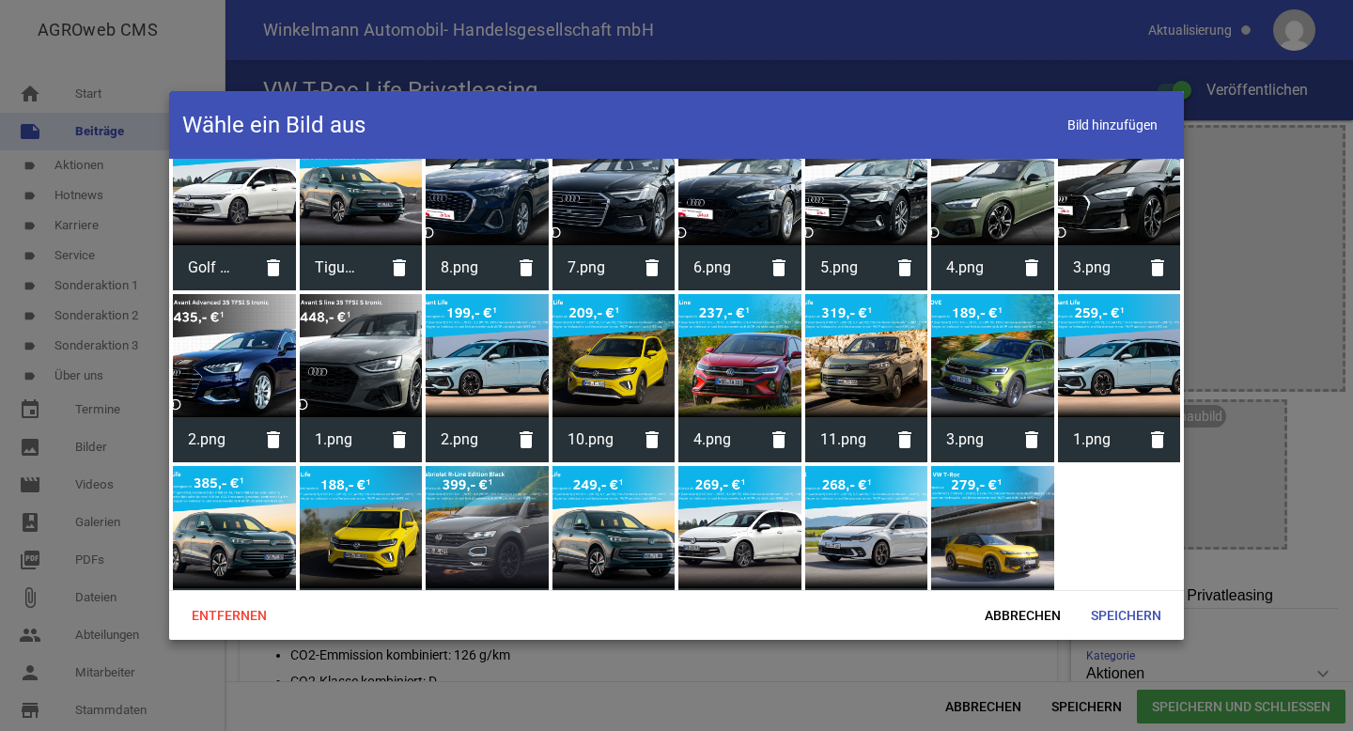
click at [983, 487] on div at bounding box center [992, 527] width 123 height 123
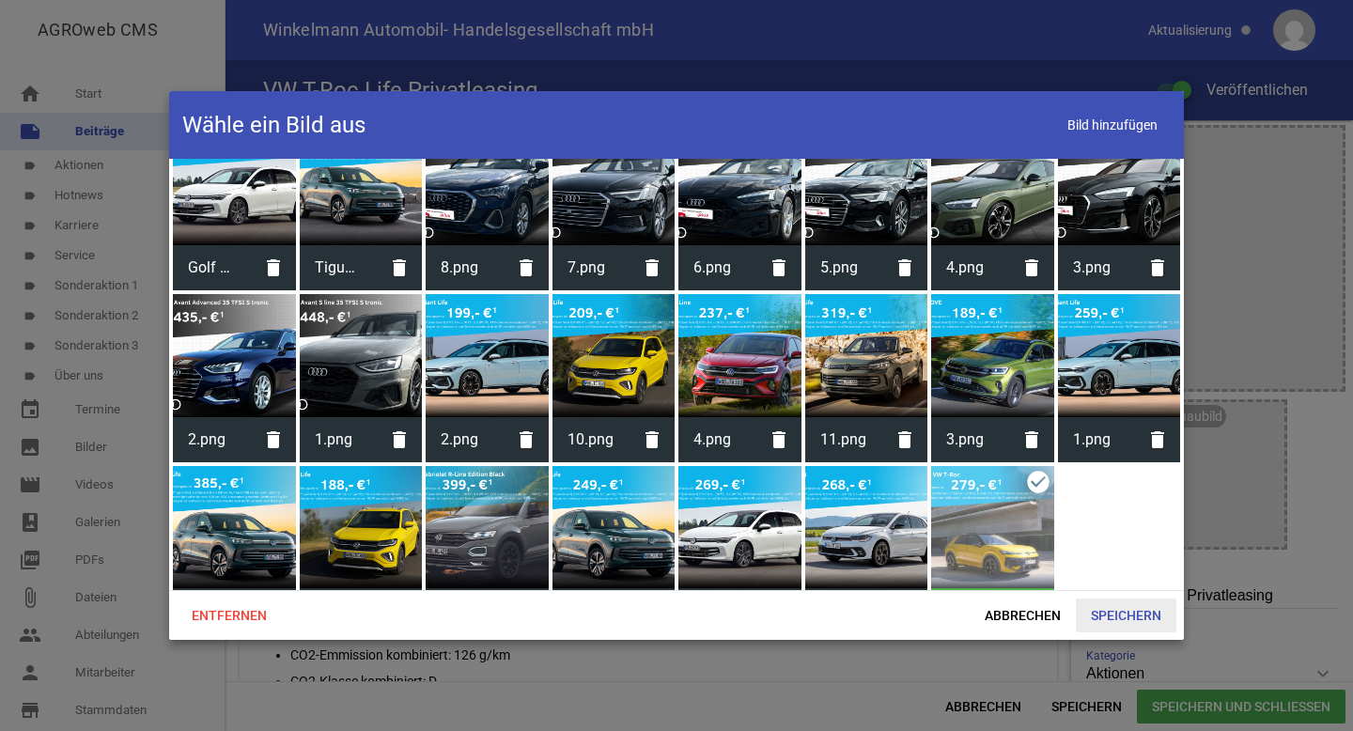
click at [1120, 615] on span "Speichern" at bounding box center [1126, 615] width 101 height 34
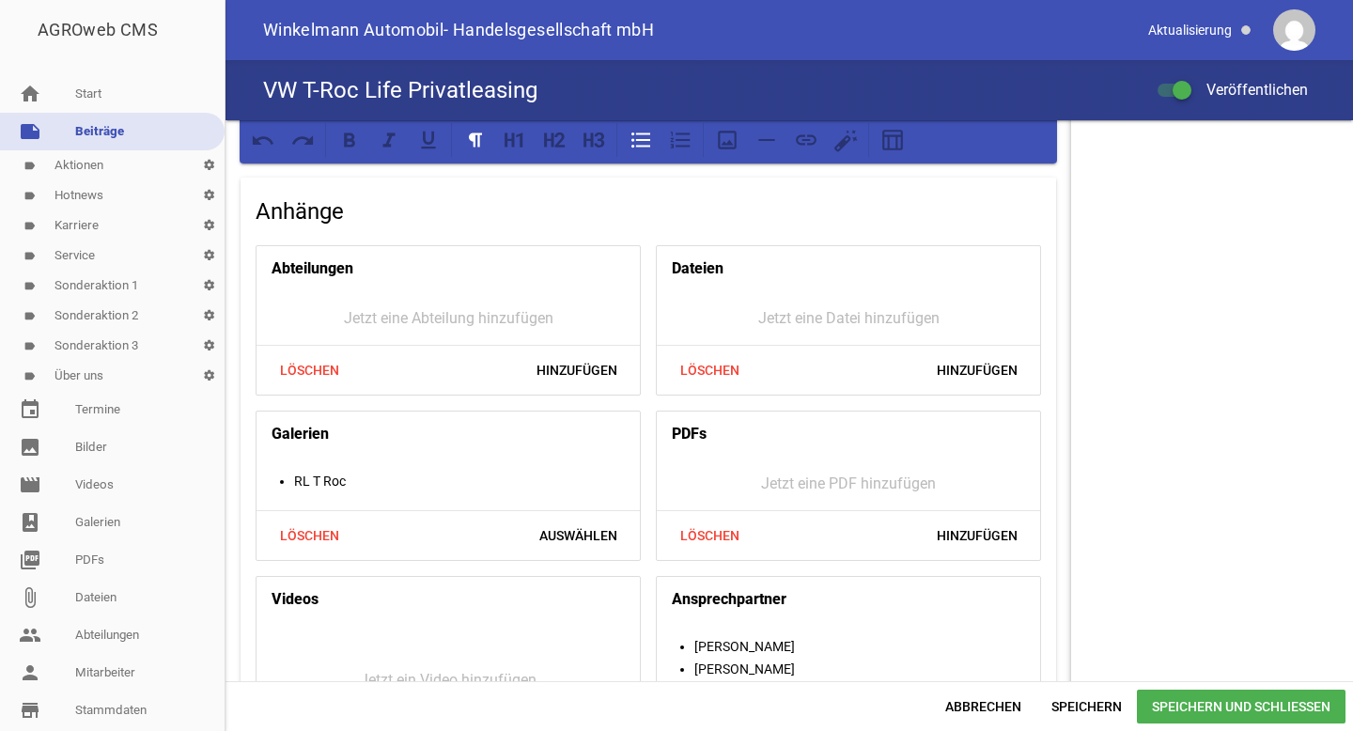
scroll to position [1611, 0]
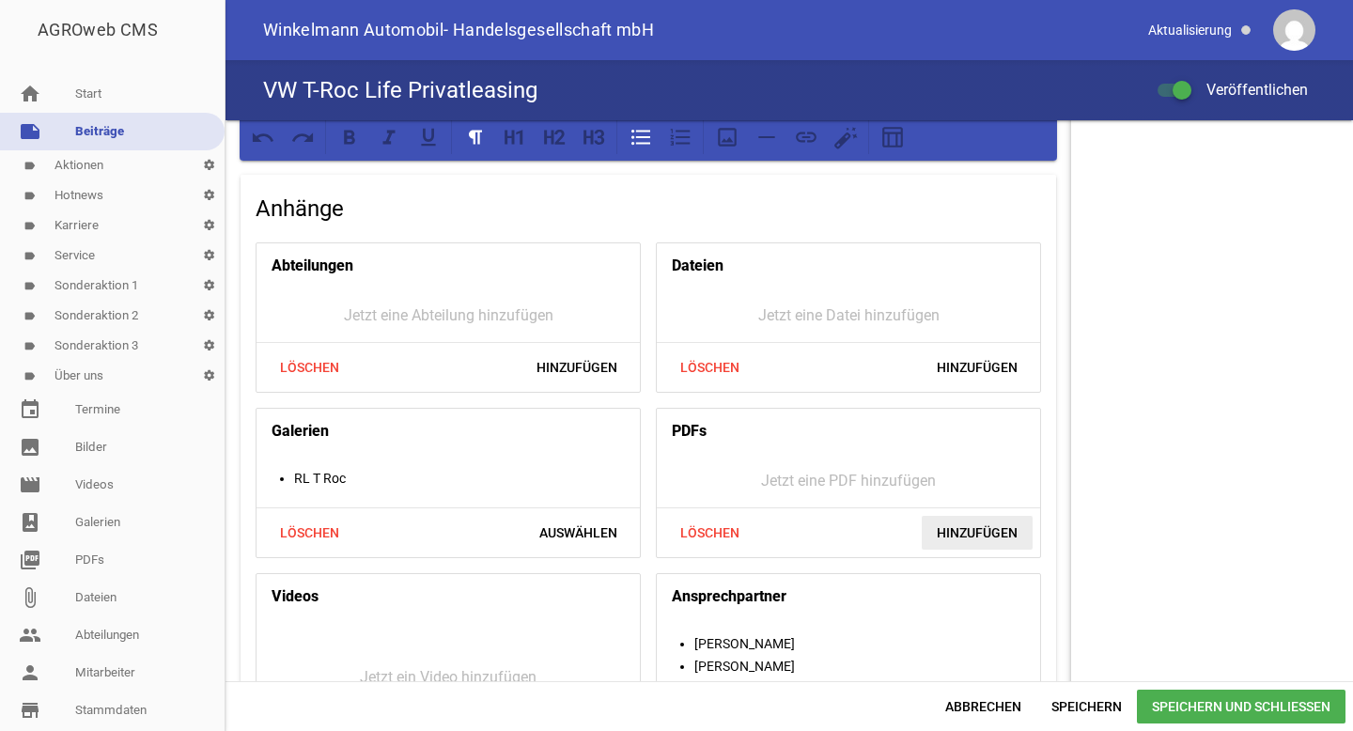
click at [971, 533] on span "Hinzufügen" at bounding box center [977, 533] width 111 height 34
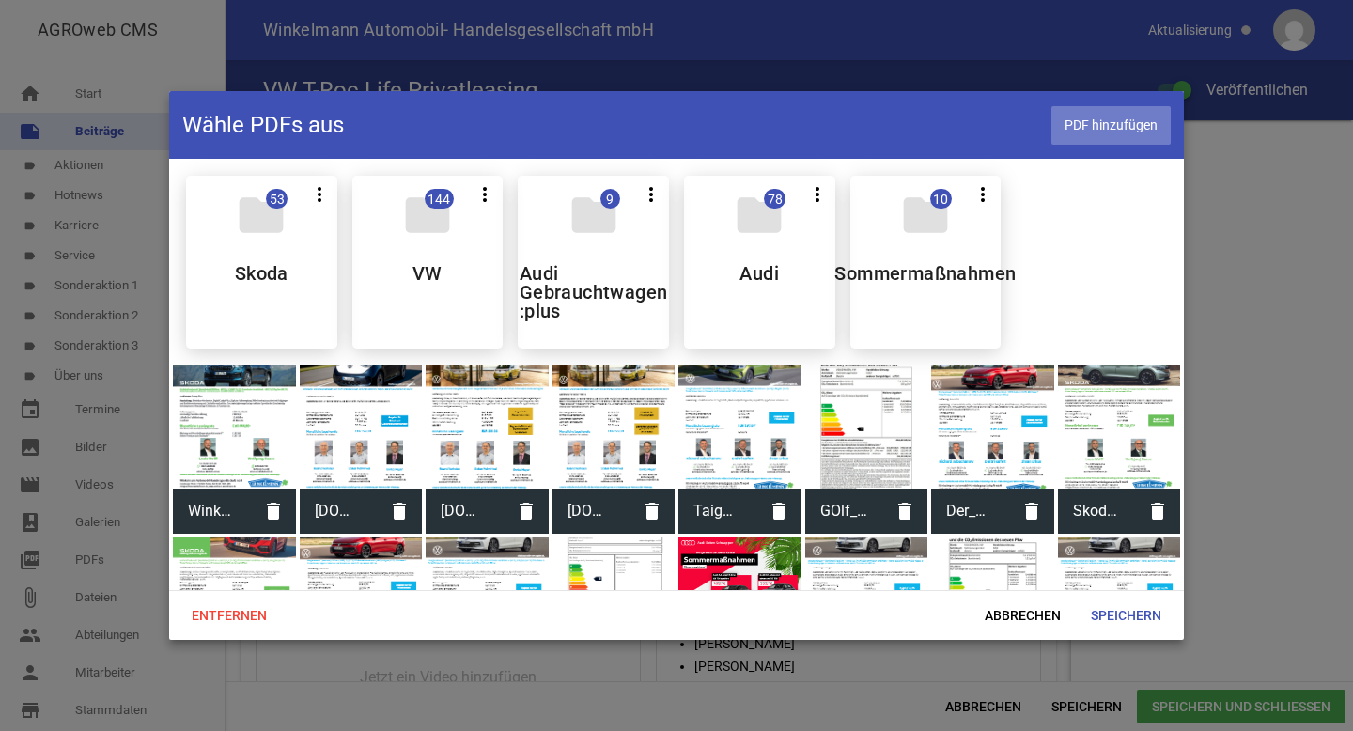
click at [1081, 136] on span "PDF hinzufügen" at bounding box center [1110, 125] width 119 height 39
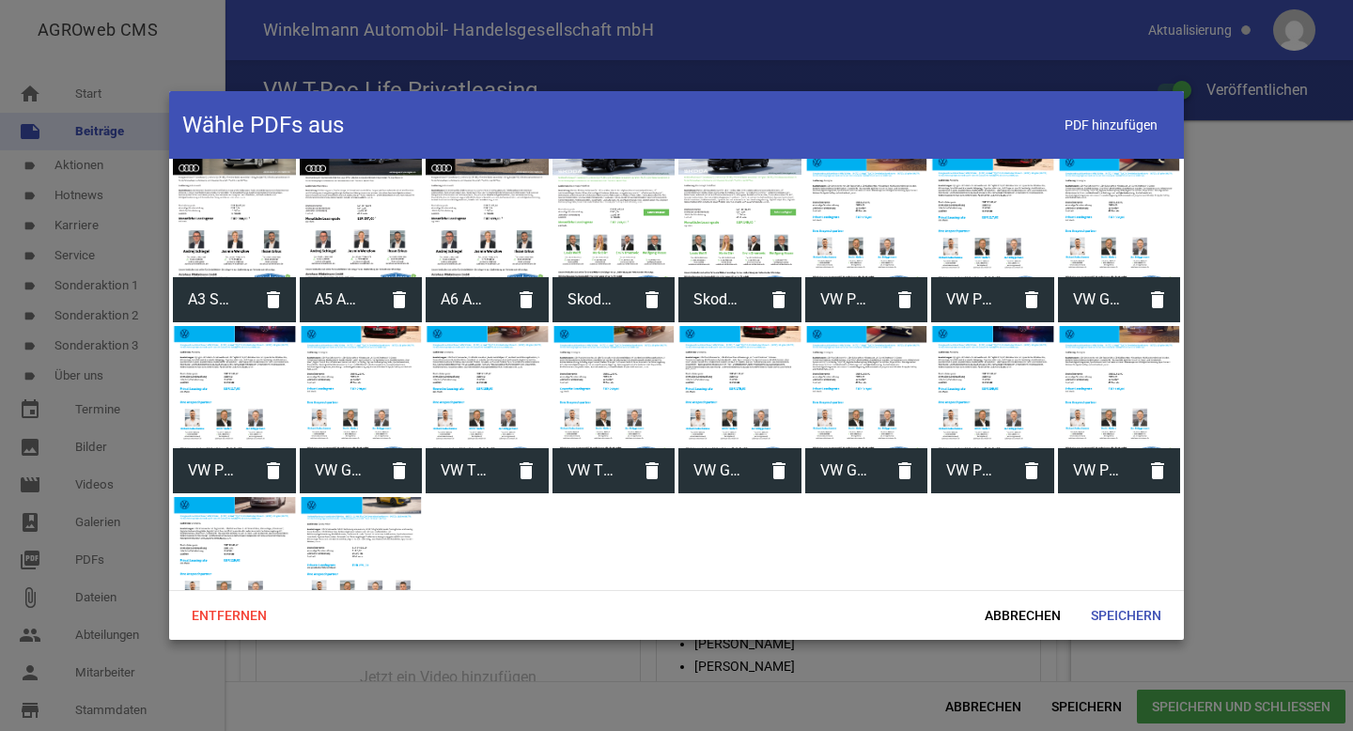
scroll to position [2670, 0]
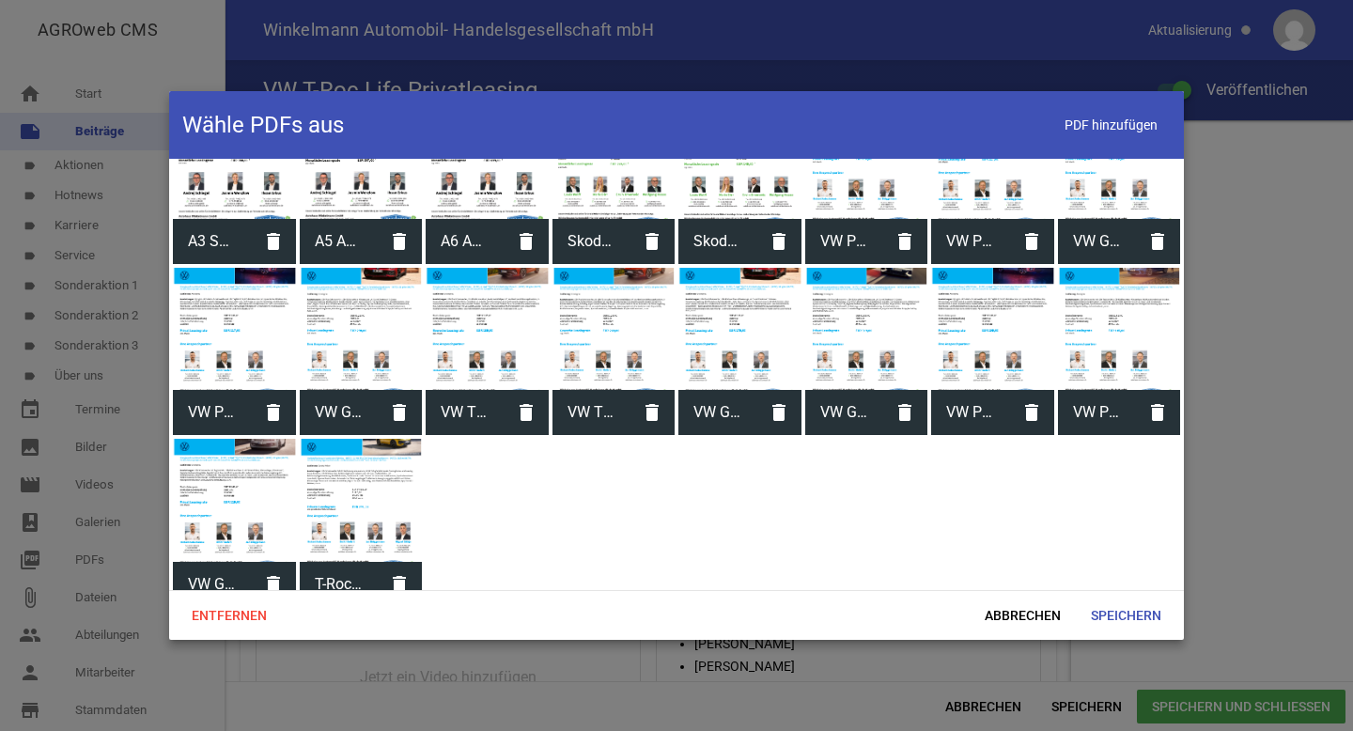
click at [361, 471] on div at bounding box center [361, 500] width 123 height 123
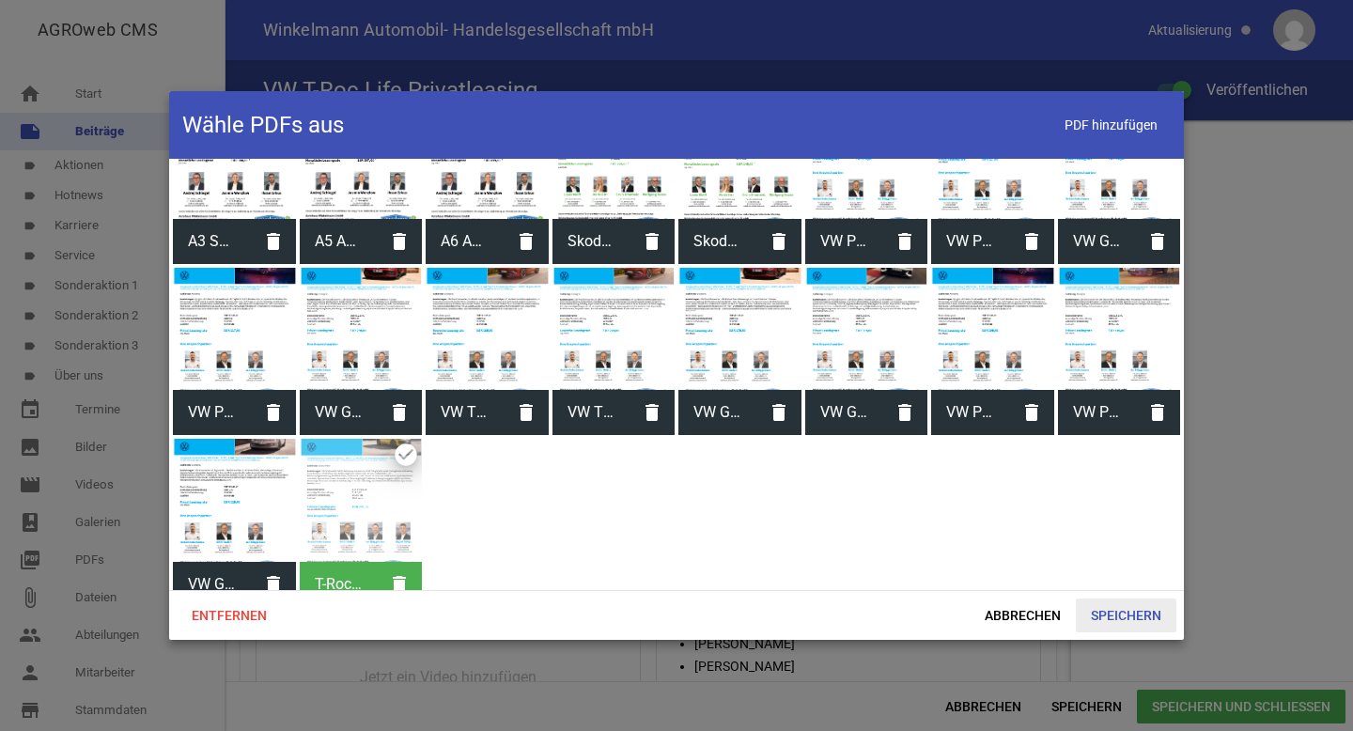
click at [1105, 604] on span "Speichern" at bounding box center [1126, 615] width 101 height 34
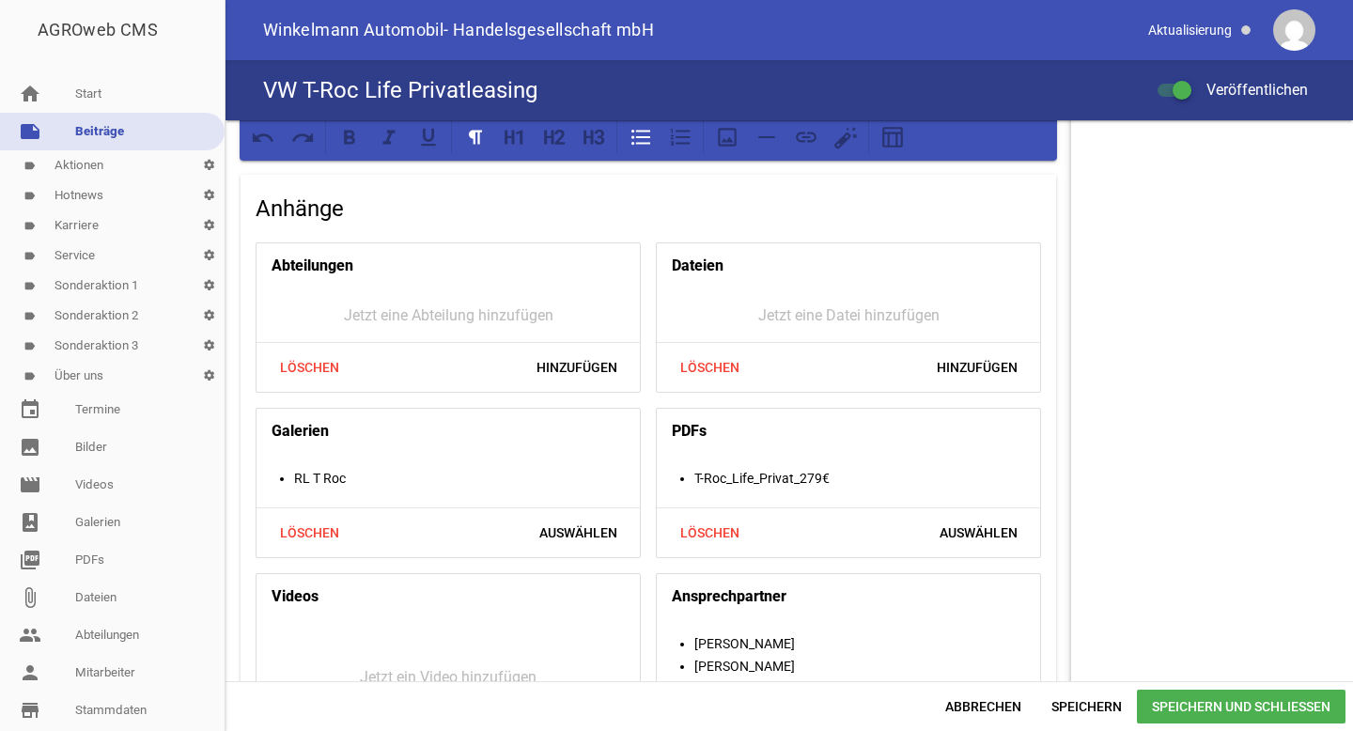
click at [1200, 711] on span "Speichern und Schließen" at bounding box center [1241, 707] width 209 height 34
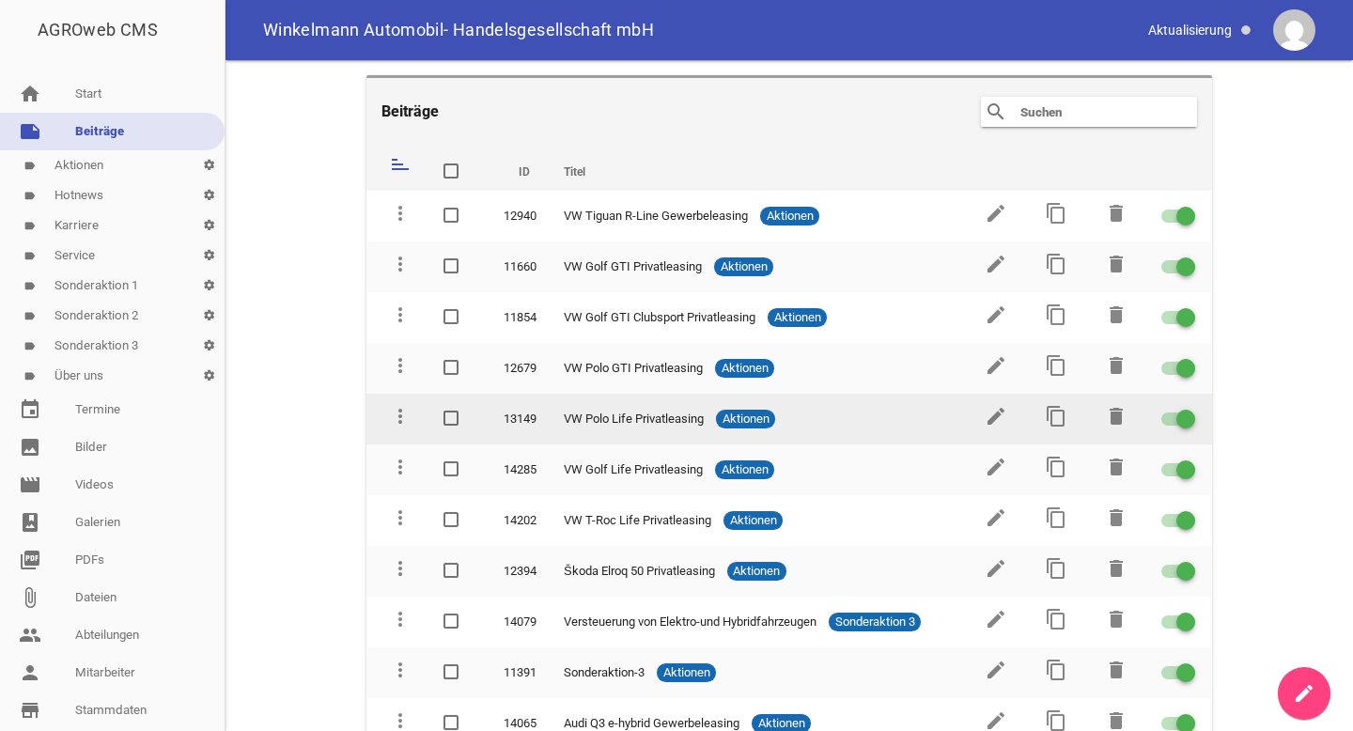
scroll to position [63, 0]
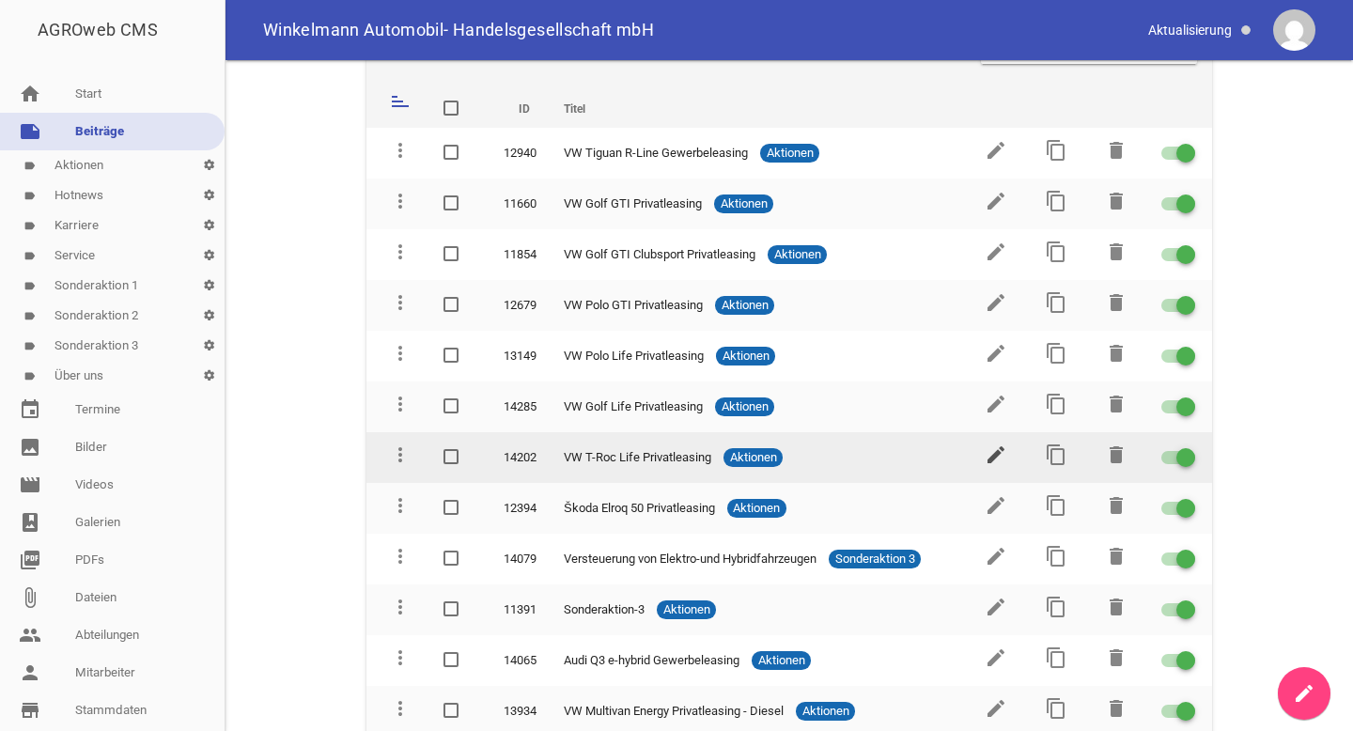
click at [985, 456] on icon "edit" at bounding box center [995, 454] width 23 height 23
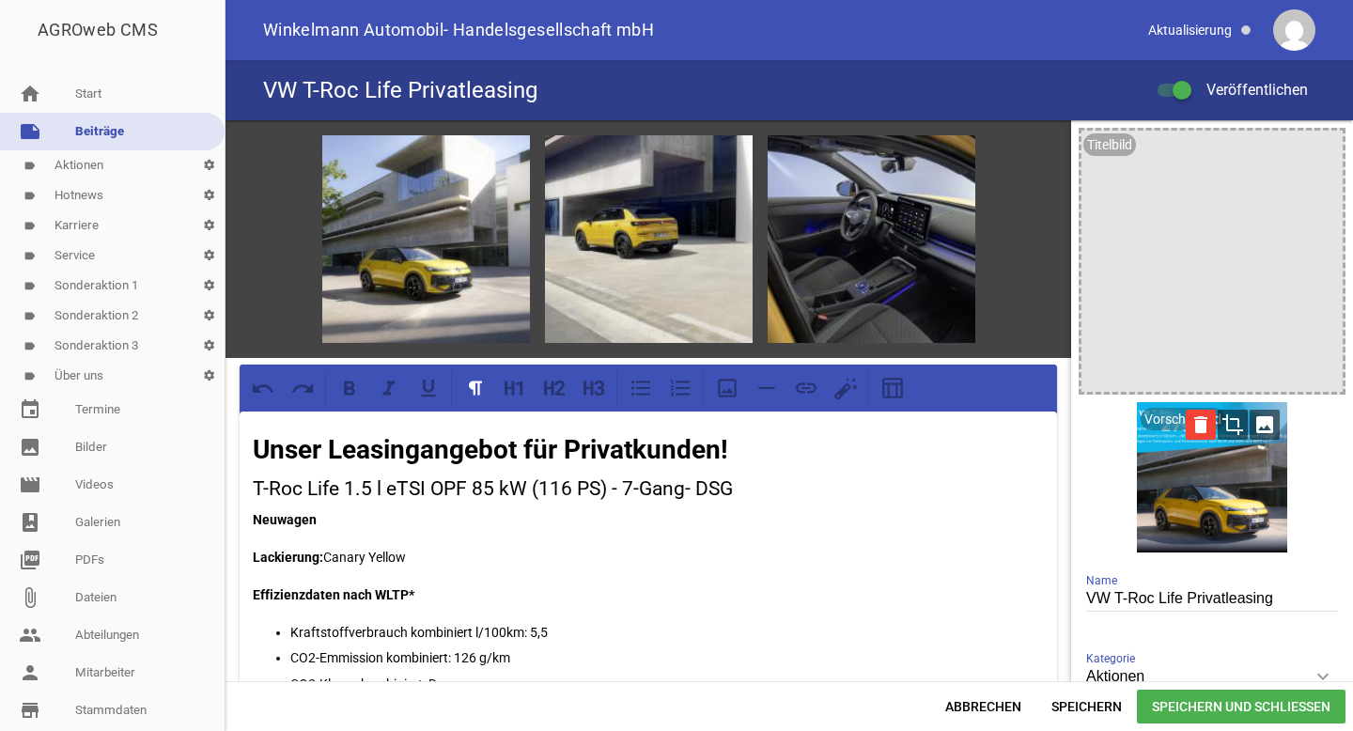
click at [1193, 427] on icon "delete" at bounding box center [1201, 425] width 30 height 30
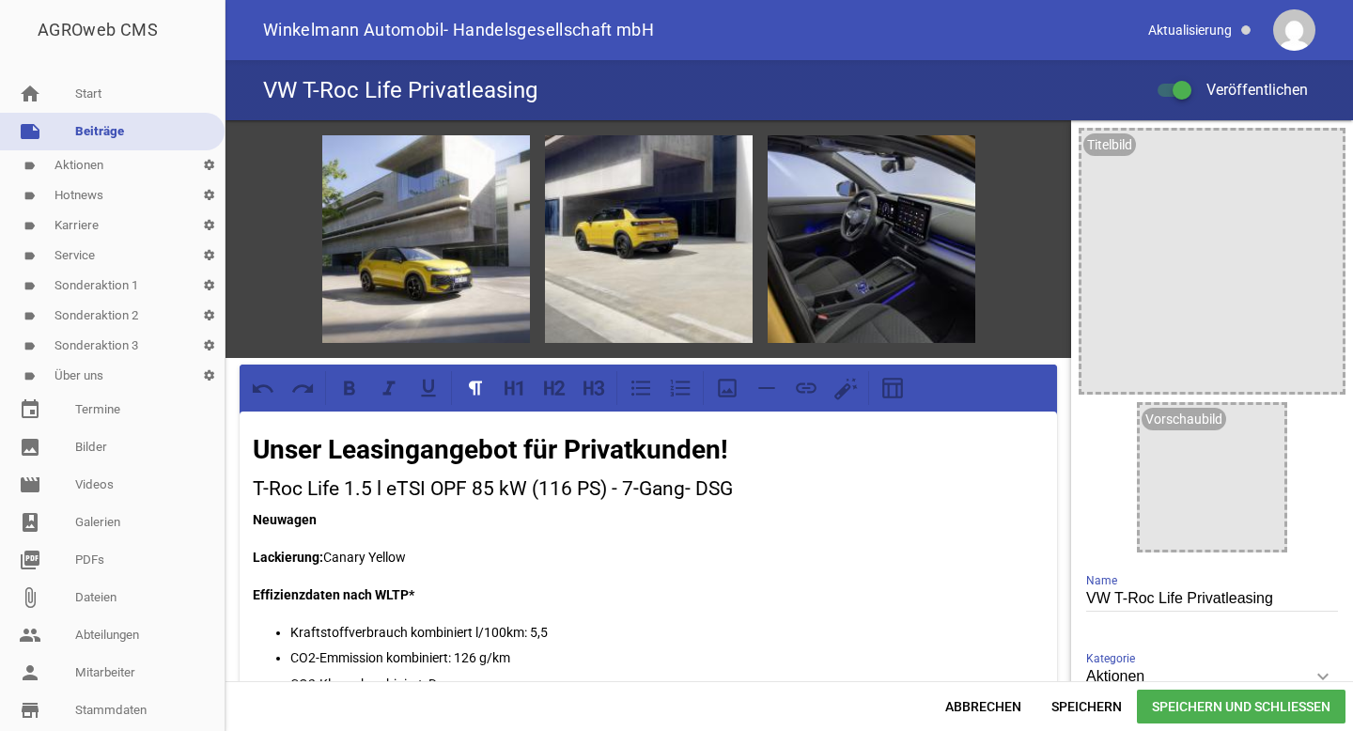
drag, startPoint x: 1251, startPoint y: 422, endPoint x: 1194, endPoint y: 399, distance: 61.6
click at [1251, 422] on icon "image" at bounding box center [1264, 425] width 30 height 30
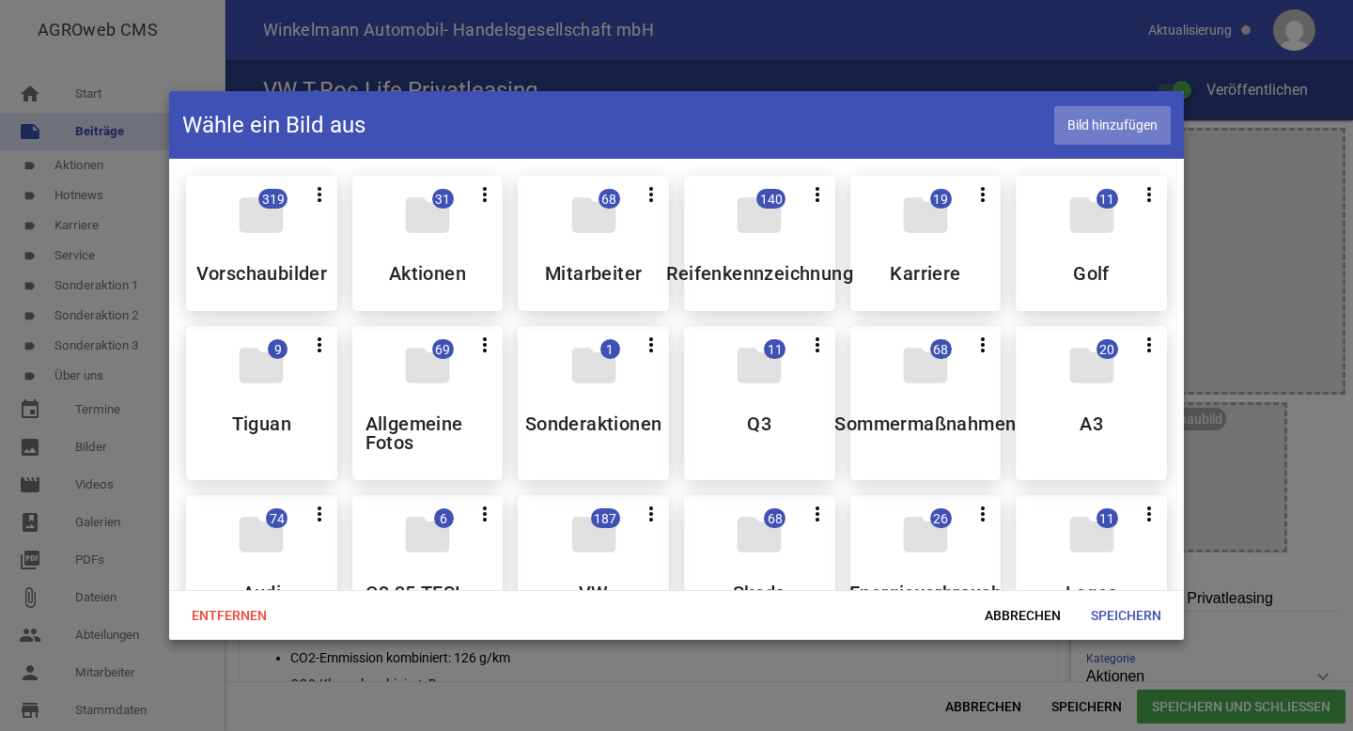
click at [1108, 122] on span "Bild hinzufügen" at bounding box center [1112, 125] width 116 height 39
click at [289, 233] on div "folder 319 more_vert Teilen Bearbeiten Löschen Vorschaubilder" at bounding box center [261, 243] width 151 height 135
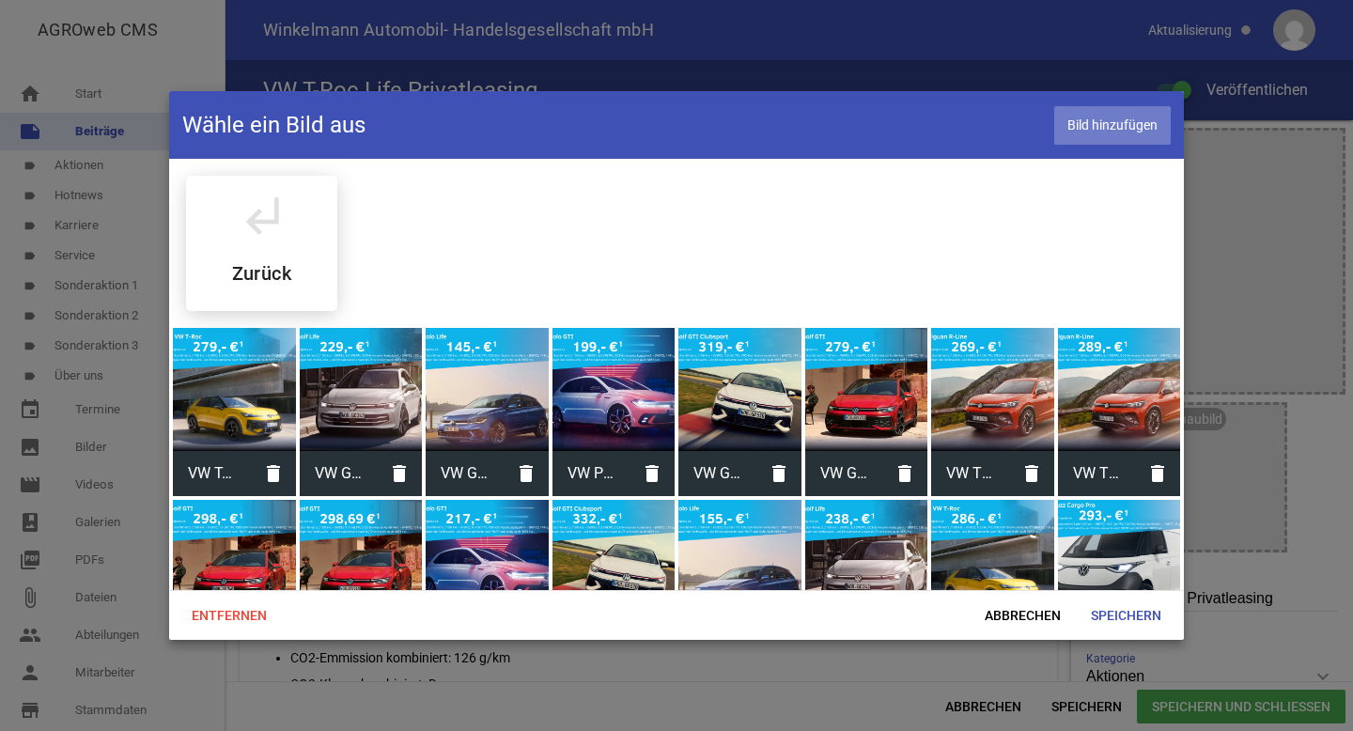
click at [1105, 114] on span "Bild hinzufügen" at bounding box center [1112, 125] width 116 height 39
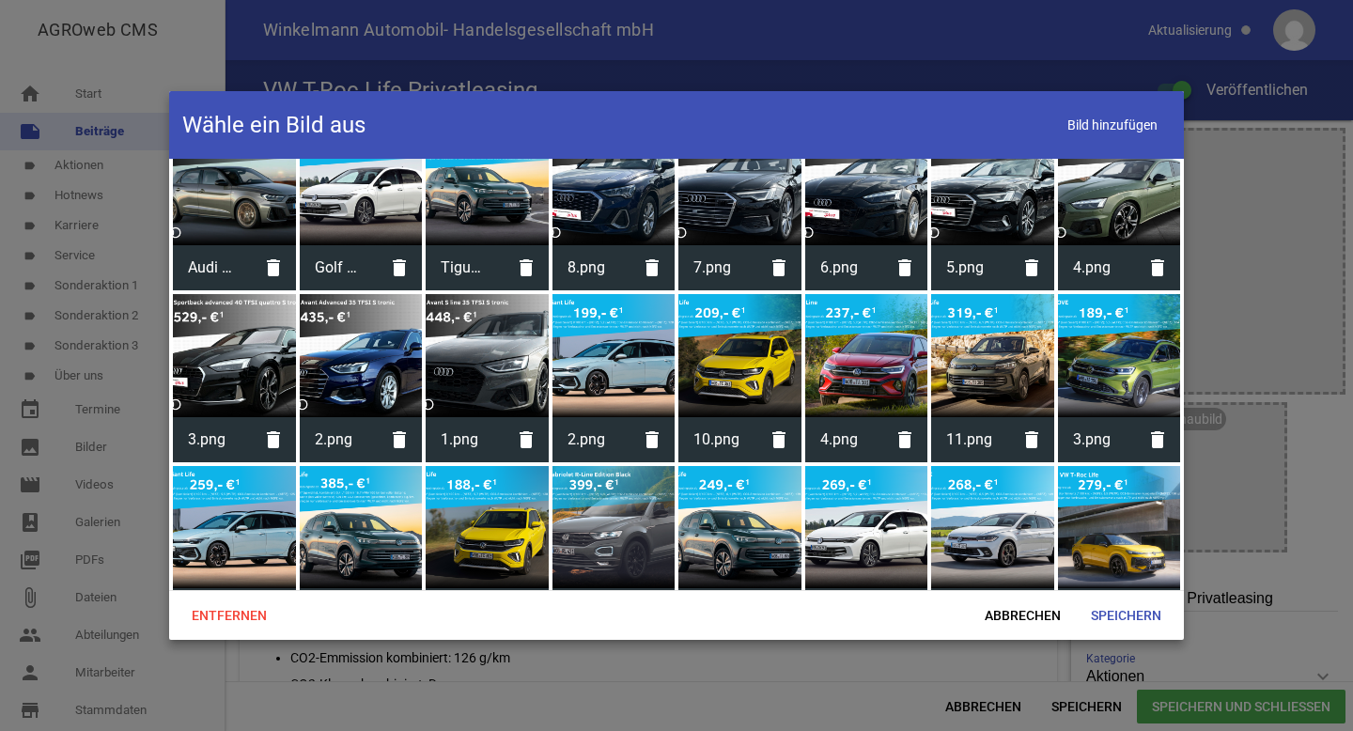
click at [1104, 466] on div at bounding box center [1119, 527] width 123 height 123
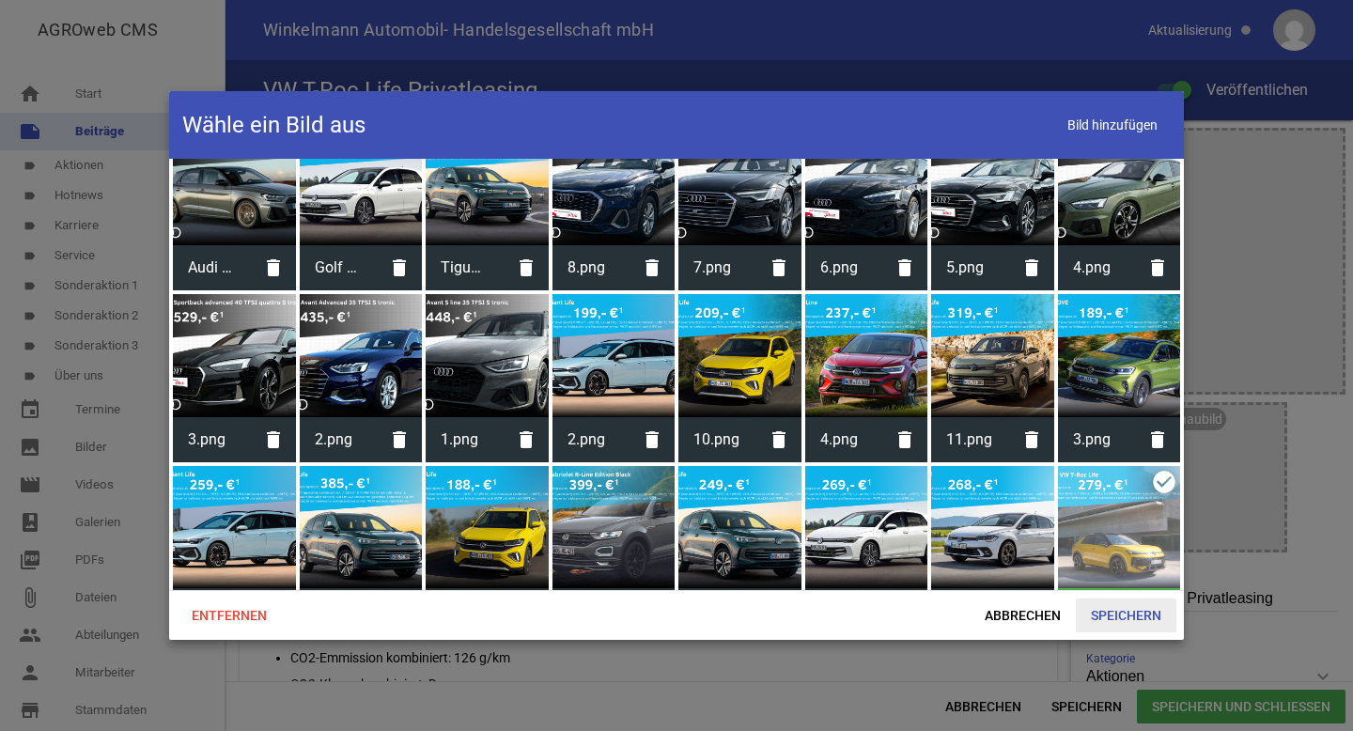
click at [1113, 602] on span "Speichern" at bounding box center [1126, 615] width 101 height 34
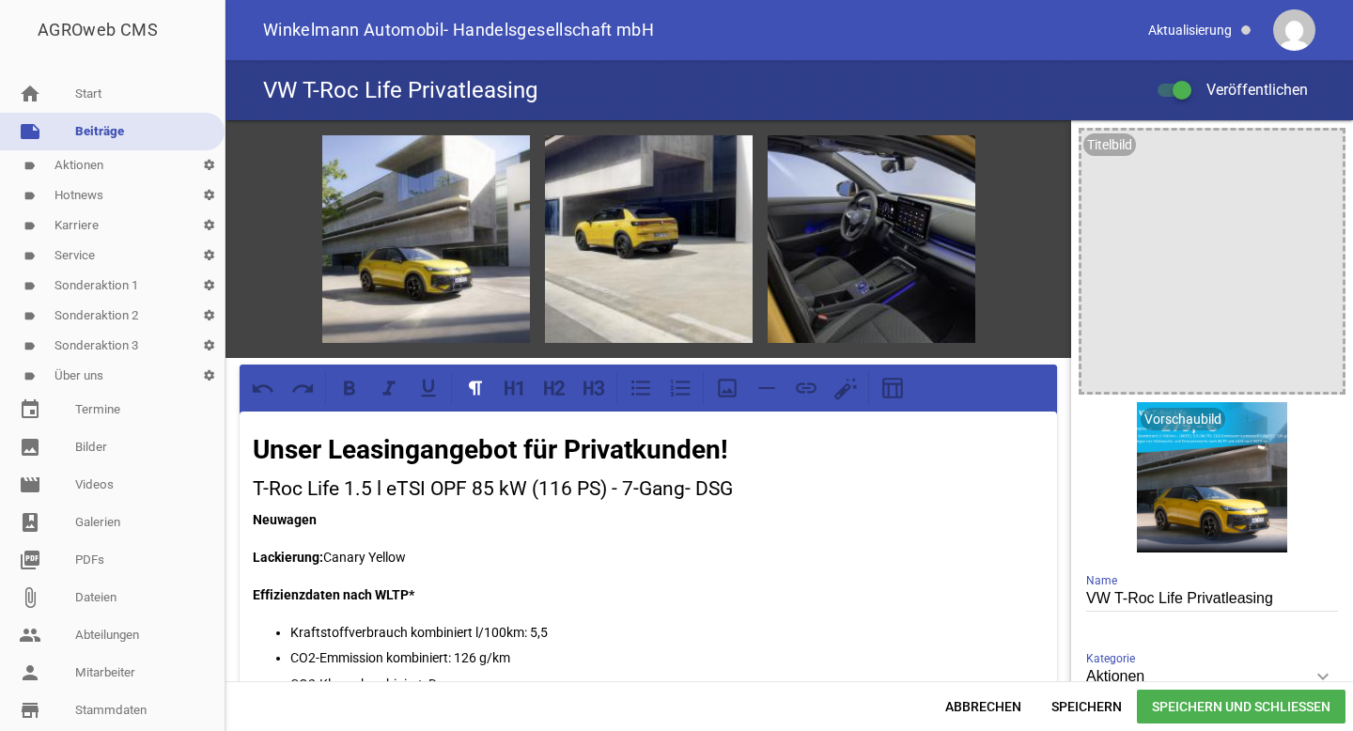
click at [1193, 709] on span "Speichern und Schließen" at bounding box center [1241, 707] width 209 height 34
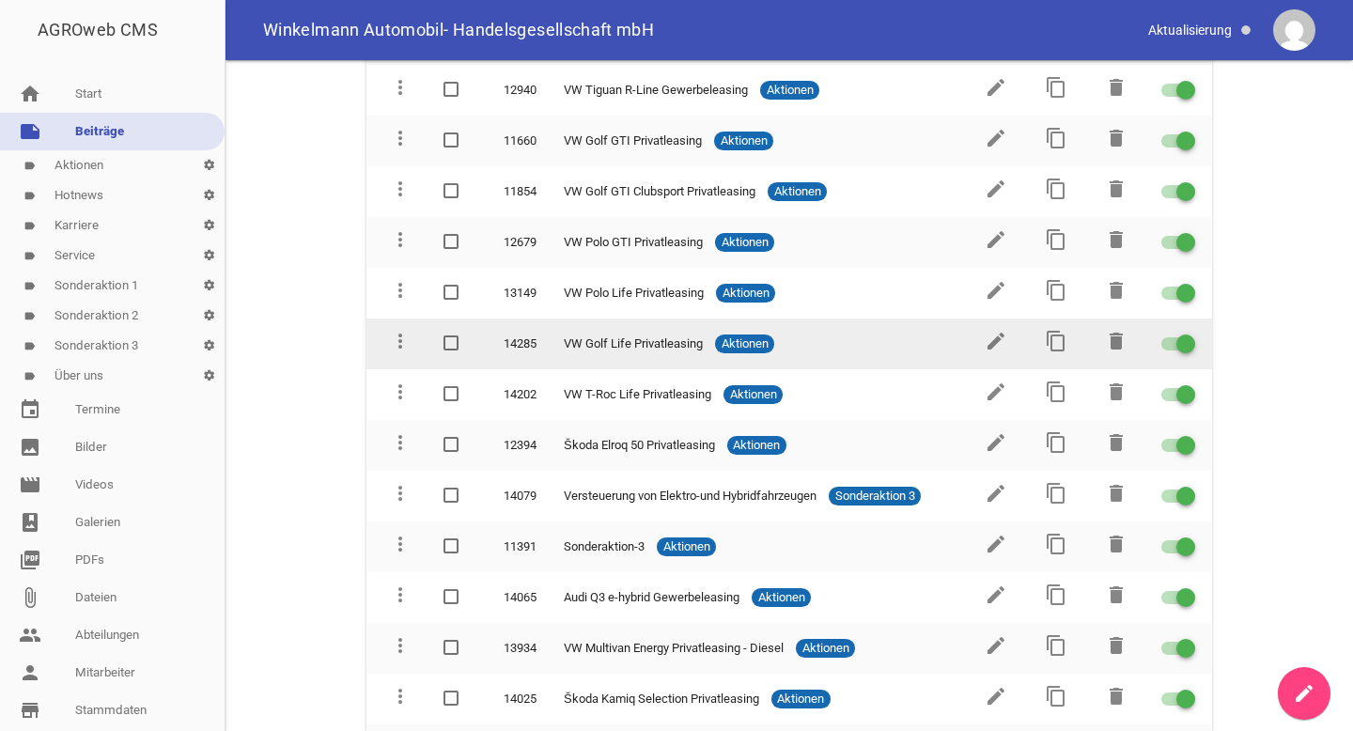
scroll to position [128, 0]
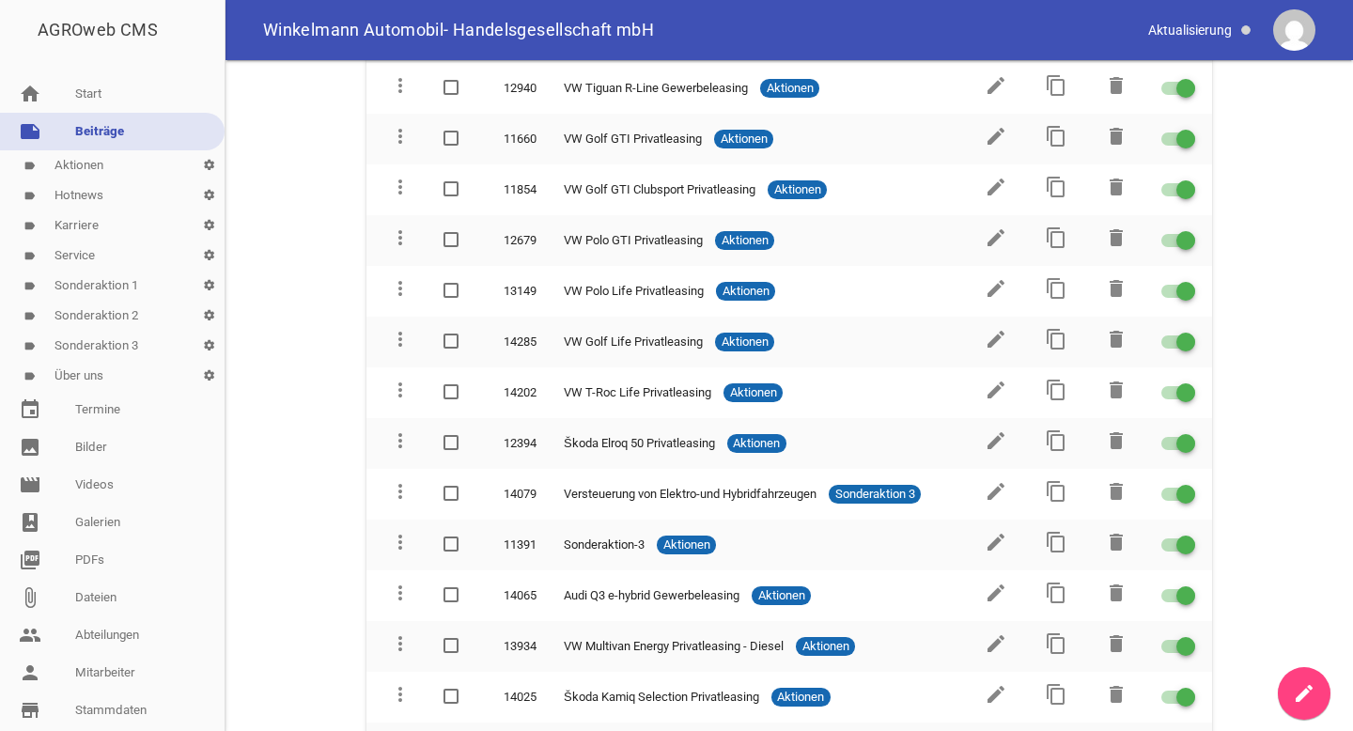
click at [1285, 472] on main "Beiträge search clear sort ID Titel delete more_vert 12940 VW Tiguan R-Line Gew…" at bounding box center [788, 395] width 1127 height 671
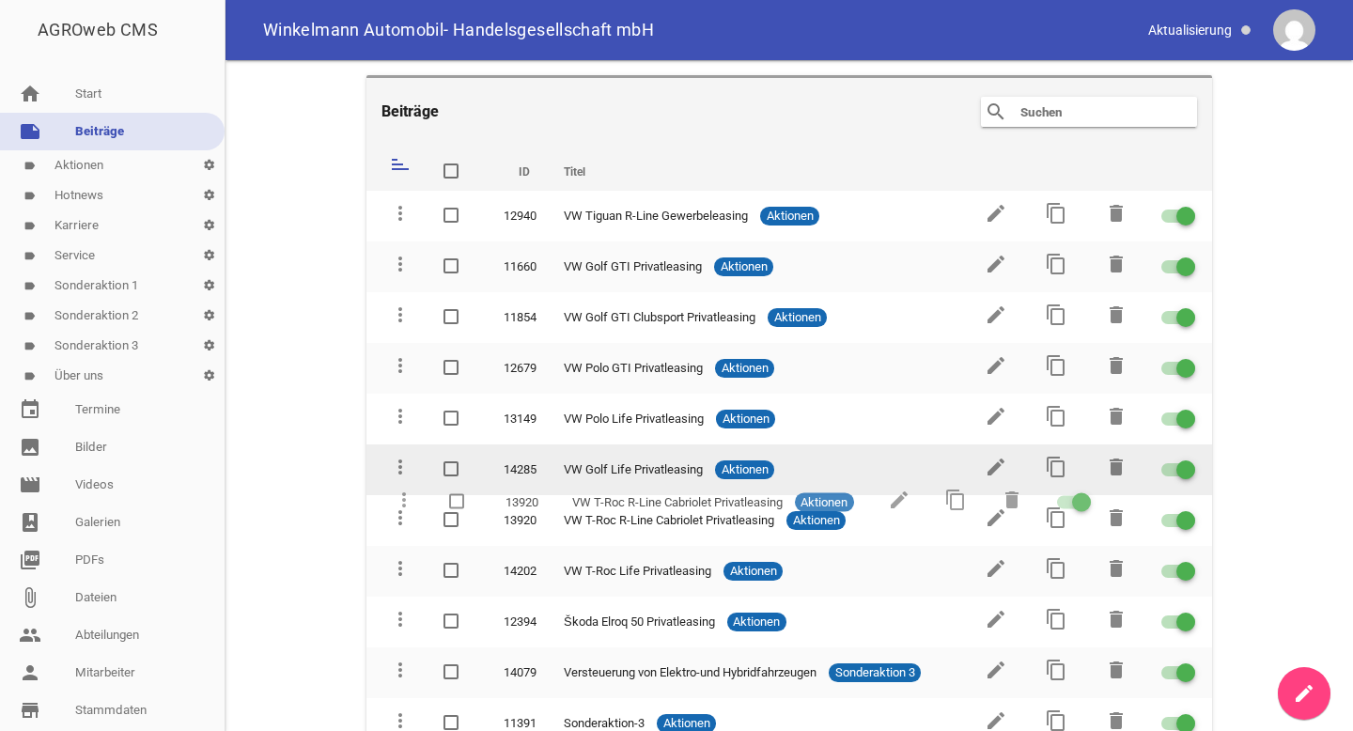
scroll to position [49, 0]
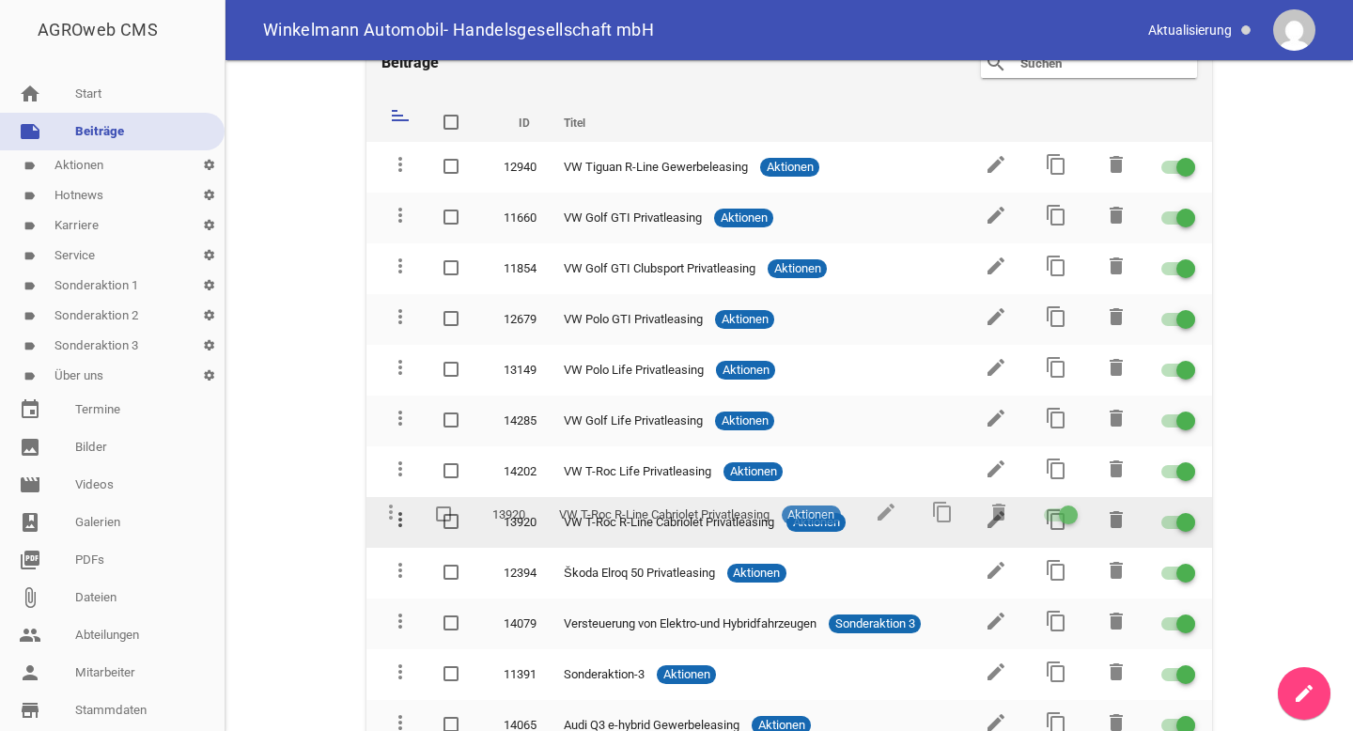
drag, startPoint x: 396, startPoint y: 394, endPoint x: 395, endPoint y: 513, distance: 119.3
click at [995, 517] on icon "edit" at bounding box center [995, 519] width 23 height 23
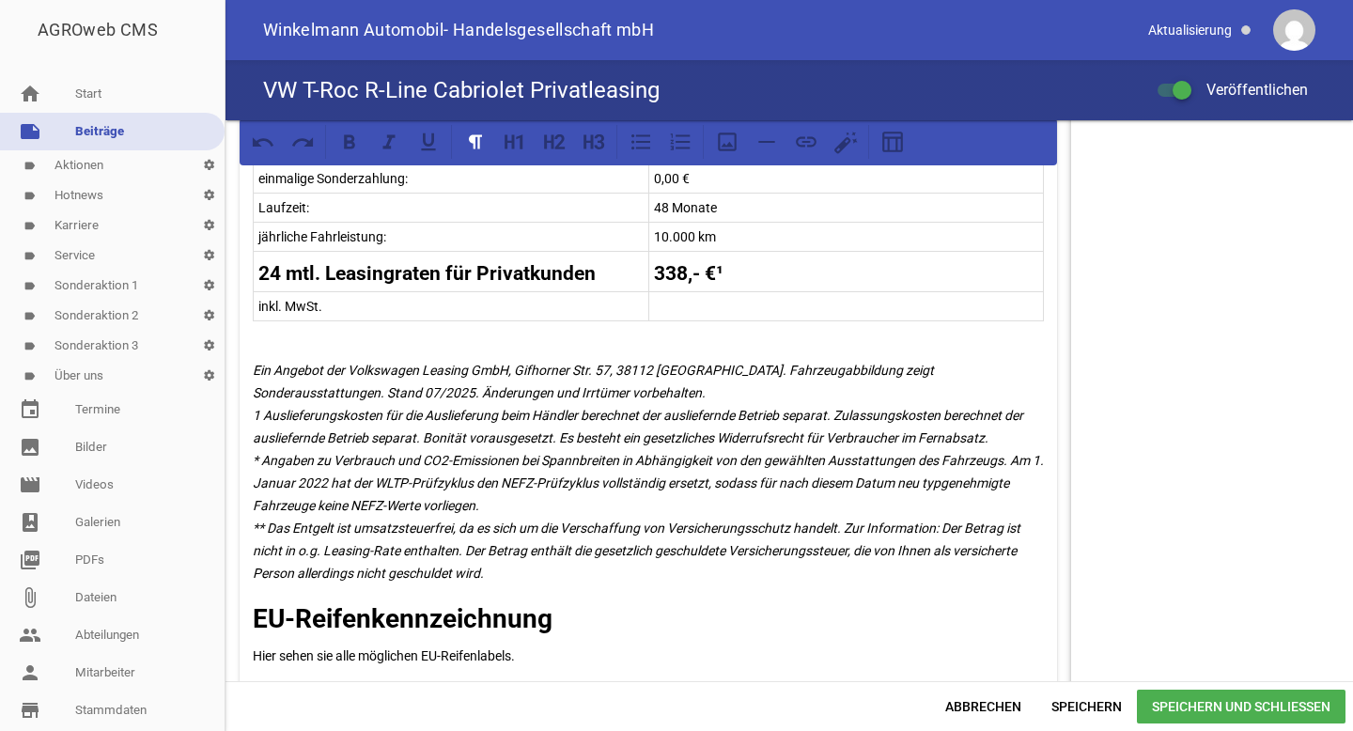
scroll to position [1158, 0]
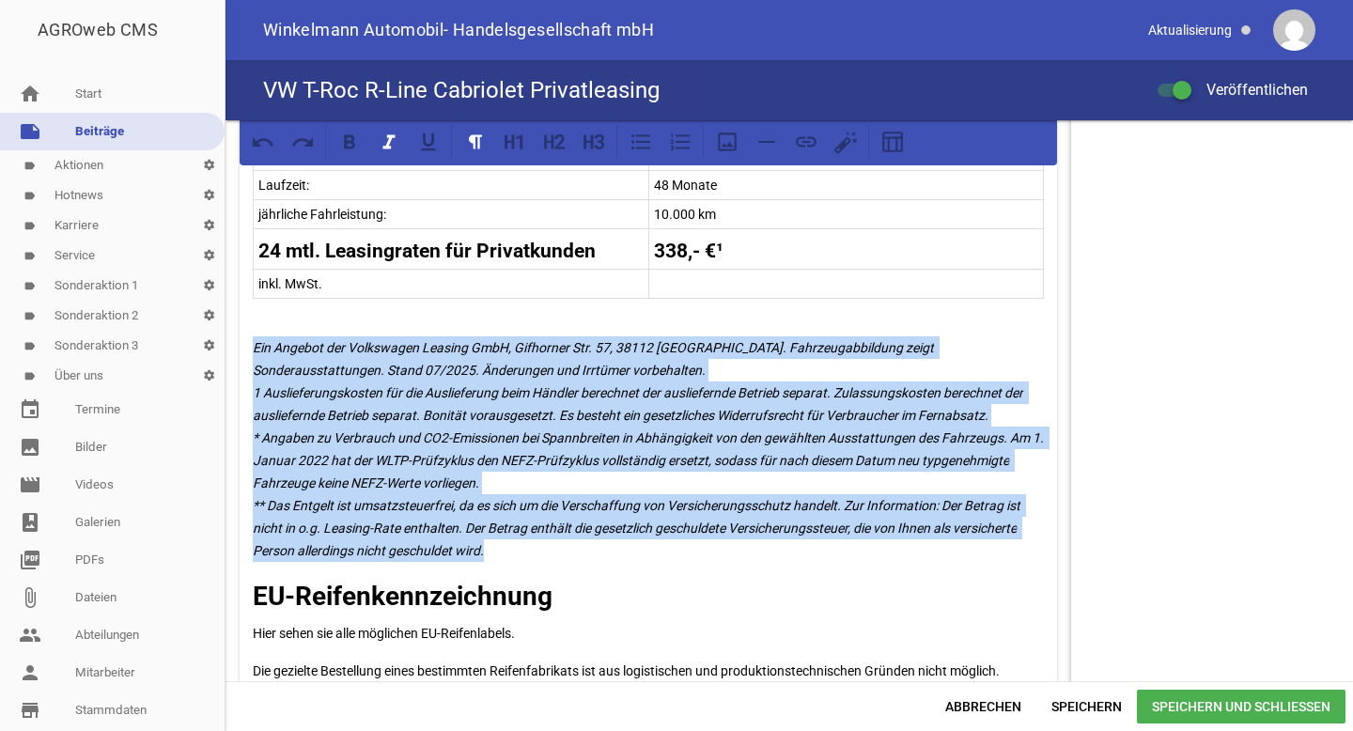
drag, startPoint x: 501, startPoint y: 548, endPoint x: 246, endPoint y: 352, distance: 320.9
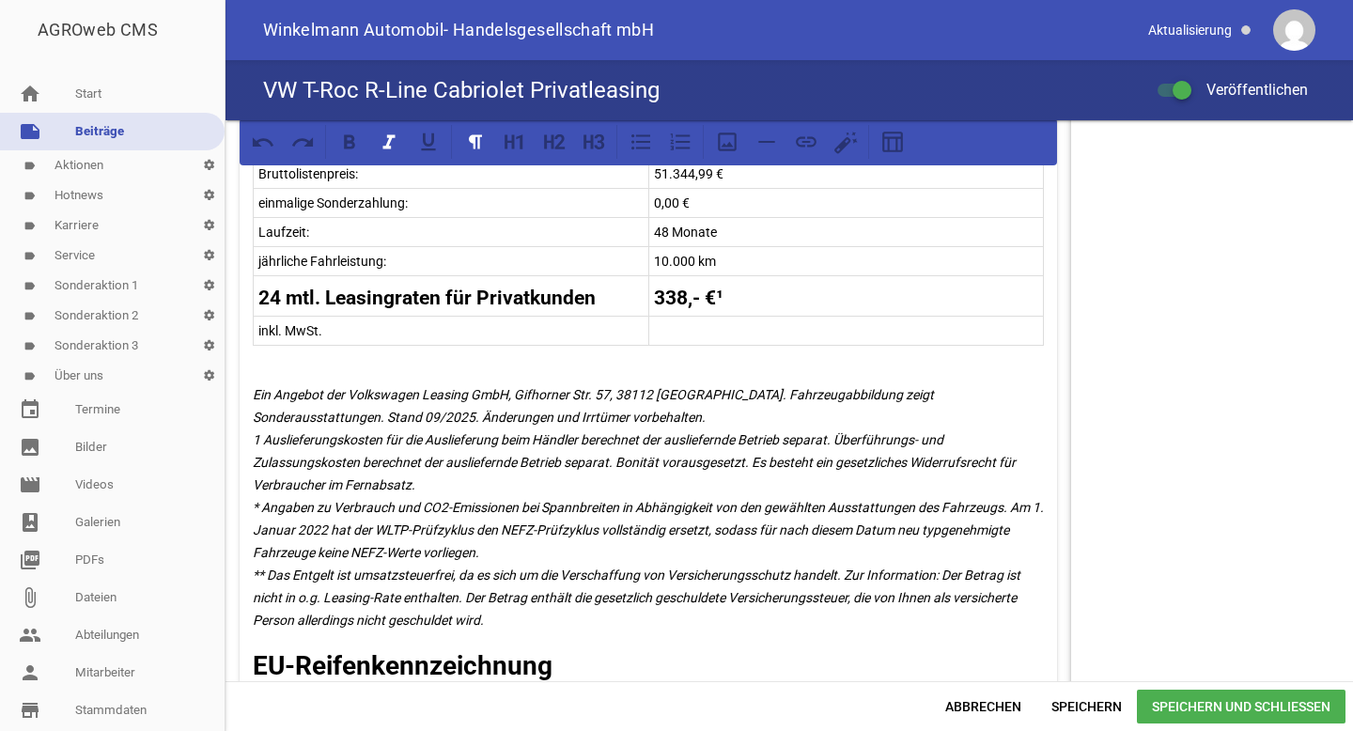
scroll to position [1108, 0]
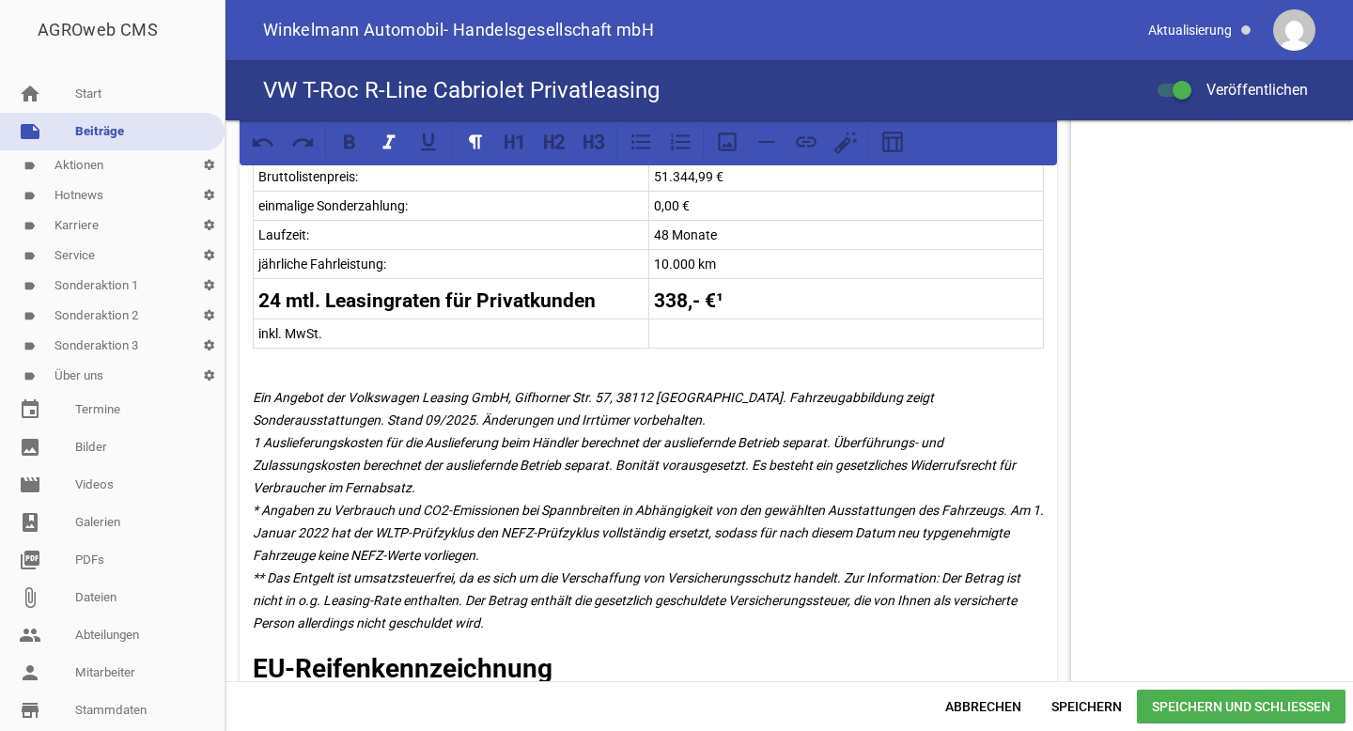
click at [676, 302] on tr "24 mtl. Leasingraten für Privatkunden 338,- €¹" at bounding box center [649, 299] width 790 height 40
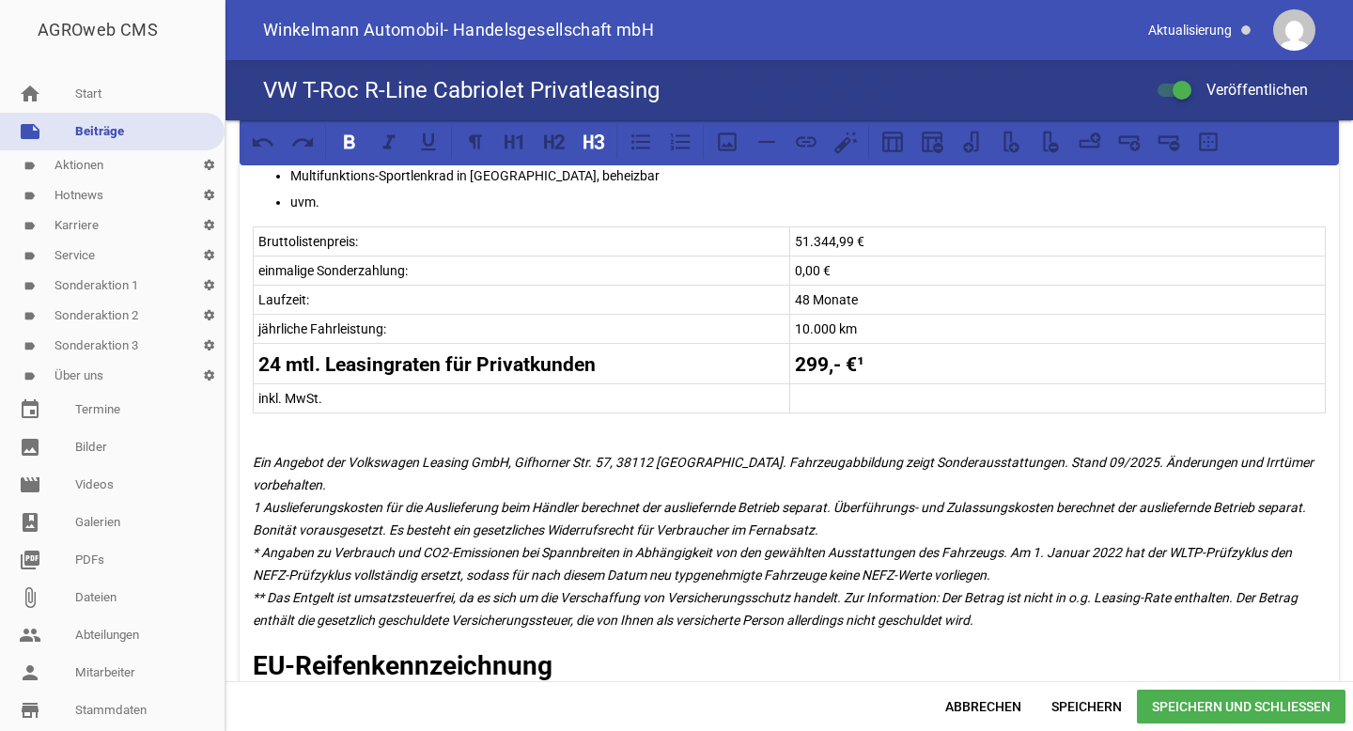
scroll to position [1080, 0]
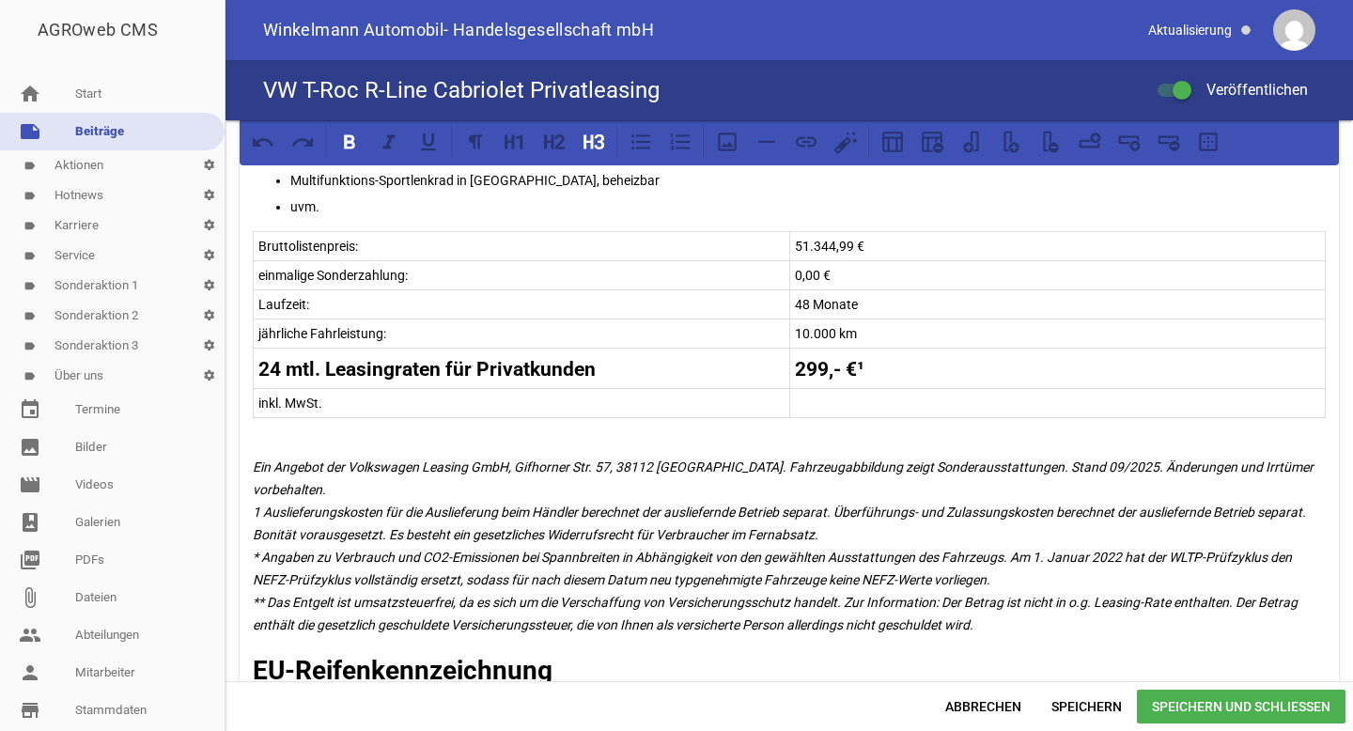
click at [802, 303] on p "48 Monate" at bounding box center [1058, 304] width 526 height 23
click at [277, 367] on strong "24 mtl. Leasingraten für Privatkunden" at bounding box center [426, 369] width 337 height 23
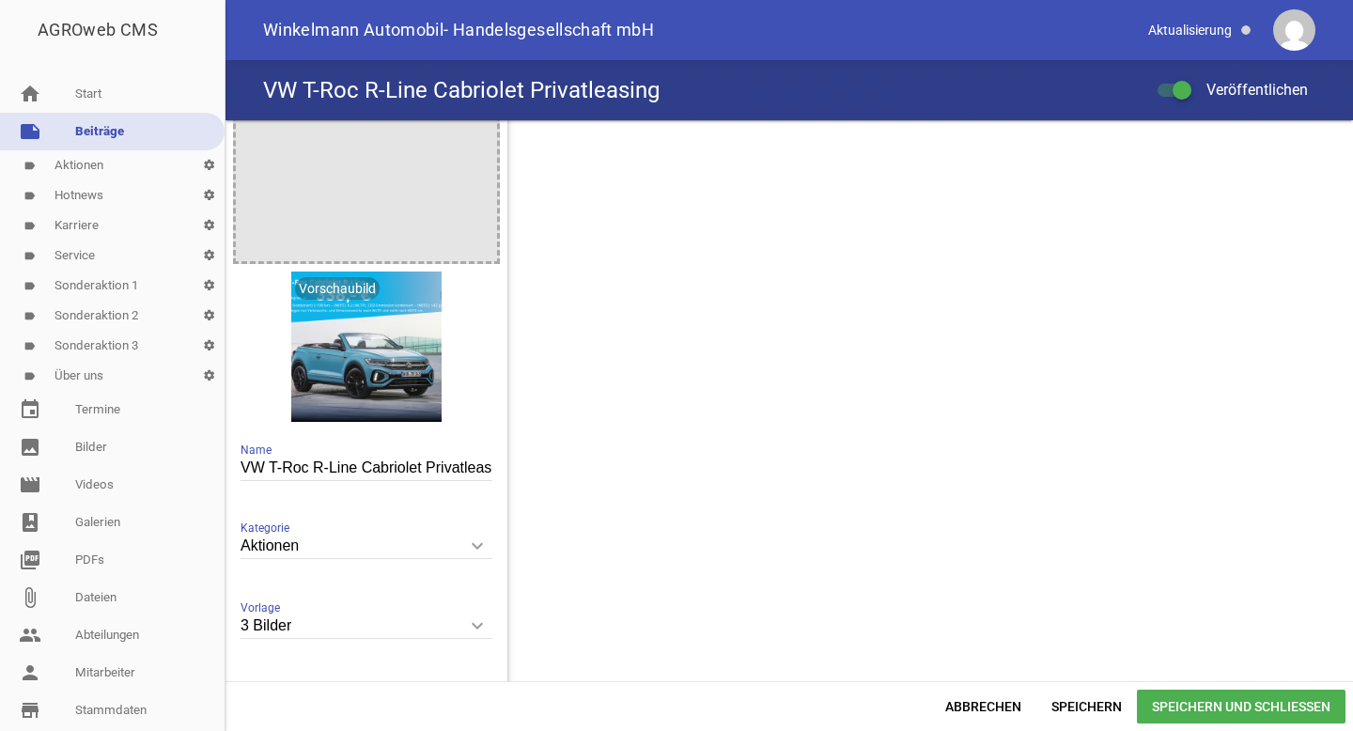
scroll to position [2518, 0]
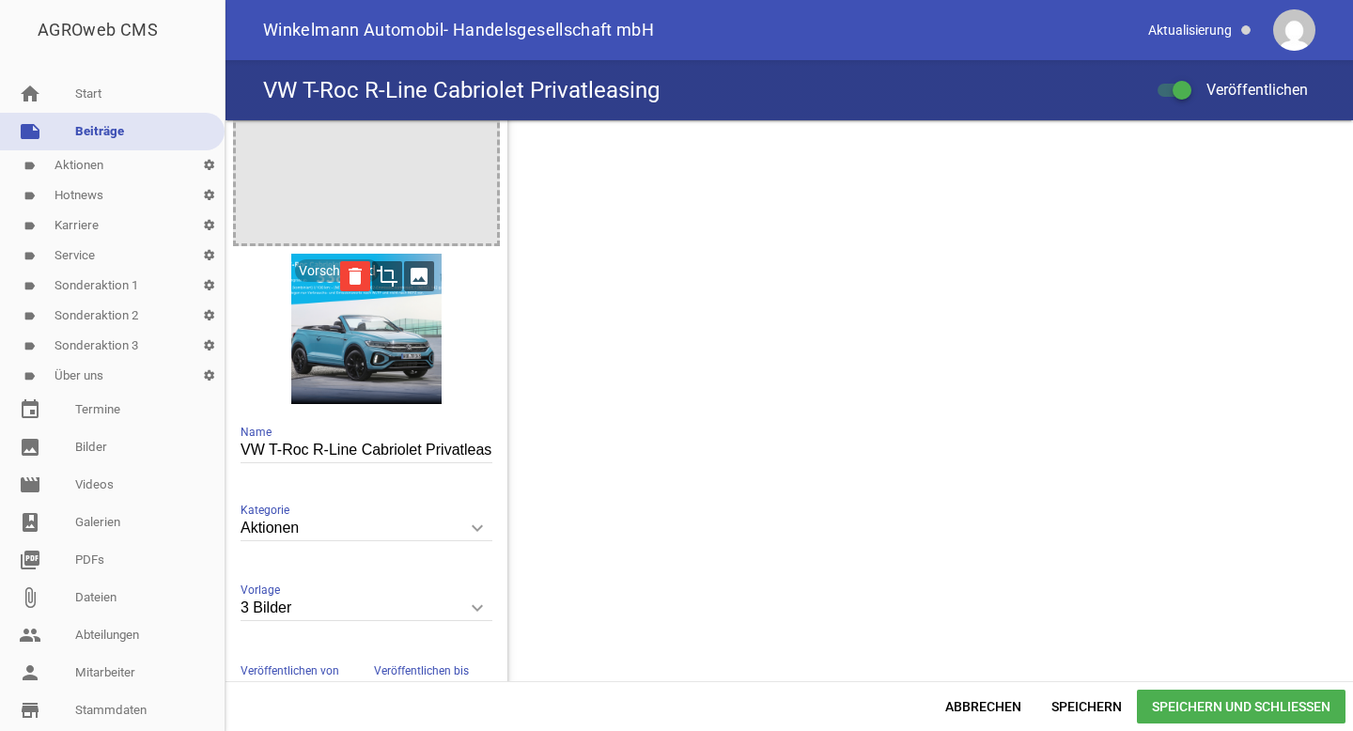
click at [357, 275] on icon "delete" at bounding box center [355, 276] width 30 height 30
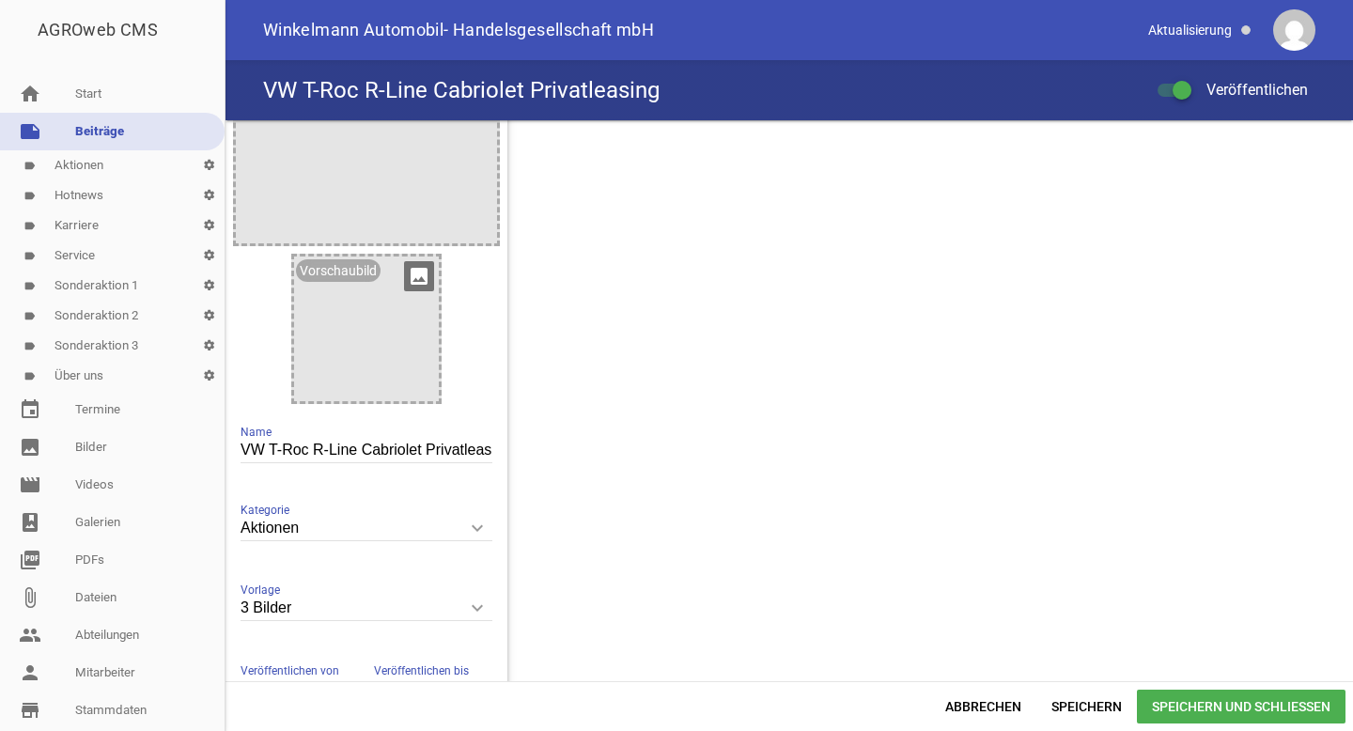
click at [411, 271] on icon "image" at bounding box center [419, 276] width 30 height 30
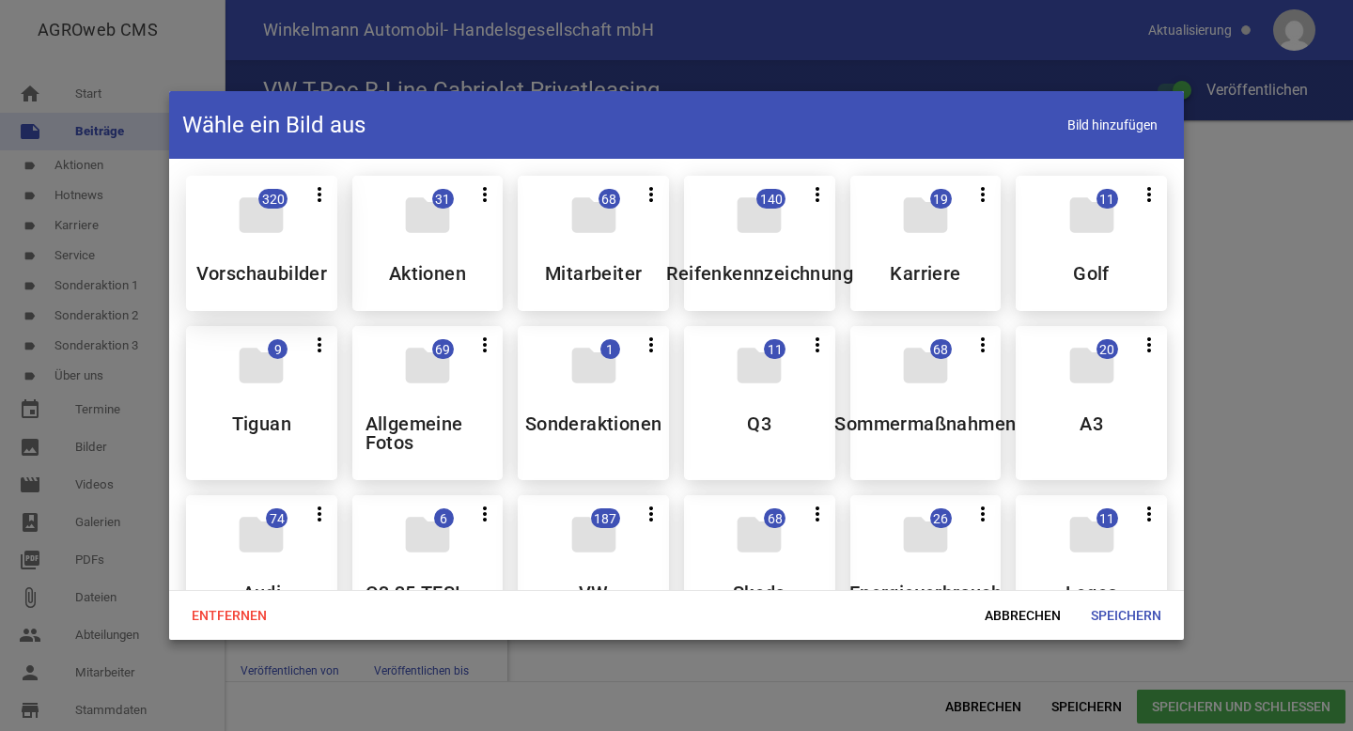
click at [270, 224] on icon "folder" at bounding box center [261, 215] width 53 height 53
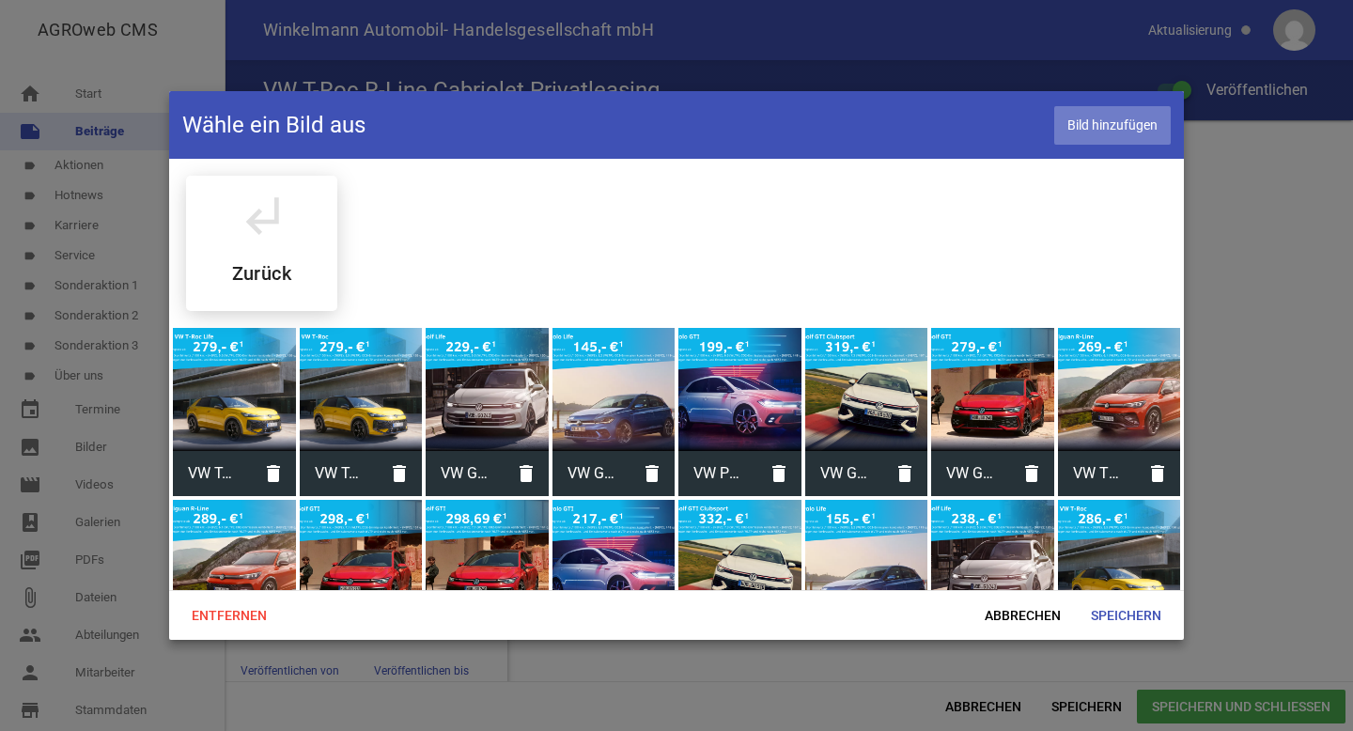
click at [1107, 122] on span "Bild hinzufügen" at bounding box center [1112, 125] width 116 height 39
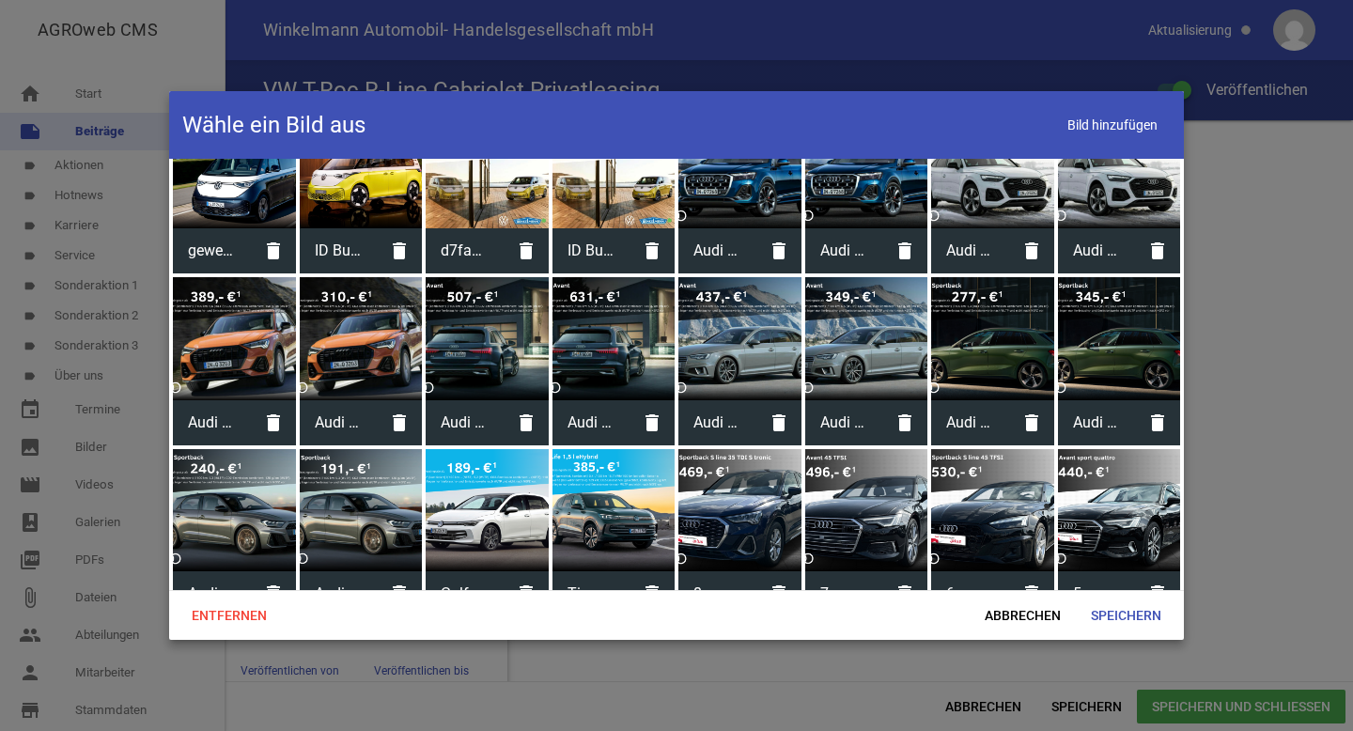
scroll to position [6719, 0]
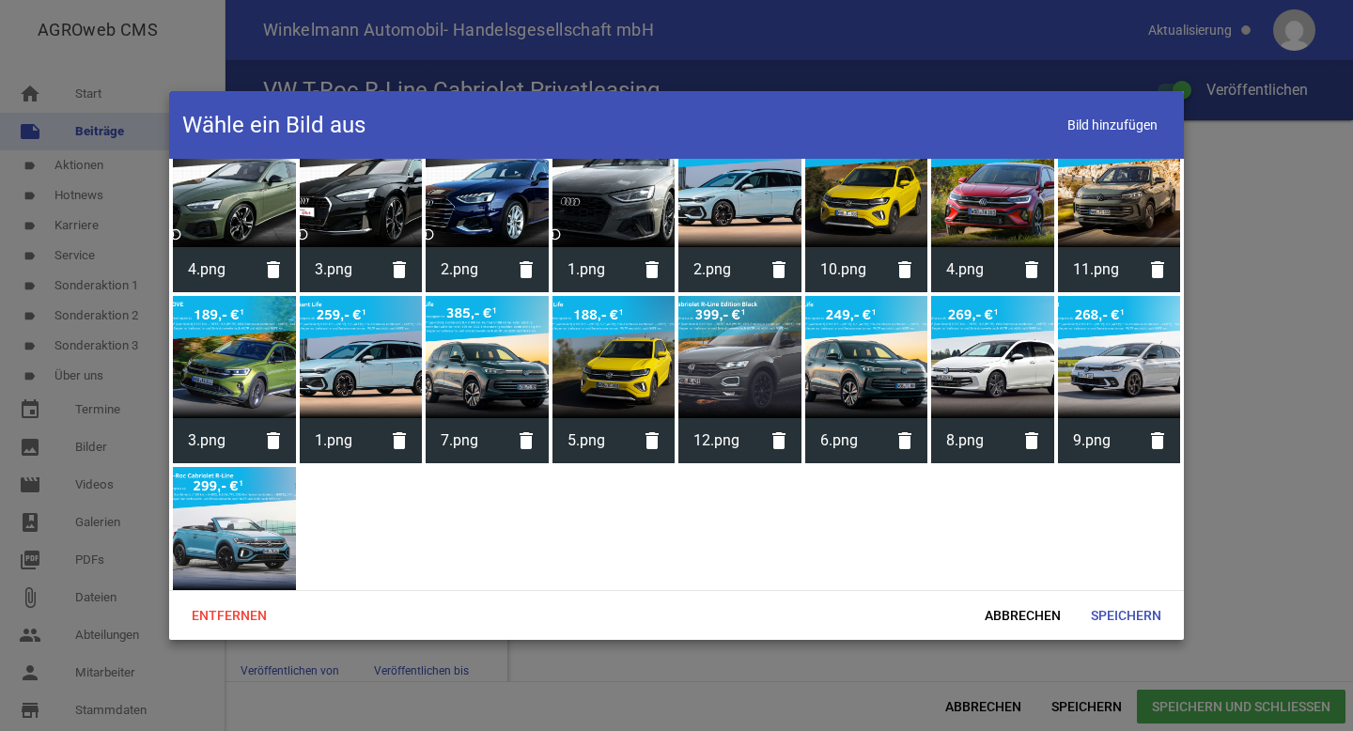
click at [276, 473] on div at bounding box center [234, 528] width 123 height 123
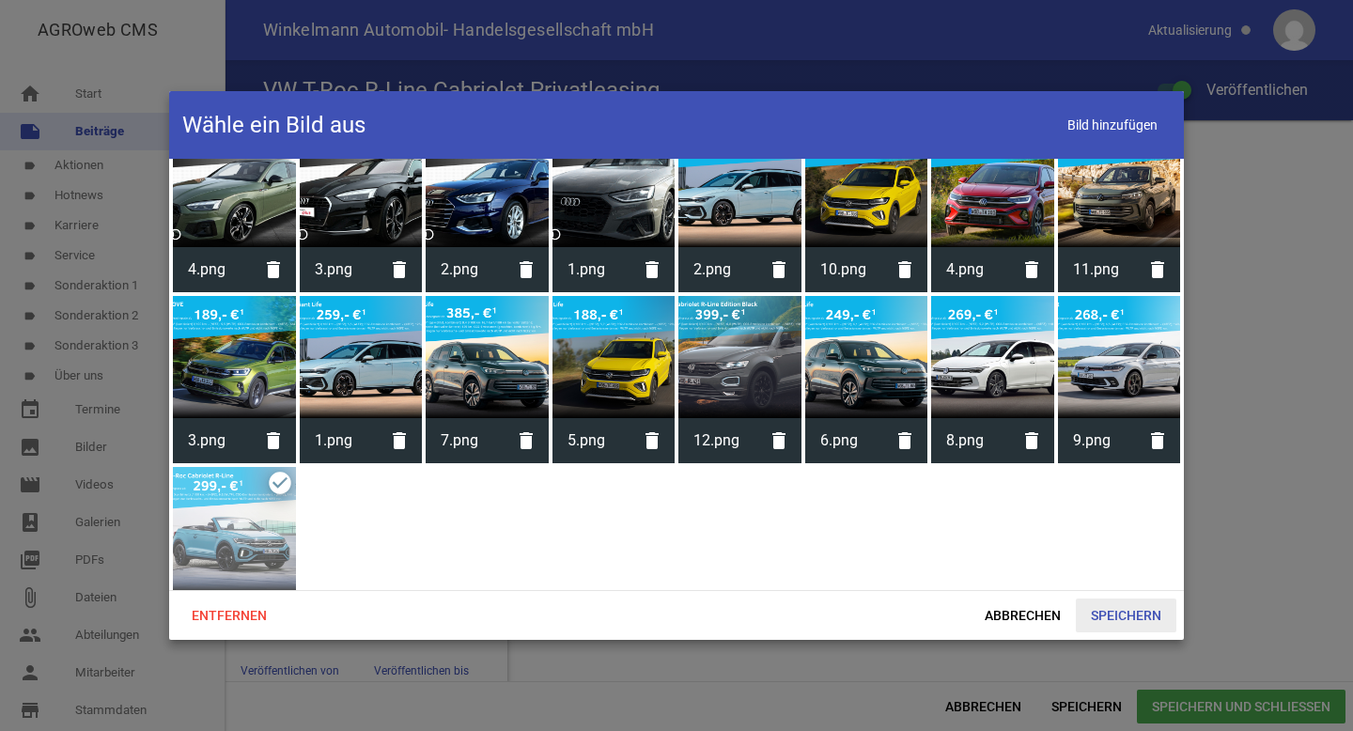
click at [1120, 617] on span "Speichern" at bounding box center [1126, 615] width 101 height 34
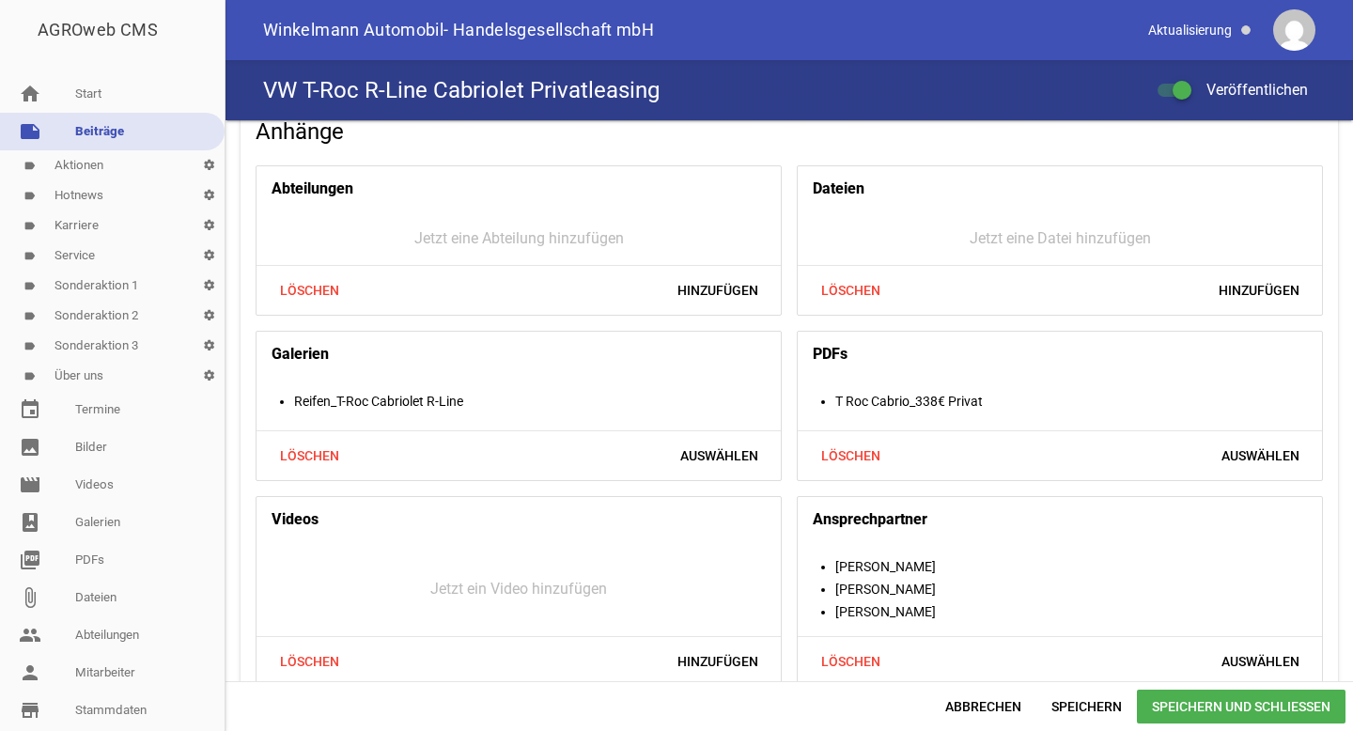
scroll to position [1786, 0]
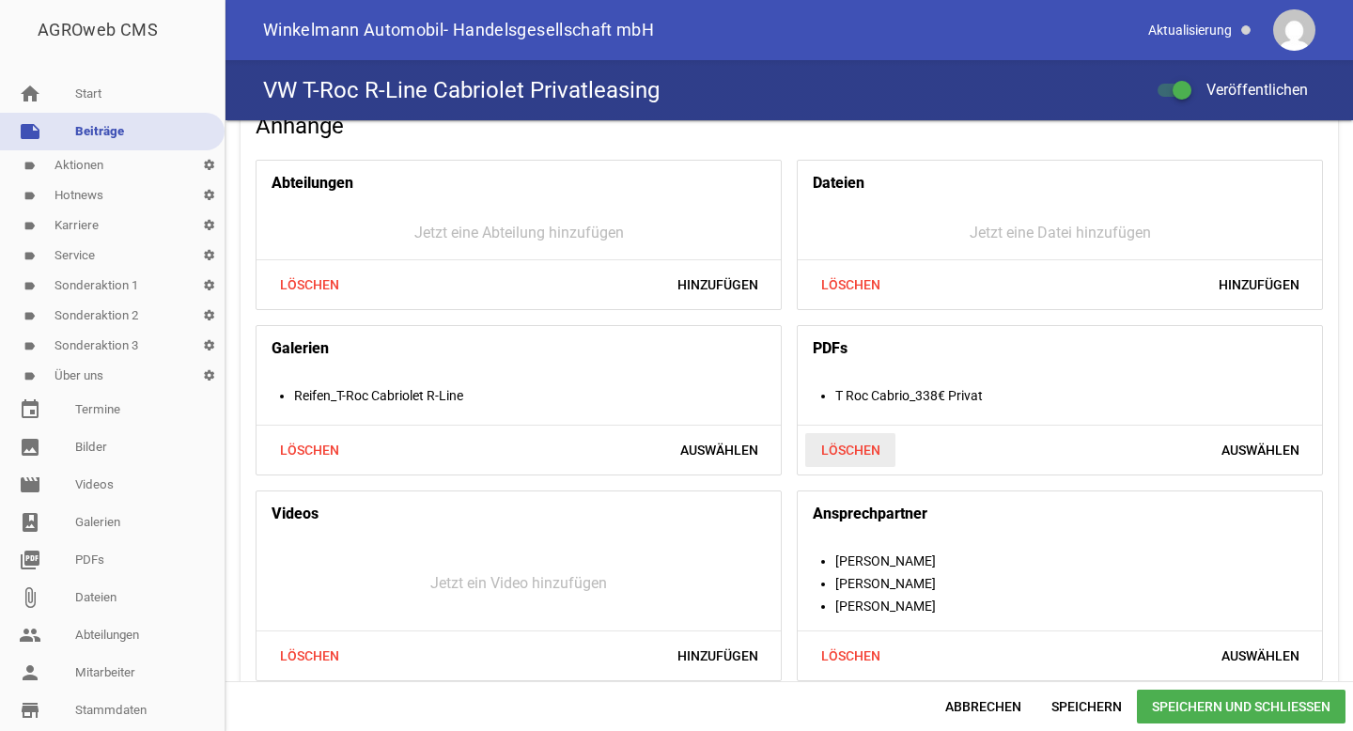
click at [845, 448] on span "Löschen" at bounding box center [850, 450] width 90 height 34
click at [1263, 437] on span "Hinzufügen" at bounding box center [1258, 450] width 111 height 34
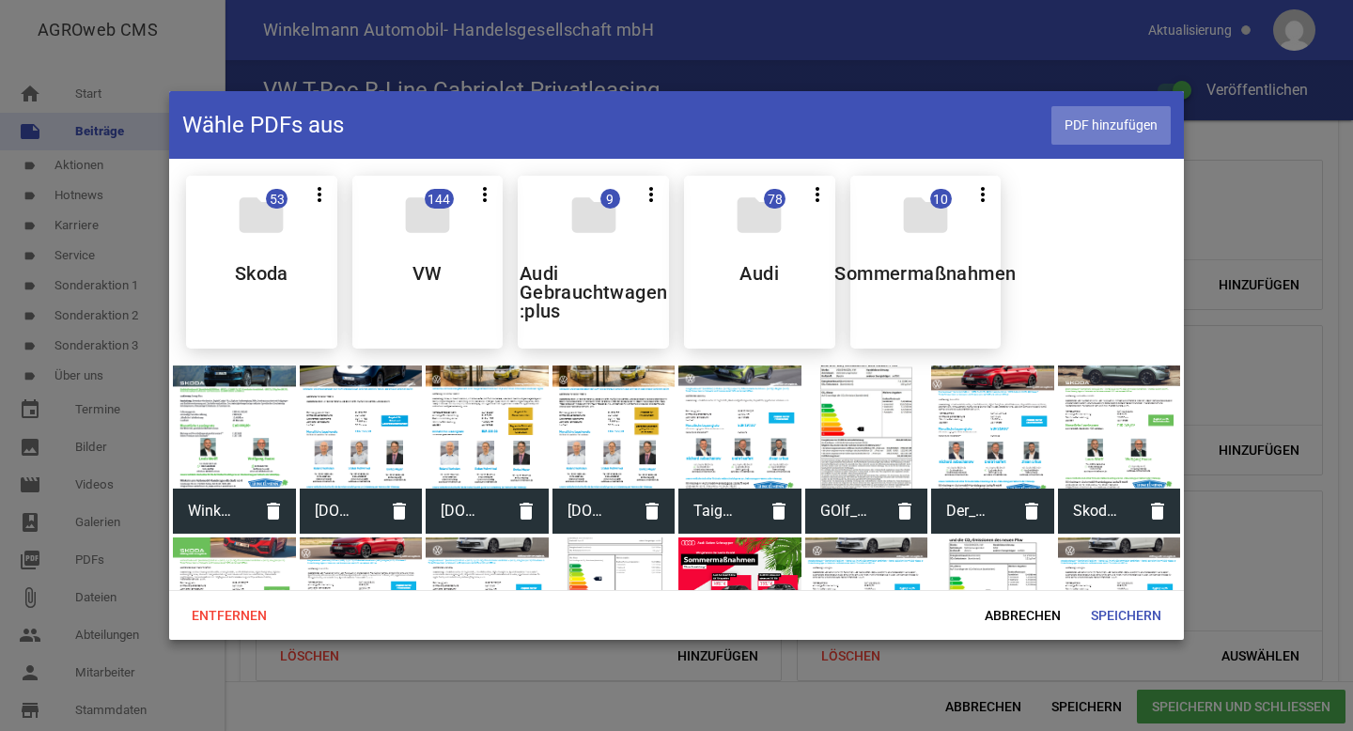
click at [1112, 132] on span "PDF hinzufügen" at bounding box center [1110, 125] width 119 height 39
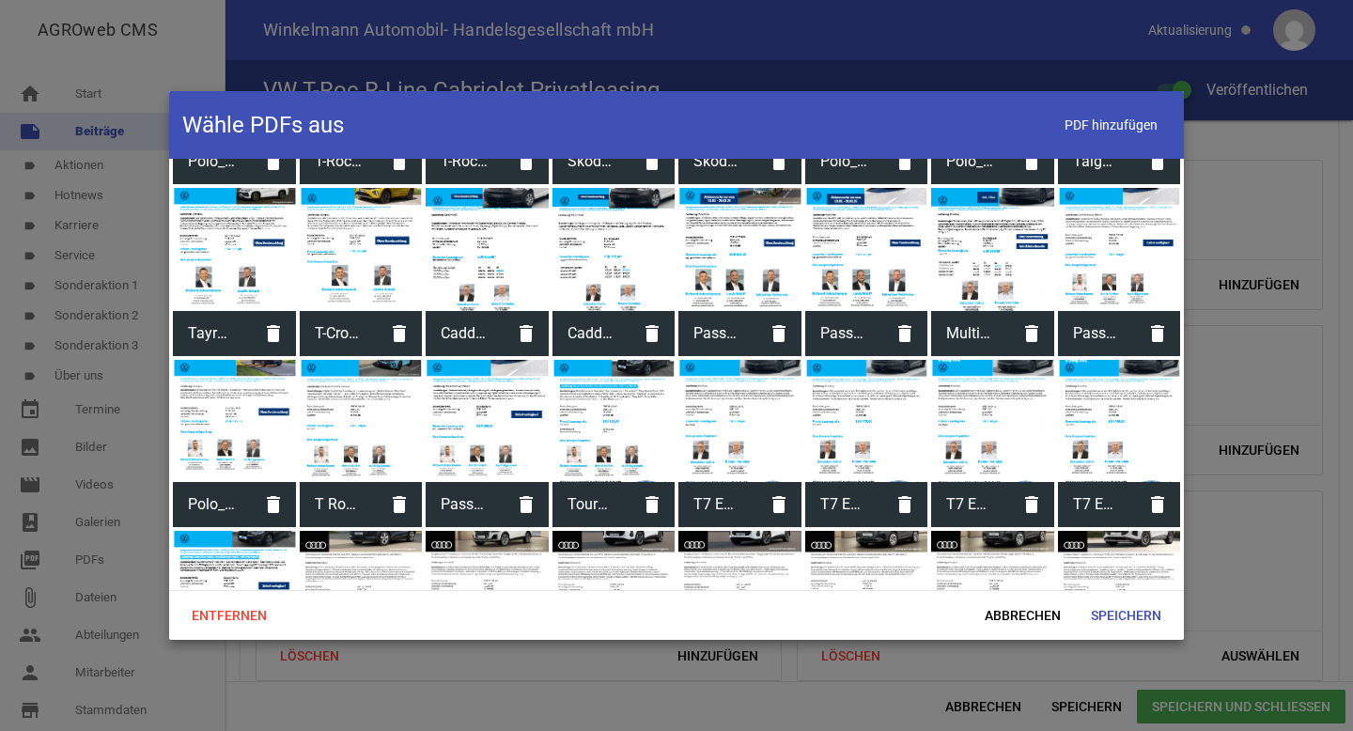
scroll to position [2670, 0]
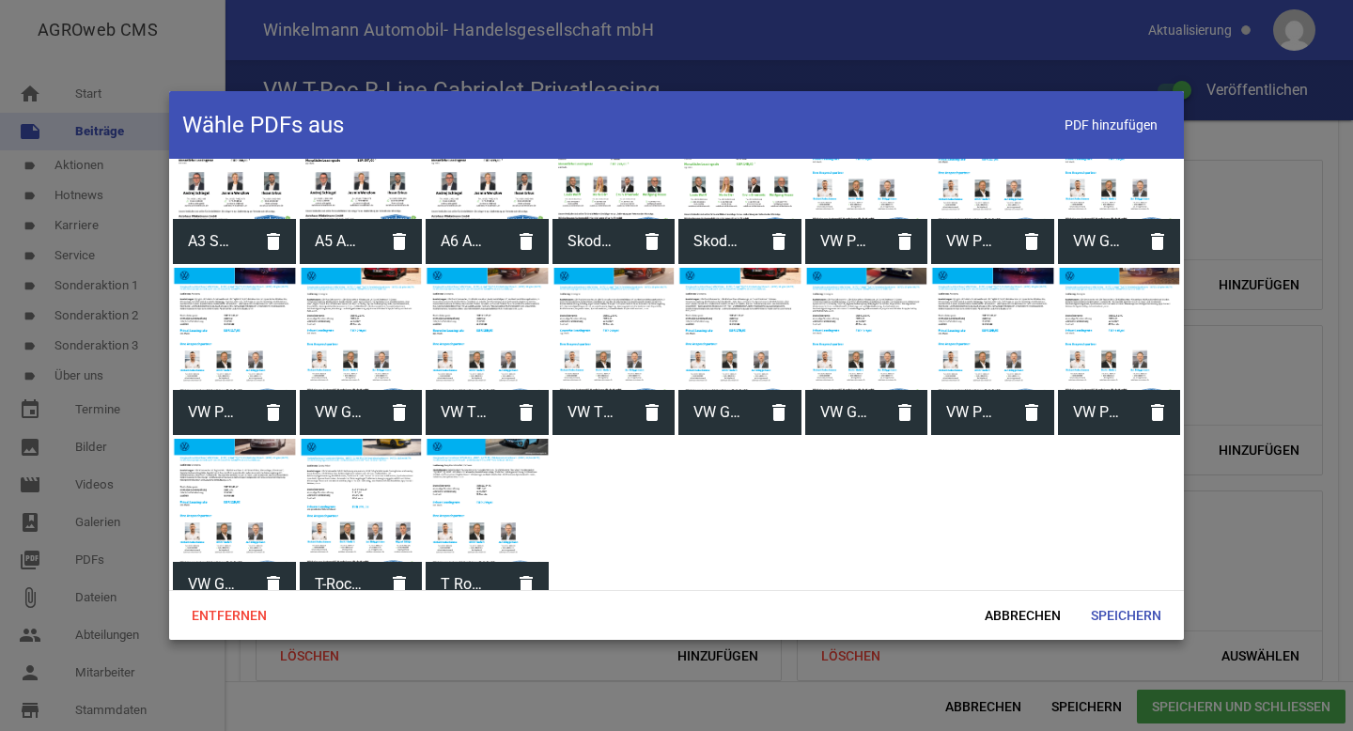
click at [463, 489] on div at bounding box center [487, 500] width 123 height 123
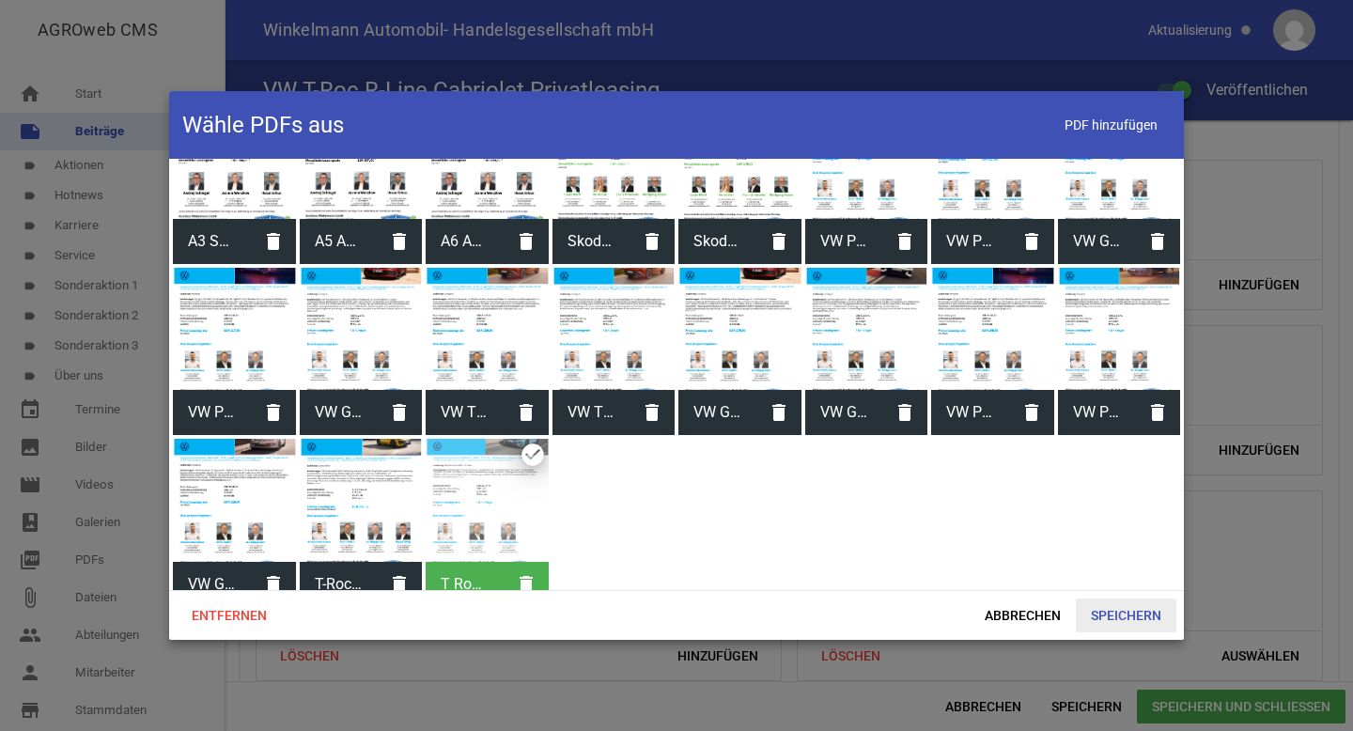
click at [1109, 615] on span "Speichern" at bounding box center [1126, 615] width 101 height 34
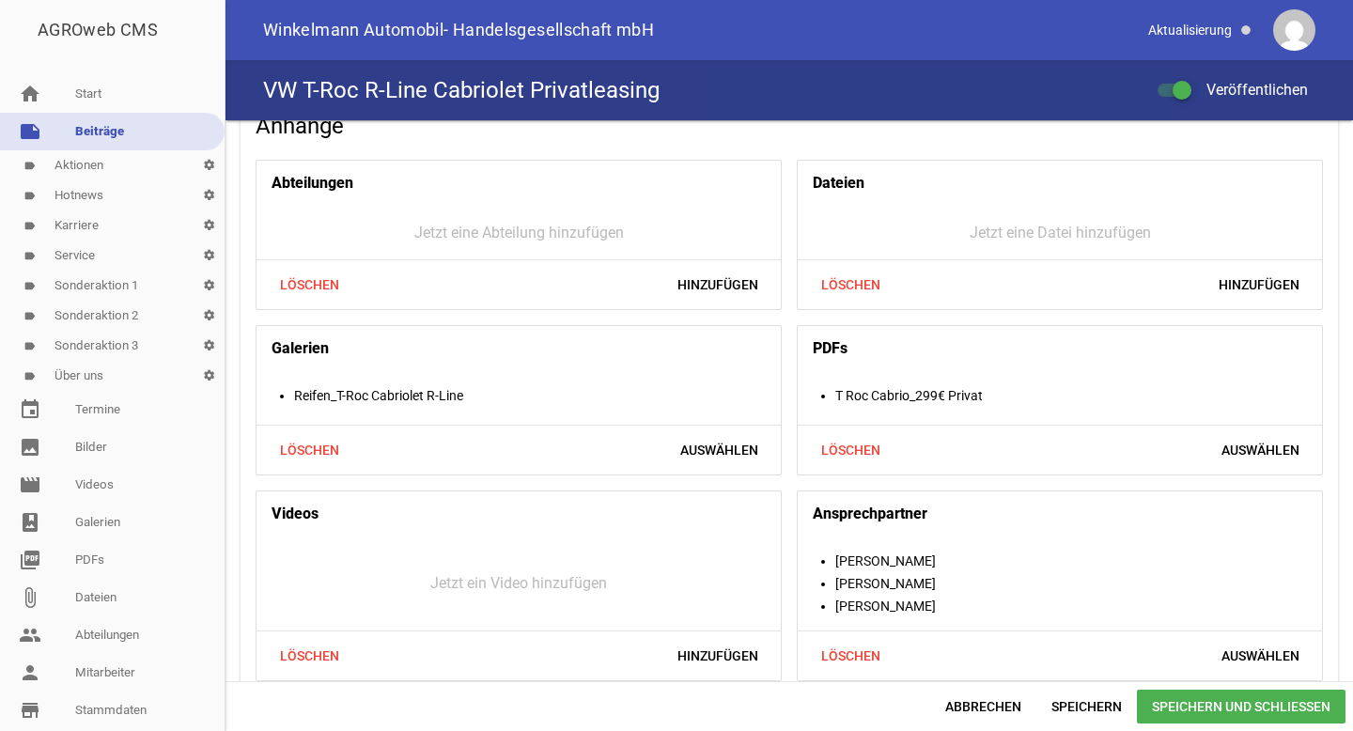
click at [1186, 705] on span "Speichern und Schließen" at bounding box center [1241, 707] width 209 height 34
